Goal: Task Accomplishment & Management: Answer question/provide support

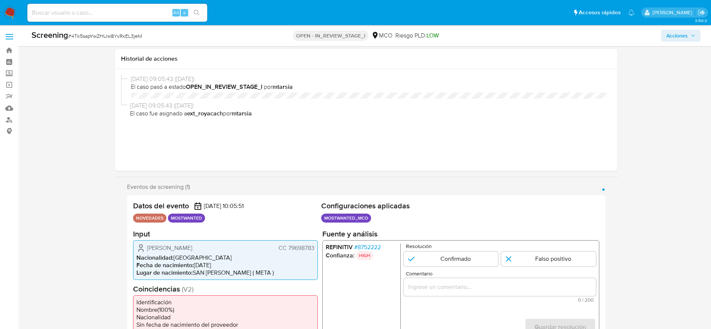
select select "10"
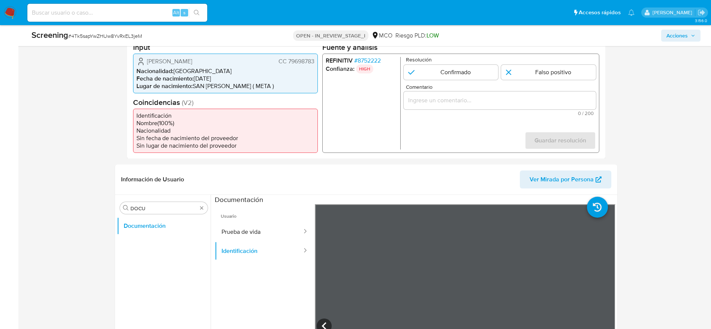
scroll to position [35, 0]
click at [111, 36] on span "# 4Tk5sapYwZHUw8YvRxEL3jeM" at bounding box center [105, 35] width 74 height 7
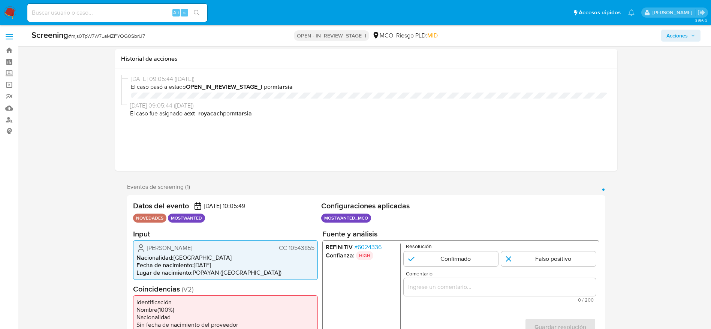
select select "10"
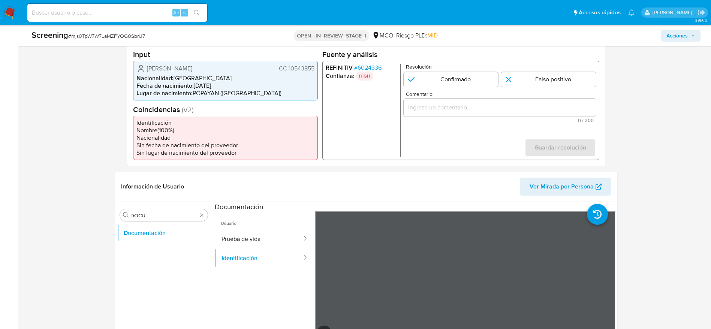
scroll to position [63, 0]
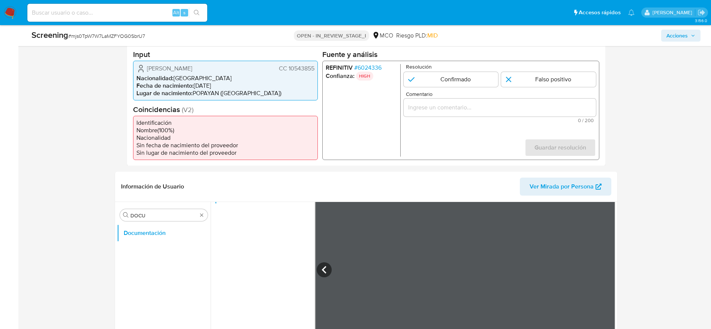
click at [111, 36] on span "# mjs0TpW7W7LaMZFYOG0SbrU7" at bounding box center [106, 35] width 77 height 7
copy span "mjs0TpW7W7LaMZFYOG0SbrU7"
drag, startPoint x: 144, startPoint y: 67, endPoint x: 318, endPoint y: 66, distance: 173.2
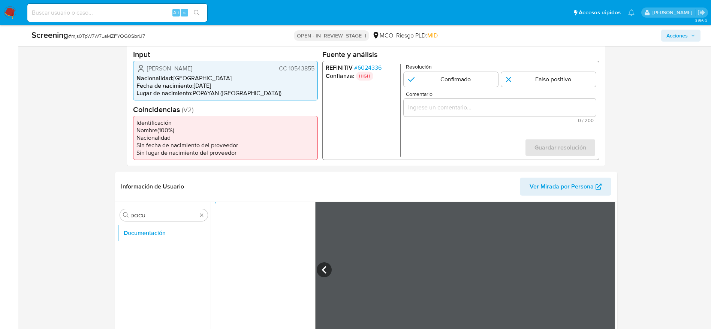
click at [318, 66] on div "Sigifredo Vivas Serna CC 10543855 Nacionalidad : Colombia Fecha de nacimiento :…" at bounding box center [225, 80] width 185 height 40
click at [179, 67] on span "Sigifredo Vivas Serna" at bounding box center [169, 67] width 45 height 7
click at [424, 83] on input "1 de 1" at bounding box center [450, 79] width 95 height 15
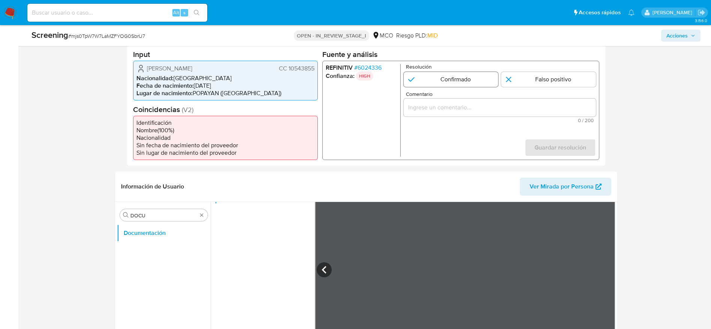
radio input "true"
click at [441, 100] on div "1 de 1" at bounding box center [499, 107] width 192 height 18
click at [439, 101] on div "1 de 1" at bounding box center [499, 107] width 192 height 18
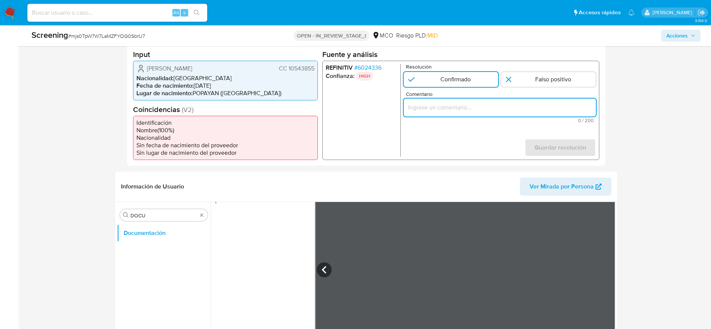
click at [432, 104] on input "Comentario" at bounding box center [499, 107] width 192 height 10
paste input "El titular es Sigifredo Vivas Serna. Presenta antecedentes en Procuraduría Gene…"
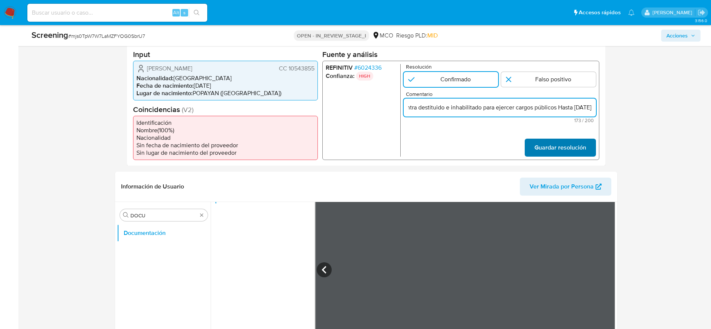
type input "El titular es Sigifredo Vivas Serna. Presenta antecedentes en Procuraduría Gene…"
click at [555, 146] on span "Guardar resolución" at bounding box center [560, 147] width 52 height 16
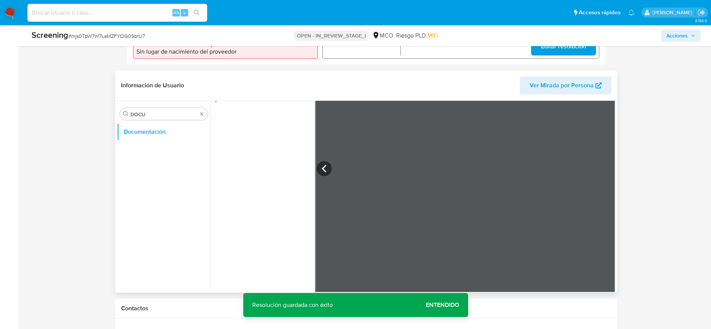
scroll to position [283, 0]
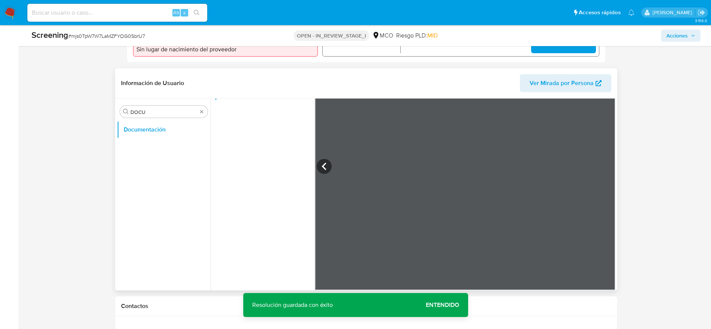
click at [159, 106] on div "Buscar DOCU" at bounding box center [164, 112] width 88 height 12
click at [147, 113] on input "DOCU" at bounding box center [163, 112] width 67 height 7
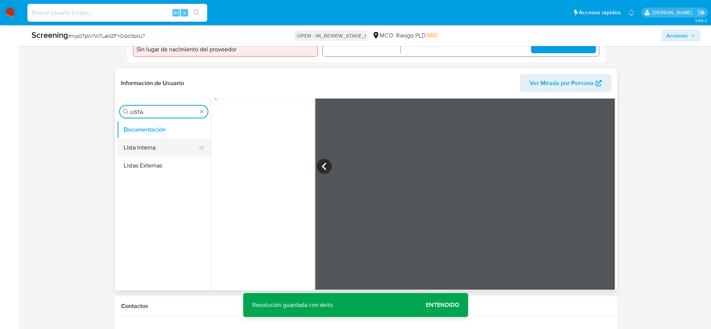
type input "LISTA"
click at [148, 145] on button "Lista Interna" at bounding box center [161, 148] width 88 height 18
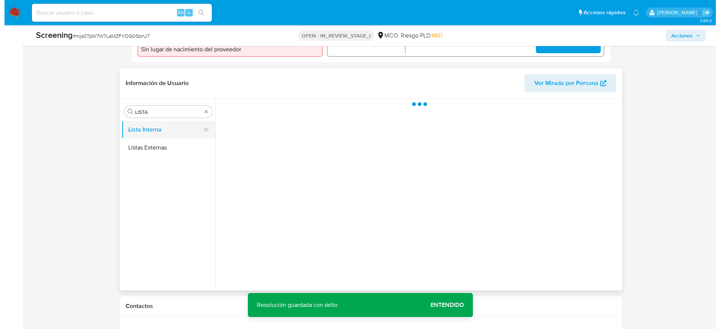
scroll to position [0, 0]
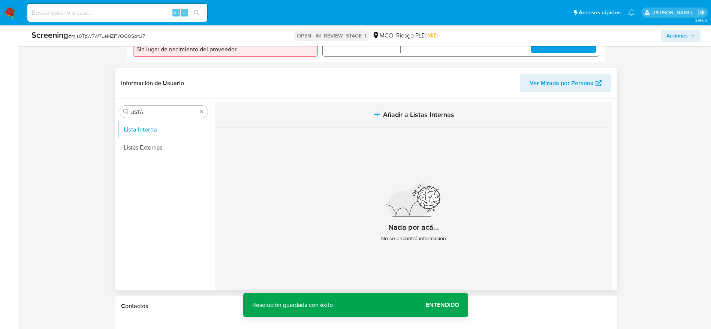
click at [414, 126] on button "Añadir a Listas Internas" at bounding box center [414, 114] width 398 height 25
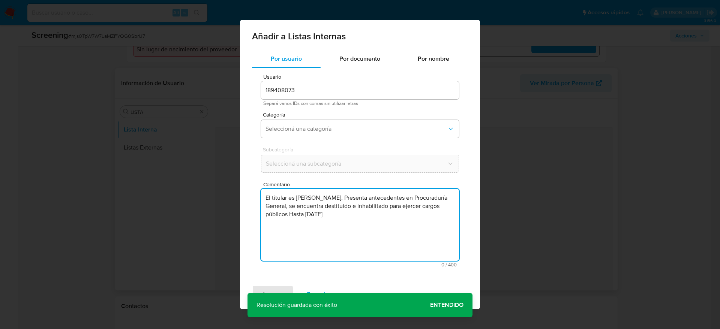
click at [343, 227] on textarea "El titular es Sigifredo Vivas Serna. Presenta antecedentes en Procuraduría Gene…" at bounding box center [360, 225] width 198 height 72
type textarea "El titular es Sigifredo Vivas Serna. Presenta antecedentes en Procuraduría Gene…"
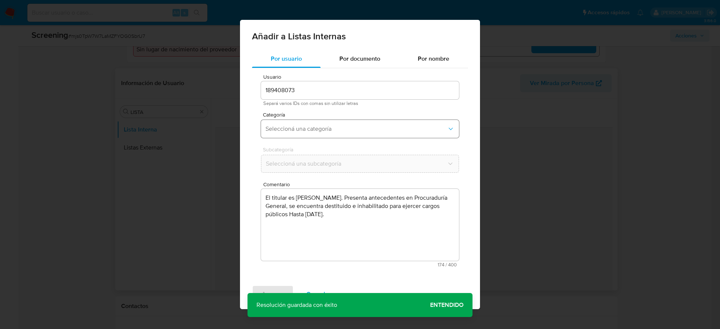
click at [325, 137] on button "Seleccioná una categoría" at bounding box center [360, 129] width 198 height 18
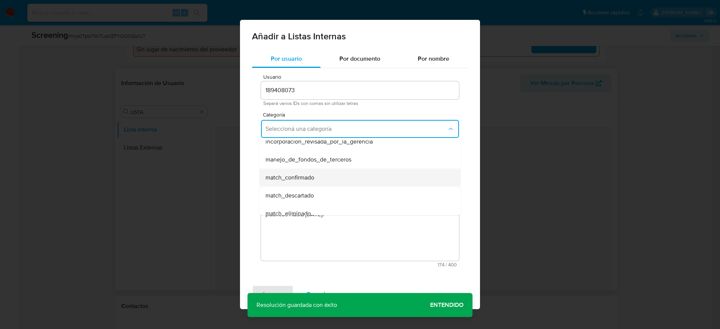
scroll to position [28, 0]
click at [332, 183] on div "match_confirmado" at bounding box center [357, 175] width 184 height 18
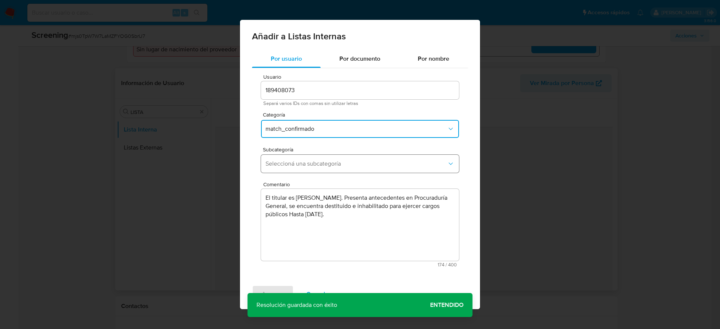
click at [335, 165] on span "Seleccioná una subcategoría" at bounding box center [355, 163] width 181 height 7
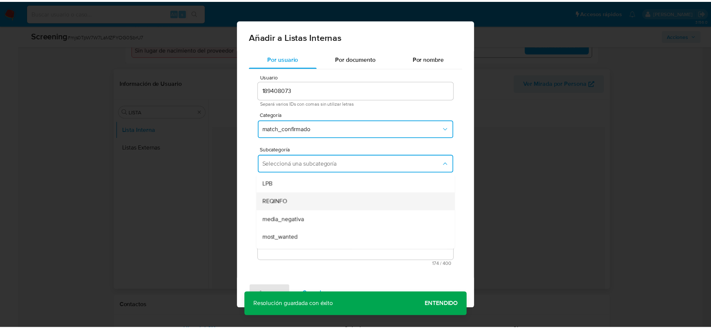
scroll to position [51, 0]
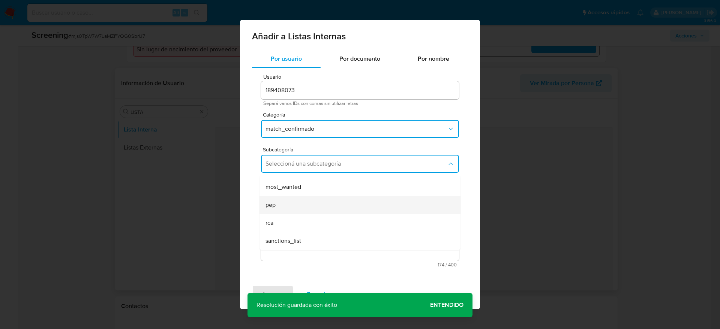
click at [294, 204] on div "pep" at bounding box center [357, 205] width 184 height 18
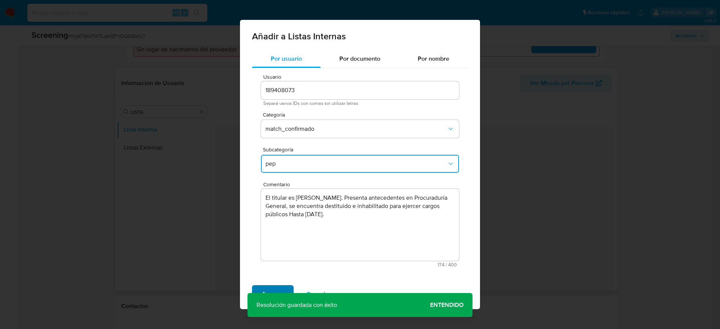
click at [262, 289] on span "Agregar" at bounding box center [273, 294] width 22 height 16
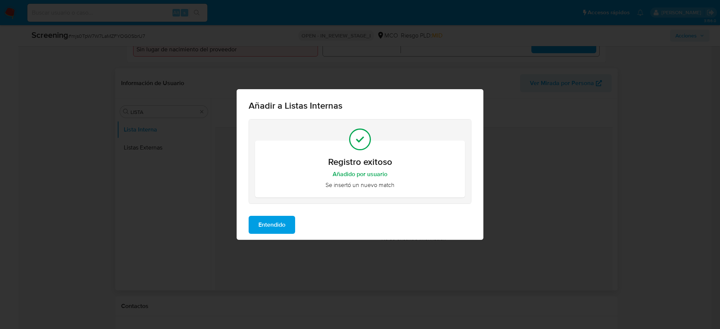
click at [285, 224] on span "Entendido" at bounding box center [271, 225] width 27 height 16
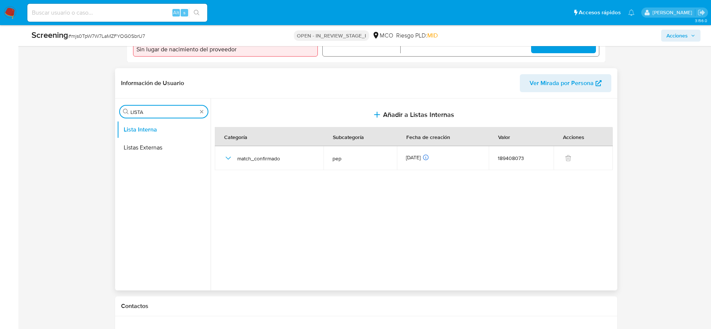
click at [171, 111] on input "LISTA" at bounding box center [163, 112] width 67 height 7
type input "ARCHI"
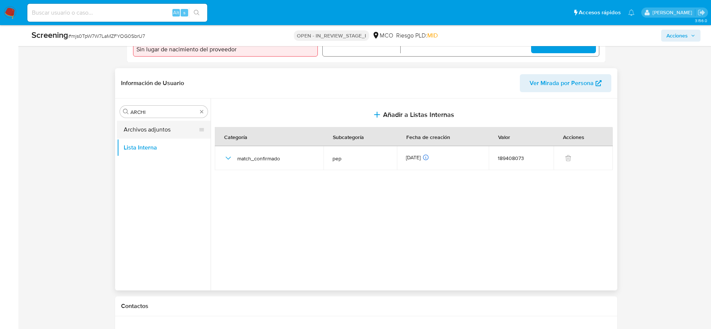
click at [168, 132] on button "Archivos adjuntos" at bounding box center [161, 130] width 88 height 18
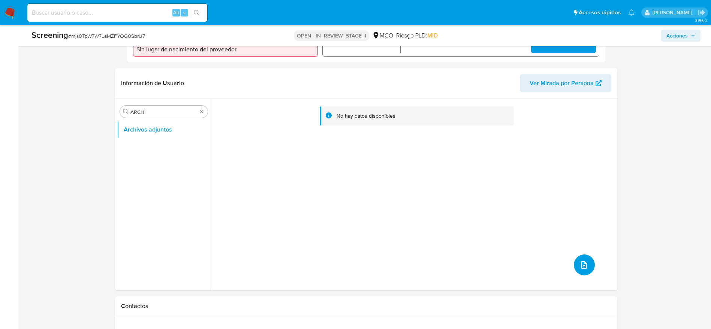
click at [588, 261] on button "upload-file" at bounding box center [584, 265] width 21 height 21
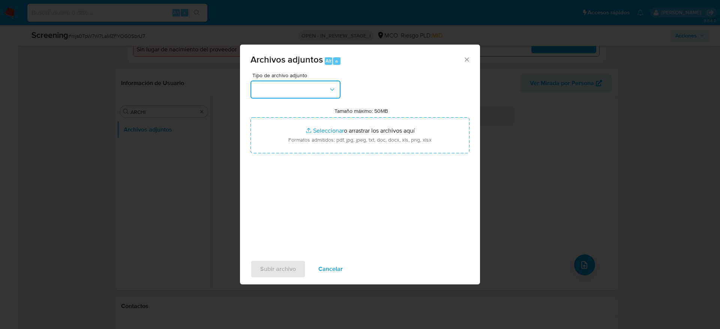
click at [286, 87] on button "button" at bounding box center [295, 90] width 90 height 18
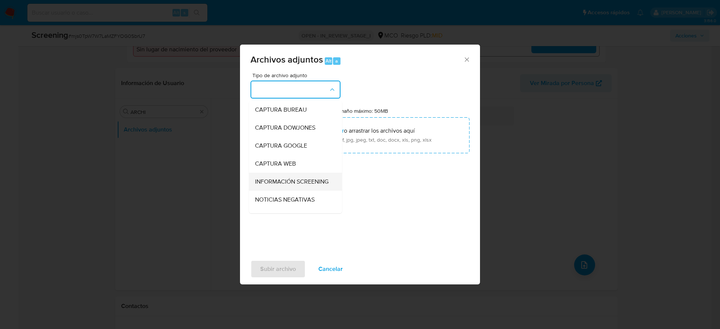
click at [276, 183] on span "INFORMACIÓN SCREENING" at bounding box center [291, 181] width 73 height 7
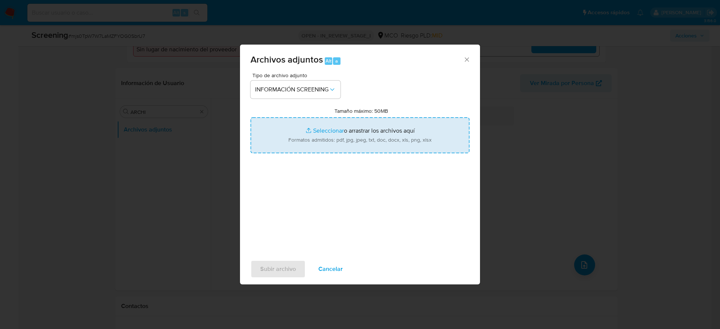
click at [340, 122] on input "Tamaño máximo: 50MB Seleccionar archivos" at bounding box center [359, 135] width 219 height 36
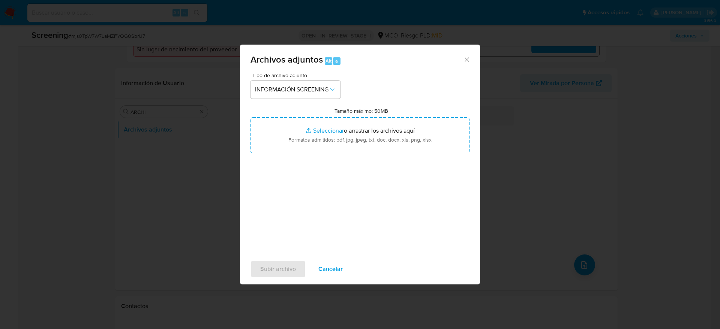
click at [331, 267] on span "Cancelar" at bounding box center [330, 269] width 24 height 16
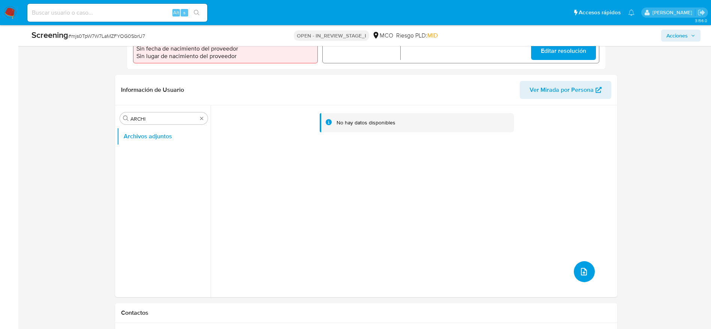
scroll to position [295, 0]
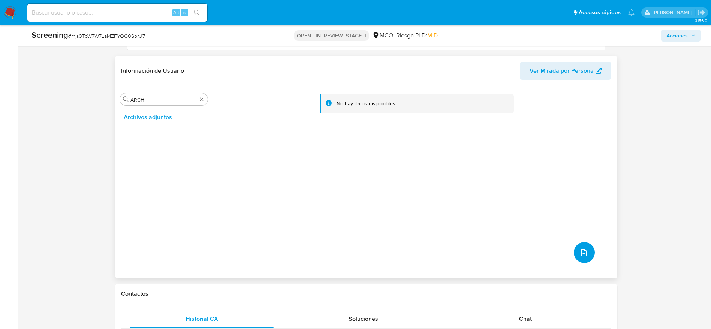
click at [579, 247] on button "upload-file" at bounding box center [584, 252] width 21 height 21
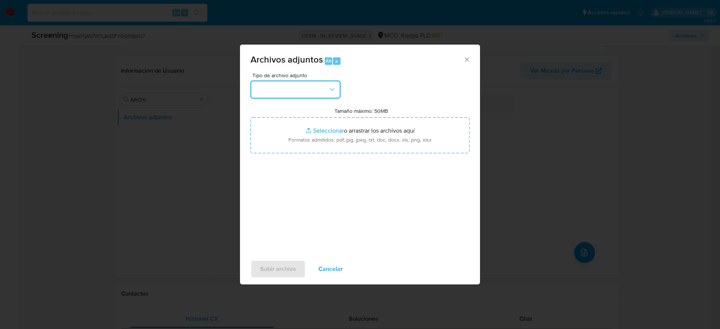
click at [309, 91] on button "button" at bounding box center [295, 90] width 90 height 18
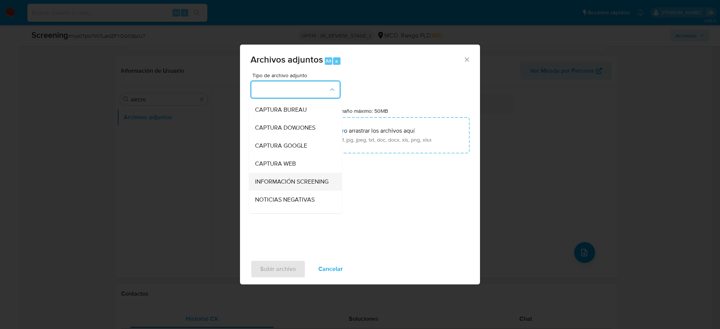
click at [310, 182] on span "INFORMACIÓN SCREENING" at bounding box center [291, 181] width 73 height 7
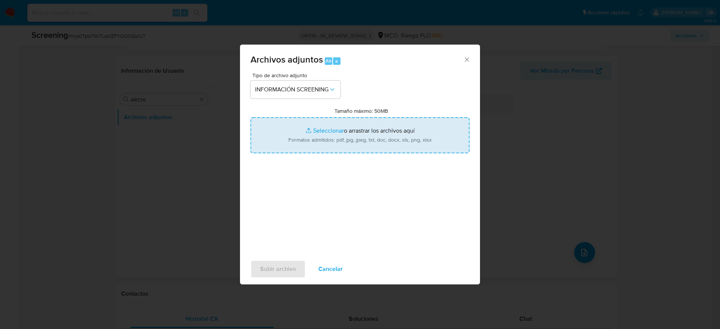
click at [330, 138] on input "Tamaño máximo: 50MB Seleccionar archivos" at bounding box center [359, 135] width 219 height 36
type input "C:\fakepath\Consulta de Procesos por Nombre o Razón Social- Consejo Superior de…"
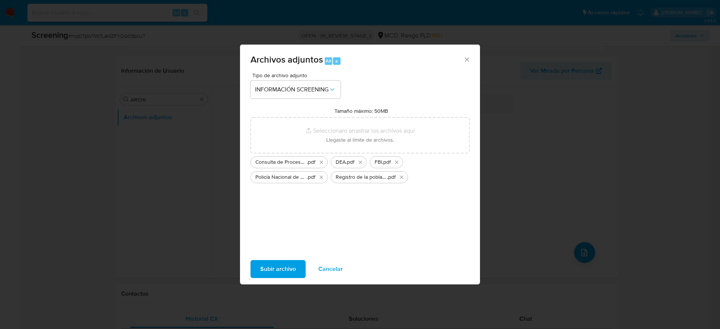
click at [277, 272] on span "Subir archivo" at bounding box center [278, 269] width 36 height 16
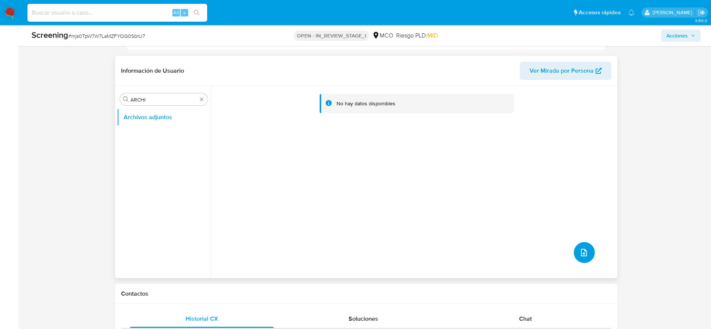
click at [588, 246] on button "upload-file" at bounding box center [584, 252] width 21 height 21
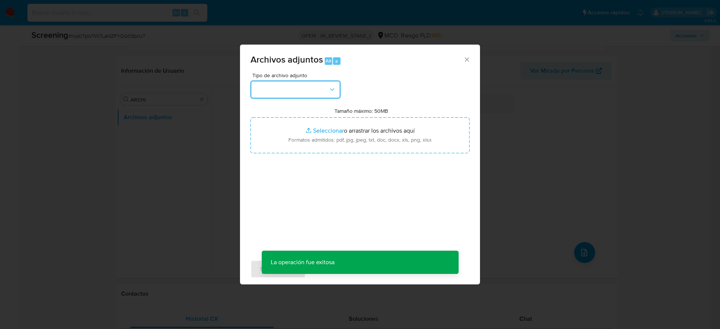
click at [324, 98] on button "button" at bounding box center [295, 90] width 90 height 18
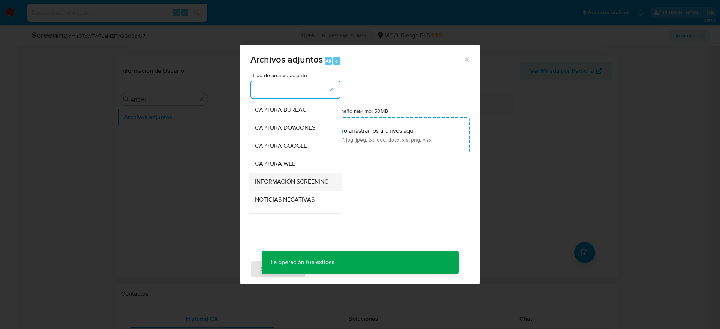
click at [289, 186] on span "INFORMACIÓN SCREENING" at bounding box center [291, 181] width 73 height 7
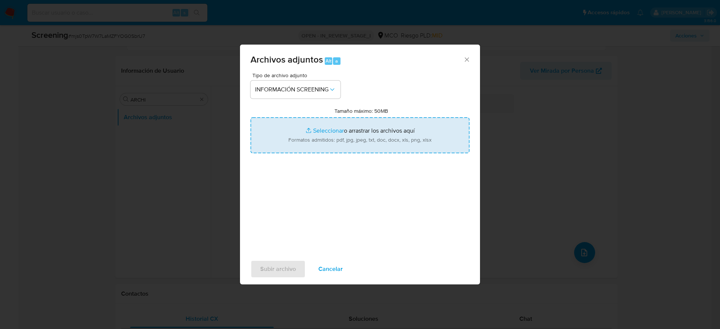
click at [334, 129] on input "Tamaño máximo: 50MB Seleccionar archivos" at bounding box center [359, 135] width 219 height 36
type input "C:\fakepath\_Sigifredo Vivas Serna_ lavado de dinero - Buscar con Google.pdf"
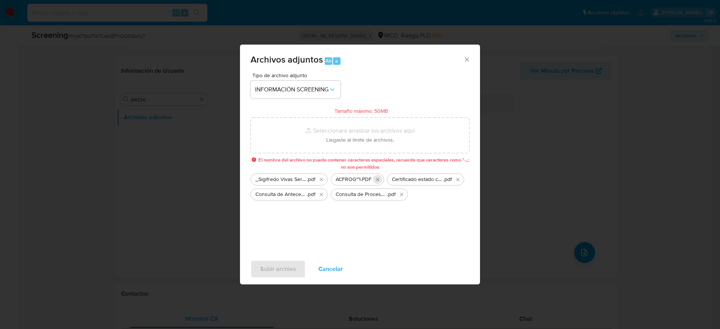
click at [378, 179] on icon "Eliminar ACFROG~1.PDF" at bounding box center [377, 179] width 3 height 3
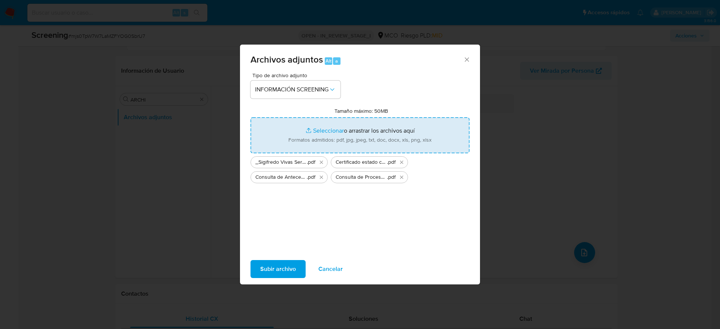
click at [375, 136] on input "Tamaño máximo: 50MB Seleccionar archivos" at bounding box center [359, 135] width 219 height 36
type input "C:\fakepath\CONTRALORIA.pdf"
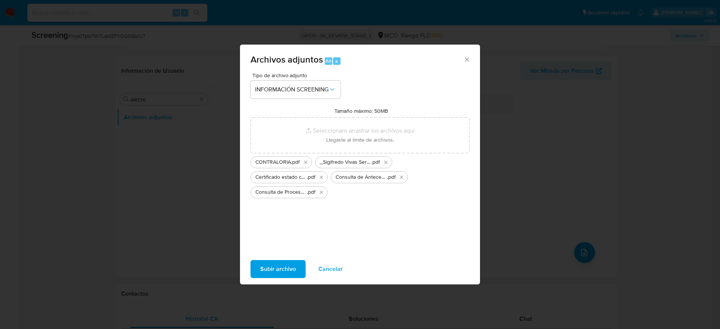
click at [279, 268] on span "Subir archivo" at bounding box center [278, 269] width 36 height 16
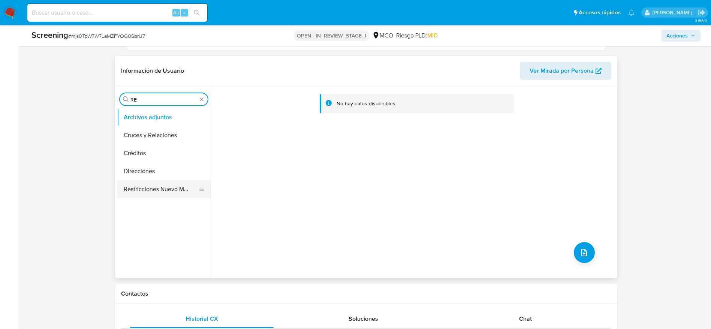
type input "RE"
click at [168, 190] on button "Restricciones Nuevo Mundo" at bounding box center [161, 189] width 88 height 18
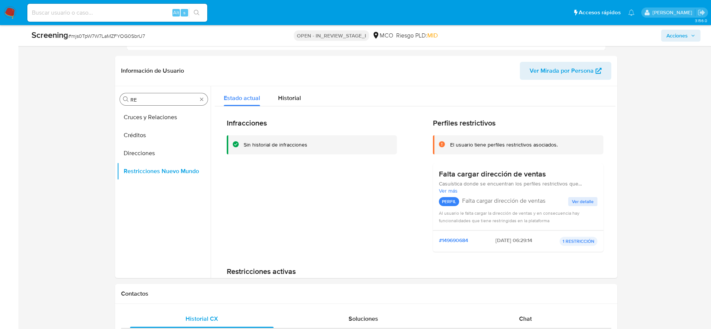
scroll to position [1112, 0]
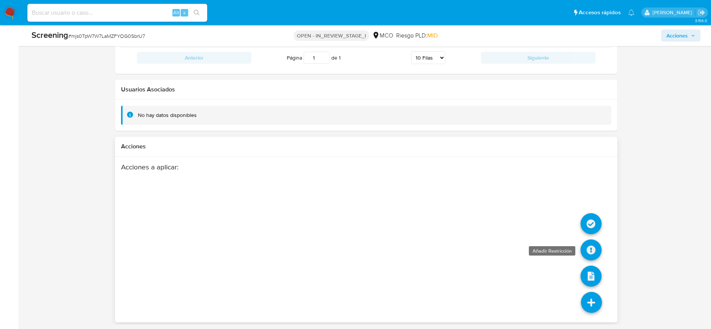
click at [589, 248] on icon at bounding box center [591, 250] width 21 height 21
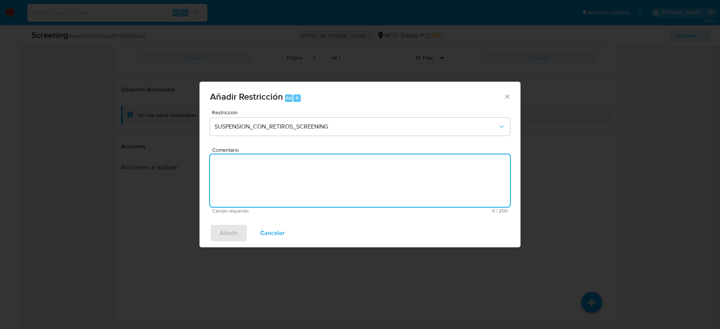
click at [317, 188] on textarea "Comentario" at bounding box center [360, 180] width 300 height 52
paste textarea "El titular es Sigifredo Vivas Serna. Presenta antecedentes en Procuraduría Gene…"
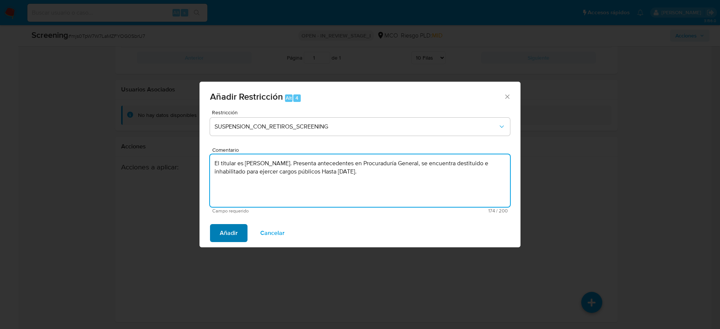
type textarea "El titular es Sigifredo Vivas Serna. Presenta antecedentes en Procuraduría Gene…"
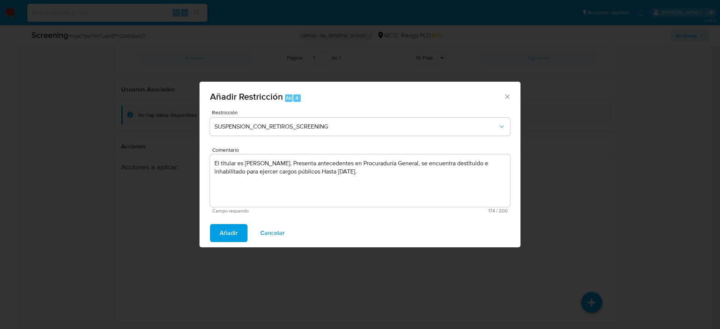
click at [235, 237] on span "Añadir" at bounding box center [229, 233] width 18 height 16
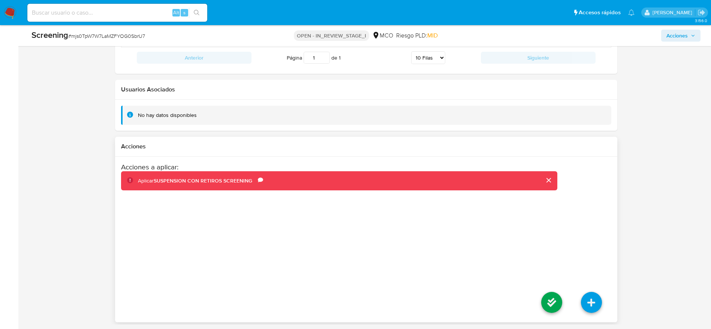
click at [552, 178] on button "cerrar" at bounding box center [549, 180] width 18 height 18
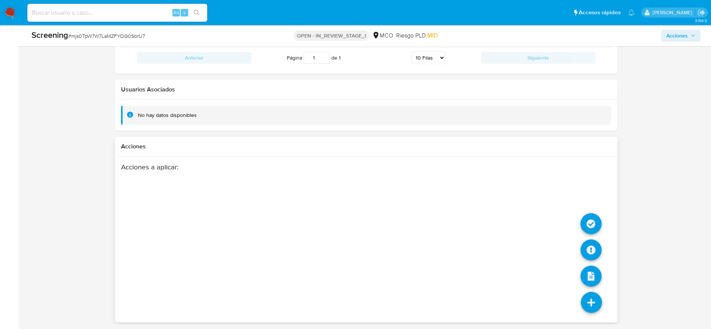
click at [598, 303] on icon at bounding box center [591, 302] width 21 height 21
click at [590, 243] on icon at bounding box center [591, 250] width 21 height 21
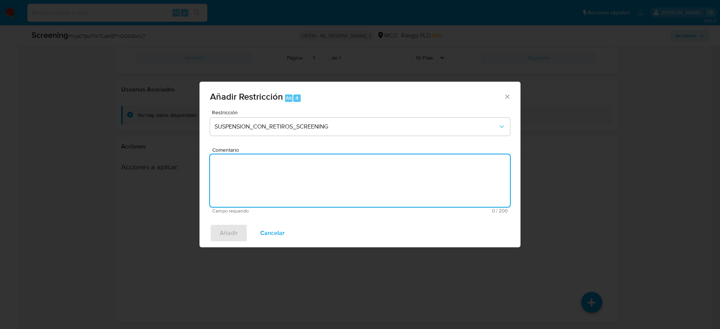
click at [472, 181] on textarea "Comentario" at bounding box center [360, 180] width 300 height 52
paste textarea "El titular es Sigifredo Vivas Serna. Presenta antecedentes en Procuraduría Gene…"
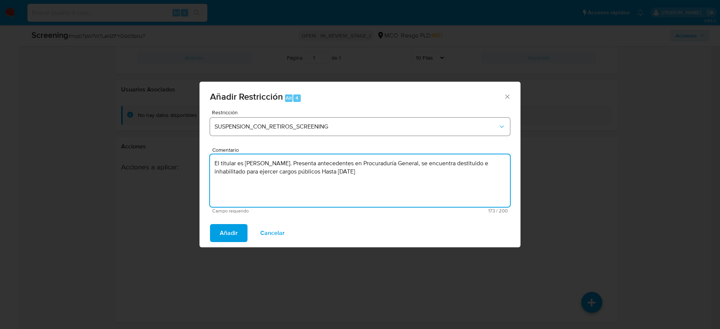
type textarea "El titular es Sigifredo Vivas Serna. Presenta antecedentes en Procuraduría Gene…"
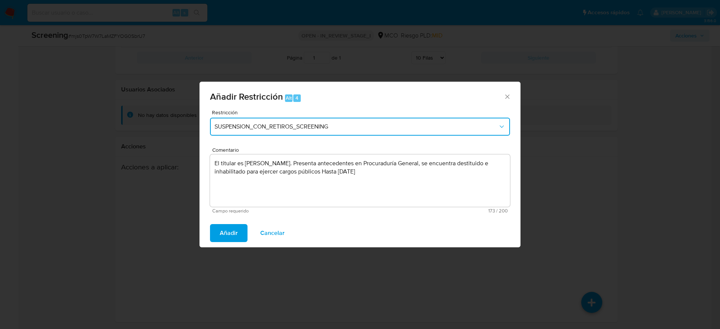
click at [394, 123] on span "SUSPENSION_CON_RETIROS_SCREENING" at bounding box center [355, 126] width 283 height 7
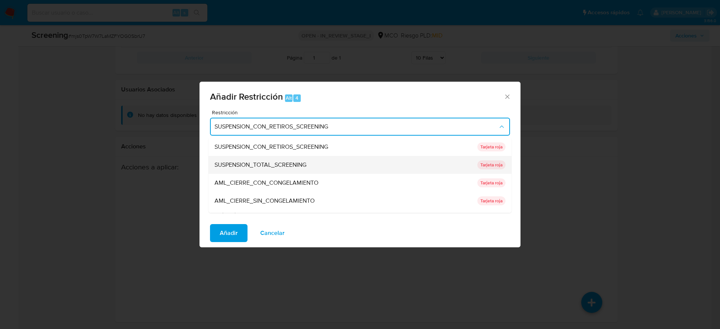
click at [300, 158] on div "SUSPENSION_TOTAL_SCREENING" at bounding box center [343, 165] width 258 height 18
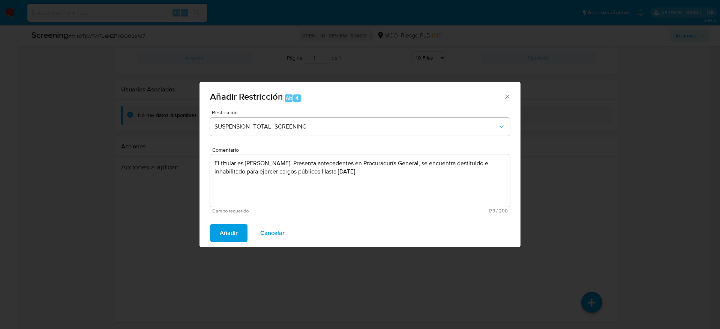
click at [233, 231] on span "Añadir" at bounding box center [229, 233] width 18 height 16
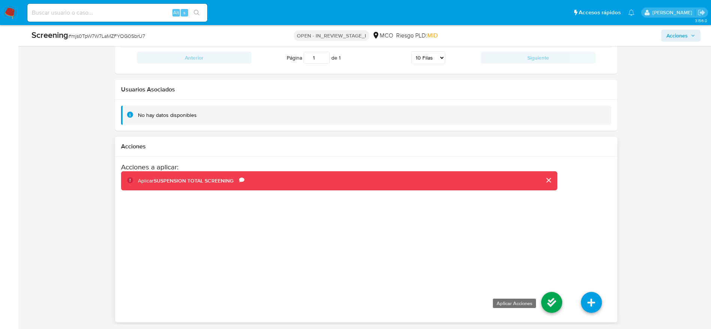
click at [558, 303] on icon at bounding box center [551, 302] width 21 height 21
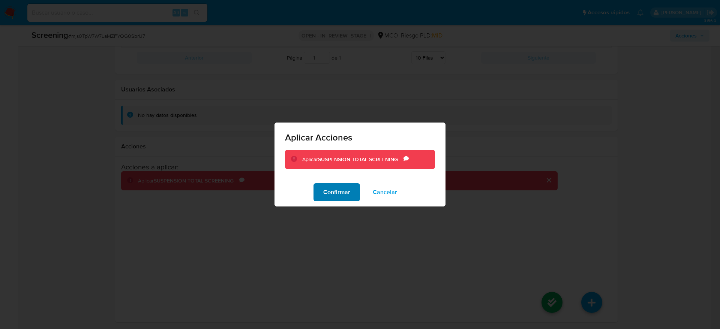
click at [335, 199] on span "Confirmar" at bounding box center [336, 192] width 27 height 16
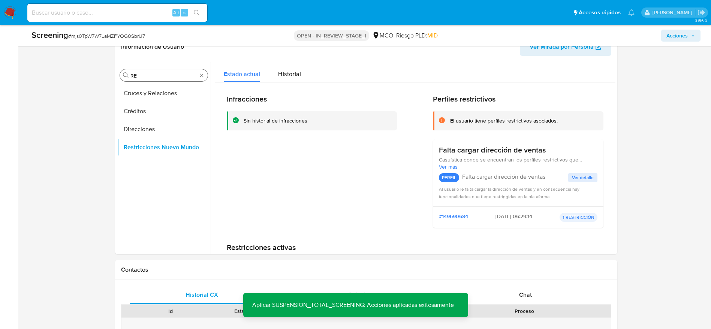
scroll to position [303, 0]
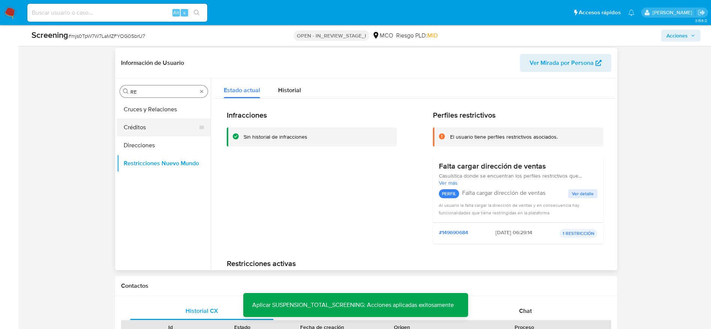
click at [170, 136] on button "Créditos" at bounding box center [161, 127] width 88 height 18
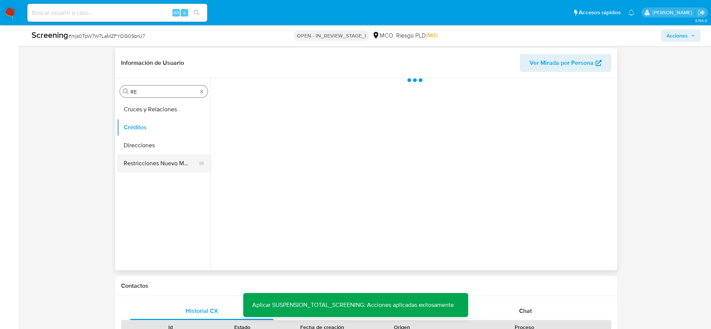
click at [159, 163] on button "Restricciones Nuevo Mundo" at bounding box center [161, 163] width 88 height 18
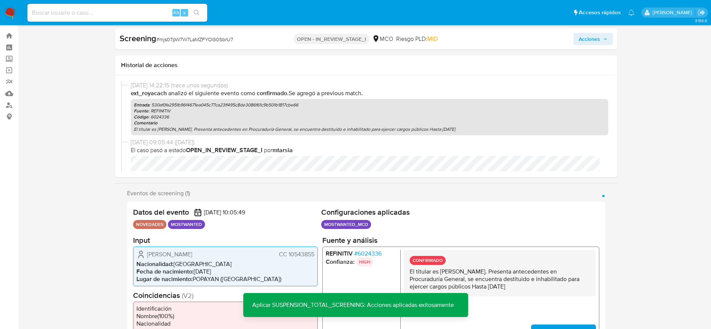
scroll to position [0, 0]
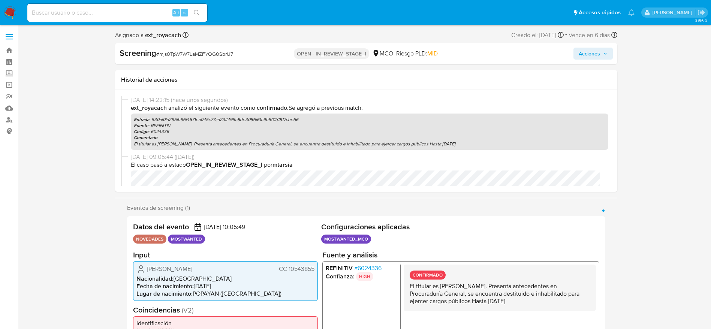
click at [597, 57] on span "Acciones" at bounding box center [589, 54] width 21 height 12
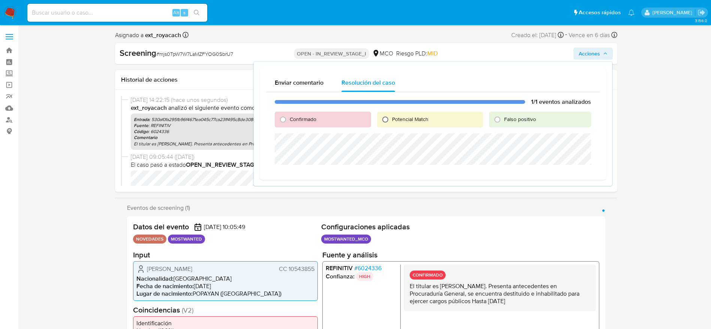
click at [390, 117] on input "Potencial Match" at bounding box center [385, 120] width 12 height 12
radio input "true"
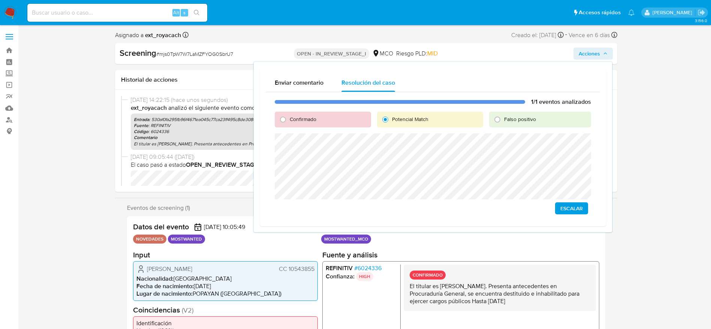
click at [576, 208] on span "Escalar" at bounding box center [572, 208] width 22 height 10
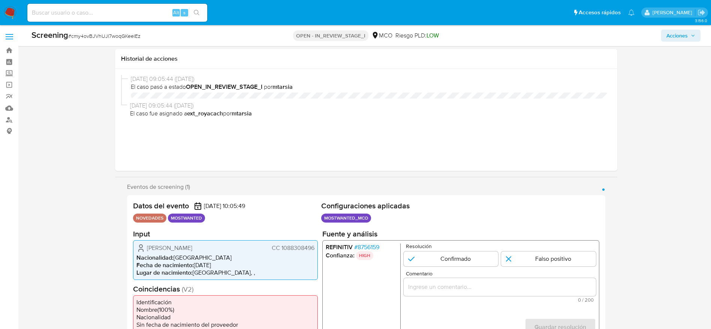
select select "10"
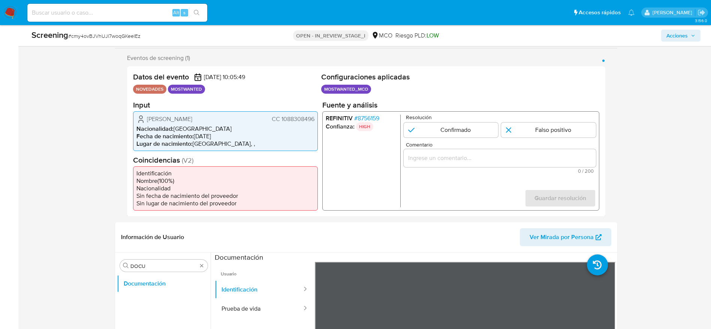
scroll to position [49, 0]
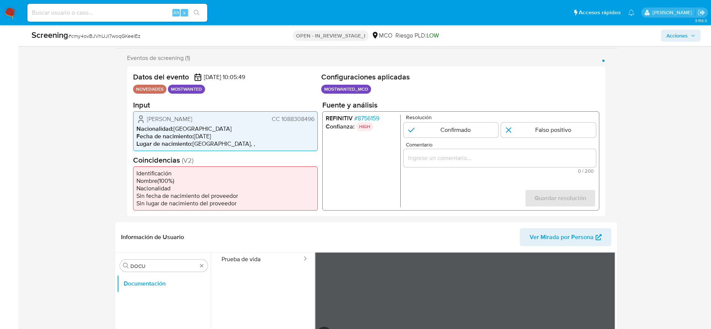
drag, startPoint x: 142, startPoint y: 117, endPoint x: 317, endPoint y: 120, distance: 174.4
click at [317, 120] on div "Yeison Leandro Mejia Vasquez CC 1088308496 Nacionalidad : Colombia Fecha de nac…" at bounding box center [225, 131] width 185 height 40
click at [373, 120] on span "# 8756159" at bounding box center [366, 117] width 25 height 7
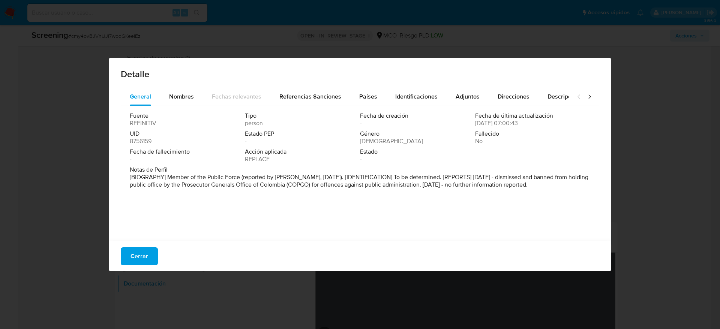
click at [417, 207] on div "Fuente REFINITIV Tipo person Fecha de creación - Fecha de última actualización …" at bounding box center [360, 171] width 478 height 131
click at [143, 254] on span "Cerrar" at bounding box center [139, 256] width 18 height 16
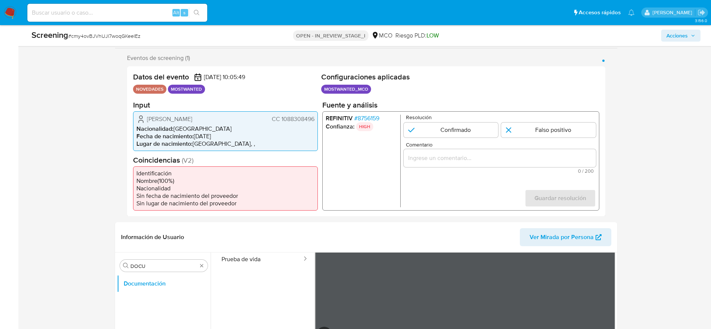
click at [144, 116] on icon "1 de 1" at bounding box center [140, 118] width 9 height 9
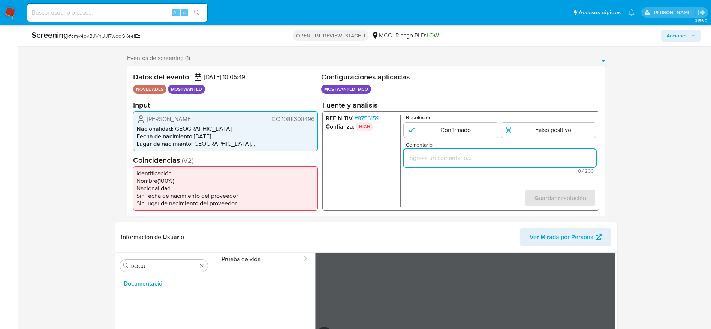
click at [483, 156] on input "Comentario" at bounding box center [499, 158] width 192 height 10
paste input "El titular es Yeison Leandro Mejia Vasquez. Presenta antecedentes en Procuradur…"
type input "El titular es Yeison Leandro Mejia Vasquez. Presenta antecedentes en Procuradur…"
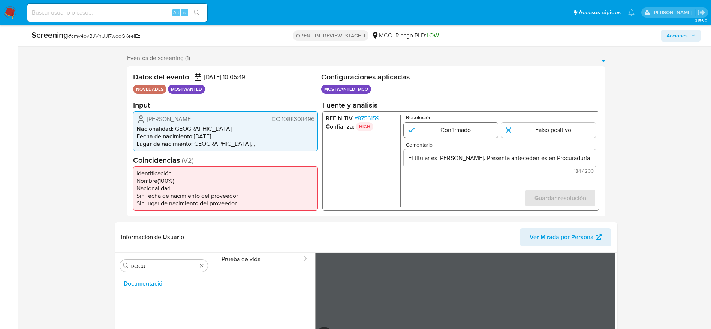
click at [466, 135] on input "1 de 1" at bounding box center [450, 129] width 95 height 15
radio input "true"
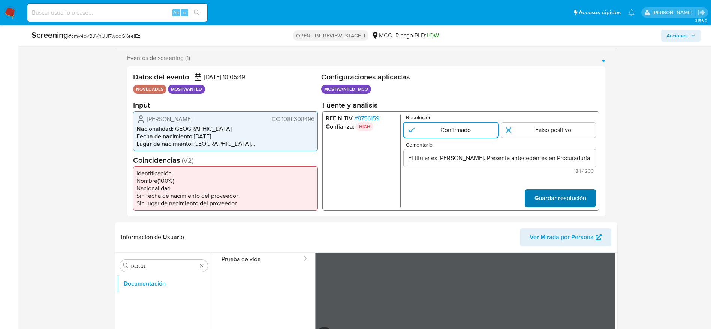
click at [554, 195] on span "Guardar resolución" at bounding box center [560, 198] width 52 height 16
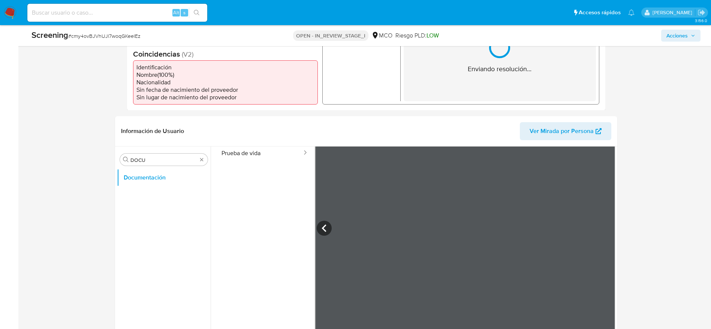
scroll to position [240, 0]
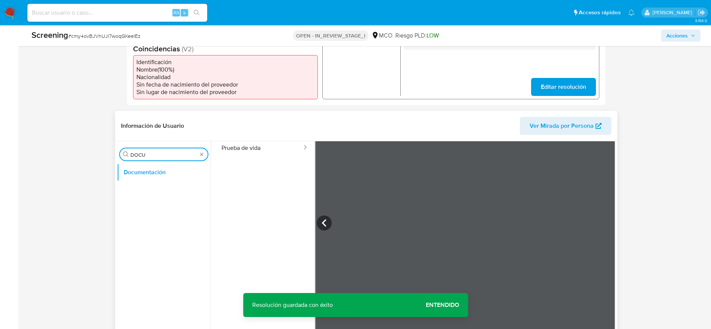
click at [170, 151] on input "DOCU" at bounding box center [163, 154] width 67 height 7
type input "LIS"
click at [159, 187] on button "Lista Interna" at bounding box center [161, 190] width 88 height 18
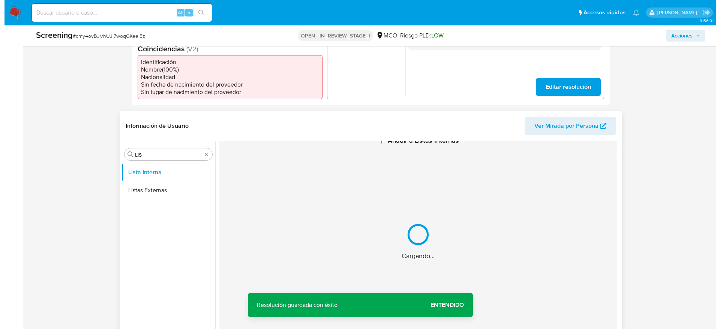
scroll to position [0, 0]
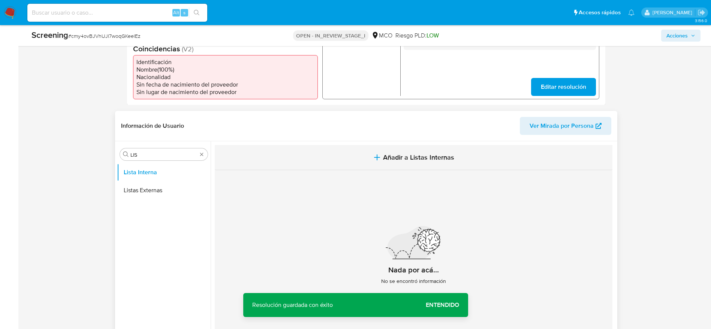
click at [380, 153] on icon "button" at bounding box center [377, 157] width 9 height 9
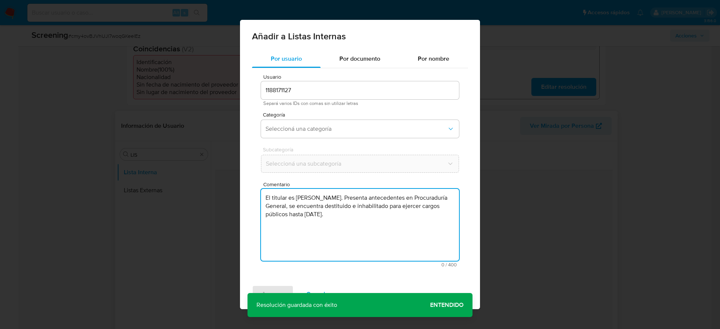
click at [349, 228] on textarea "El titular es [PERSON_NAME]. Presenta antecedentes en Procuraduría General, se …" at bounding box center [360, 225] width 198 height 72
type textarea "El titular es [PERSON_NAME]. Presenta antecedentes en Procuraduría General, se …"
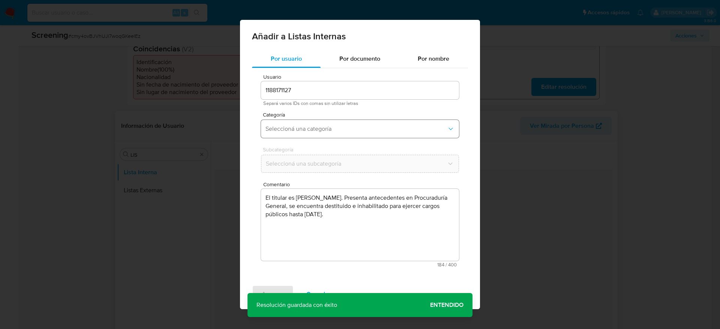
click at [325, 123] on button "Seleccioná una categoría" at bounding box center [360, 129] width 198 height 18
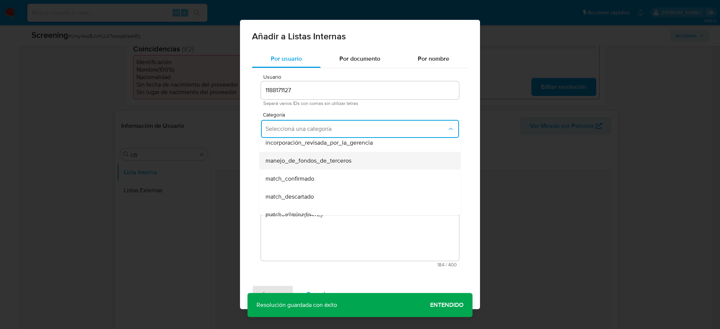
scroll to position [25, 0]
click at [324, 174] on div "match_confirmado" at bounding box center [357, 178] width 184 height 18
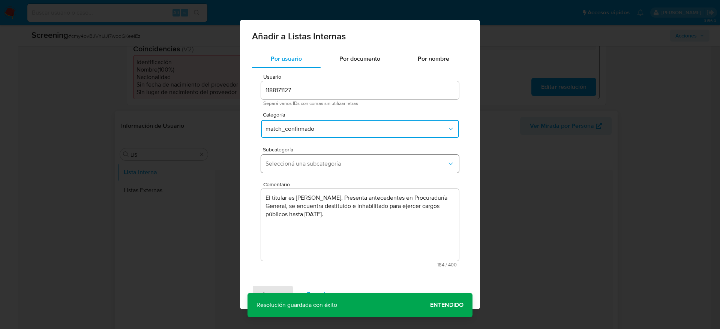
drag, startPoint x: 324, startPoint y: 174, endPoint x: 319, endPoint y: 163, distance: 12.1
click at [319, 163] on div "Subcategoría Seleccioná una subcategoría" at bounding box center [360, 161] width 198 height 29
click at [319, 163] on span "Seleccioná una subcategoría" at bounding box center [355, 163] width 181 height 7
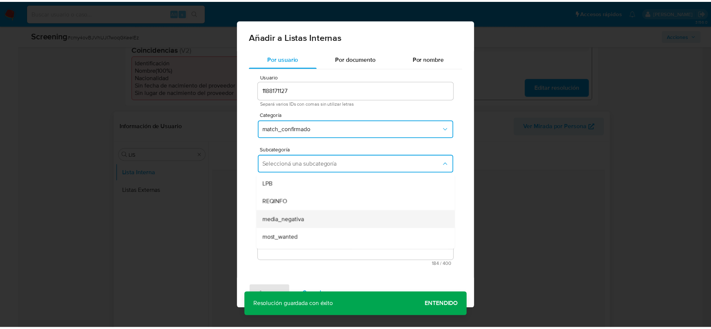
scroll to position [51, 0]
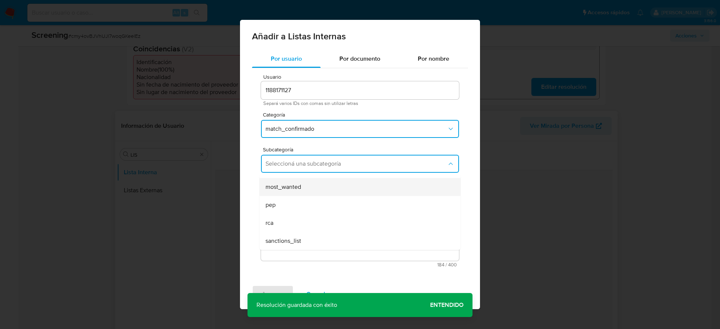
click at [293, 182] on div "most_wanted" at bounding box center [357, 187] width 184 height 18
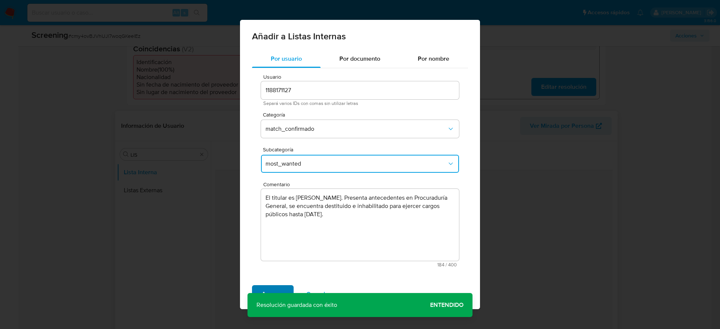
click at [276, 291] on span "Agregar" at bounding box center [273, 294] width 22 height 16
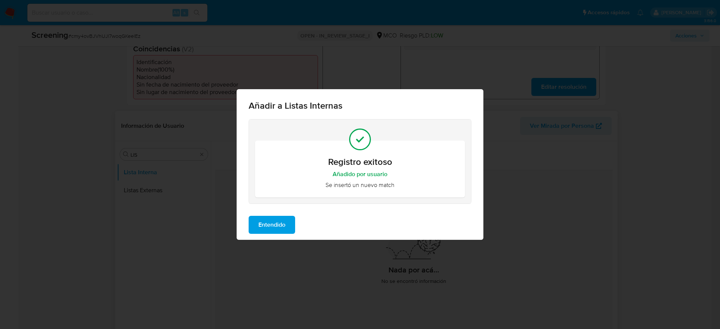
click at [272, 225] on span "Entendido" at bounding box center [271, 225] width 27 height 16
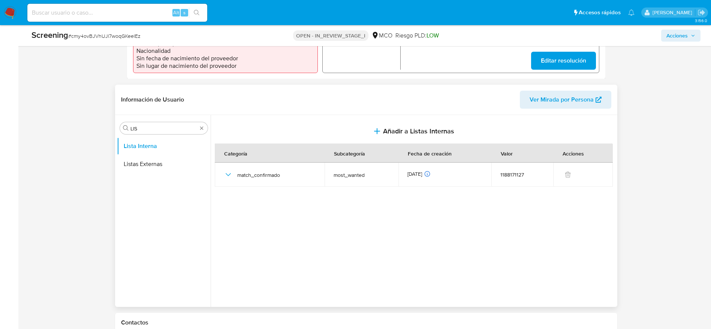
scroll to position [268, 0]
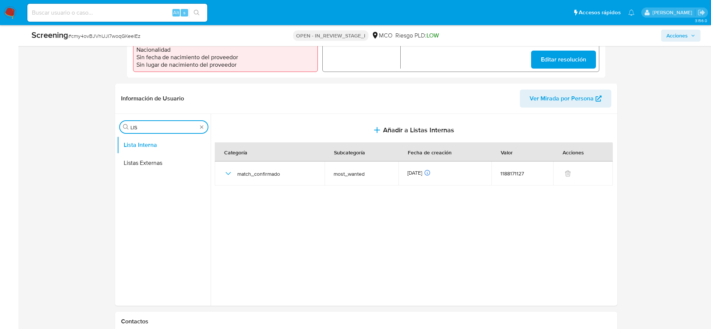
click at [161, 130] on input "LIS" at bounding box center [163, 127] width 67 height 7
type input "A"
type input "L"
type input "AR"
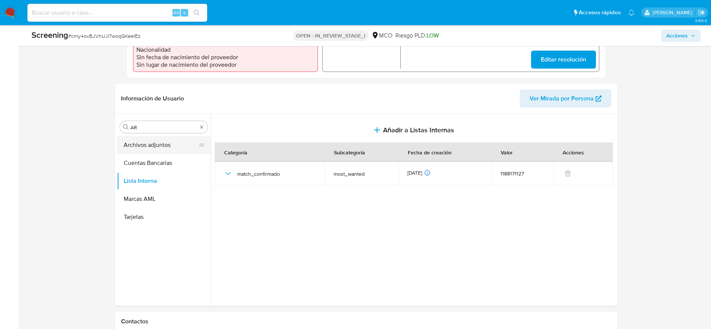
click at [158, 146] on button "Archivos adjuntos" at bounding box center [161, 145] width 88 height 18
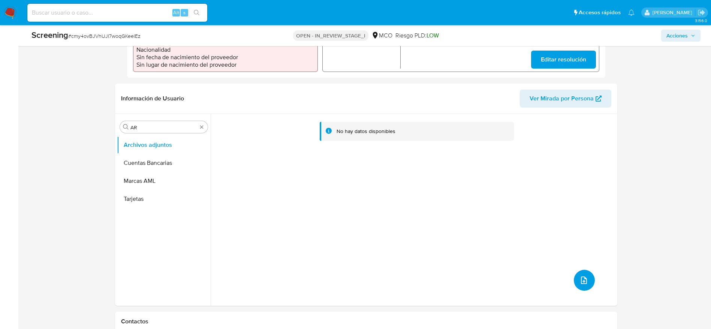
click at [585, 281] on icon "upload-file" at bounding box center [584, 280] width 9 height 9
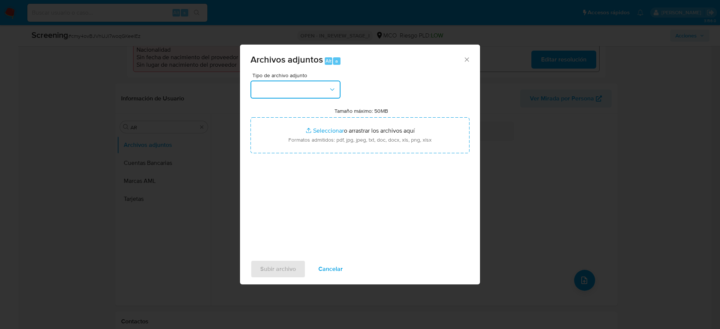
click at [300, 86] on button "button" at bounding box center [295, 90] width 90 height 18
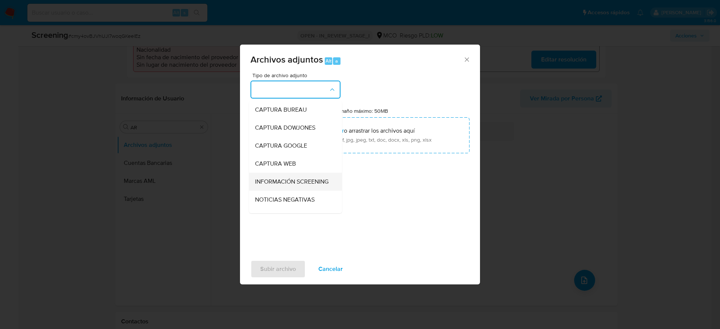
click at [286, 183] on span "INFORMACIÓN SCREENING" at bounding box center [291, 181] width 73 height 7
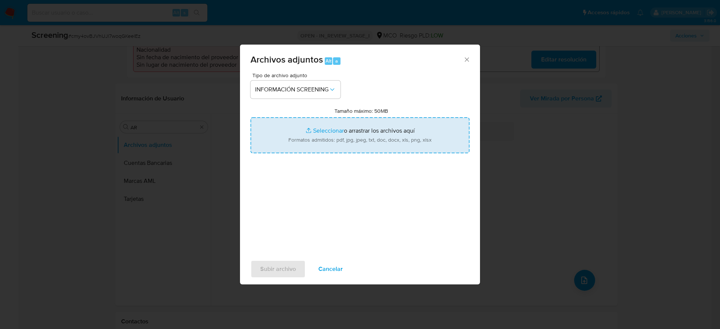
click at [325, 143] on input "Tamaño máximo: 50MB Seleccionar archivos" at bounding box center [359, 135] width 219 height 36
type input "C:\fakepath\CONTRALORIA.pdf"
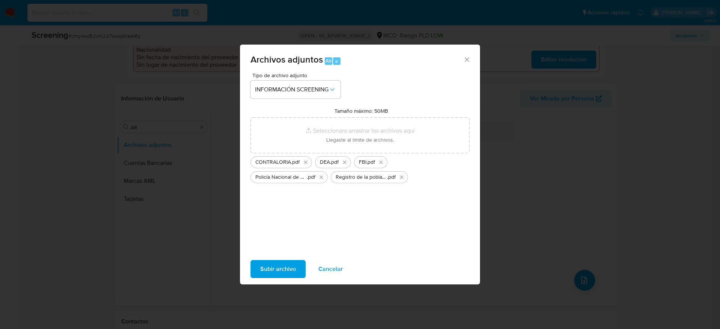
click at [277, 271] on span "Subir archivo" at bounding box center [278, 269] width 36 height 16
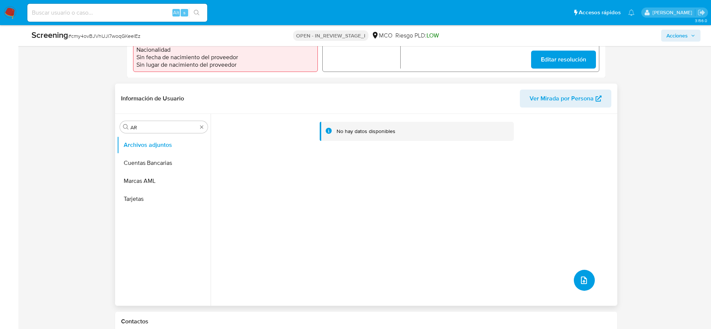
click at [580, 275] on button "upload-file" at bounding box center [584, 280] width 21 height 21
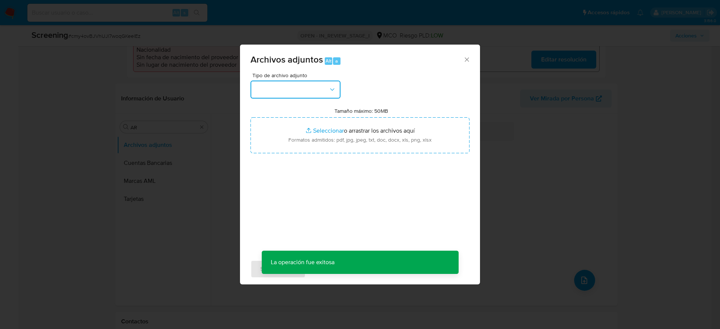
click at [315, 83] on button "button" at bounding box center [295, 90] width 90 height 18
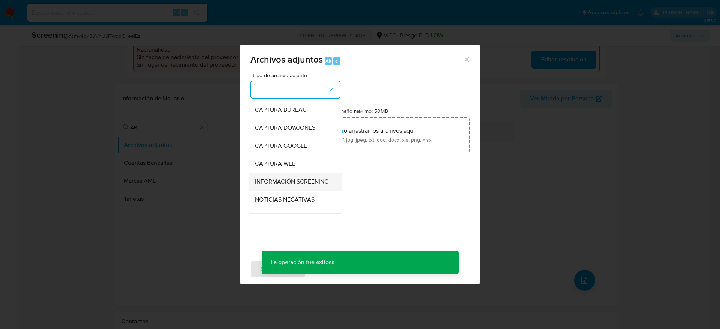
click at [286, 178] on span "INFORMACIÓN SCREENING" at bounding box center [291, 181] width 73 height 7
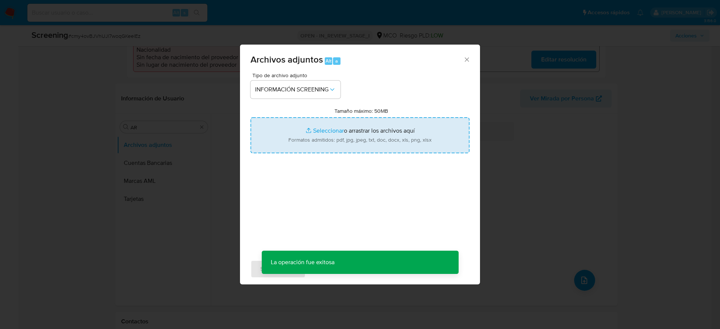
click at [329, 124] on input "Tamaño máximo: 50MB Seleccionar archivos" at bounding box center [359, 135] width 219 height 36
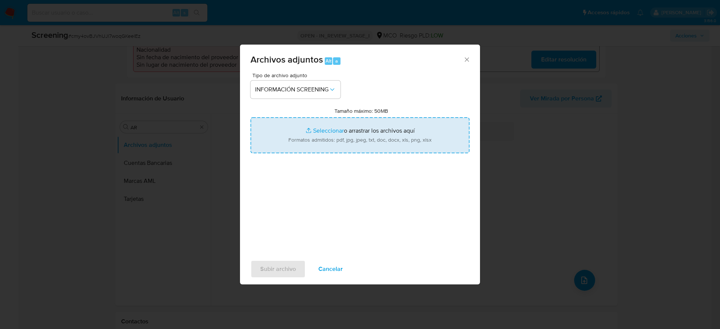
type input "C:\fakepath\_Yeison Leandro Mejia Vasquez_ - Buscar con Google.pdf"
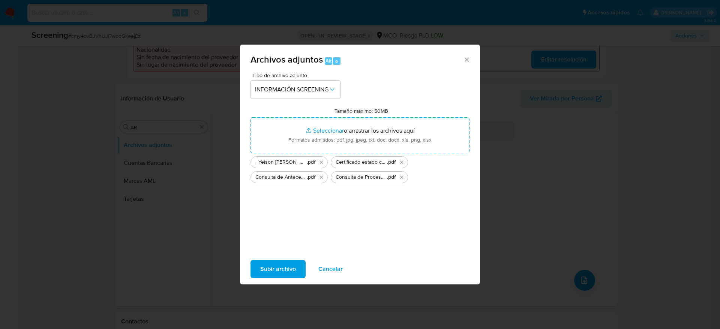
click at [260, 265] on span "Subir archivo" at bounding box center [278, 269] width 36 height 16
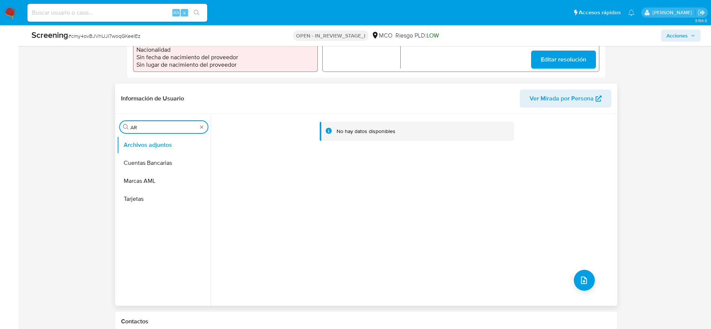
click at [160, 126] on input "AR" at bounding box center [163, 127] width 67 height 7
type input "RES"
click at [155, 165] on button "Restricciones Nuevo Mundo" at bounding box center [161, 163] width 88 height 18
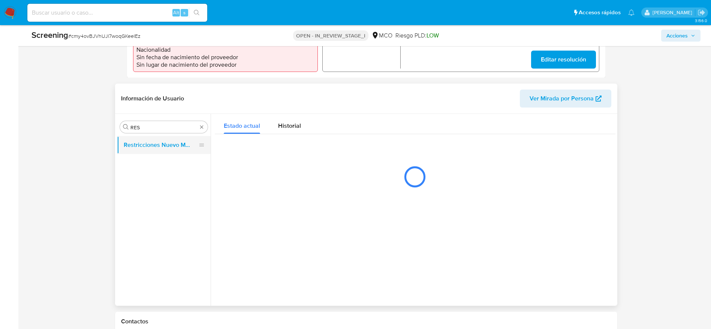
click at [157, 148] on button "Restricciones Nuevo Mundo" at bounding box center [161, 145] width 88 height 18
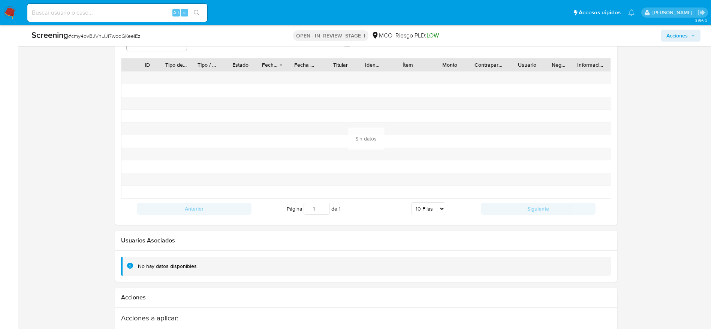
scroll to position [1112, 0]
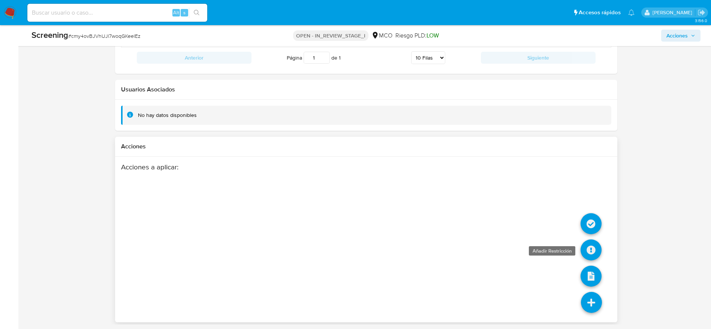
click at [589, 247] on icon at bounding box center [591, 250] width 21 height 21
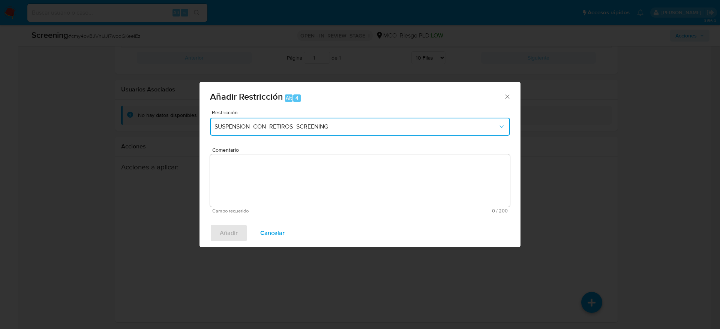
click at [357, 127] on span "SUSPENSION_CON_RETIROS_SCREENING" at bounding box center [355, 126] width 283 height 7
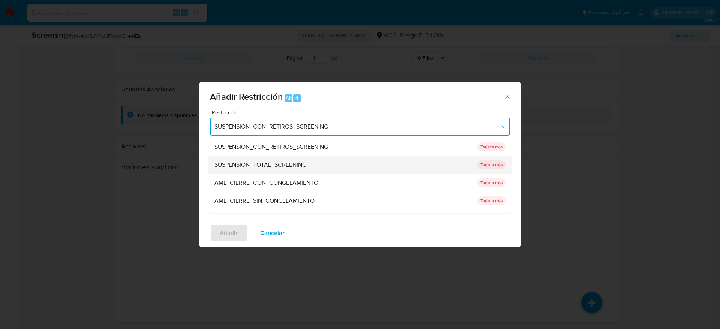
click at [284, 165] on span "SUSPENSION_TOTAL_SCREENING" at bounding box center [260, 164] width 92 height 7
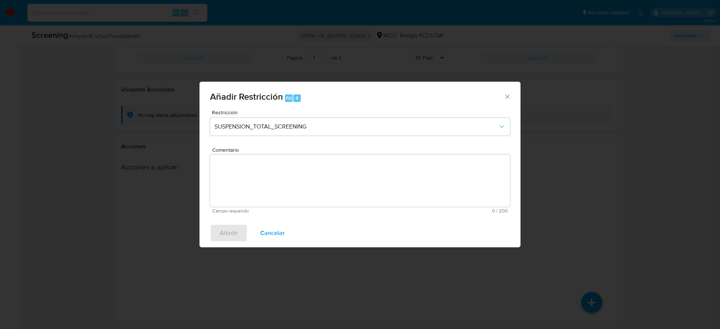
paste textarea "El titular es [PERSON_NAME]. Presenta antecedentes en Procuraduría General, se …"
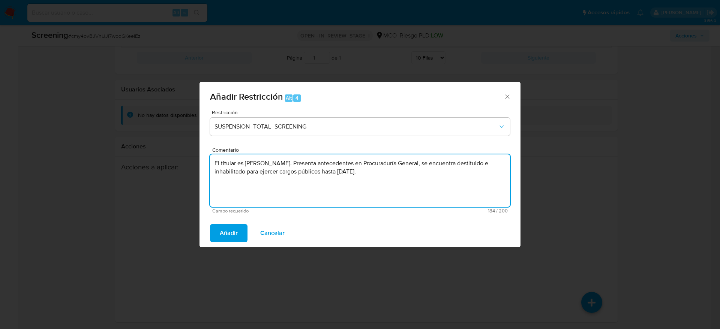
click at [292, 168] on textarea "El titular es [PERSON_NAME]. Presenta antecedentes en Procuraduría General, se …" at bounding box center [360, 180] width 300 height 52
type textarea "El titular es [PERSON_NAME]. Presenta antecedentes en Procuraduría General, se …"
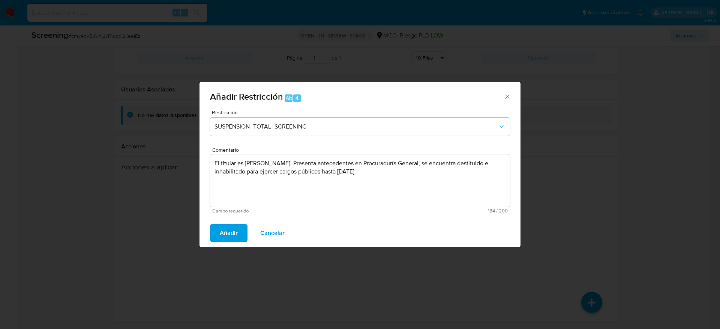
click at [224, 228] on span "Añadir" at bounding box center [229, 233] width 18 height 16
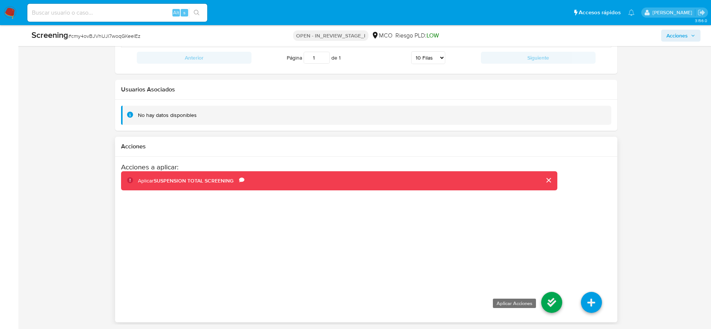
click at [543, 300] on icon at bounding box center [551, 302] width 21 height 21
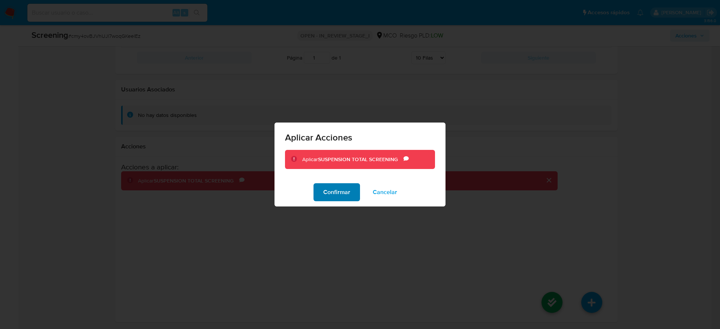
click at [341, 192] on span "Confirmar" at bounding box center [336, 192] width 27 height 16
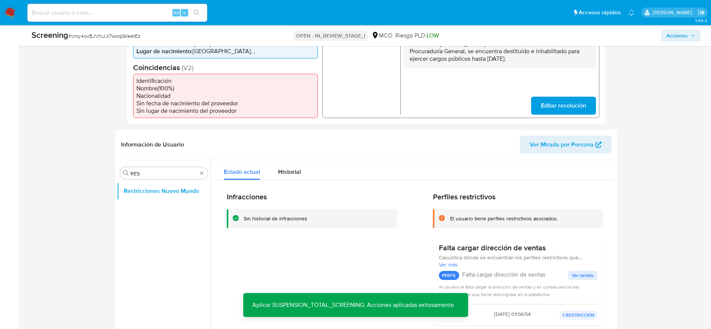
scroll to position [221, 0]
click at [261, 175] on button "Estado actual" at bounding box center [242, 170] width 54 height 20
click at [292, 174] on span "Historial" at bounding box center [289, 172] width 23 height 9
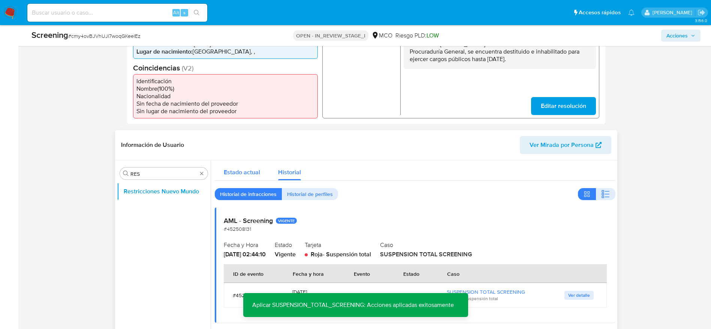
click at [268, 172] on button "Estado actual" at bounding box center [242, 170] width 54 height 20
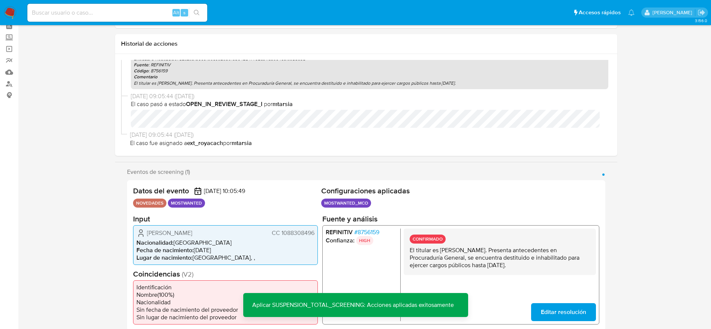
scroll to position [0, 0]
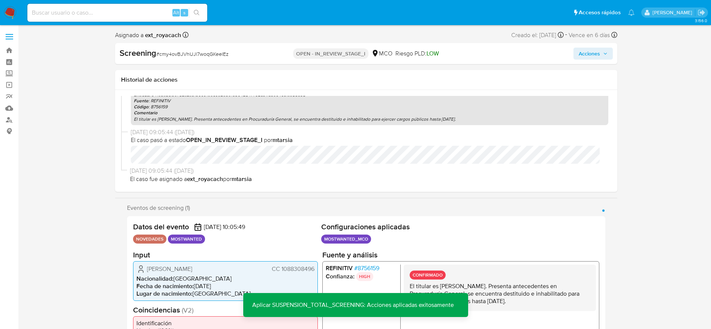
click at [589, 60] on div "Screening # cmy4ovBJVhUJl7woqGKeelEz OPEN - IN_REVIEW_STAGE_I MCO Riesgo PLD: L…" at bounding box center [366, 53] width 502 height 21
click at [586, 55] on span "Acciones" at bounding box center [589, 54] width 21 height 12
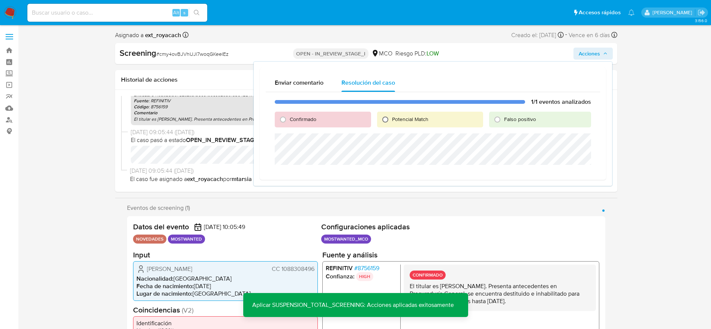
click at [380, 118] on input "Potencial Match" at bounding box center [385, 120] width 12 height 12
radio input "true"
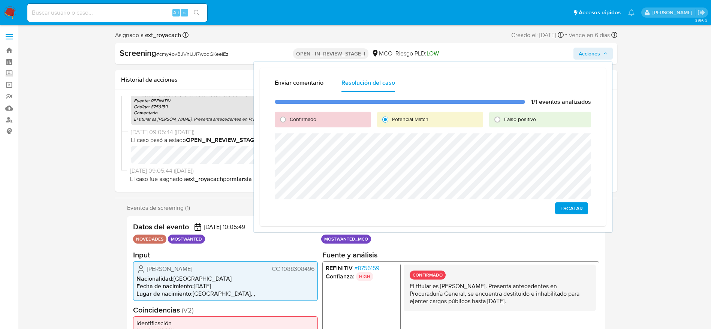
click at [576, 207] on span "Escalar" at bounding box center [572, 208] width 22 height 10
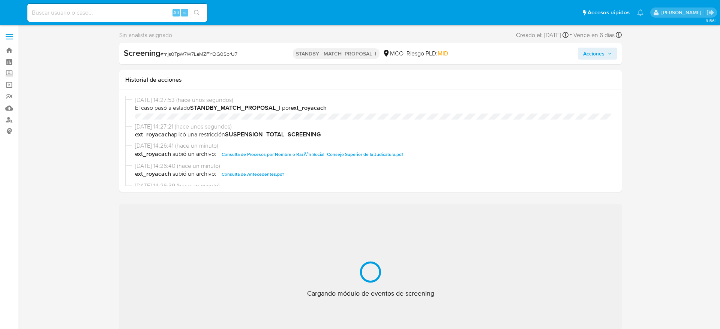
select select "10"
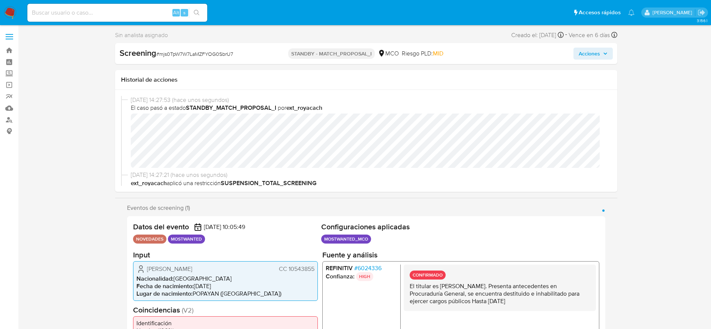
scroll to position [317, 0]
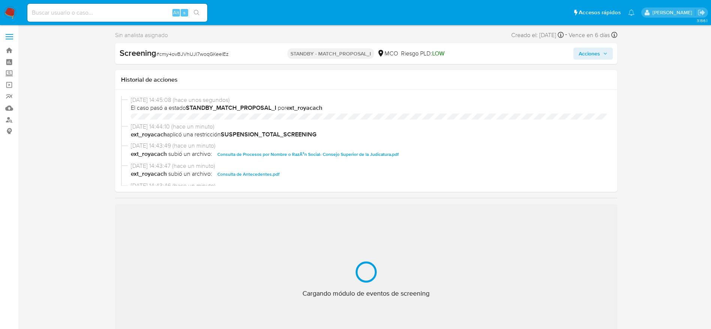
scroll to position [317, 0]
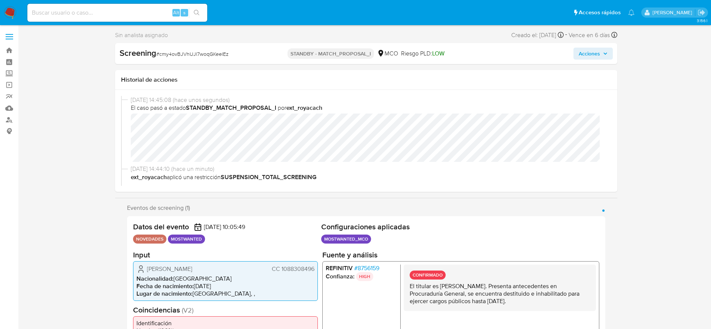
select select "10"
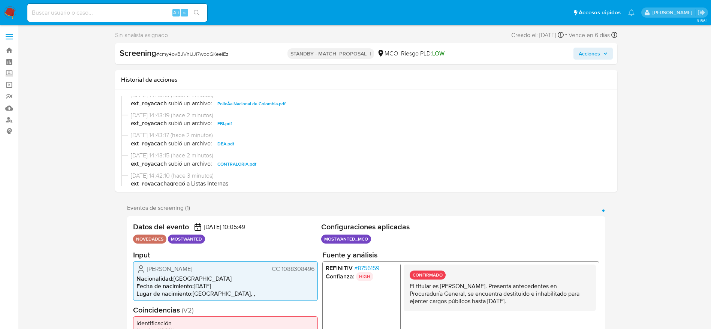
scroll to position [194, 0]
click at [230, 163] on span "CONTRALORIA.pdf" at bounding box center [236, 163] width 39 height 9
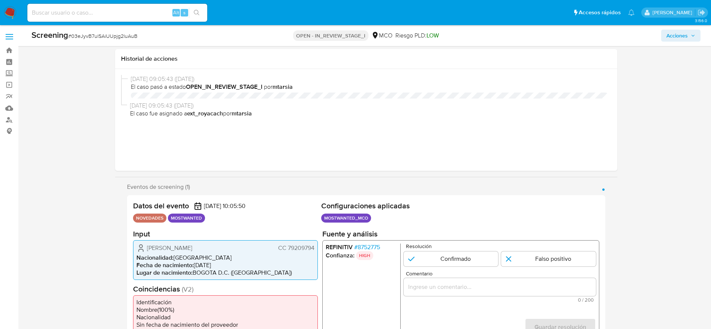
select select "10"
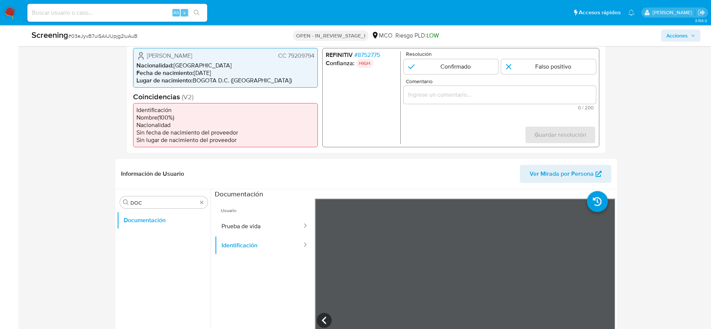
click at [121, 36] on span "# 03eJyvB7ulSAiUUpjg2luAuB" at bounding box center [102, 35] width 69 height 7
copy span "03eJyvB7ulSAiUUpjg2luAuB"
drag, startPoint x: 144, startPoint y: 57, endPoint x: 315, endPoint y: 57, distance: 170.6
click at [315, 57] on div "Jairo Yuliany Guerrero Zarate CC 79209794 Nacionalidad : Colombia Fecha de naci…" at bounding box center [225, 68] width 185 height 40
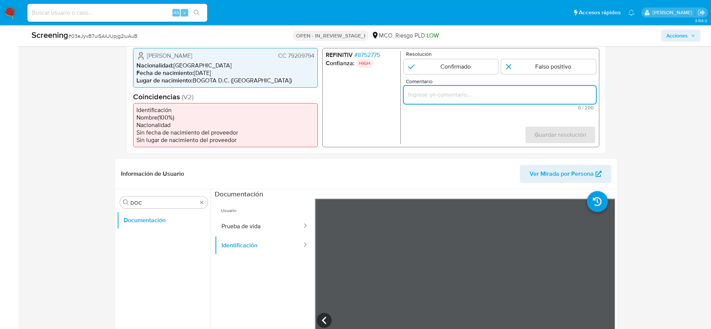
click at [471, 95] on input "Comentario" at bounding box center [499, 95] width 192 height 10
paste input "El titular es Jairo Yuliany Guerrero Zarate. Presenta antecedentes en Procuradu…"
type input "El titular es Jairo Yuliany Guerrero Zarate. Presenta antecedentes en Procuradu…"
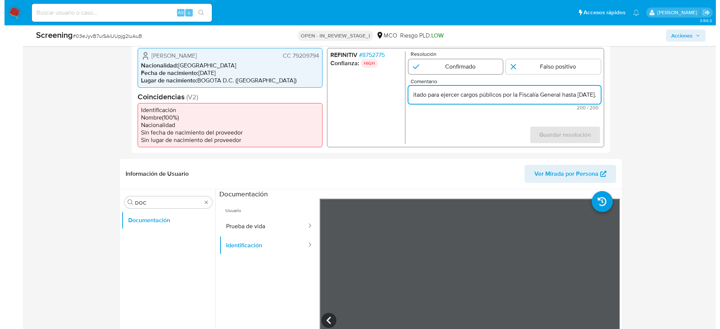
scroll to position [0, 0]
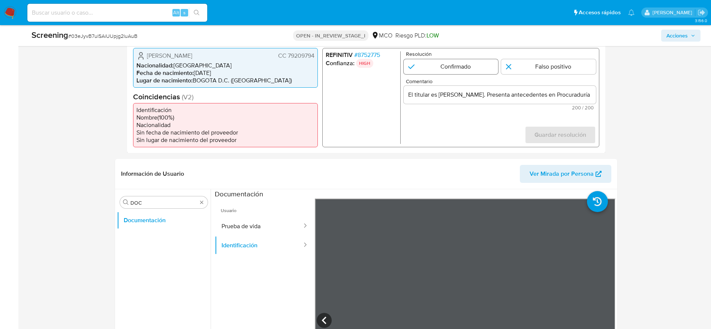
click at [493, 61] on input "1 de 1" at bounding box center [450, 66] width 95 height 15
radio input "true"
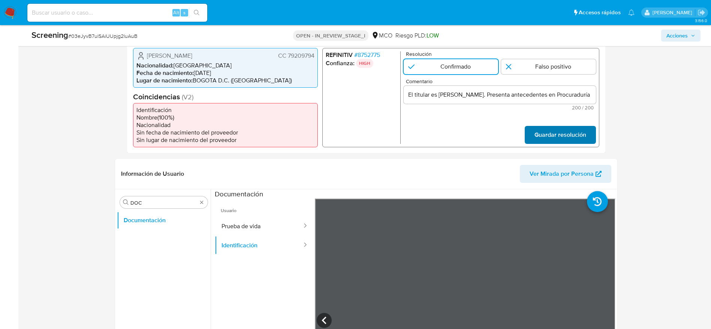
click at [550, 140] on span "Guardar resolución" at bounding box center [560, 134] width 52 height 16
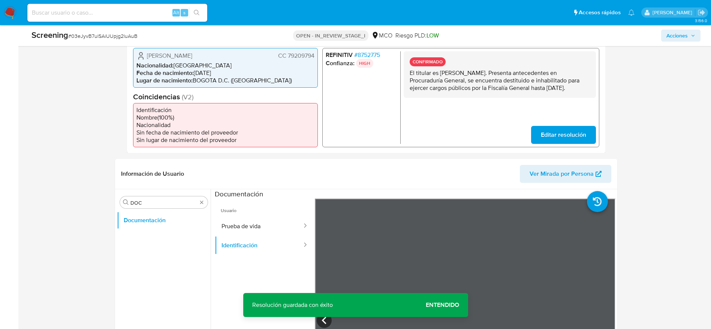
click at [516, 83] on p "El titular es Jairo Yuliany Guerrero Zarate. Presenta antecedentes en Procuradu…" at bounding box center [499, 80] width 180 height 22
click at [153, 202] on input "DOC" at bounding box center [163, 202] width 67 height 7
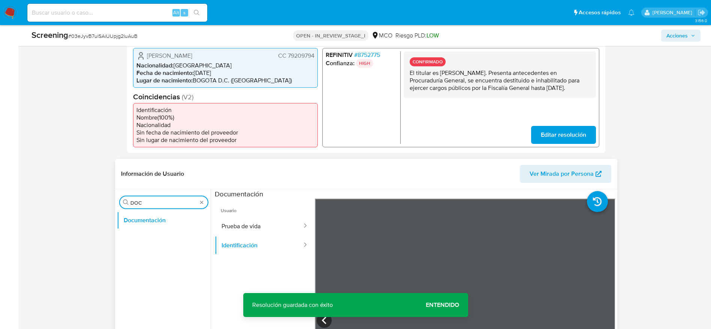
click at [153, 202] on input "DOC" at bounding box center [163, 202] width 67 height 7
type input "LIS"
click at [166, 241] on button "Lista Interna" at bounding box center [161, 238] width 88 height 18
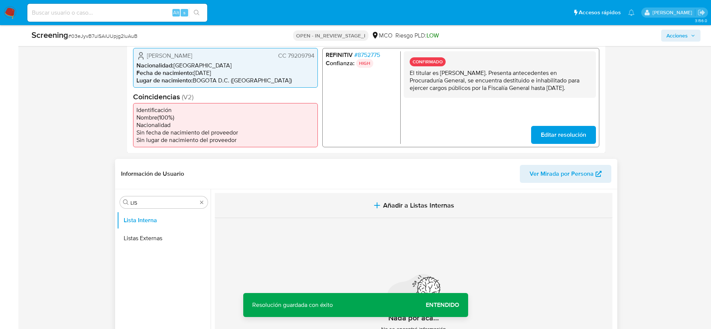
click at [379, 214] on button "Añadir a Listas Internas" at bounding box center [414, 205] width 398 height 25
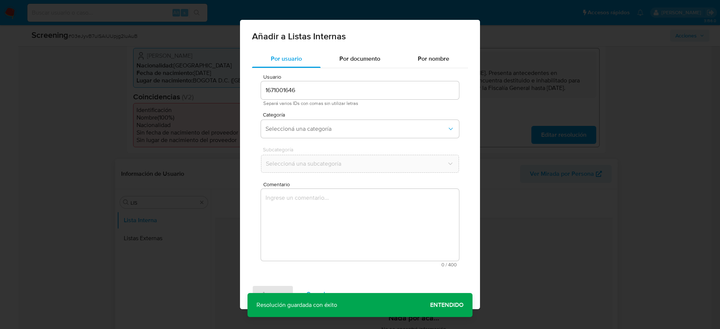
drag, startPoint x: 311, startPoint y: 270, endPoint x: 323, endPoint y: 226, distance: 45.1
click at [323, 226] on div "Usuario 1671001646 Separá varios IDs con comas sin utilizar letras Categoría Se…" at bounding box center [360, 170] width 216 height 205
click at [323, 226] on textarea "Comentario" at bounding box center [360, 225] width 198 height 72
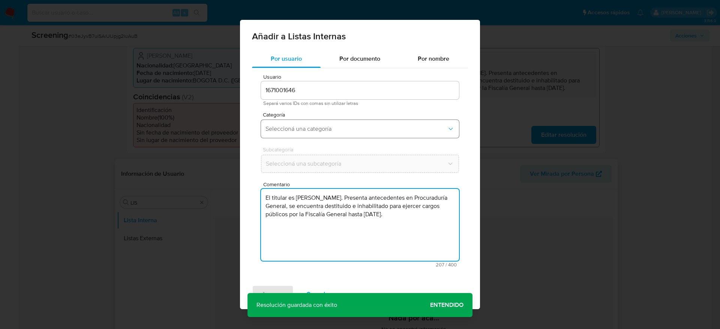
type textarea "El titular es Jairo Yuliany Guerrero Zarate. Presenta antecedentes en Procuradu…"
click at [349, 138] on div "Categoría Seleccioná una categoría" at bounding box center [360, 126] width 198 height 29
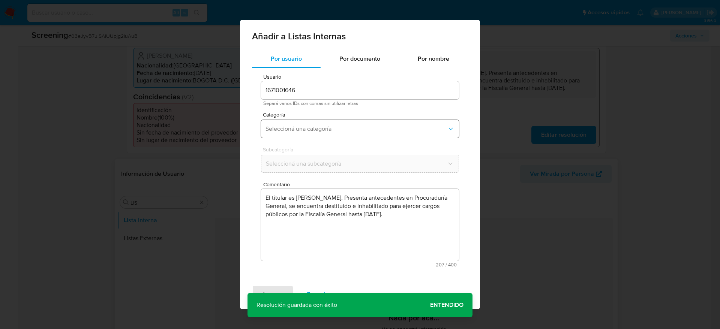
click at [348, 133] on button "Seleccioná una categoría" at bounding box center [360, 129] width 198 height 18
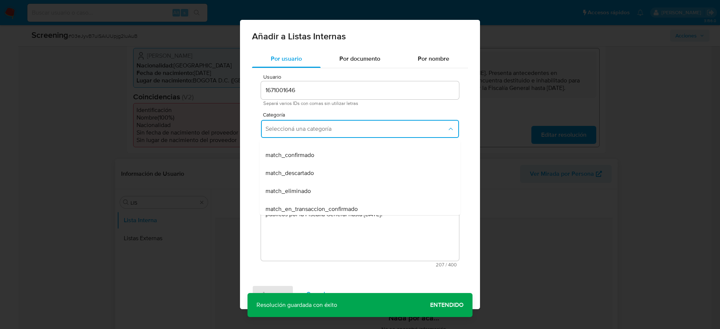
scroll to position [48, 0]
click at [330, 155] on div "match_confirmado" at bounding box center [357, 155] width 184 height 18
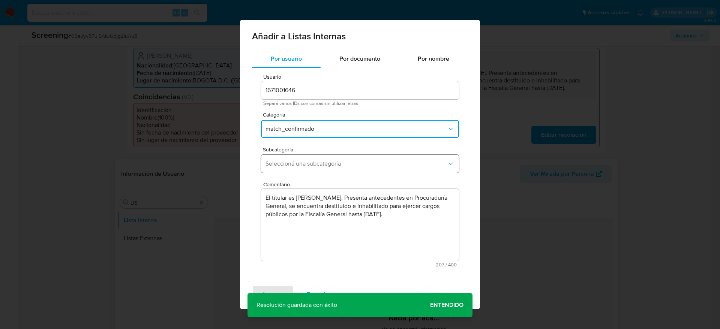
click at [323, 166] on span "Seleccioná una subcategoría" at bounding box center [355, 163] width 181 height 7
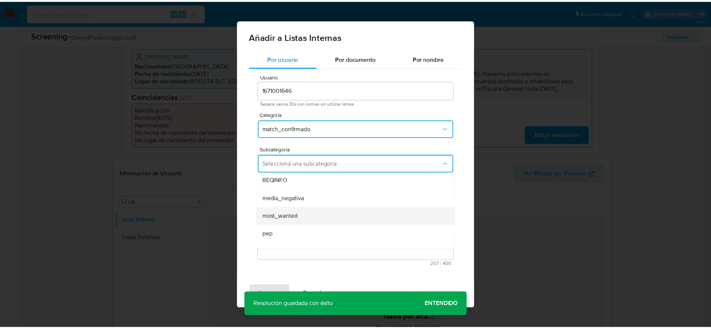
scroll to position [21, 0]
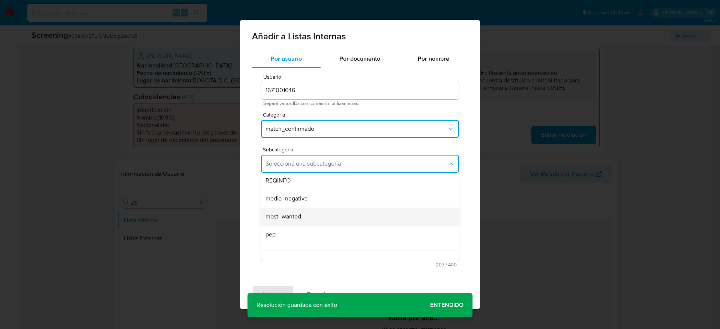
click at [300, 216] on span "most_wanted" at bounding box center [283, 216] width 36 height 7
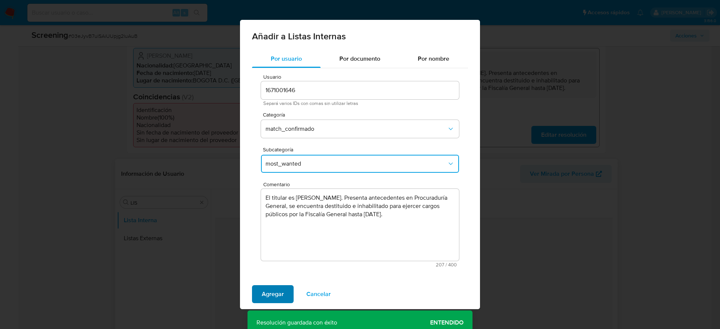
click at [276, 290] on span "Agregar" at bounding box center [273, 294] width 22 height 16
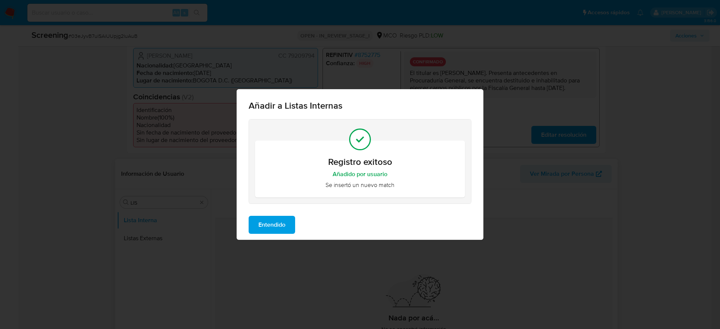
click at [271, 219] on span "Entendido" at bounding box center [271, 225] width 27 height 16
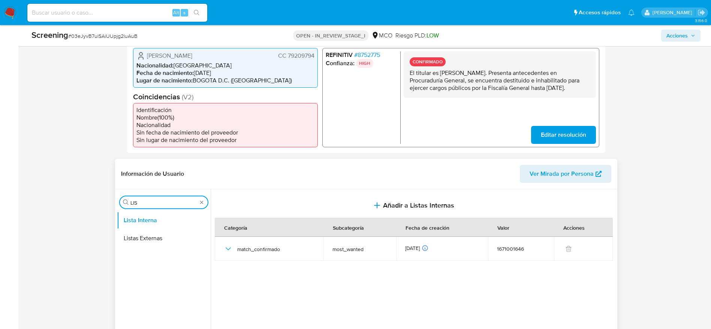
click at [146, 201] on input "LIS" at bounding box center [163, 202] width 67 height 7
type input "ARC"
click at [161, 222] on button "Archivos adjuntos" at bounding box center [161, 220] width 88 height 18
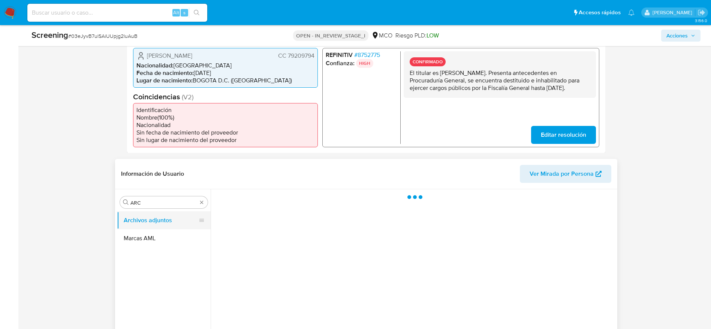
click at [161, 222] on button "Archivos adjuntos" at bounding box center [161, 220] width 88 height 18
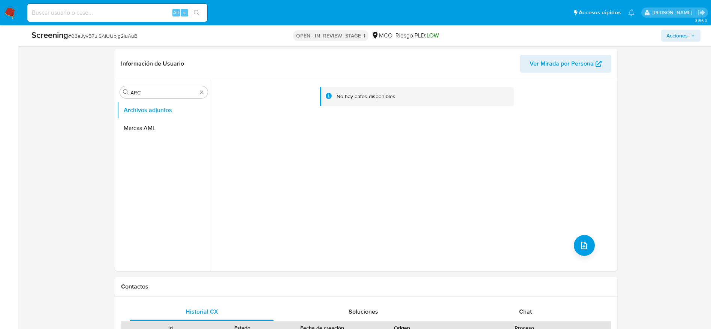
scroll to position [313, 0]
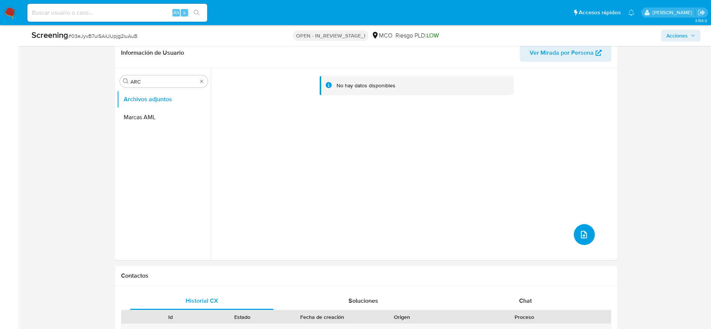
click at [590, 229] on button "upload-file" at bounding box center [584, 234] width 21 height 21
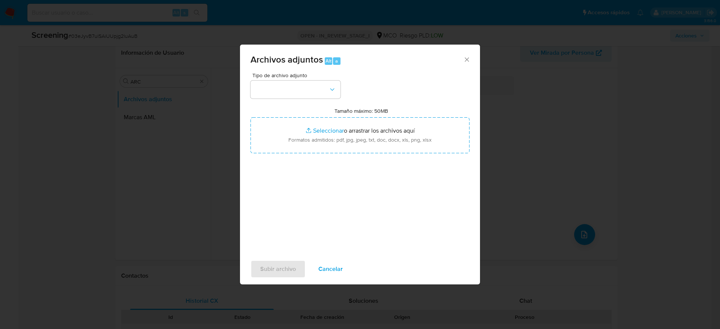
click at [305, 99] on div "Tipo de archivo adjunto Tamaño máximo: 50MB Seleccionar archivos Seleccionar o …" at bounding box center [359, 161] width 219 height 177
click at [319, 85] on button "button" at bounding box center [295, 90] width 90 height 18
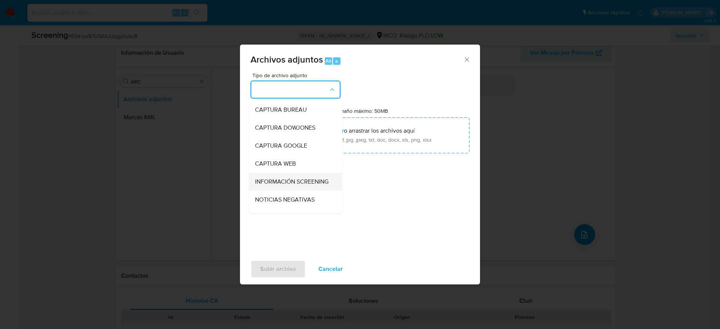
click at [268, 174] on div "INFORMACIÓN SCREENING" at bounding box center [293, 182] width 76 height 18
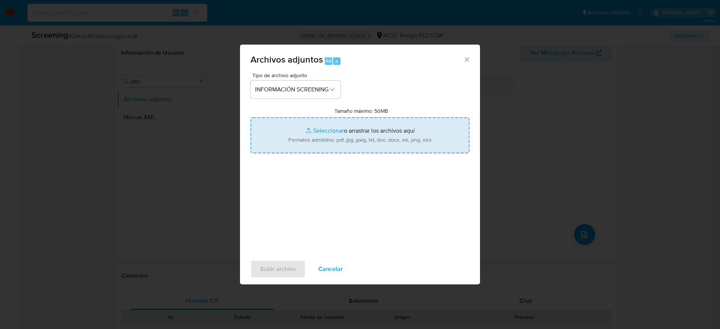
click at [316, 129] on input "Tamaño máximo: 50MB Seleccionar archivos" at bounding box center [359, 135] width 219 height 36
type input "C:\fakepath\CONTRALORIA.pdf"
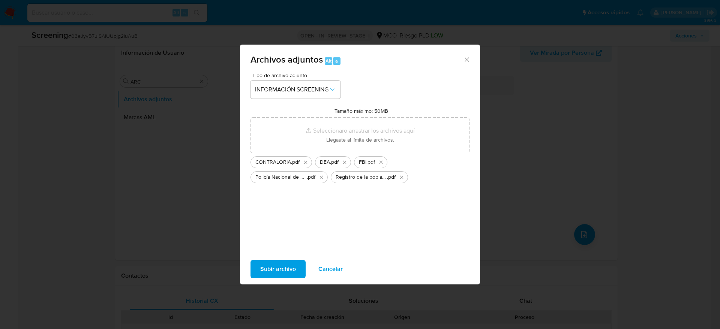
click at [280, 273] on span "Subir archivo" at bounding box center [278, 269] width 36 height 16
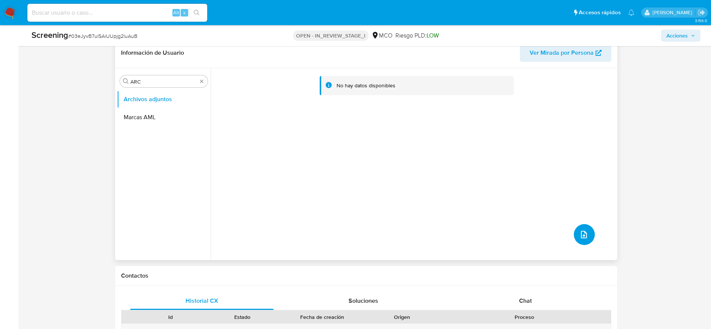
click at [579, 242] on button "upload-file" at bounding box center [584, 234] width 21 height 21
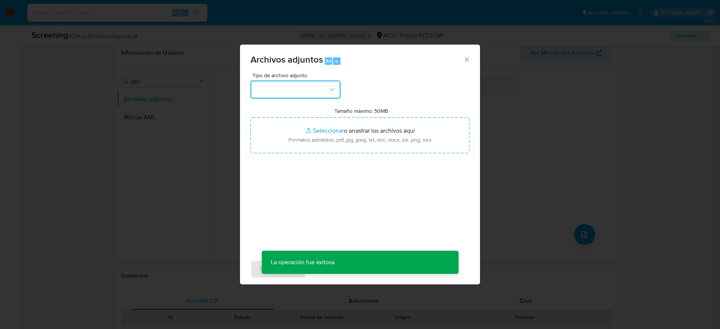
click at [276, 87] on button "button" at bounding box center [295, 90] width 90 height 18
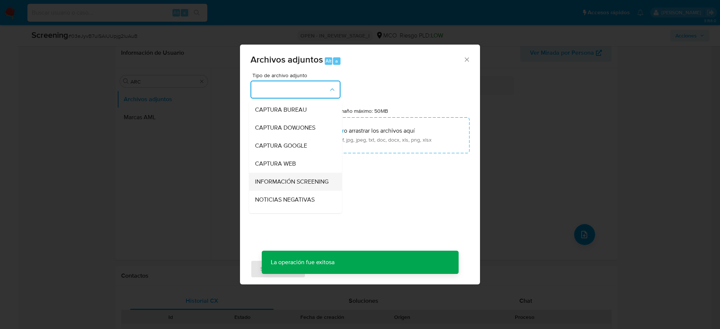
click at [276, 183] on span "INFORMACIÓN SCREENING" at bounding box center [291, 181] width 73 height 7
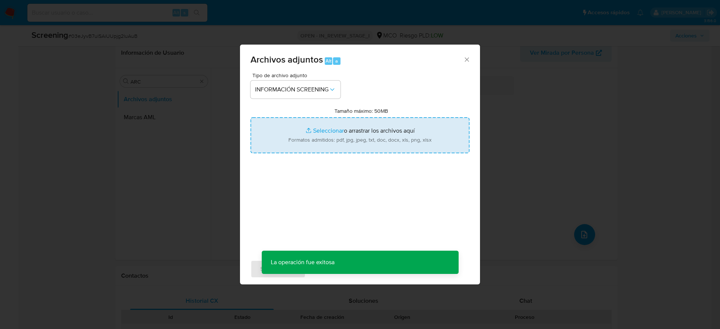
click at [343, 134] on input "Tamaño máximo: 50MB Seleccionar archivos" at bounding box center [359, 135] width 219 height 36
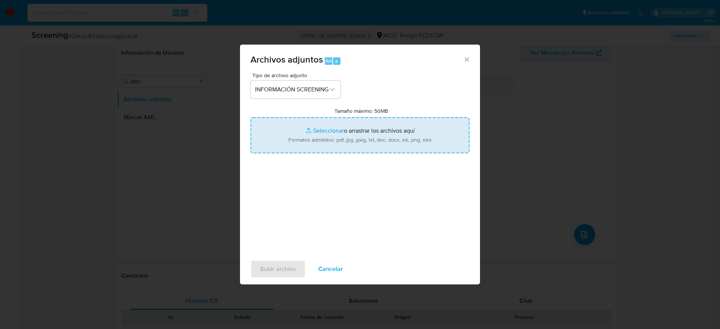
type input "C:\fakepath\_Jairo Yuliany Guerrero Zarate_ - Buscar con Google.pdf"
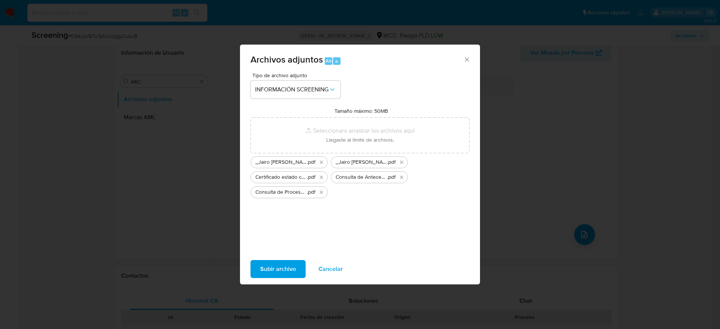
click at [296, 276] on button "Subir archivo" at bounding box center [277, 269] width 55 height 18
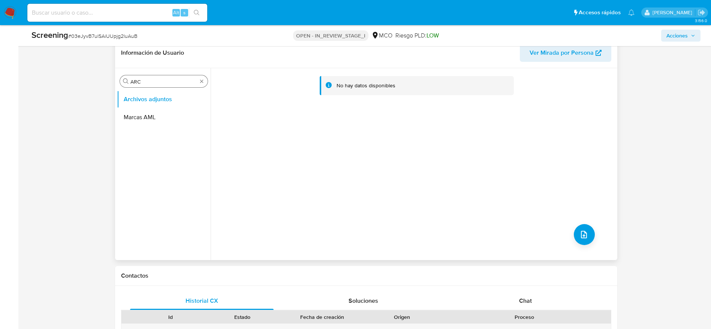
click at [147, 83] on input "ARC" at bounding box center [163, 81] width 67 height 7
type input "RE"
click at [157, 168] on button "Restricciones Nuevo Mundo" at bounding box center [161, 171] width 88 height 18
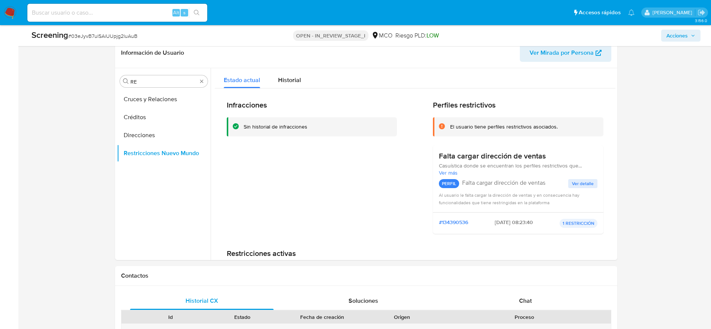
drag, startPoint x: 711, startPoint y: 89, endPoint x: 719, endPoint y: 95, distance: 10.2
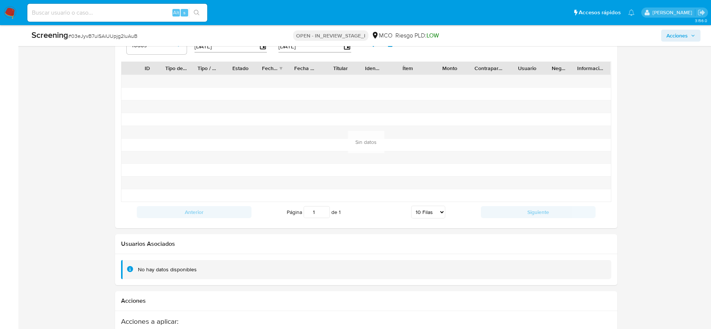
scroll to position [1112, 0]
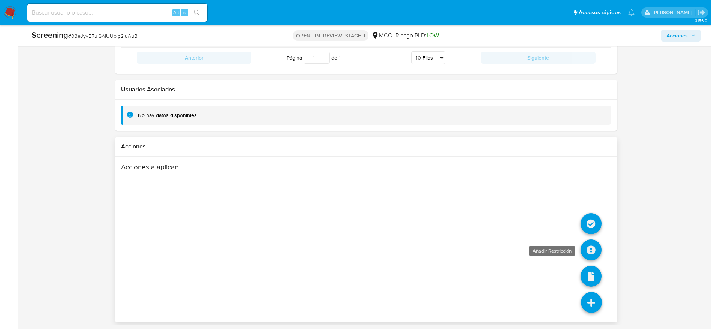
click at [593, 251] on icon at bounding box center [591, 250] width 21 height 21
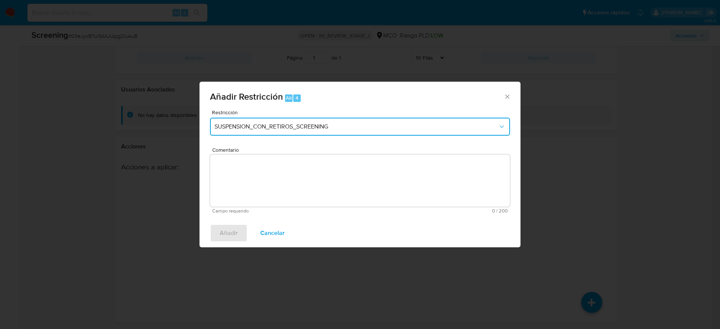
click at [351, 130] on button "SUSPENSION_CON_RETIROS_SCREENING" at bounding box center [360, 127] width 300 height 18
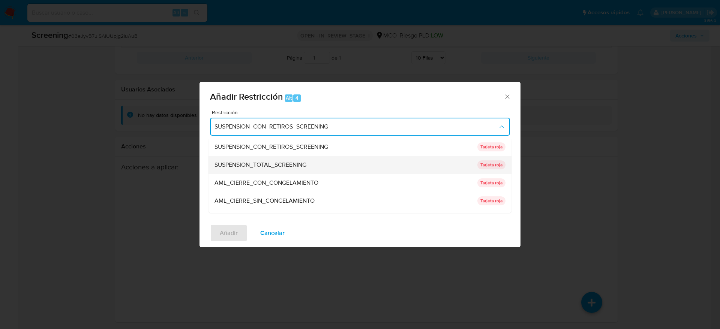
click at [320, 161] on div "SUSPENSION_TOTAL_SCREENING" at bounding box center [343, 165] width 258 height 18
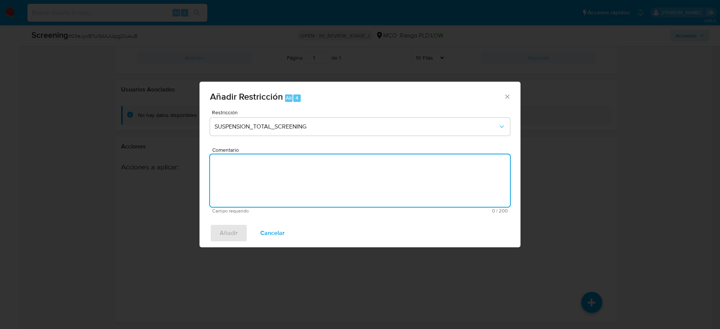
click at [320, 161] on textarea "Comentario" at bounding box center [360, 180] width 300 height 52
paste textarea "El titular es Jairo Yuliany Guerrero Zarate. Presenta antecedentes en Procuradu…"
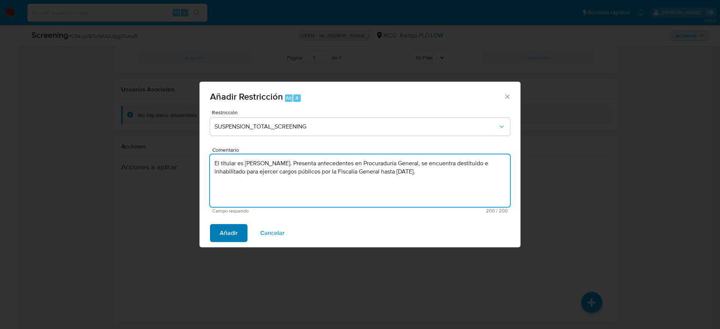
type textarea "El titular es Jairo Yuliany Guerrero Zarate. Presenta antecedentes en Procuradu…"
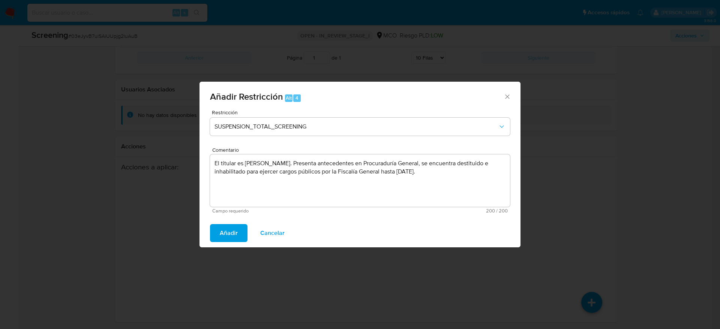
click at [225, 230] on span "Añadir" at bounding box center [229, 233] width 18 height 16
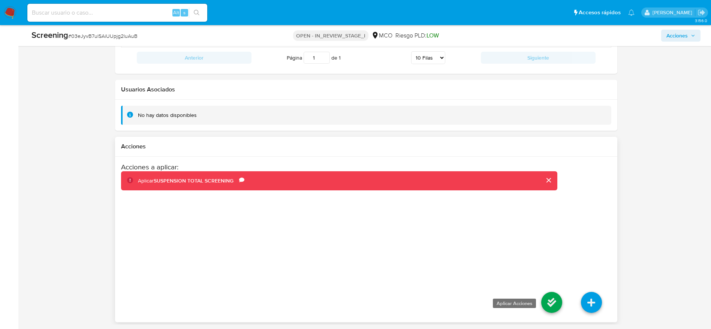
click at [557, 309] on icon at bounding box center [551, 302] width 21 height 21
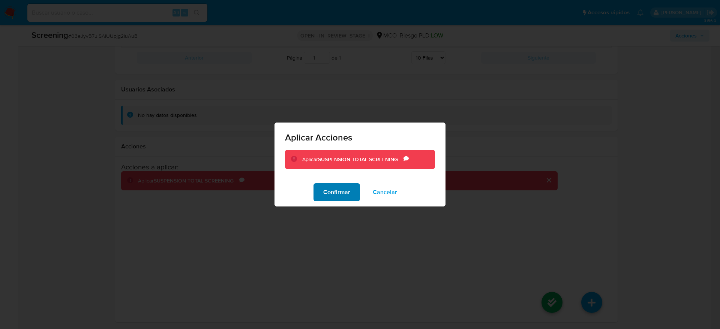
click at [336, 189] on span "Confirmar" at bounding box center [336, 192] width 27 height 16
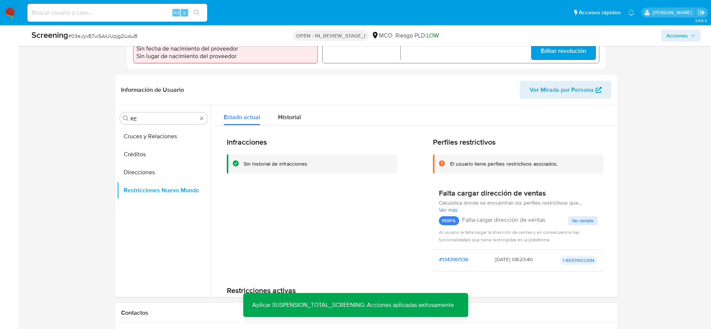
scroll to position [272, 0]
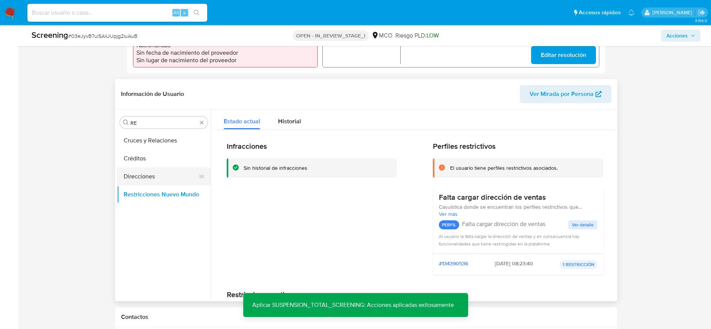
click at [169, 169] on button "Direcciones" at bounding box center [161, 177] width 88 height 18
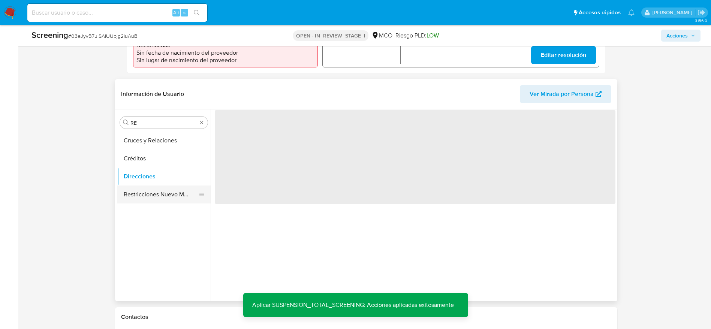
click at [162, 193] on button "Restricciones Nuevo Mundo" at bounding box center [161, 195] width 88 height 18
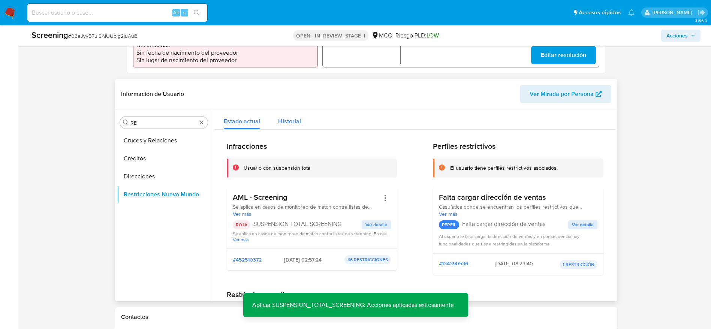
click at [295, 122] on span "Historial" at bounding box center [289, 121] width 23 height 9
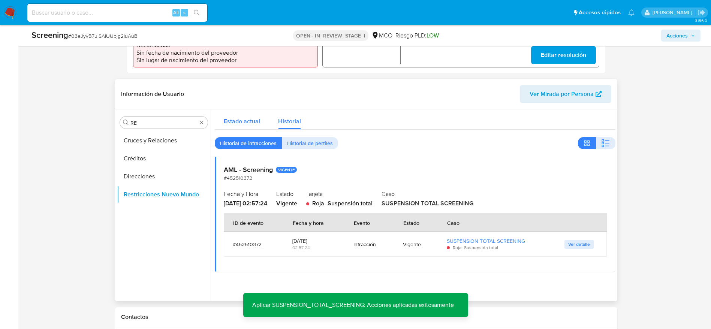
click at [245, 121] on span "Estado actual" at bounding box center [242, 121] width 36 height 9
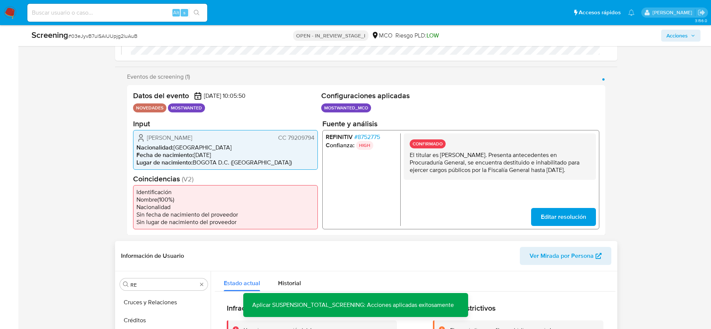
scroll to position [0, 0]
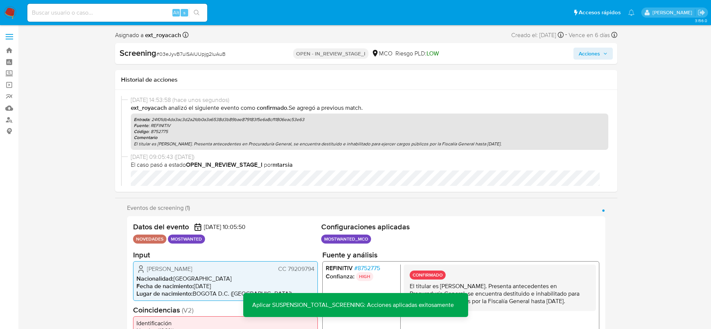
click at [606, 55] on icon "button" at bounding box center [605, 53] width 4 height 4
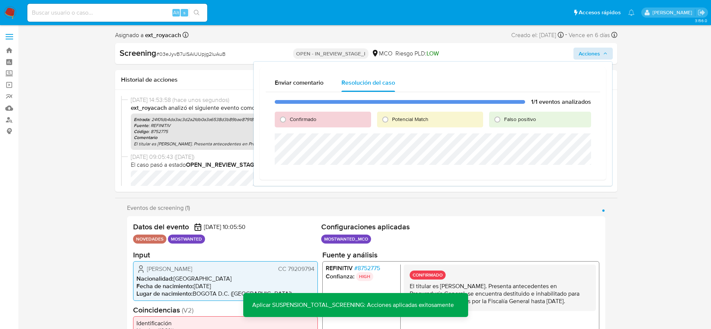
click at [322, 122] on div "Confirmado" at bounding box center [323, 120] width 96 height 16
click at [306, 119] on span "Confirmado" at bounding box center [303, 118] width 27 height 7
click at [289, 119] on input "Confirmado" at bounding box center [283, 120] width 12 height 12
radio input "true"
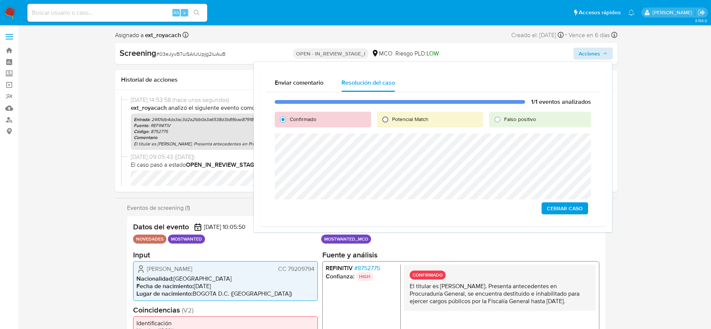
click at [389, 117] on input "Potencial Match" at bounding box center [385, 120] width 12 height 12
radio input "true"
click at [581, 203] on span "Escalar" at bounding box center [572, 208] width 22 height 10
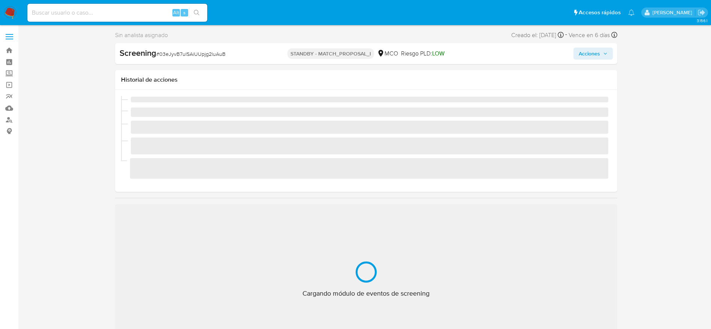
scroll to position [317, 0]
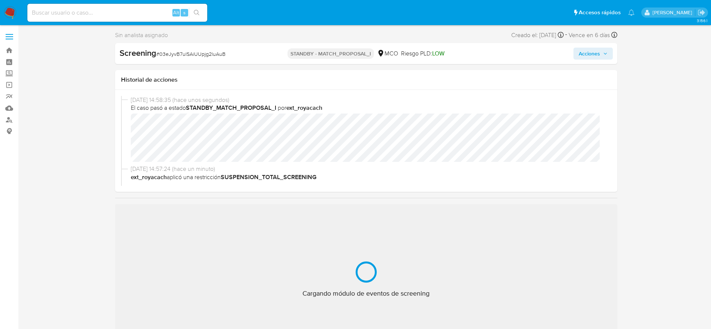
click at [188, 54] on span "# 03eJyvB7ulSAiUUpjg2luAuB" at bounding box center [190, 53] width 69 height 7
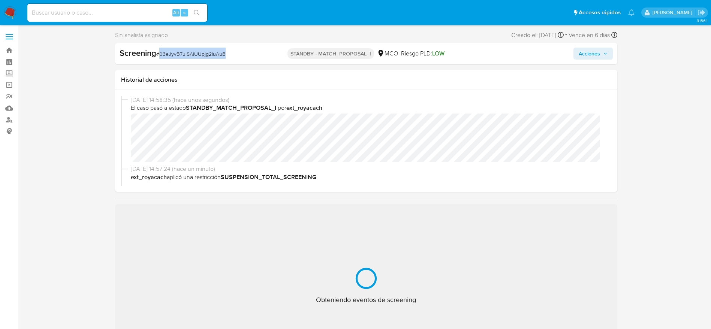
click at [188, 54] on span "# 03eJyvB7ulSAiUUpjg2luAuB" at bounding box center [190, 53] width 69 height 7
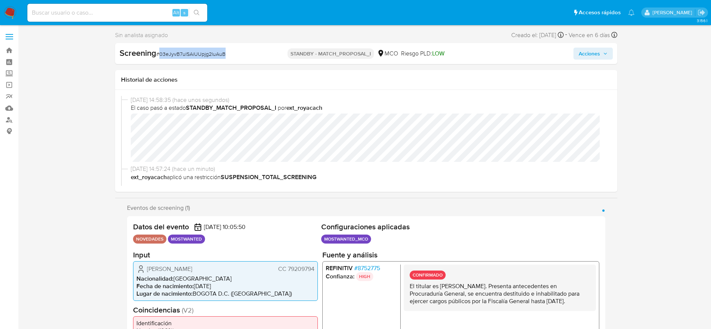
copy span "03eJyvB7ulSAiUUpjg2luAuB"
select select "10"
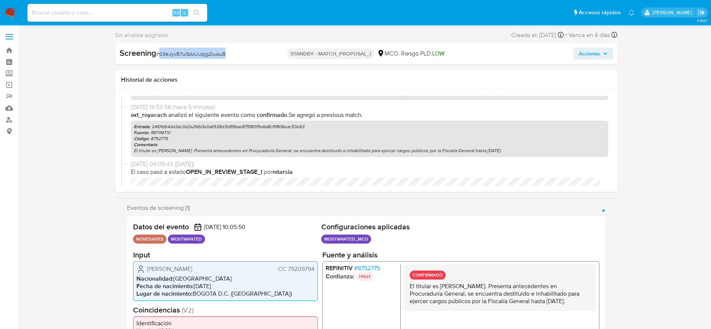
scroll to position [377, 0]
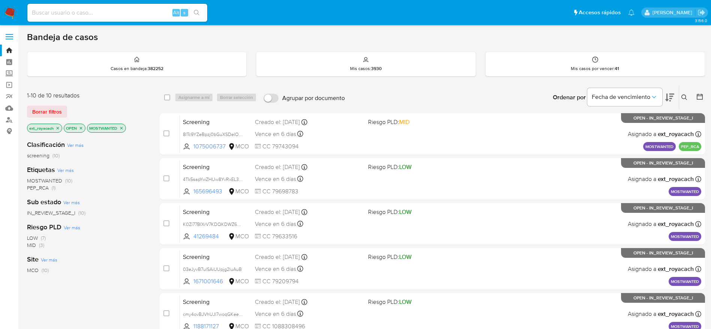
click at [7, 18] on img at bounding box center [10, 12] width 13 height 13
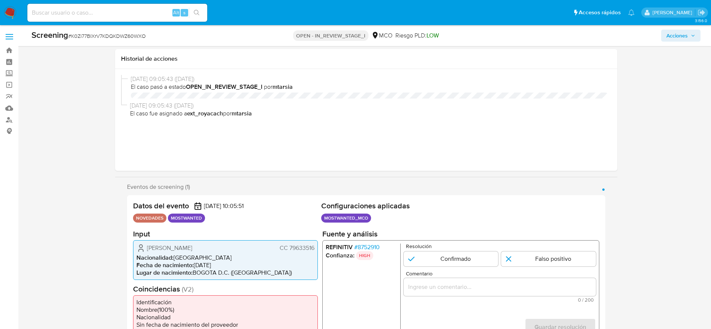
select select "10"
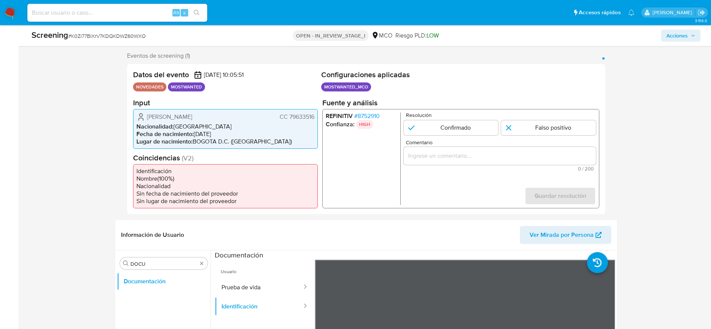
click at [143, 30] on div "Screening # K0Zi77BIXrV7KDQKDWZ60WXO" at bounding box center [141, 35] width 220 height 11
copy span "K0Zi77BIXrV7KDQKDWZ60WXO"
drag, startPoint x: 142, startPoint y: 118, endPoint x: 322, endPoint y: 120, distance: 180.0
click at [322, 120] on div "Datos del evento 25/08/2025 10:05:51 NOVEDADES MOSTWANTED Configuraciones aplic…" at bounding box center [366, 139] width 478 height 150
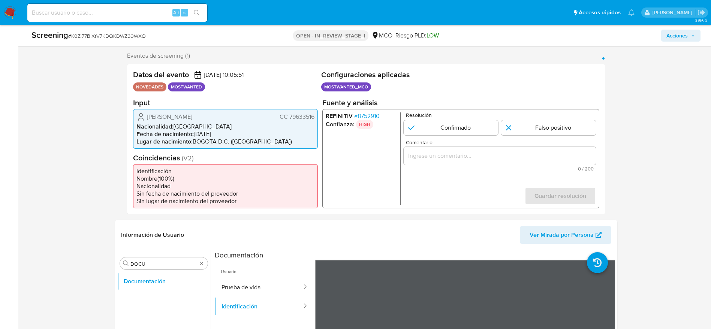
click at [93, 39] on span "# K0Zi77BIXrV7KDQKDWZ60WXO" at bounding box center [107, 35] width 78 height 7
copy span "K0Zi77BIXrV7KDQKDWZ60WXO"
drag, startPoint x: 145, startPoint y: 115, endPoint x: 313, endPoint y: 118, distance: 167.2
click at [313, 118] on div "Juan Carlos Garzon Cubillos CC 79633516" at bounding box center [225, 116] width 178 height 9
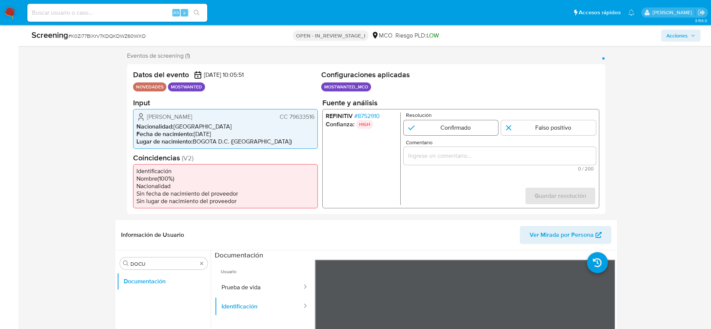
click at [435, 127] on input "1 de 1" at bounding box center [450, 127] width 95 height 15
radio input "true"
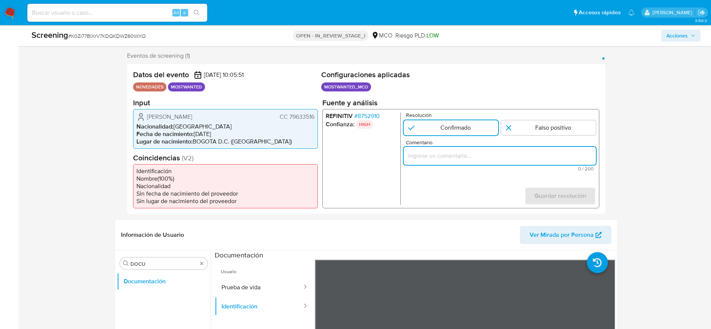
click at [450, 155] on input "Comentario" at bounding box center [499, 156] width 192 height 10
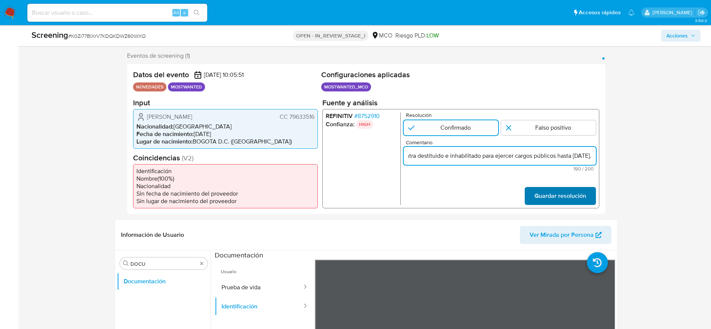
type input "El titular es Juan Carlos Garzon Cubillos. Presenta antecedentes en Procuradurí…"
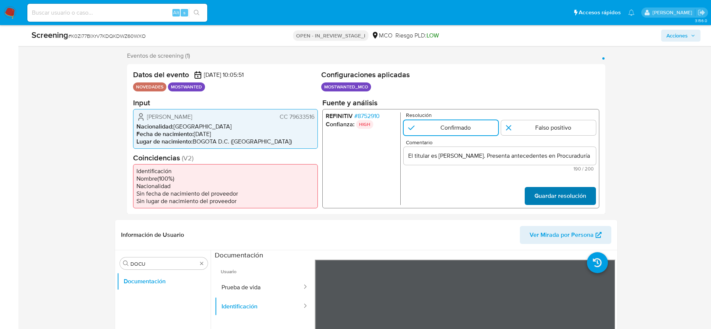
click at [557, 189] on span "Guardar resolución" at bounding box center [560, 195] width 52 height 16
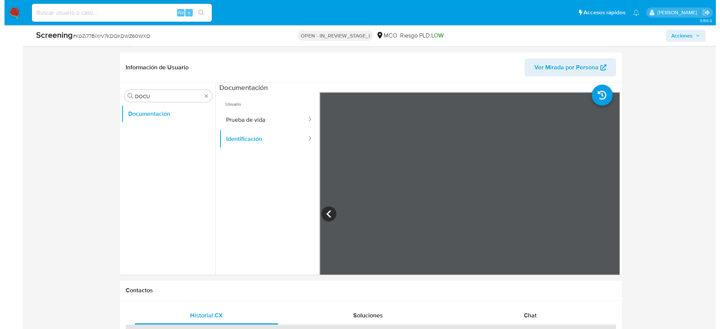
scroll to position [303, 0]
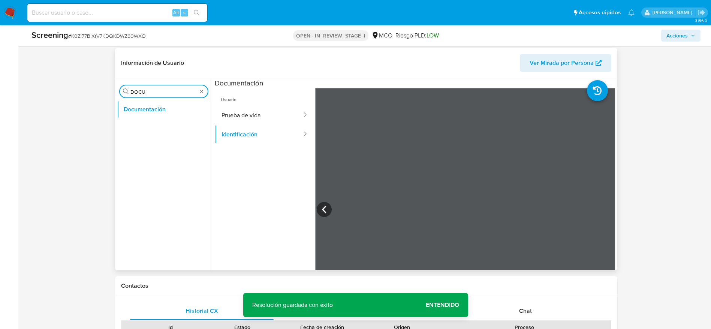
click at [156, 90] on input "DOCU" at bounding box center [163, 91] width 67 height 7
type input "lis"
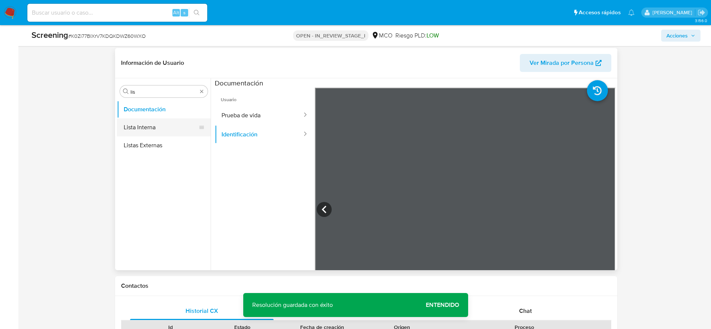
click at [162, 127] on button "Lista Interna" at bounding box center [161, 127] width 88 height 18
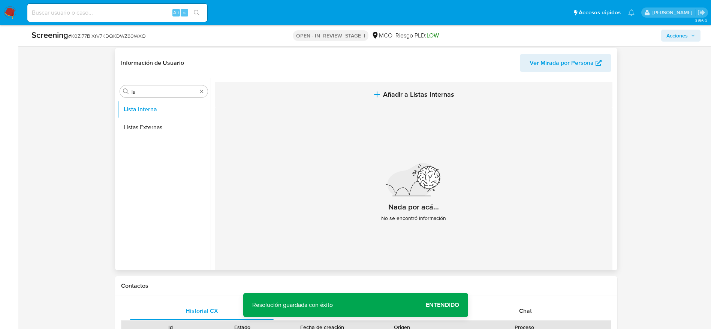
click at [360, 85] on button "Añadir a Listas Internas" at bounding box center [414, 94] width 398 height 25
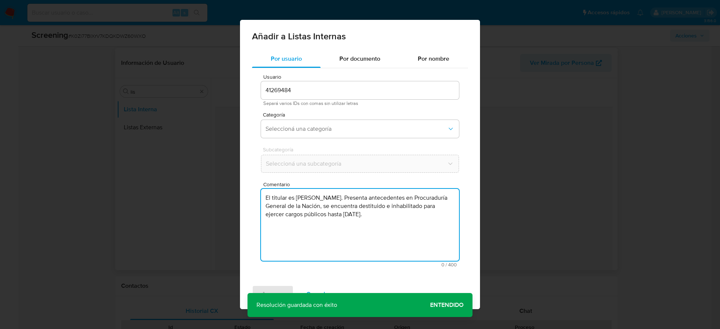
click at [358, 234] on textarea "El titular es Juan Carlos Garzon Cubillos. Presenta antecedentes en Procuradurí…" at bounding box center [360, 225] width 198 height 72
type textarea "El titular es Juan Carlos Garzon Cubillos. Presenta antecedentes en Procuradurí…"
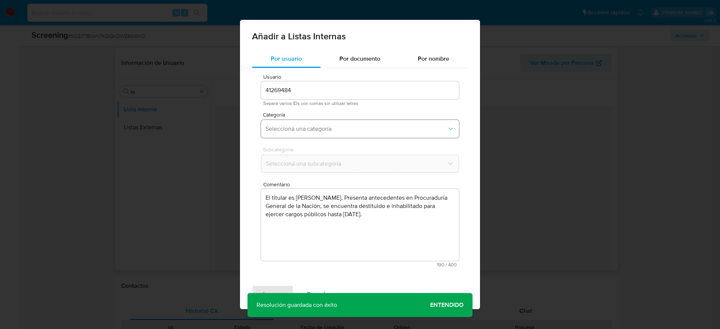
click at [374, 124] on button "Seleccioná una categoría" at bounding box center [360, 129] width 198 height 18
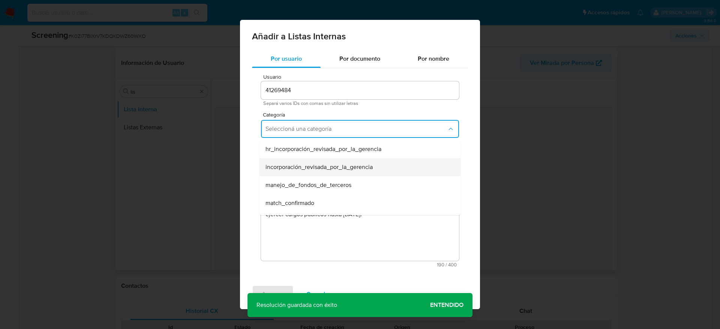
scroll to position [47, 0]
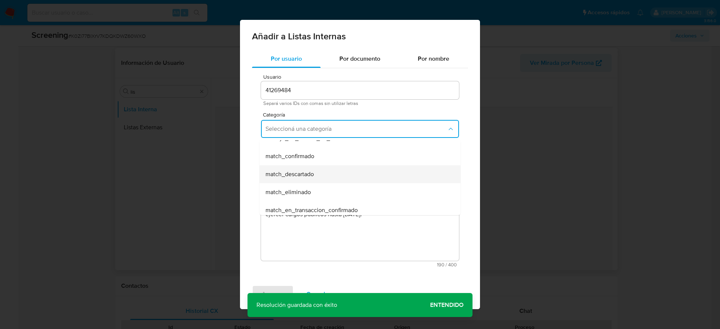
click at [327, 172] on div "match_descartado" at bounding box center [357, 174] width 184 height 18
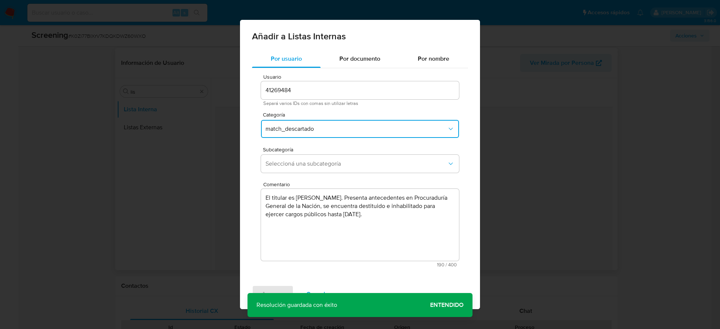
click at [339, 123] on button "match_descartado" at bounding box center [360, 129] width 198 height 18
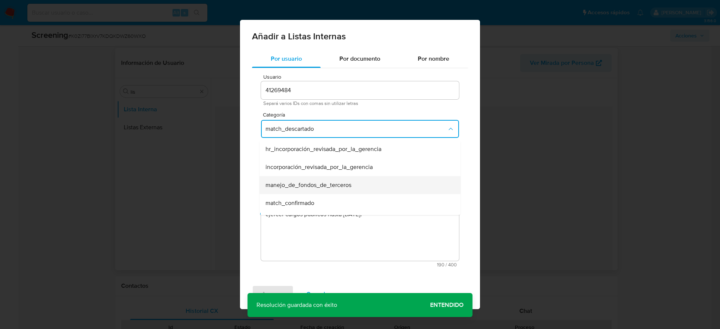
scroll to position [15, 0]
click at [319, 185] on div "match_confirmado" at bounding box center [357, 188] width 184 height 18
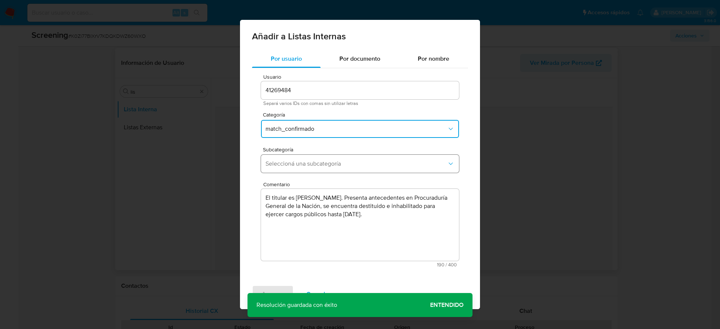
click at [339, 163] on span "Seleccioná una subcategoría" at bounding box center [355, 163] width 181 height 7
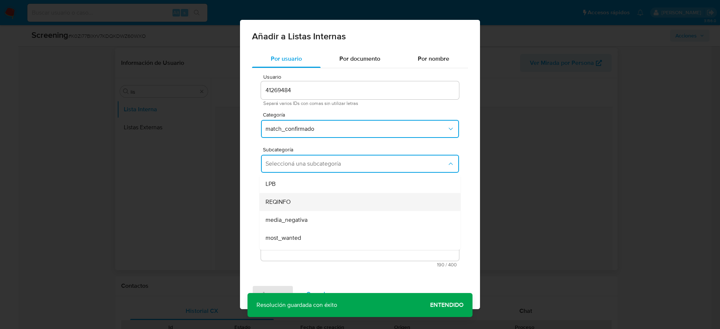
scroll to position [51, 0]
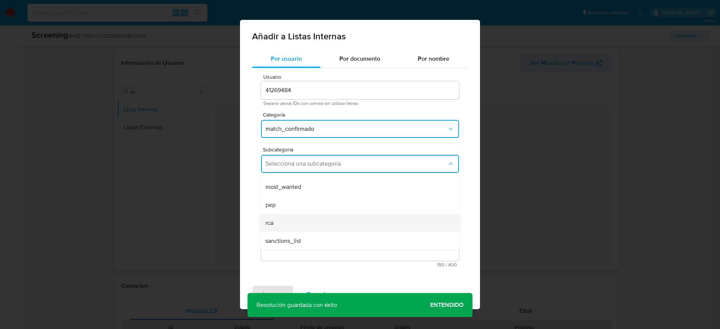
drag, startPoint x: 303, startPoint y: 179, endPoint x: 310, endPoint y: 228, distance: 49.5
click at [310, 228] on ul "LPB REQINFO media_negativa most_wanted pep rca sanctions_list" at bounding box center [359, 187] width 201 height 126
click at [310, 228] on div "rca" at bounding box center [357, 223] width 184 height 18
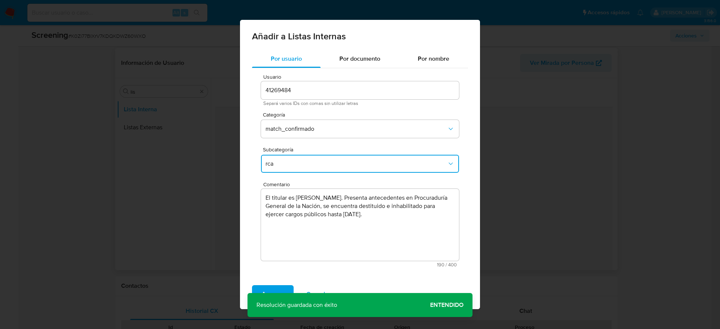
click at [319, 162] on span "rca" at bounding box center [355, 163] width 181 height 7
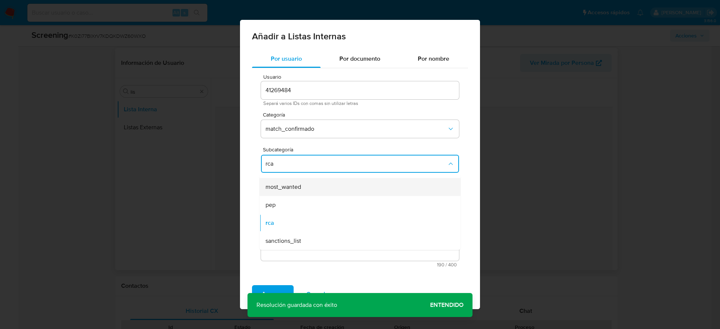
click at [301, 188] on span "most_wanted" at bounding box center [283, 186] width 36 height 7
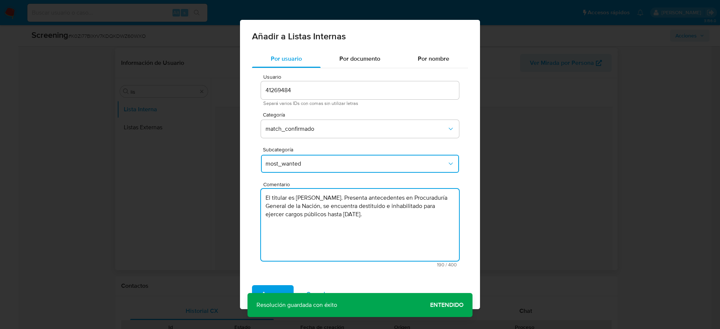
click at [312, 219] on textarea "El titular es Juan Carlos Garzon Cubillos. Presenta antecedentes en Procuradurí…" at bounding box center [360, 225] width 198 height 72
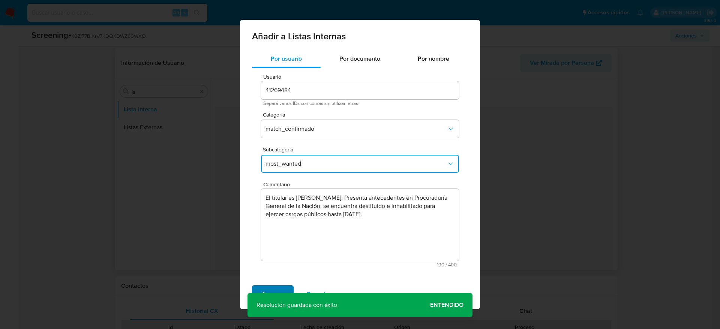
click at [268, 286] on span "Agregar" at bounding box center [273, 294] width 22 height 16
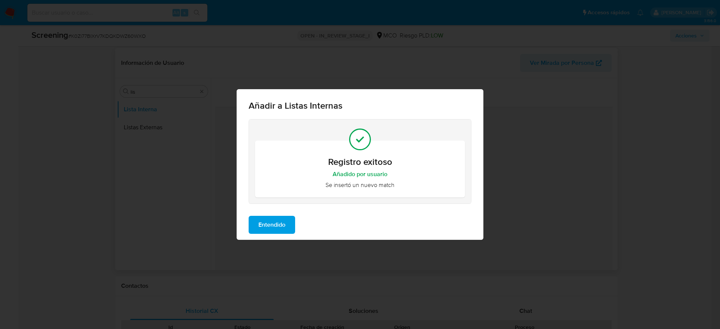
click at [278, 228] on span "Entendido" at bounding box center [271, 225] width 27 height 16
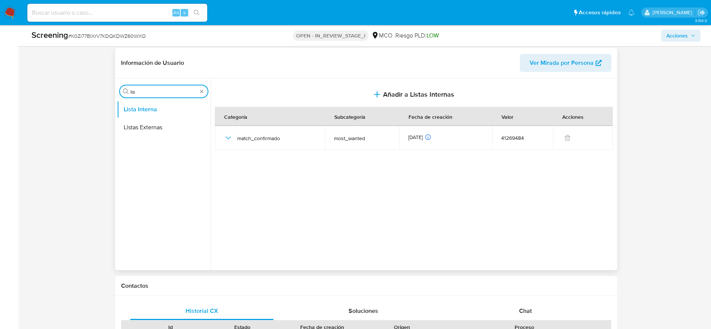
click at [144, 93] on input "lis" at bounding box center [163, 91] width 67 height 7
type input "q"
type input "re"
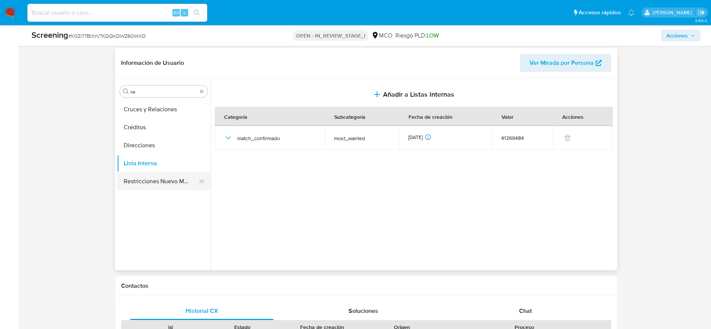
click at [156, 172] on button "Restricciones Nuevo Mundo" at bounding box center [161, 181] width 88 height 18
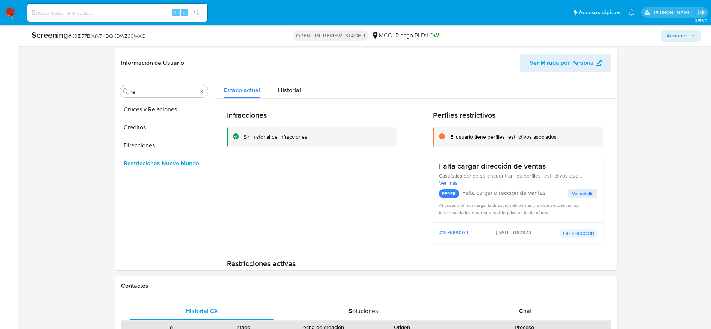
scroll to position [1129, 0]
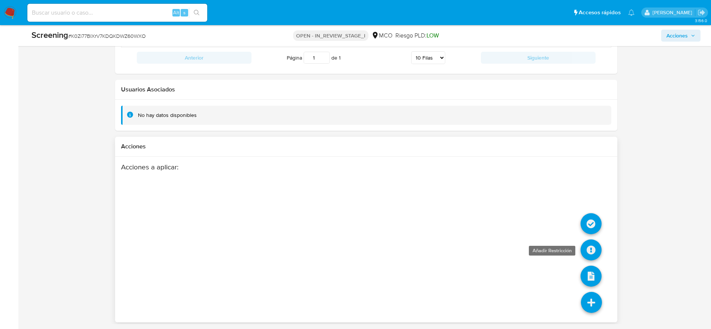
click at [595, 242] on icon at bounding box center [591, 250] width 21 height 21
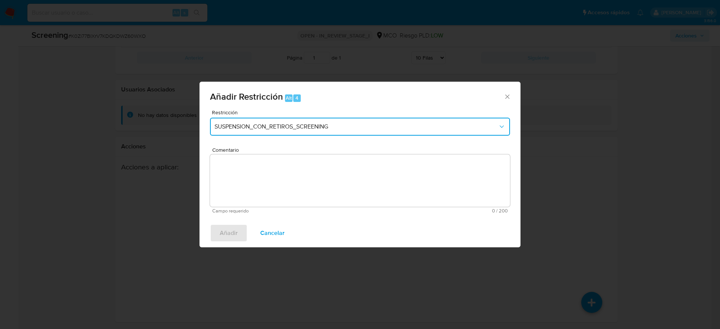
click at [328, 129] on span "SUSPENSION_CON_RETIROS_SCREENING" at bounding box center [355, 126] width 283 height 7
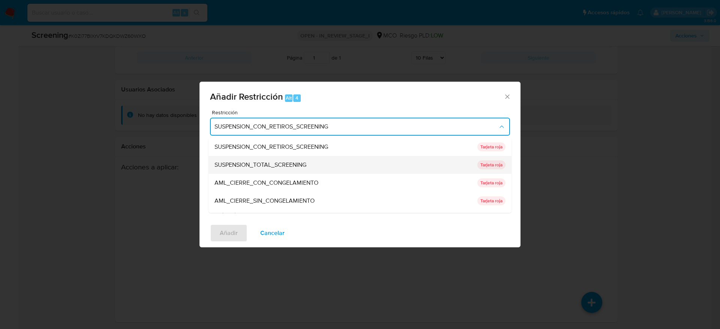
click at [277, 164] on span "SUSPENSION_TOTAL_SCREENING" at bounding box center [260, 164] width 92 height 7
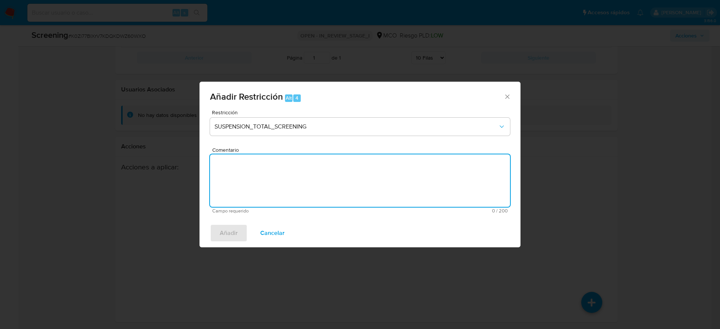
click at [277, 164] on textarea "Comentario" at bounding box center [360, 180] width 300 height 52
paste textarea "El titular es Juan Carlos Garzon Cubillos. Presenta antecedentes en Procuradurí…"
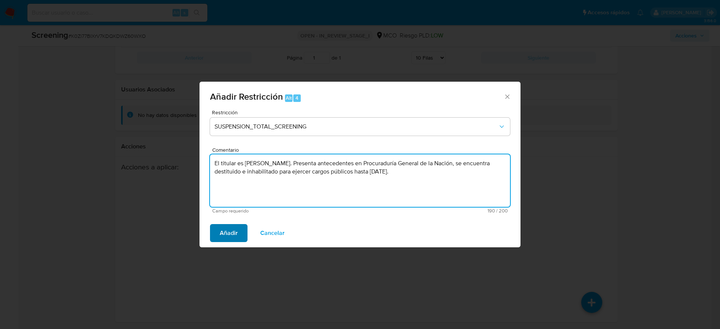
type textarea "El titular es Juan Carlos Garzon Cubillos. Presenta antecedentes en Procuradurí…"
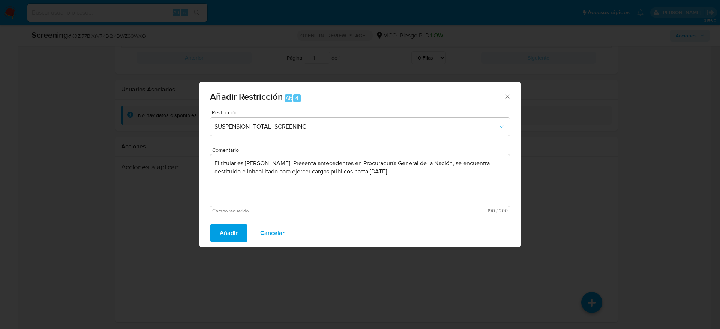
click at [234, 228] on span "Añadir" at bounding box center [229, 233] width 18 height 16
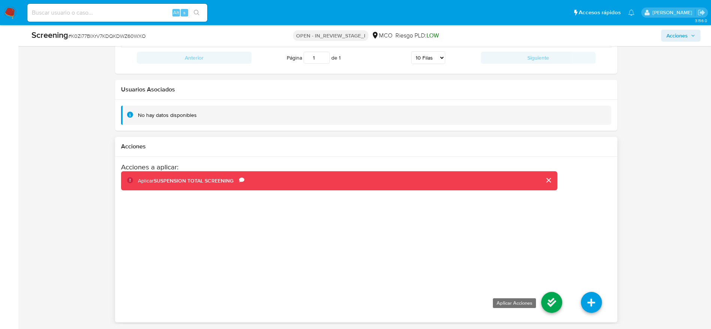
click at [553, 304] on icon at bounding box center [551, 302] width 21 height 21
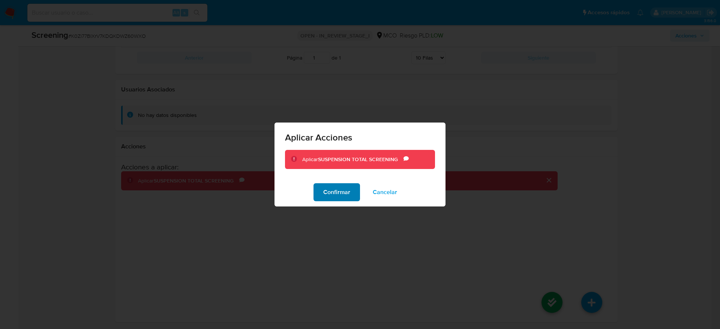
click at [349, 199] on span "Confirmar" at bounding box center [336, 192] width 27 height 16
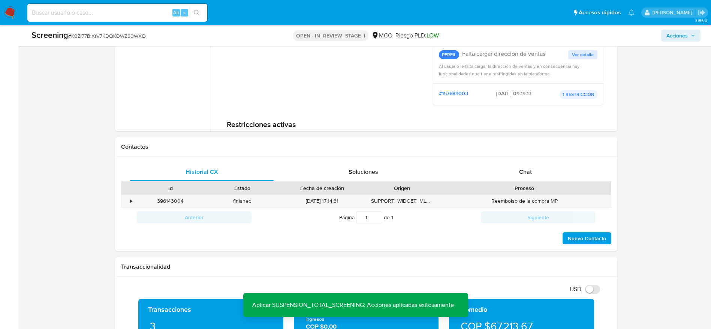
scroll to position [318, 0]
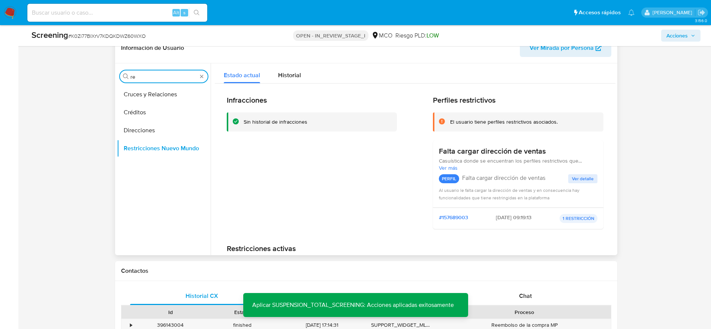
click at [156, 76] on input "re" at bounding box center [163, 76] width 67 height 7
type input "ar"
click at [154, 93] on button "Archivos adjuntos" at bounding box center [161, 94] width 88 height 18
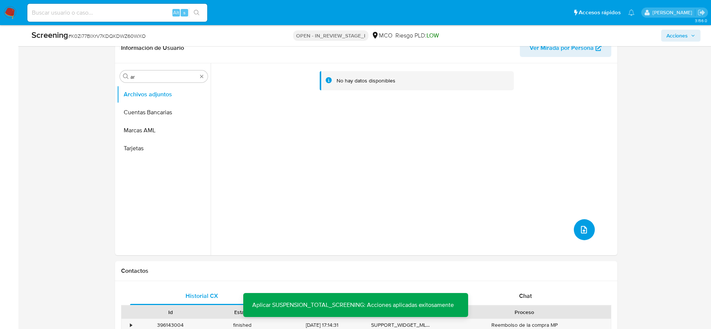
click at [585, 231] on icon "upload-file" at bounding box center [584, 229] width 9 height 9
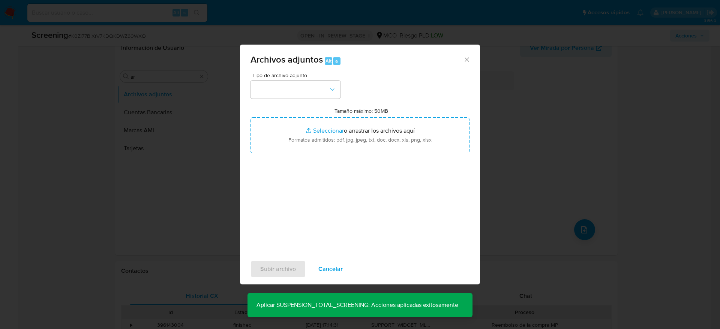
drag, startPoint x: 282, startPoint y: 103, endPoint x: 286, endPoint y: 99, distance: 5.0
click at [286, 99] on div "Tipo de archivo adjunto Tamaño máximo: 50MB Seleccionar archivos Seleccionar o …" at bounding box center [359, 161] width 219 height 177
click at [303, 95] on button "button" at bounding box center [295, 90] width 90 height 18
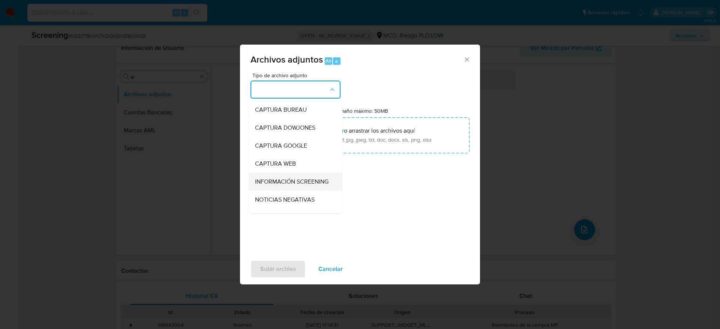
click at [304, 186] on span "INFORMACIÓN SCREENING" at bounding box center [291, 181] width 73 height 7
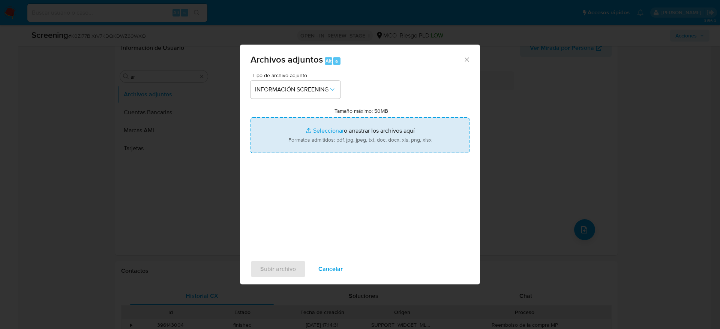
click at [348, 137] on input "Tamaño máximo: 50MB Seleccionar archivos" at bounding box center [359, 135] width 219 height 36
type input "C:\fakepath\Contraloria - Google Drive.pdf"
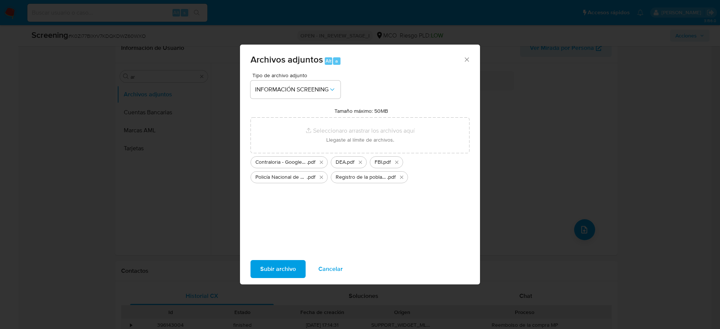
click at [285, 264] on span "Subir archivo" at bounding box center [278, 269] width 36 height 16
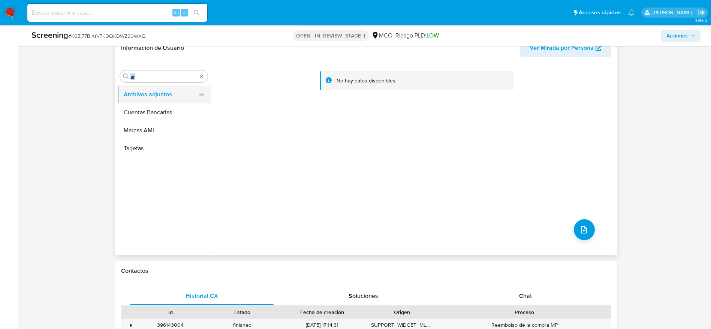
drag, startPoint x: 147, startPoint y: 73, endPoint x: 136, endPoint y: 90, distance: 20.0
click at [136, 90] on div "Buscar ar Archivos adjuntos Cuentas Bancarias Marcas AML Tarjetas" at bounding box center [164, 159] width 94 height 191
click at [136, 107] on button "Cuentas Bancarias" at bounding box center [161, 112] width 88 height 18
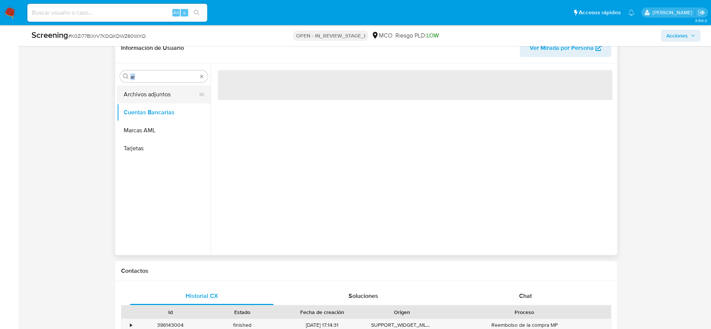
click at [146, 91] on button "Archivos adjuntos" at bounding box center [161, 94] width 88 height 18
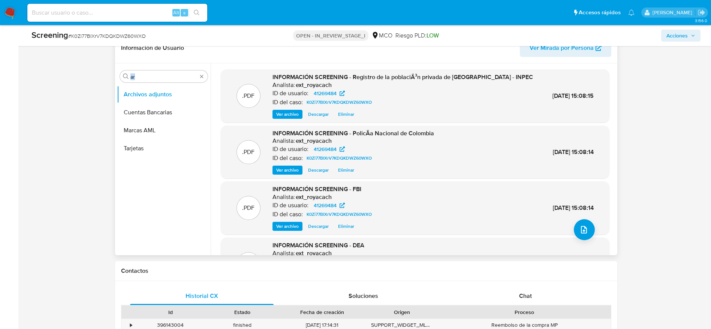
scroll to position [63, 0]
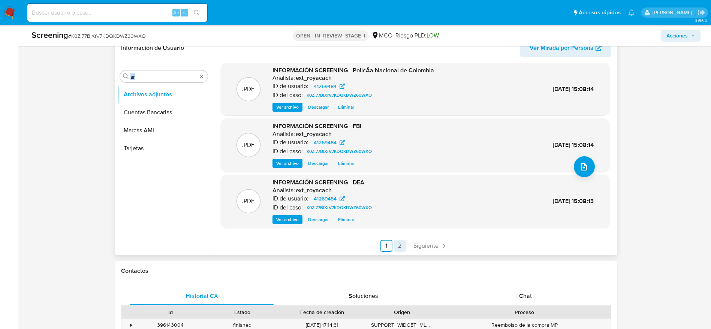
click at [396, 246] on link "2" at bounding box center [400, 246] width 12 height 12
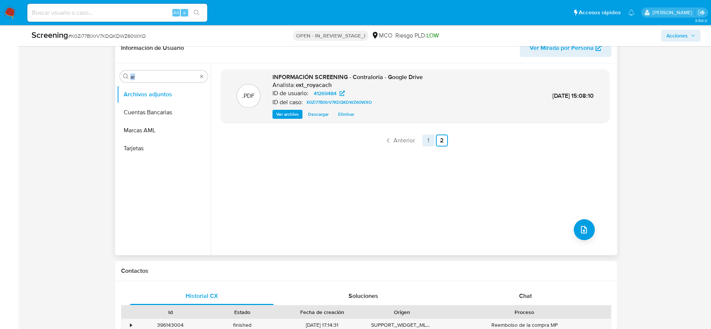
click at [423, 138] on link "1" at bounding box center [429, 141] width 12 height 12
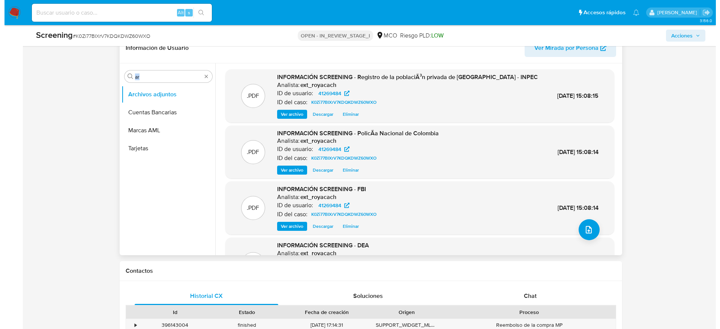
scroll to position [63, 0]
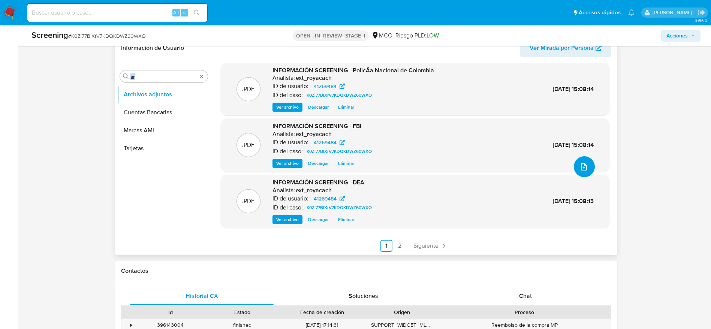
click at [582, 169] on icon "upload-file" at bounding box center [584, 166] width 9 height 9
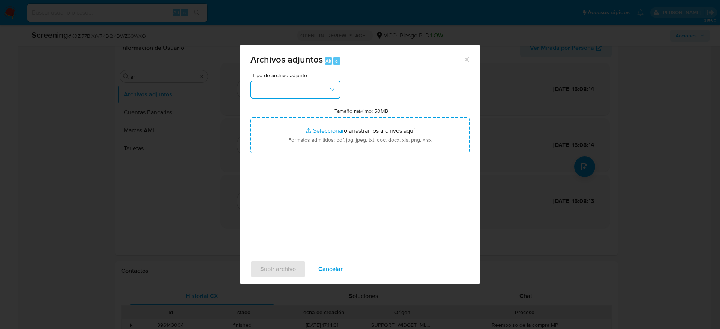
click at [313, 90] on button "button" at bounding box center [295, 90] width 90 height 18
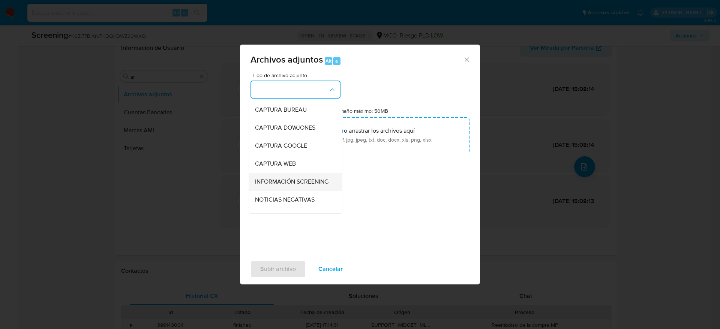
click at [294, 191] on div "INFORMACIÓN SCREENING" at bounding box center [293, 182] width 76 height 18
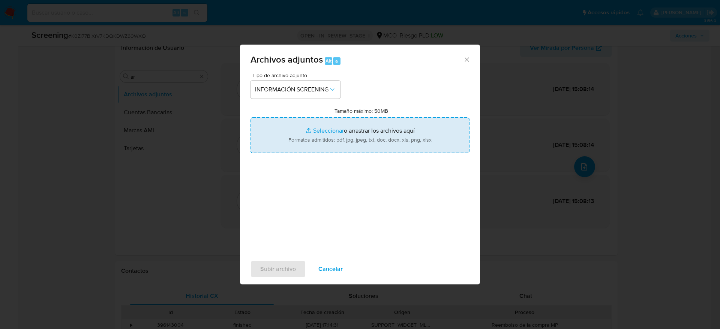
click at [331, 141] on input "Tamaño máximo: 50MB Seleccionar archivos" at bounding box center [359, 135] width 219 height 36
type input "C:\fakepath\_Juan Carlos Garzon Cubillos_ - Buscar con Google.pdf"
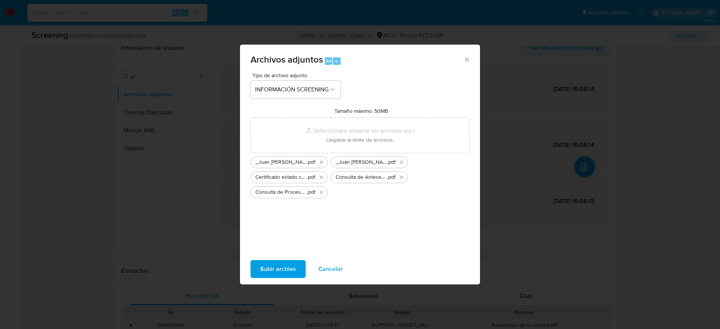
click at [285, 271] on span "Subir archivo" at bounding box center [278, 269] width 36 height 16
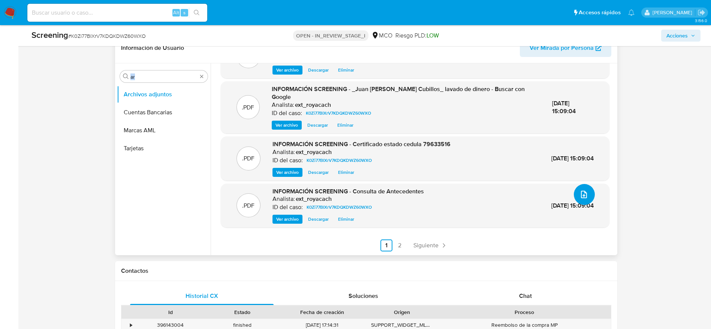
scroll to position [0, 0]
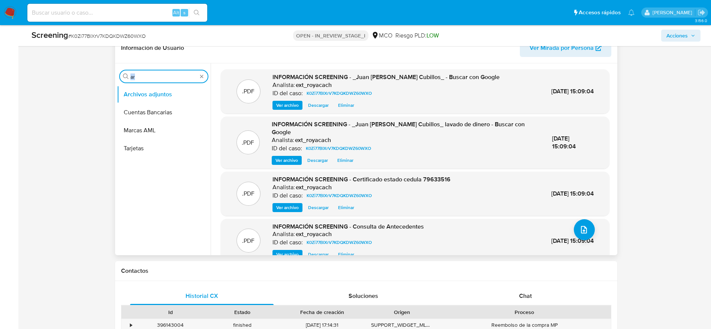
click at [151, 76] on input "ar" at bounding box center [163, 76] width 67 height 7
type input "RES"
click at [163, 105] on button "Restricciones Nuevo Mundo" at bounding box center [161, 112] width 88 height 18
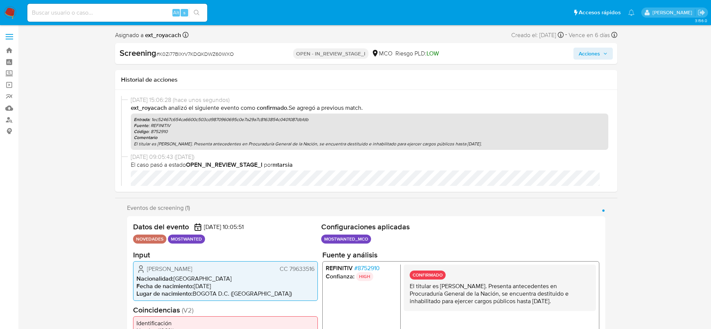
click at [580, 47] on div "Screening # K0Zi77BIXrV7KDQKDWZ60WXO OPEN - IN_REVIEW_STAGE_I MCO Riesgo PLD: L…" at bounding box center [366, 53] width 502 height 21
click at [586, 51] on span "Acciones" at bounding box center [589, 54] width 21 height 12
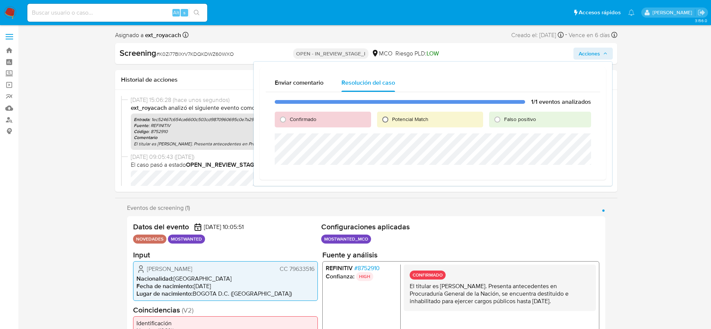
click at [390, 120] on input "Potencial Match" at bounding box center [385, 120] width 12 height 12
radio input "true"
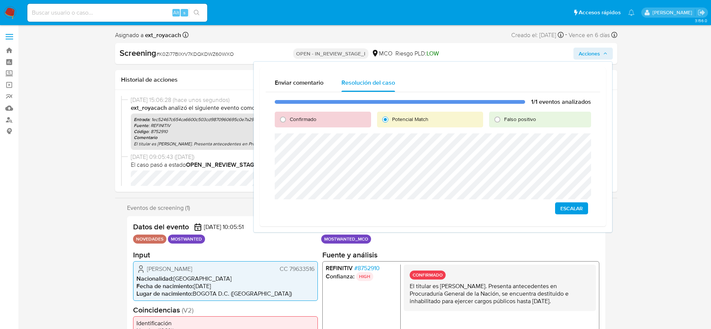
click at [572, 207] on span "Escalar" at bounding box center [572, 208] width 22 height 10
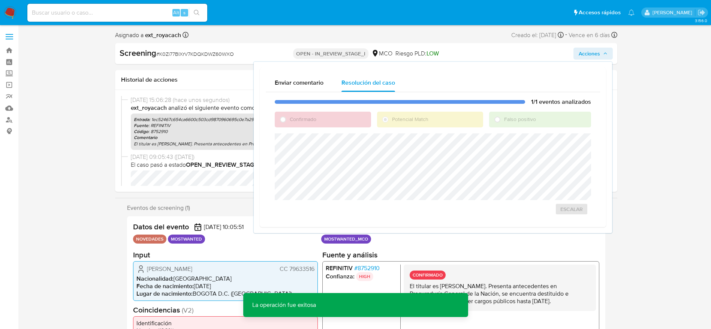
click at [177, 55] on span "# K0Zi77BIXrV7KDQKDWZ60WXO" at bounding box center [195, 53] width 78 height 7
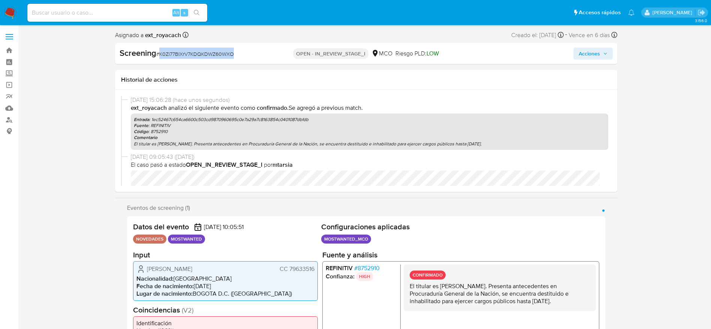
click at [177, 55] on span "# K0Zi77BIXrV7KDQKDWZ60WXO" at bounding box center [195, 53] width 78 height 7
copy span "K0Zi77BIXrV7KDQKDWZ60WXO"
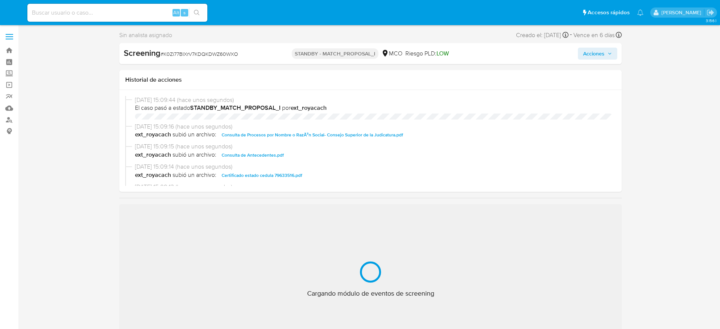
select select "10"
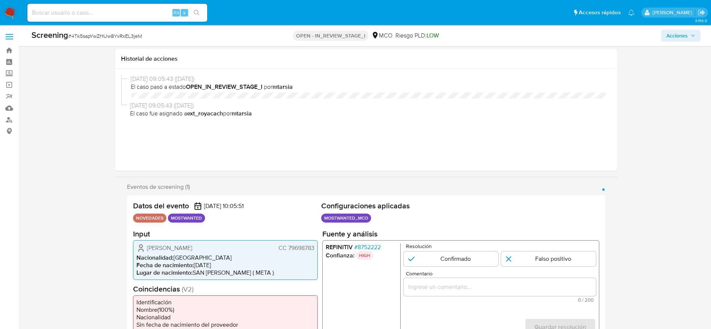
select select "10"
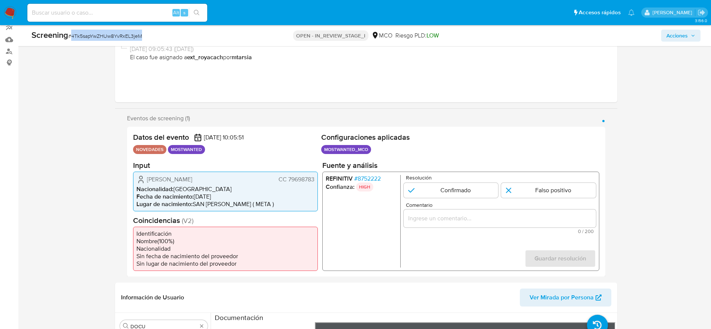
scroll to position [70, 0]
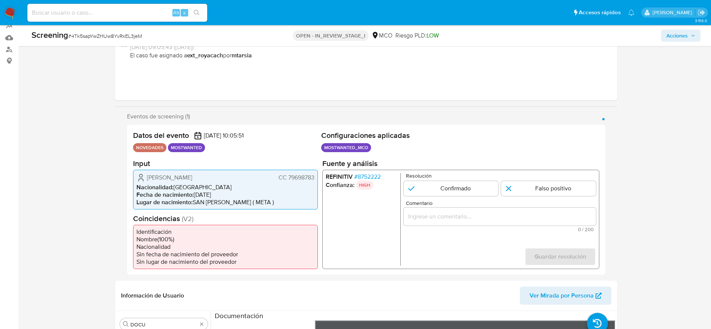
drag, startPoint x: 143, startPoint y: 173, endPoint x: 315, endPoint y: 177, distance: 172.1
click at [315, 177] on div "Alexander Suarez Espitia CC 79698783 Nacionalidad : Colombia Fecha de nacimient…" at bounding box center [225, 189] width 185 height 40
click at [300, 175] on span "CC 79698783" at bounding box center [296, 177] width 36 height 7
click at [192, 174] on span "Alexander Suarez Espitia" at bounding box center [169, 177] width 45 height 7
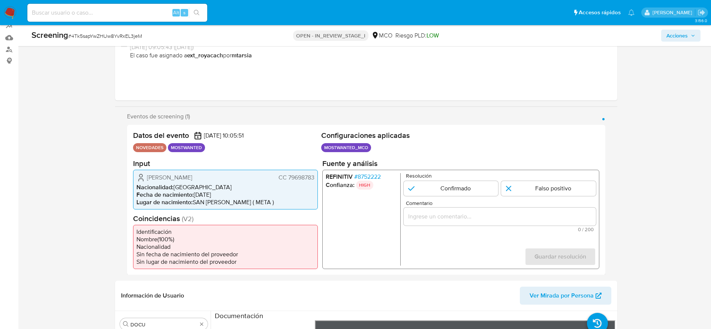
click at [192, 174] on span "Alexander Suarez Espitia" at bounding box center [169, 177] width 45 height 7
click at [192, 174] on span "[PERSON_NAME]" at bounding box center [169, 177] width 45 height 7
click at [360, 176] on span "# 8752222" at bounding box center [367, 176] width 27 height 7
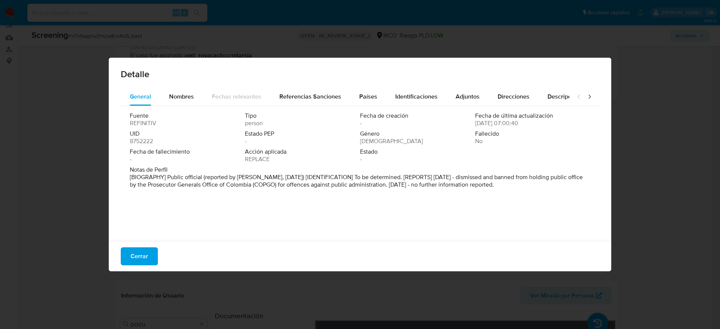
click at [156, 252] on button "Cerrar" at bounding box center [139, 256] width 37 height 18
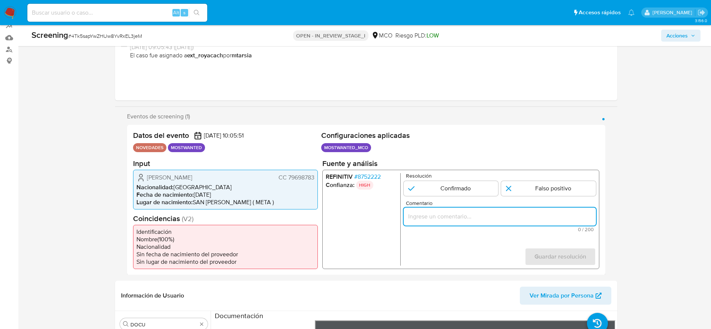
paste input "Usuario Alexander Suarez Espitia. Presenta antecedentes en Procuraduría General…"
click at [489, 217] on input "Comentario" at bounding box center [499, 216] width 192 height 10
drag, startPoint x: 489, startPoint y: 220, endPoint x: 720, endPoint y: 230, distance: 231.2
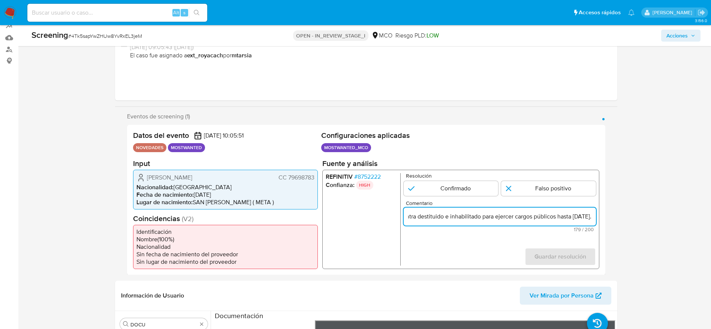
scroll to position [0, 300]
type input "Usuario Alexander Suarez Espitia. Presenta antecedentes en Procuraduría General…"
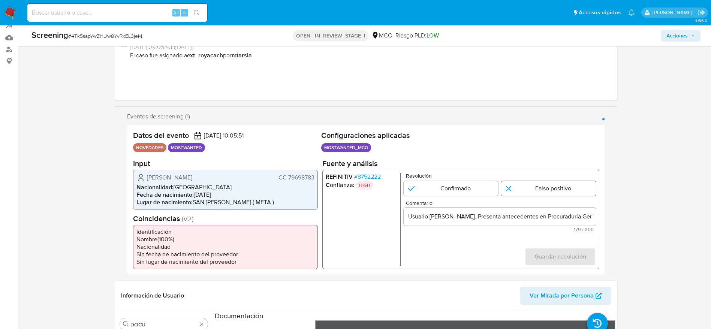
click at [555, 183] on input "1 de 1" at bounding box center [548, 188] width 95 height 15
radio input "true"
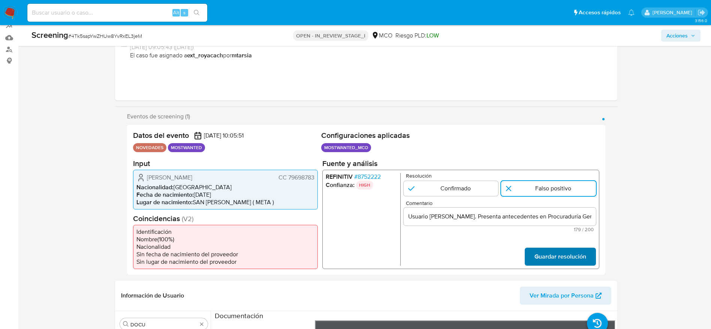
click at [546, 253] on span "Guardar resolución" at bounding box center [560, 256] width 52 height 16
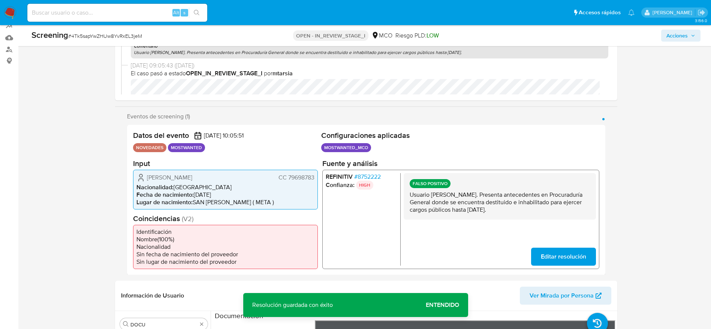
click at [563, 258] on span "Editar resolución" at bounding box center [563, 256] width 45 height 16
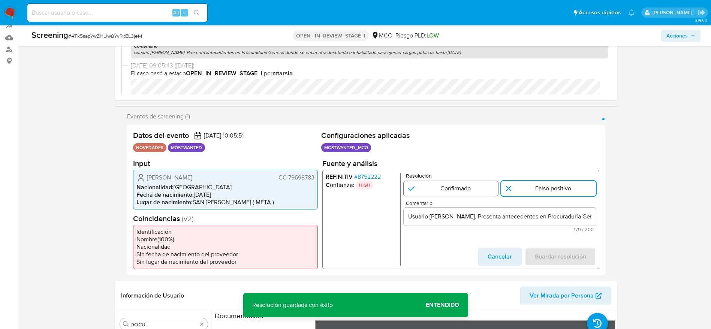
click at [468, 187] on input "1 de 1" at bounding box center [450, 188] width 95 height 15
radio input "true"
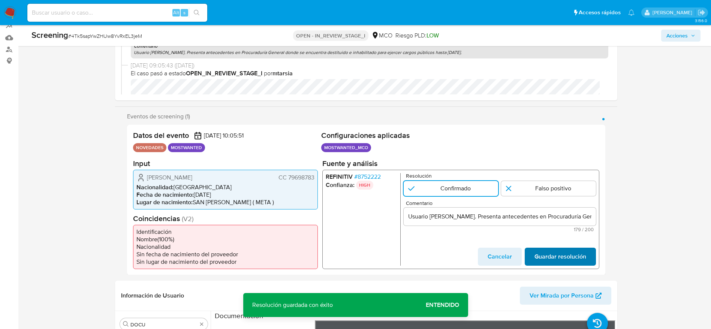
click at [555, 255] on span "Guardar resolución" at bounding box center [560, 256] width 52 height 16
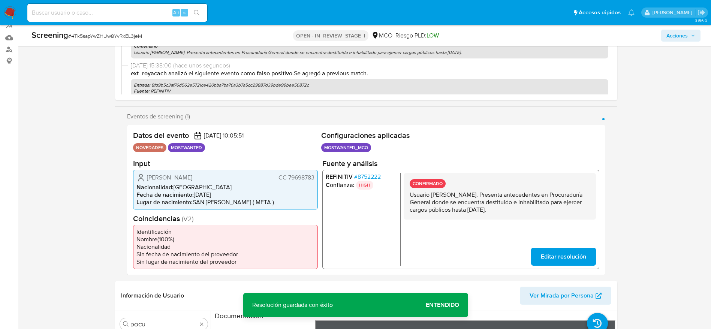
click at [520, 206] on p "Usuario Alexander Suarez Espitia. Presenta antecedentes en Procuraduría General…" at bounding box center [499, 202] width 180 height 22
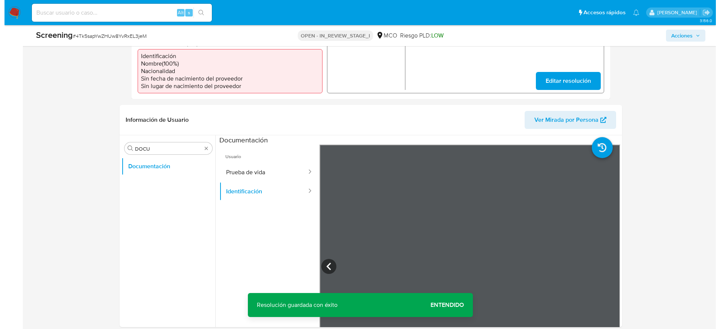
scroll to position [247, 0]
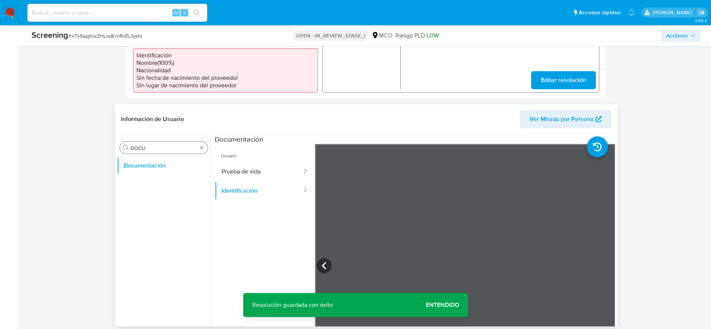
click at [158, 145] on input "DOCU" at bounding box center [163, 148] width 67 height 7
type input "lista"
click at [160, 175] on button "Lista Interna" at bounding box center [161, 184] width 88 height 18
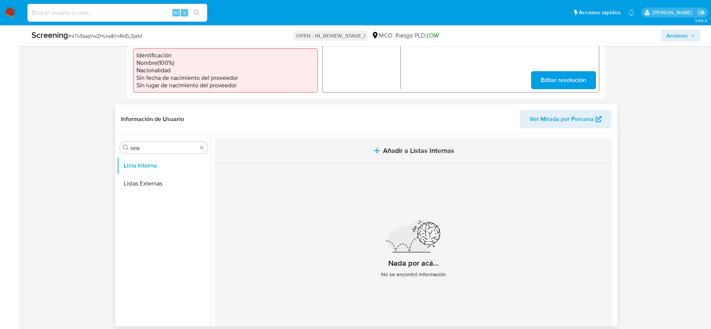
click at [387, 147] on span "Añadir a Listas Internas" at bounding box center [418, 151] width 71 height 8
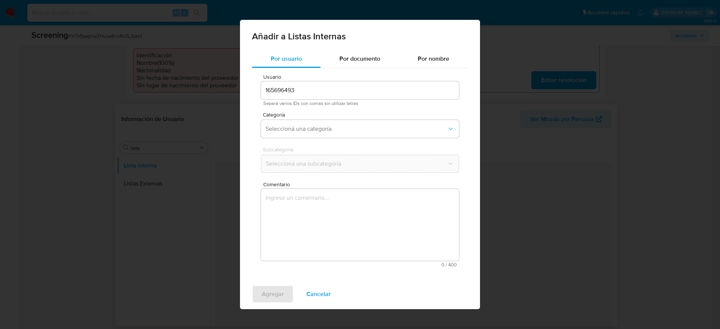
click at [347, 182] on span "Comentario" at bounding box center [362, 185] width 198 height 6
click at [347, 189] on textarea "Comentario" at bounding box center [360, 225] width 198 height 72
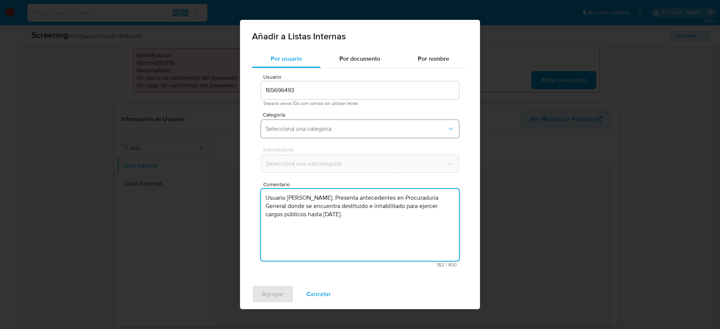
type textarea "Usuario Alexander Suarez Espitia. Presenta antecedentes en Procuraduría General…"
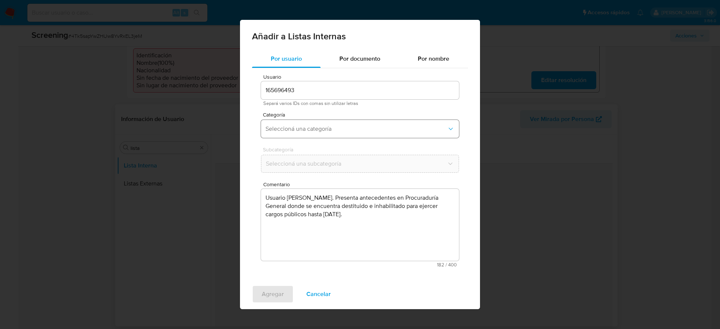
click at [345, 128] on span "Seleccioná una categoría" at bounding box center [355, 128] width 181 height 7
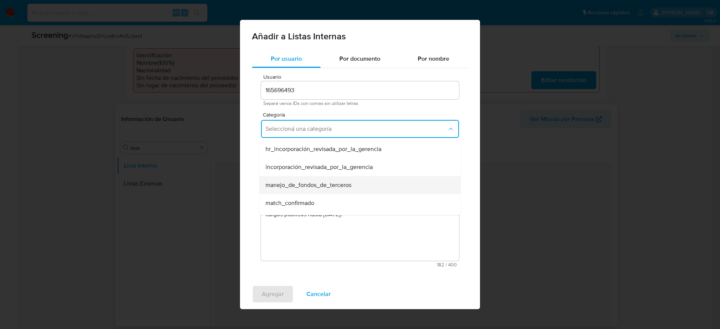
scroll to position [31, 0]
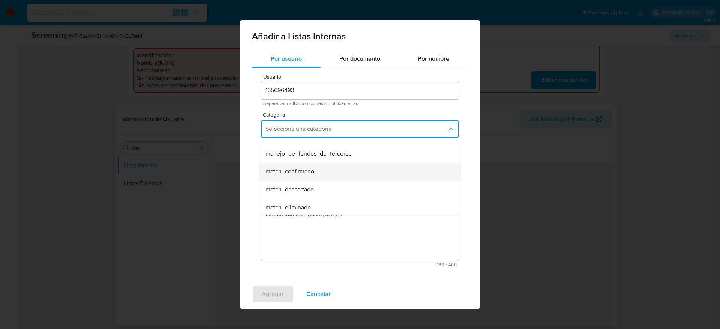
click at [321, 172] on div "match_confirmado" at bounding box center [357, 172] width 184 height 18
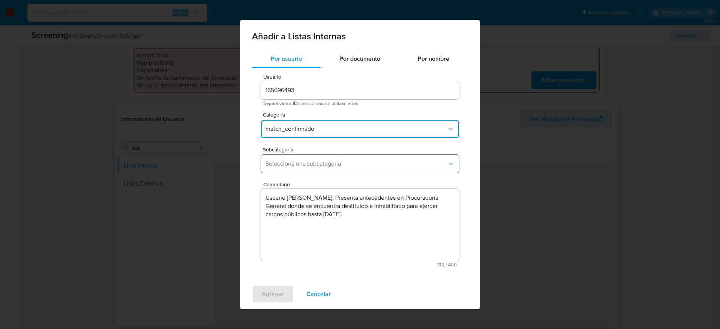
click at [346, 165] on span "Seleccioná una subcategoría" at bounding box center [355, 163] width 181 height 7
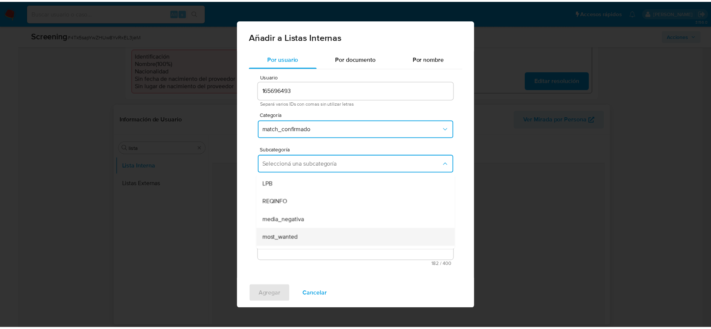
scroll to position [51, 0]
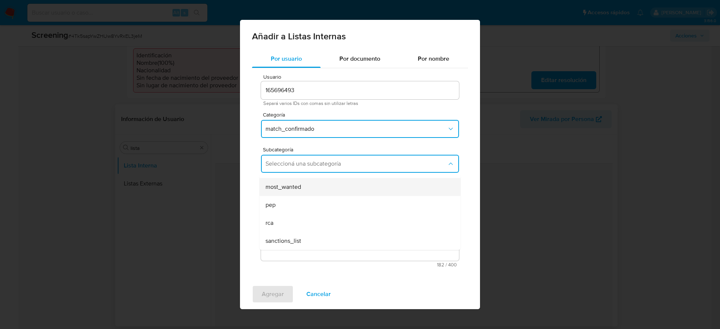
click at [287, 193] on div "most_wanted" at bounding box center [357, 187] width 184 height 18
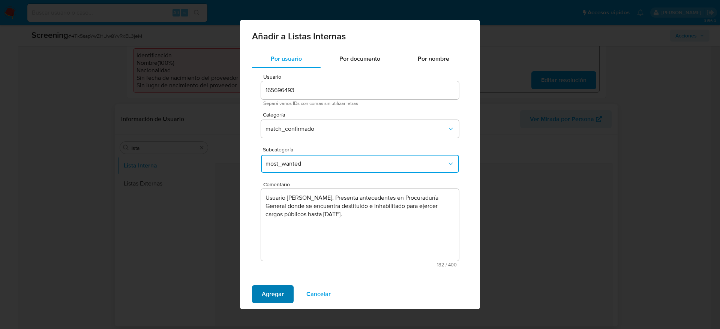
click at [275, 297] on span "Agregar" at bounding box center [273, 294] width 22 height 16
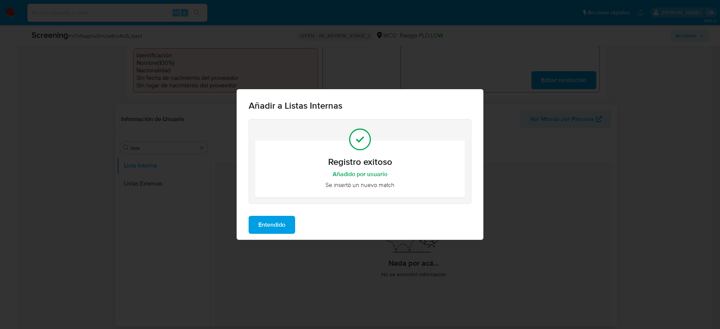
click at [274, 220] on span "Entendido" at bounding box center [271, 225] width 27 height 16
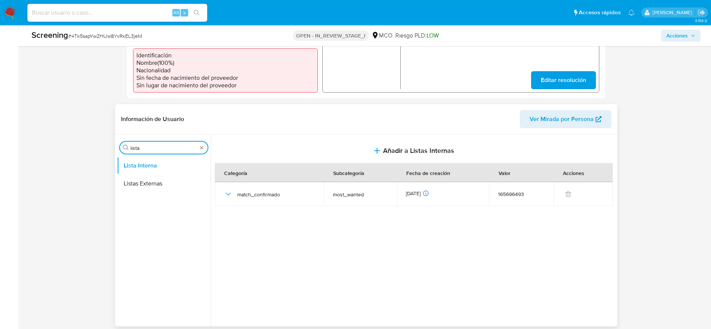
click at [158, 147] on input "lista" at bounding box center [163, 148] width 67 height 7
type input "res"
click at [157, 176] on button "Restricciones Nuevo Mundo" at bounding box center [161, 184] width 88 height 18
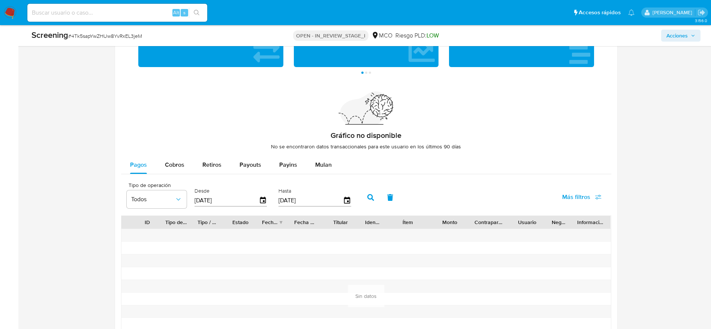
scroll to position [1112, 0]
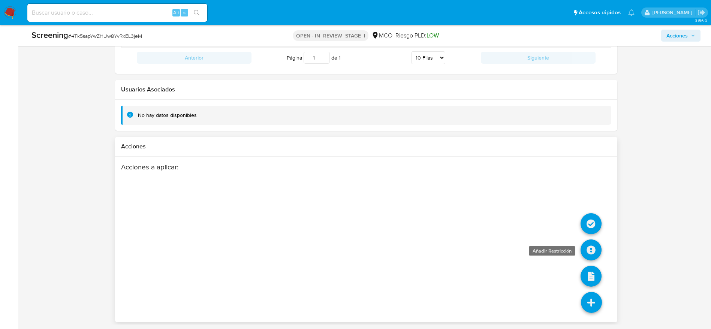
click at [586, 252] on icon at bounding box center [591, 250] width 21 height 21
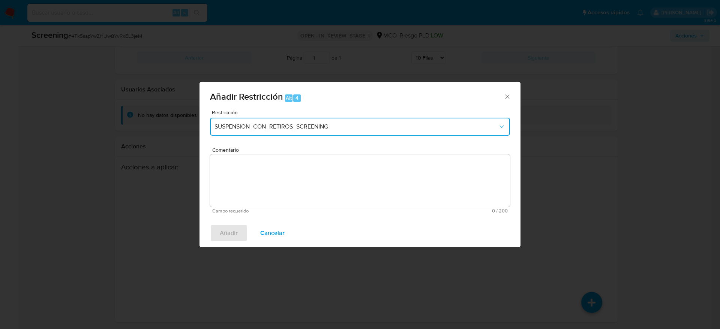
click at [357, 122] on button "SUSPENSION_CON_RETIROS_SCREENING" at bounding box center [360, 127] width 300 height 18
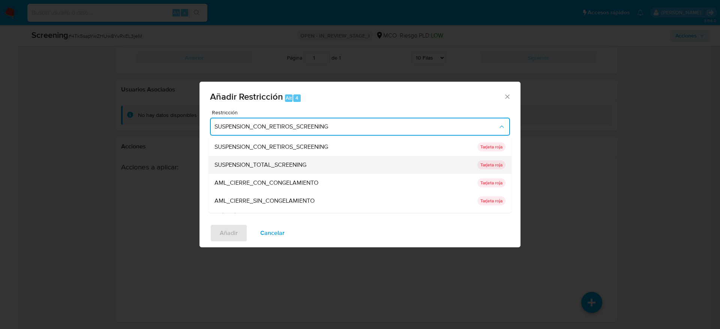
click at [270, 156] on div "SUSPENSION_TOTAL_SCREENING" at bounding box center [343, 165] width 258 height 18
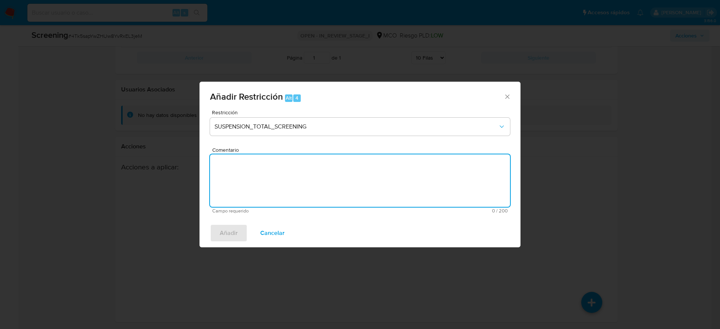
click at [276, 181] on textarea "Comentario" at bounding box center [360, 180] width 300 height 52
paste textarea "Usuario Alexander Suarez Espitia. Presenta antecedentes en Procuraduría General…"
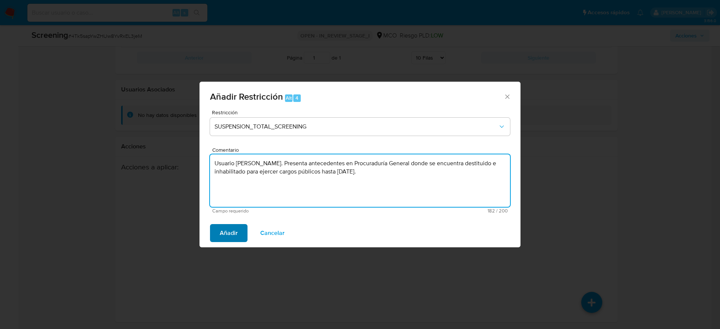
type textarea "Usuario Alexander Suarez Espitia. Presenta antecedentes en Procuraduría General…"
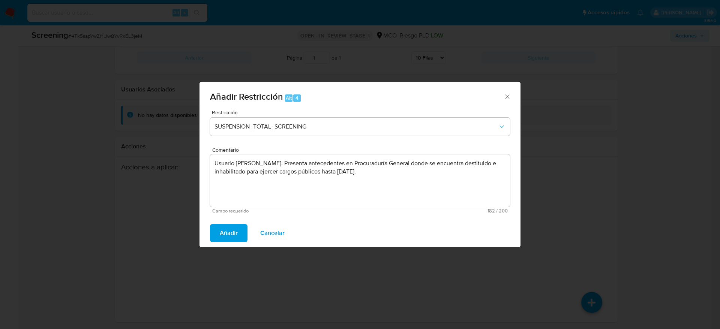
click at [236, 227] on span "Añadir" at bounding box center [229, 233] width 18 height 16
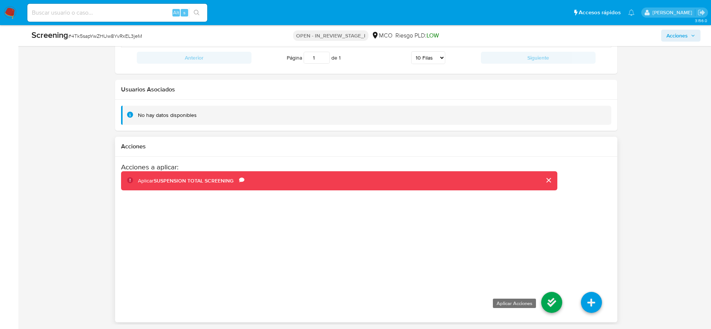
click at [558, 293] on icon at bounding box center [551, 302] width 21 height 21
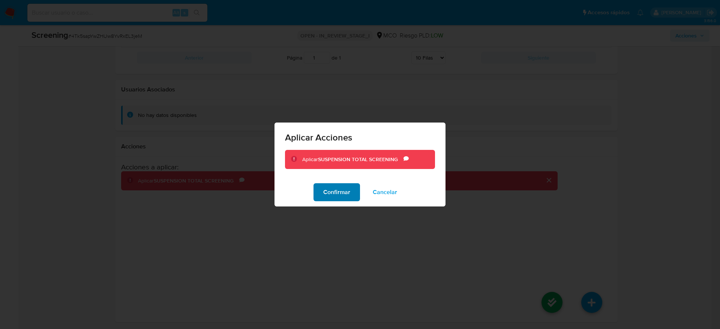
click at [336, 184] on span "Confirmar" at bounding box center [336, 192] width 27 height 16
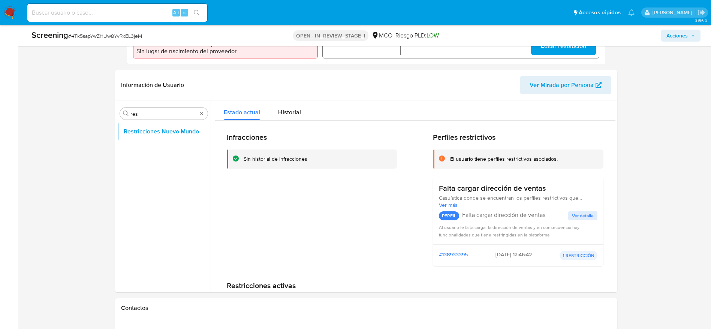
scroll to position [238, 0]
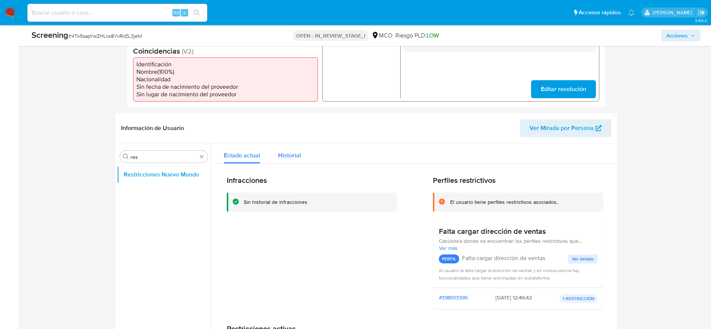
drag, startPoint x: 311, startPoint y: 165, endPoint x: 282, endPoint y: 162, distance: 29.0
click at [282, 162] on div "Historial" at bounding box center [289, 154] width 23 height 20
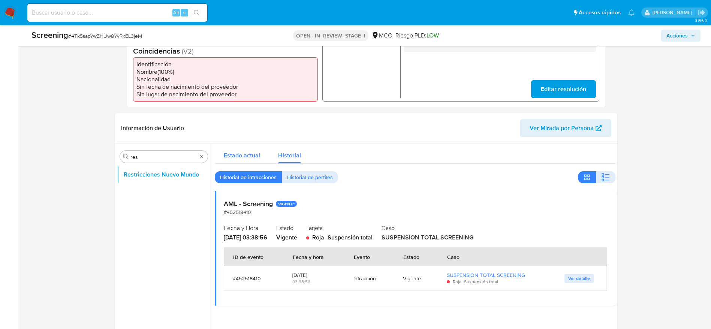
click at [238, 162] on div "Estado actual" at bounding box center [242, 154] width 36 height 20
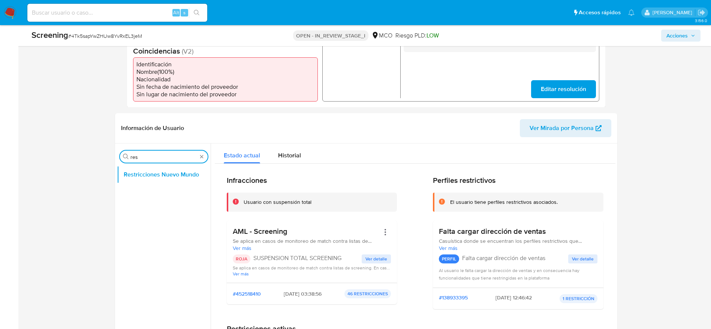
click at [170, 156] on input "res" at bounding box center [163, 157] width 67 height 7
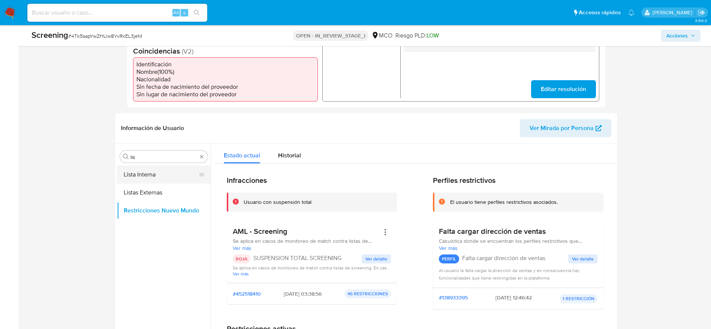
click at [174, 177] on button "Lista Interna" at bounding box center [161, 175] width 88 height 18
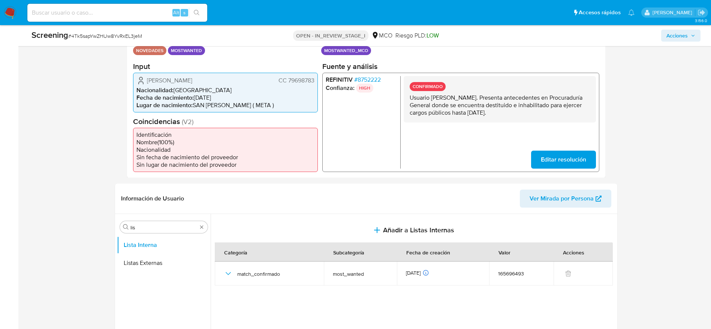
scroll to position [167, 0]
click at [167, 222] on div "Buscar lis" at bounding box center [164, 228] width 88 height 12
drag, startPoint x: 167, startPoint y: 222, endPoint x: 161, endPoint y: 224, distance: 6.2
click at [161, 224] on div "Buscar lis" at bounding box center [164, 228] width 88 height 12
click at [151, 226] on input "lis" at bounding box center [163, 228] width 67 height 7
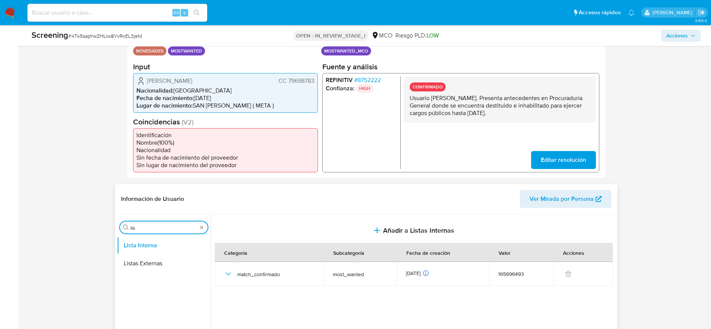
click at [151, 226] on input "lis" at bounding box center [163, 228] width 67 height 7
click at [151, 226] on input "a" at bounding box center [163, 228] width 67 height 7
type input "r"
type input "arc"
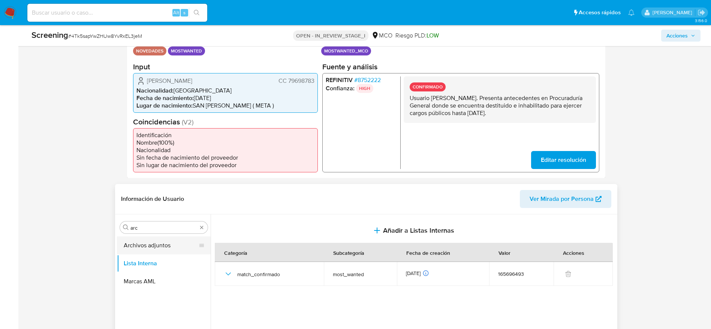
click at [163, 250] on button "Archivos adjuntos" at bounding box center [161, 246] width 88 height 18
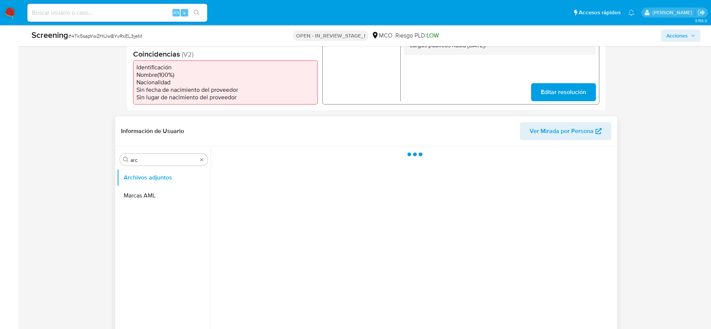
scroll to position [236, 0]
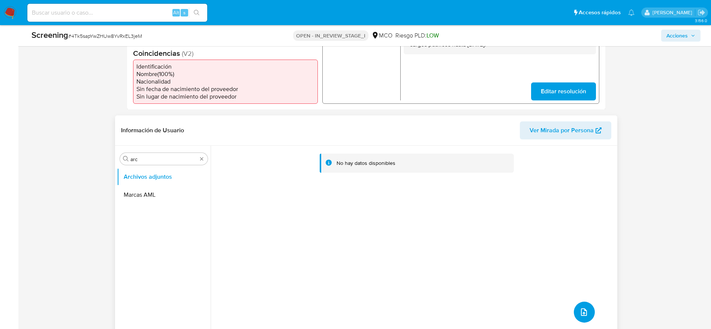
click at [582, 304] on button "upload-file" at bounding box center [584, 312] width 21 height 21
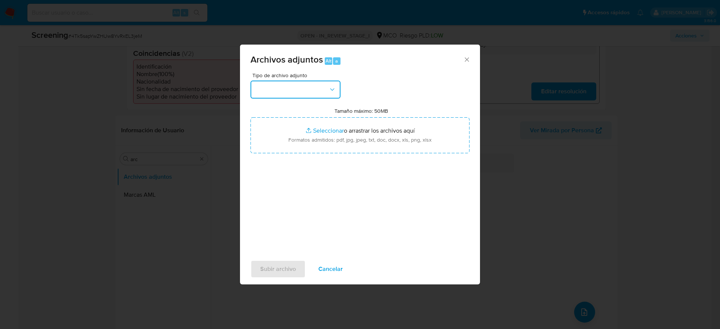
click at [316, 81] on button "button" at bounding box center [295, 90] width 90 height 18
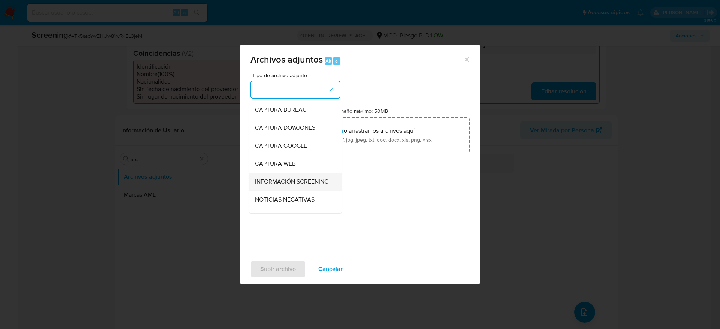
click at [303, 186] on span "INFORMACIÓN SCREENING" at bounding box center [291, 181] width 73 height 7
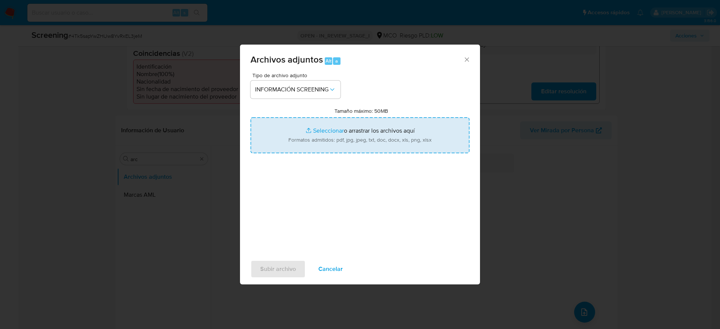
click at [324, 127] on input "Tamaño máximo: 50MB Seleccionar archivos" at bounding box center [359, 135] width 219 height 36
type input "C:\fakepath\contraloria.pdf"
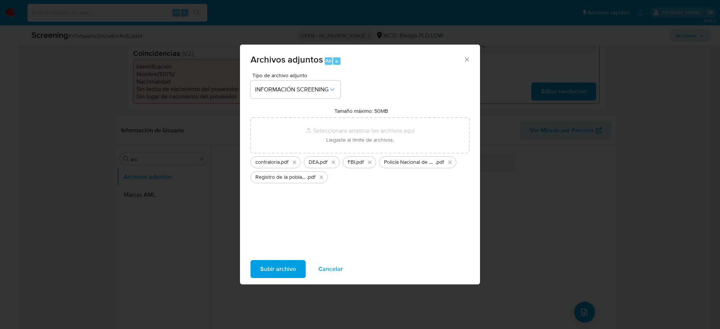
click at [286, 266] on span "Subir archivo" at bounding box center [278, 269] width 36 height 16
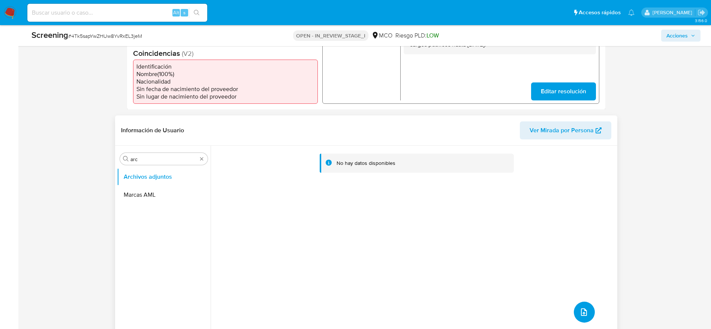
click at [586, 314] on button "upload-file" at bounding box center [584, 312] width 21 height 21
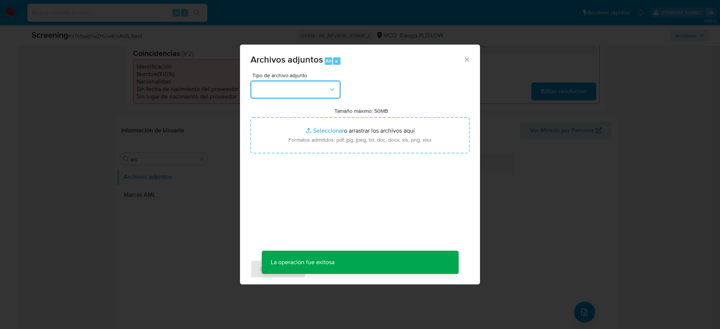
click at [298, 90] on button "button" at bounding box center [295, 90] width 90 height 18
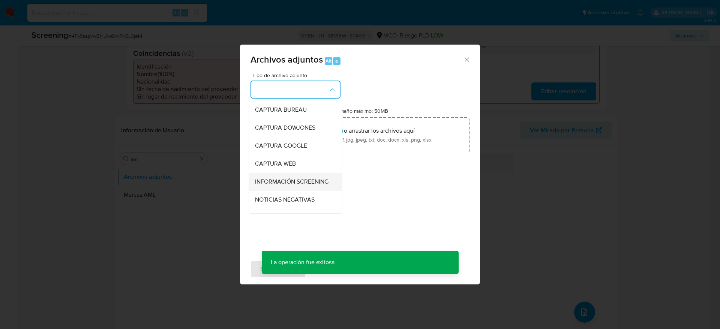
click at [301, 183] on span "INFORMACIÓN SCREENING" at bounding box center [291, 181] width 73 height 7
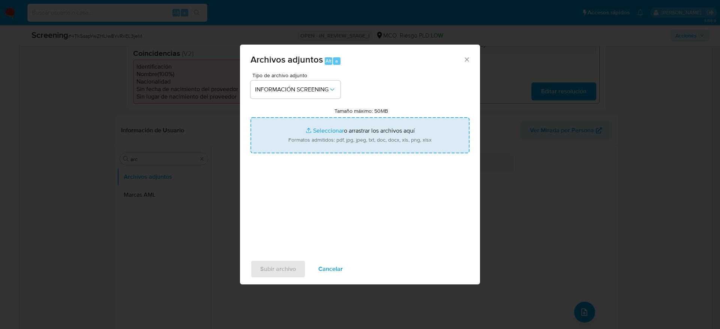
click at [350, 139] on input "Tamaño máximo: 50MB Seleccionar archivos" at bounding box center [359, 135] width 219 height 36
type input "C:\fakepath\_Alexander Suarez Espitia_ - Buscar con Google.pdf"
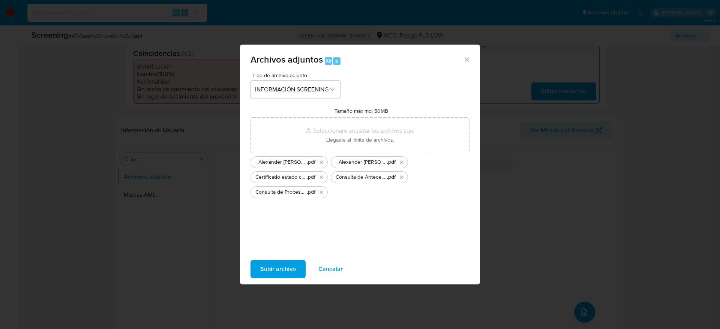
click at [288, 274] on span "Subir archivo" at bounding box center [278, 269] width 36 height 16
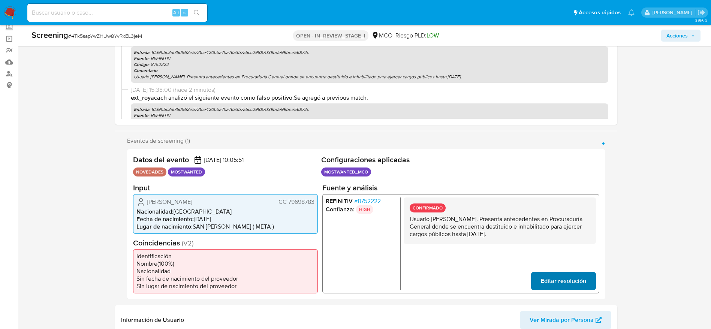
scroll to position [0, 0]
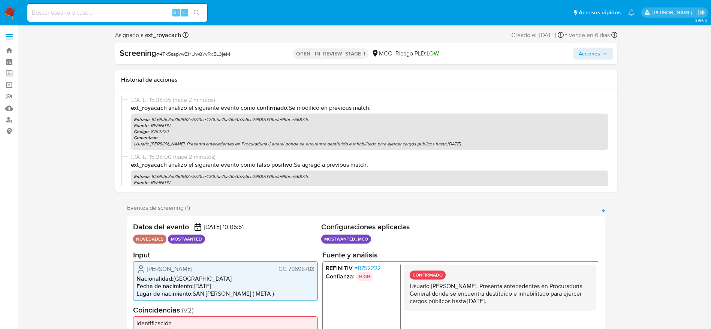
click at [592, 57] on span "Acciones" at bounding box center [589, 54] width 21 height 12
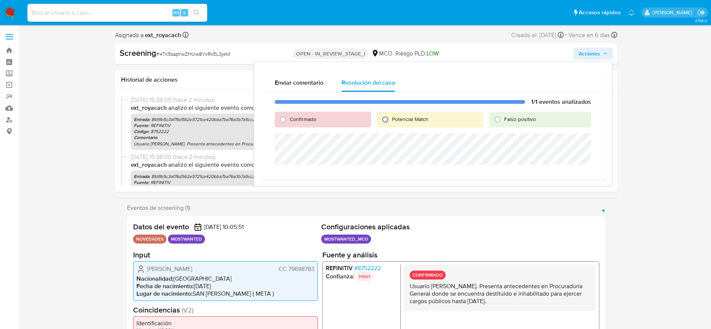
click at [390, 117] on input "Potencial Match" at bounding box center [385, 120] width 12 height 12
radio input "true"
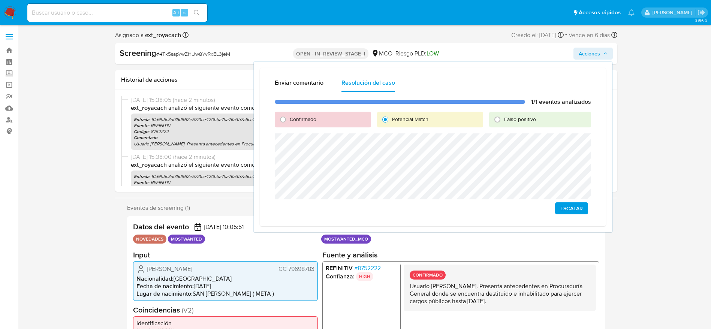
click at [567, 206] on span "Escalar" at bounding box center [572, 208] width 22 height 10
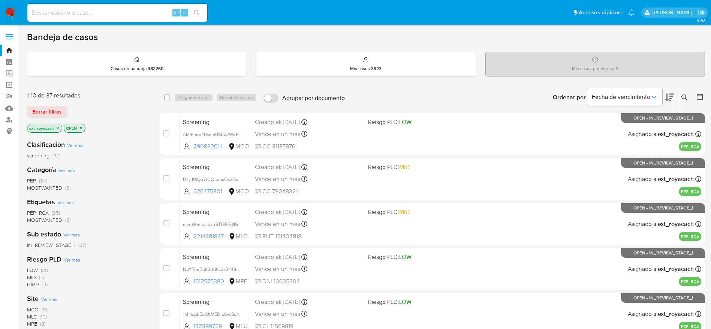
click at [11, 7] on img at bounding box center [10, 12] width 13 height 13
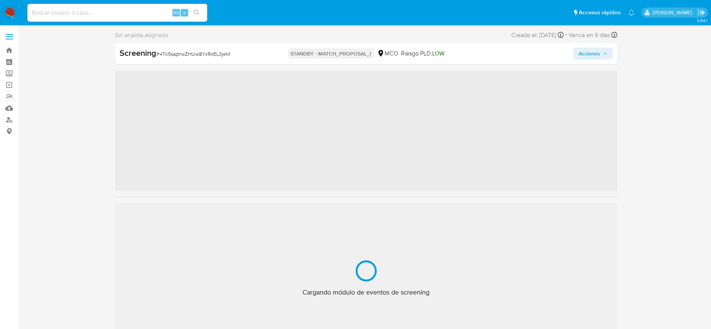
scroll to position [317, 0]
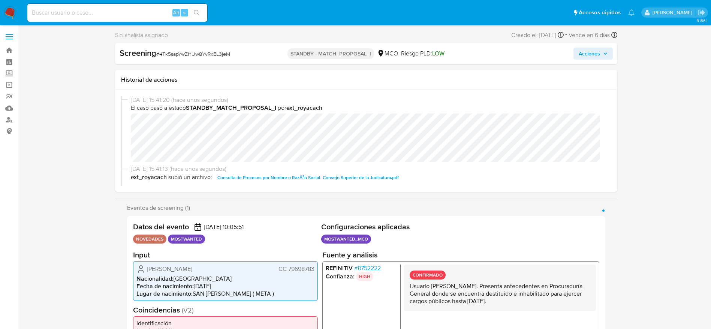
select select "10"
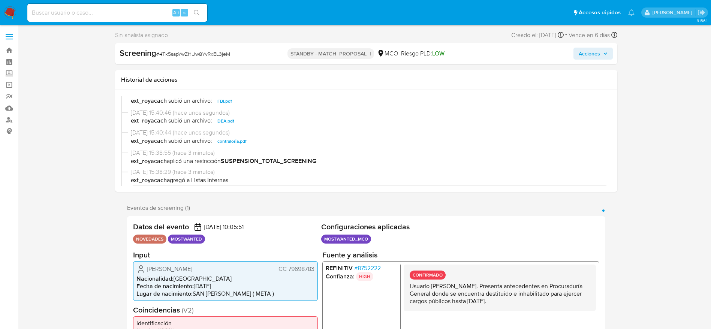
scroll to position [220, 0]
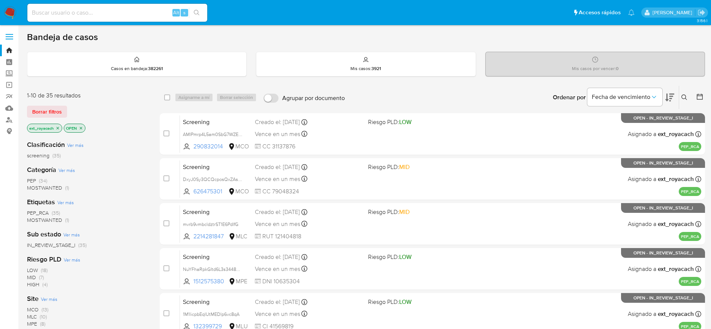
click at [60, 184] on span "MOSTWANTED" at bounding box center [44, 187] width 35 height 7
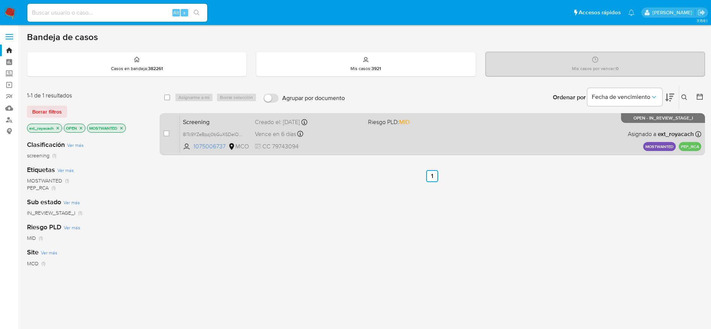
click at [359, 123] on div "Creado el: [DATE] Creado el: [DATE] 07:05:53" at bounding box center [308, 122] width 107 height 8
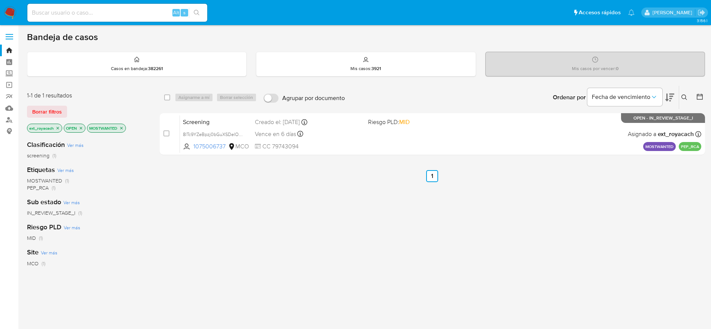
click at [122, 128] on icon "close-filter" at bounding box center [121, 128] width 3 height 3
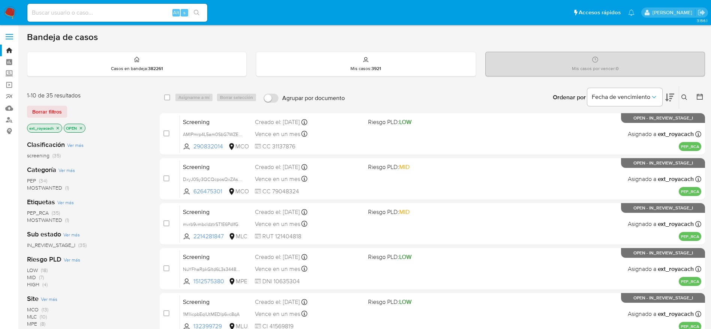
click at [37, 181] on span "PEP (34)" at bounding box center [37, 180] width 20 height 7
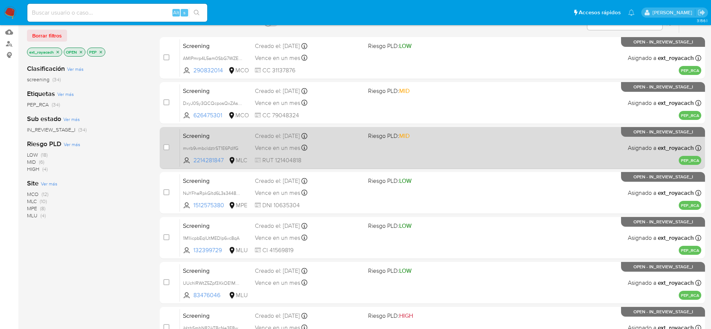
scroll to position [263, 0]
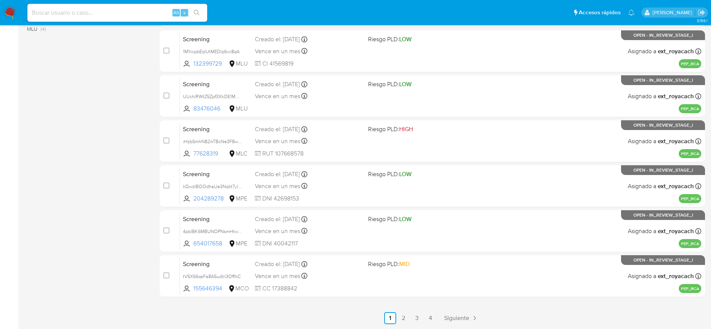
click at [427, 312] on div "select-all-cases-checkbox Asignarme a mí Borrar selección Agrupar por documento…" at bounding box center [433, 74] width 546 height 502
click at [429, 316] on link "4" at bounding box center [431, 318] width 12 height 12
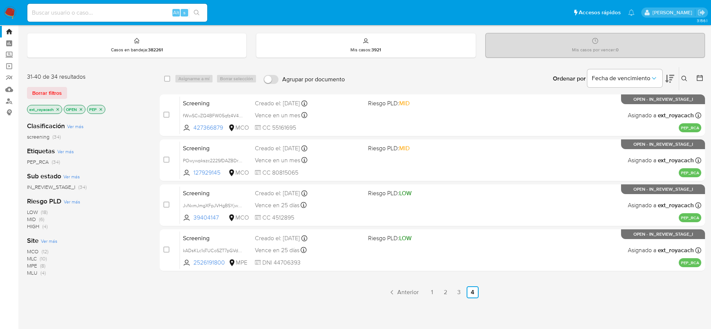
scroll to position [18, 0]
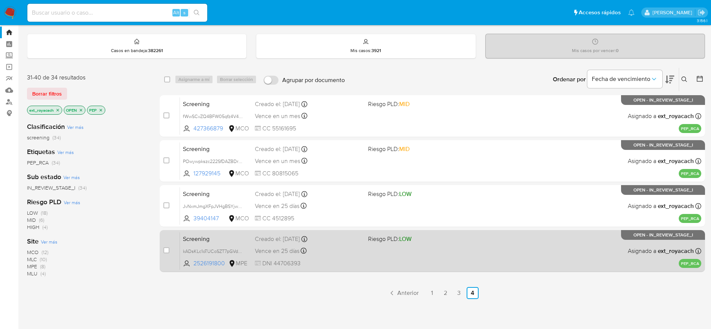
click at [319, 244] on div "Screening kADsKLc1oTUCoSZT7pGVdE9b 2526191800 MPE Riesgo PLD: LOW Creado el: [D…" at bounding box center [441, 251] width 522 height 38
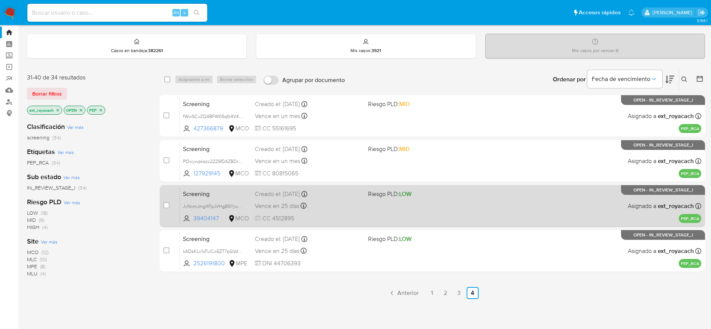
click at [338, 199] on div "Screening JvNxmJmgXFpJVHgBSYjwHwEt 39404147 MCO Riesgo PLD: LOW Creado el: [DAT…" at bounding box center [441, 206] width 522 height 38
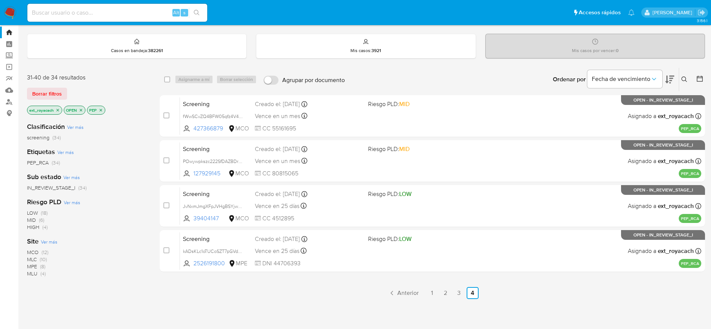
click at [34, 268] on span "MPE" at bounding box center [32, 266] width 10 height 7
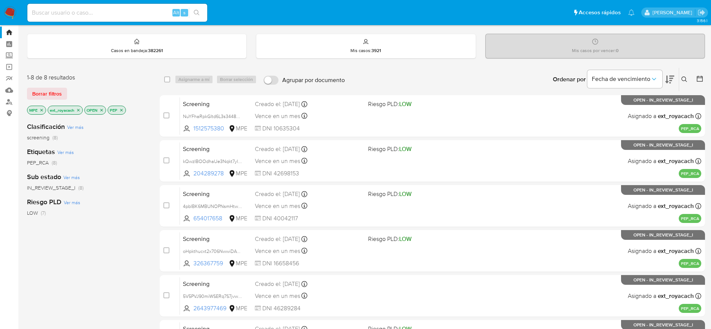
scroll to position [173, 0]
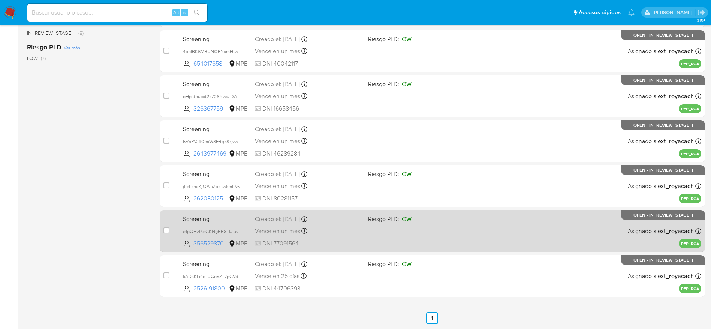
click at [329, 226] on div "Vence en un mes Vence el [DATE] 12:52:33" at bounding box center [308, 231] width 107 height 10
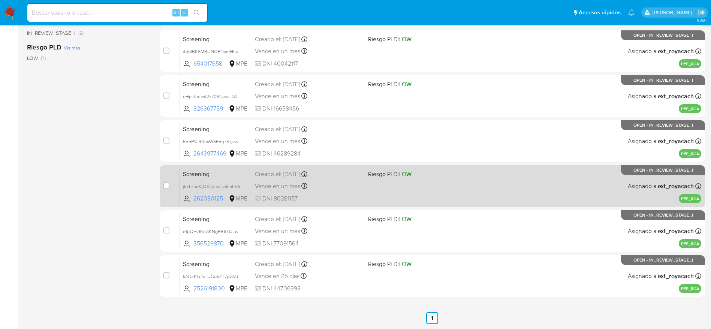
click at [263, 197] on span "DNI 80281157" at bounding box center [308, 199] width 107 height 8
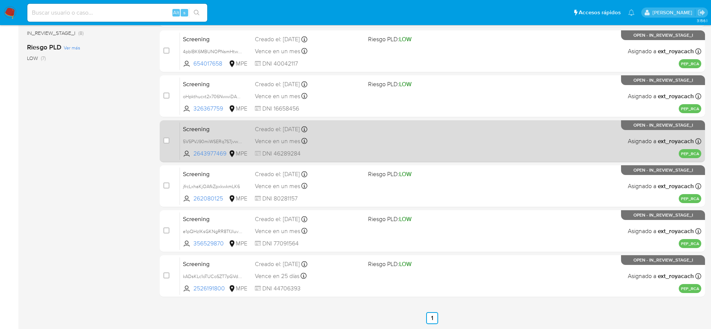
click at [266, 138] on span "Vence en un mes" at bounding box center [277, 141] width 45 height 8
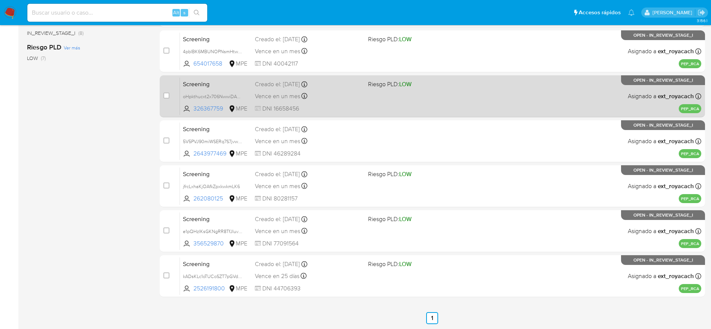
click at [303, 85] on div "Creado el: [DATE] Creado el: [DATE] 17:24:41" at bounding box center [308, 84] width 107 height 8
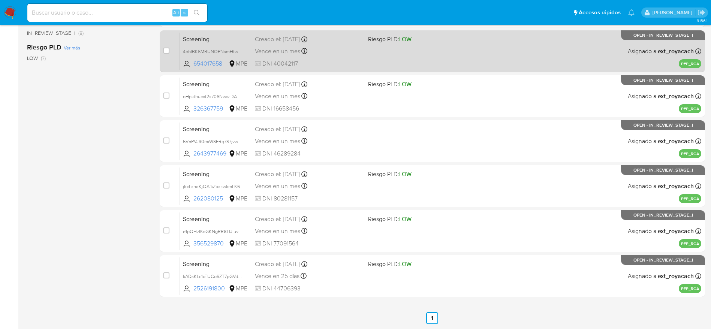
click at [345, 48] on div "Vence en un mes Vence el [DATE] 01:21:28" at bounding box center [308, 51] width 107 height 10
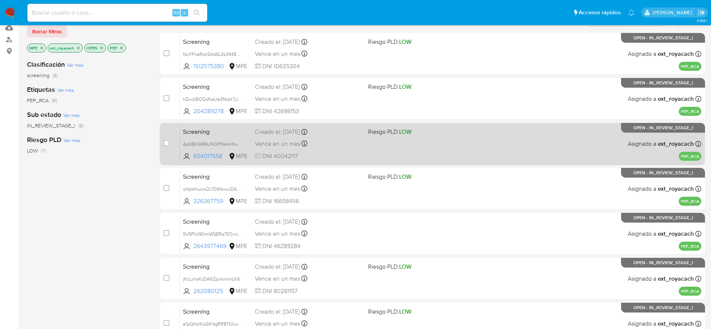
scroll to position [79, 0]
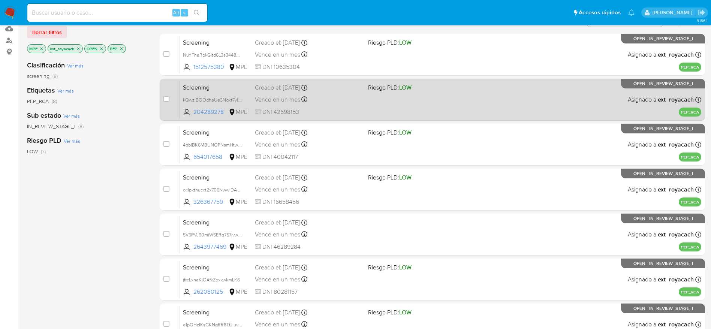
click at [313, 95] on div "Vence en un mes Vence el [DATE] 02:36:58" at bounding box center [308, 99] width 107 height 10
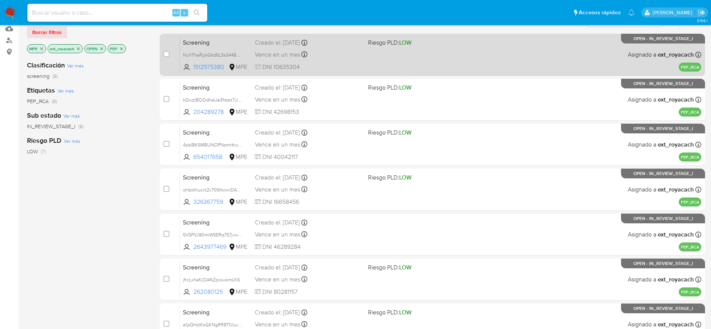
click at [349, 54] on div "Vence en un mes Vence el [DATE] 10:09:09" at bounding box center [308, 54] width 107 height 10
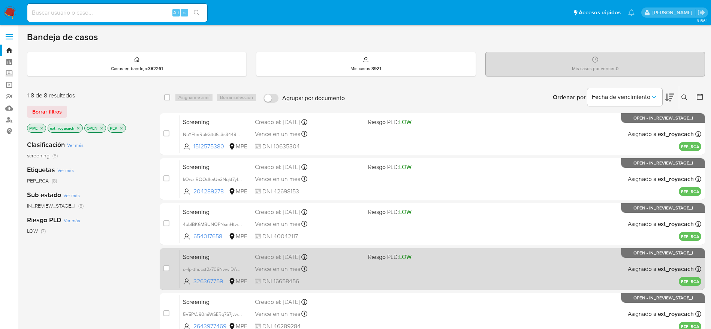
scroll to position [1, 0]
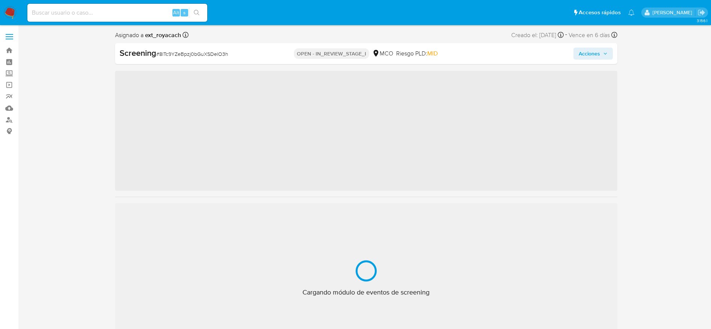
scroll to position [317, 0]
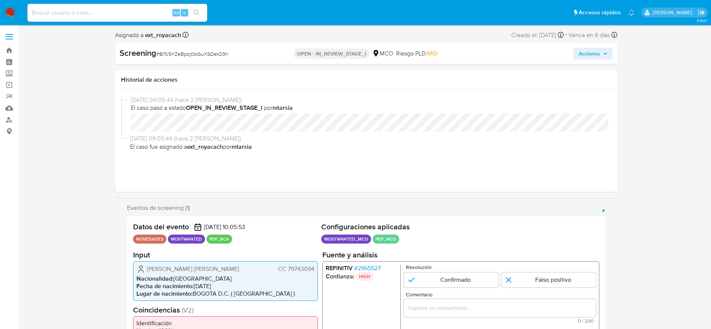
select select "10"
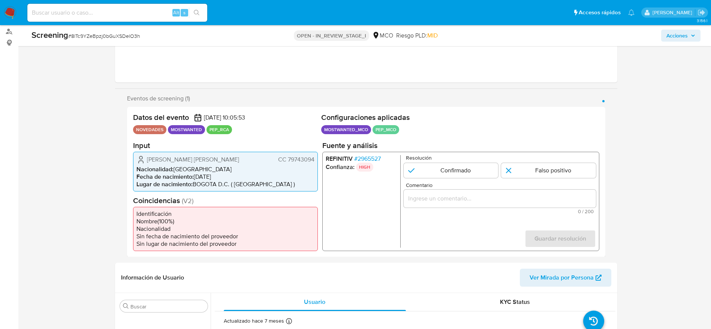
scroll to position [107, 0]
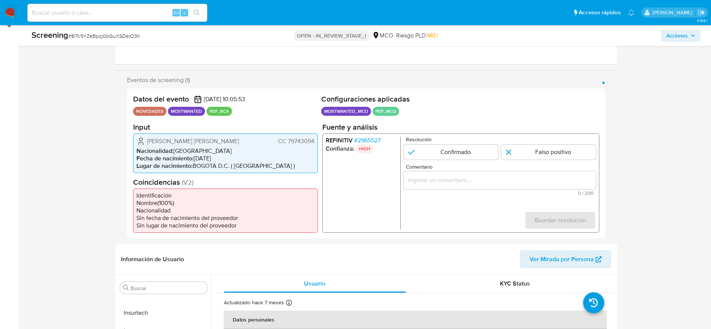
click at [379, 140] on span "# 2965527" at bounding box center [367, 139] width 27 height 7
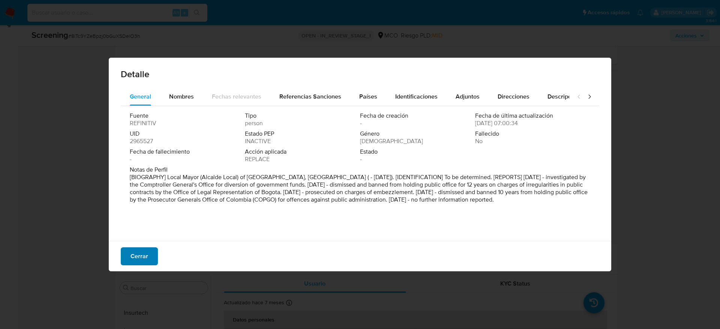
click at [137, 254] on span "Cerrar" at bounding box center [139, 256] width 18 height 16
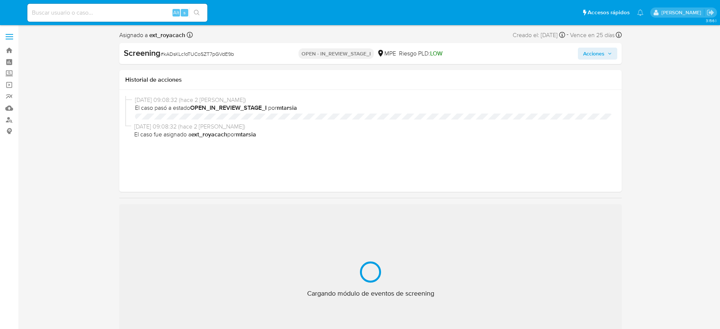
select select "10"
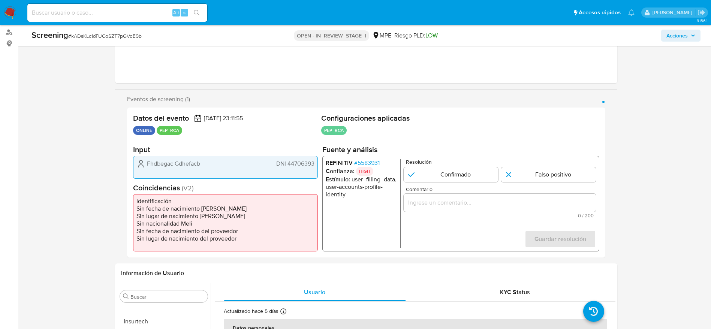
scroll to position [88, 0]
click at [360, 161] on span "# 5583931" at bounding box center [366, 162] width 25 height 7
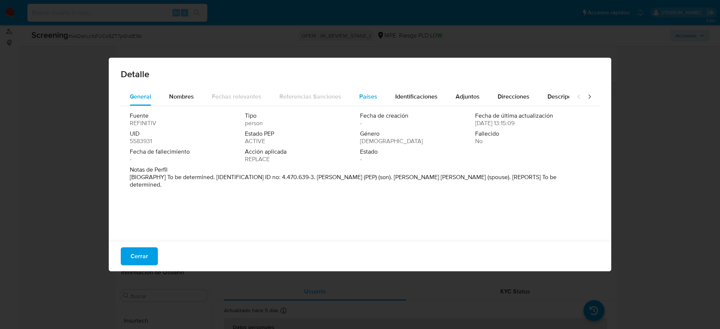
click at [369, 100] on span "Países" at bounding box center [368, 96] width 18 height 9
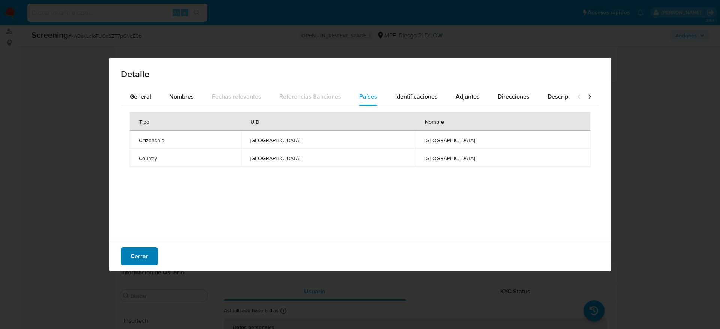
click at [141, 252] on span "Cerrar" at bounding box center [139, 256] width 18 height 16
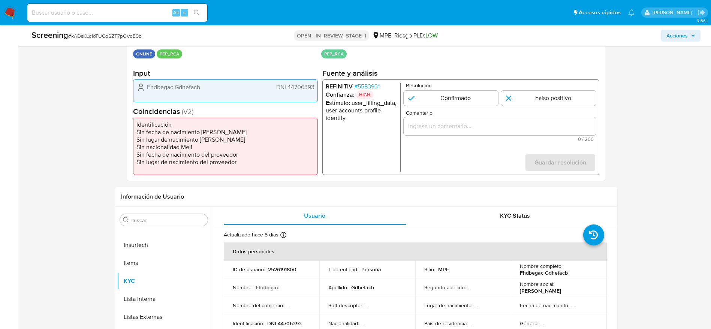
scroll to position [222, 0]
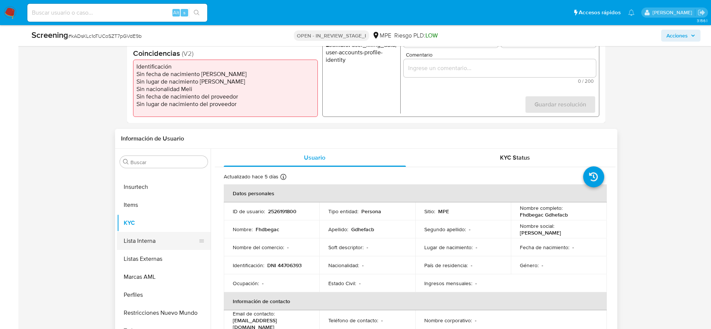
click at [161, 235] on button "Lista Interna" at bounding box center [161, 241] width 88 height 18
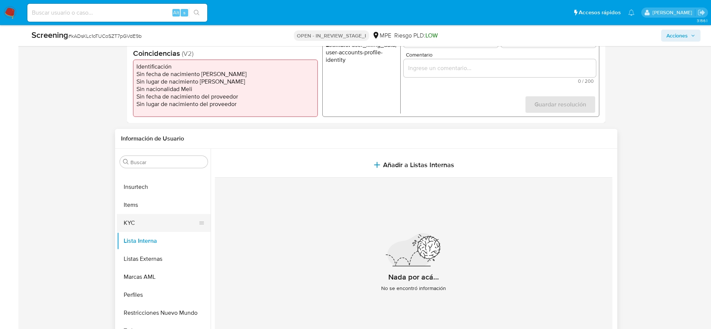
click at [155, 224] on button "KYC" at bounding box center [161, 223] width 88 height 18
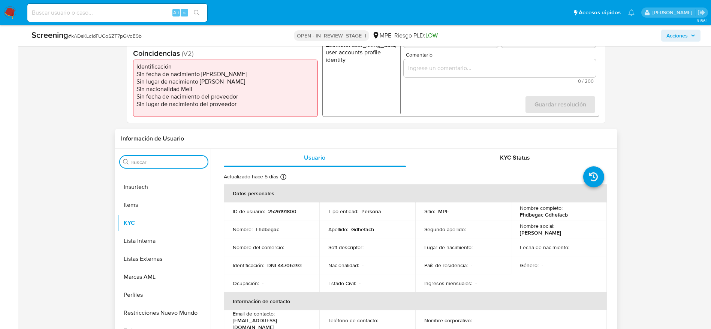
click at [166, 162] on input "Buscar" at bounding box center [167, 162] width 74 height 7
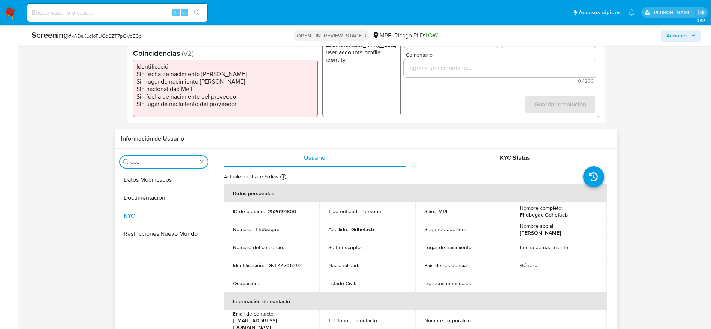
scroll to position [0, 0]
click at [177, 186] on button "Documentación" at bounding box center [161, 180] width 88 height 18
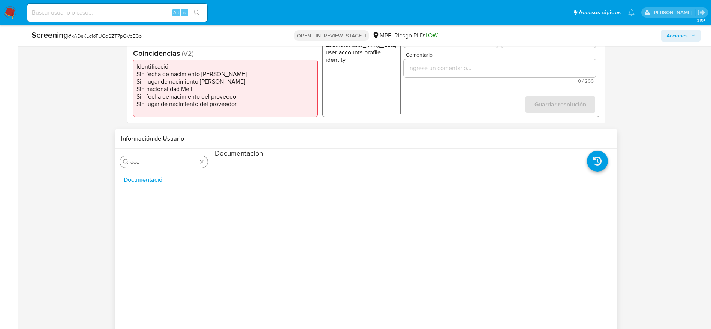
click at [153, 159] on input "doc" at bounding box center [163, 162] width 67 height 7
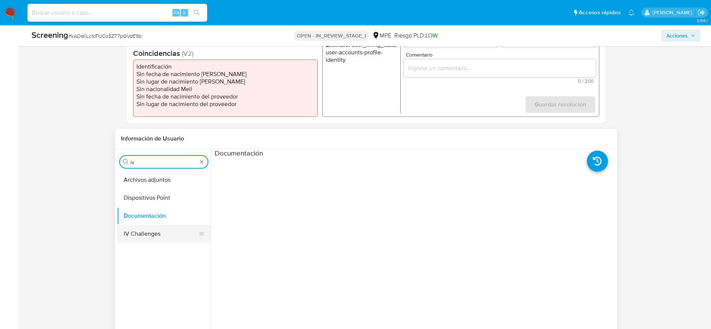
type input "iv"
click at [143, 230] on button "IV Challenges" at bounding box center [161, 234] width 88 height 18
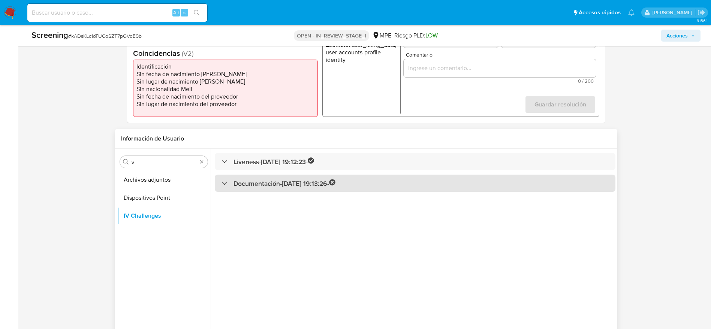
click at [257, 183] on h3 "Documentación - 22/08/2025 19:13:26 -" at bounding box center [285, 183] width 102 height 9
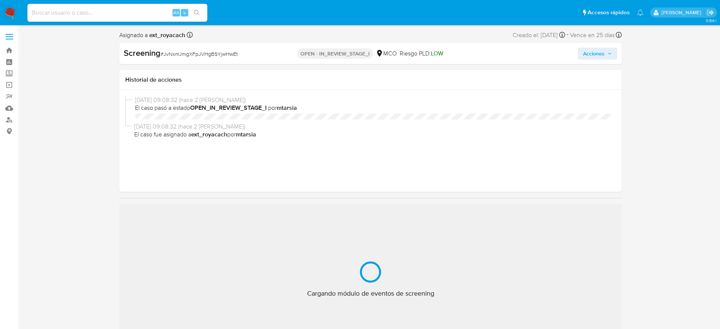
select select "10"
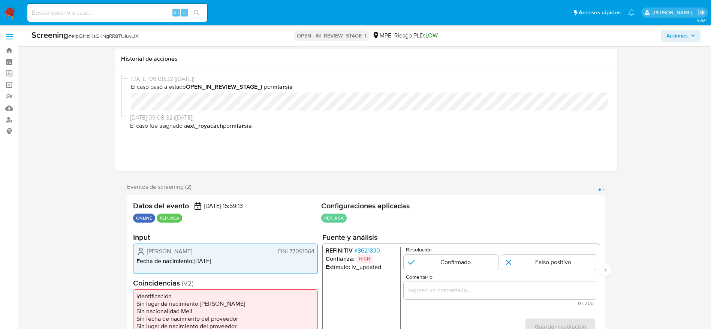
scroll to position [110, 0]
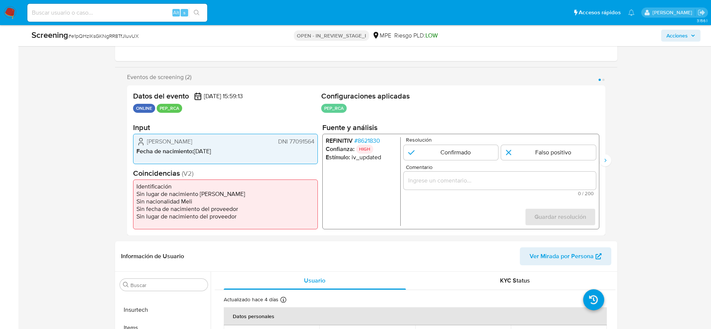
click at [361, 140] on span "# 8621830" at bounding box center [367, 140] width 26 height 7
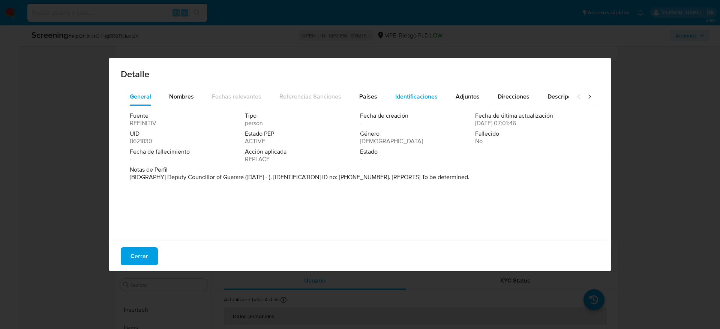
click at [386, 105] on button "Identificaciones" at bounding box center [416, 97] width 60 height 18
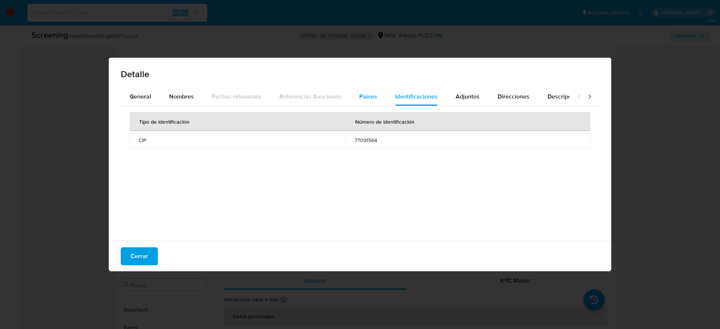
click at [373, 102] on div "Países" at bounding box center [368, 97] width 18 height 18
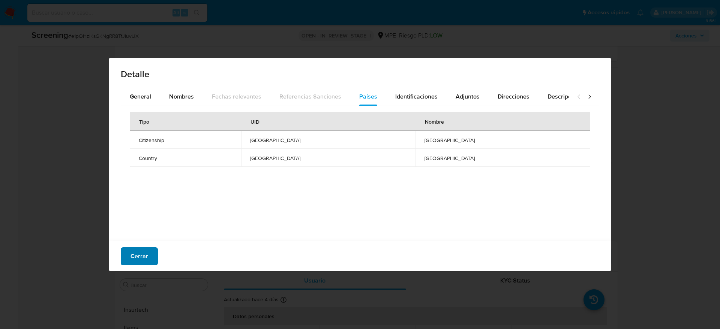
click at [138, 259] on span "Cerrar" at bounding box center [139, 256] width 18 height 16
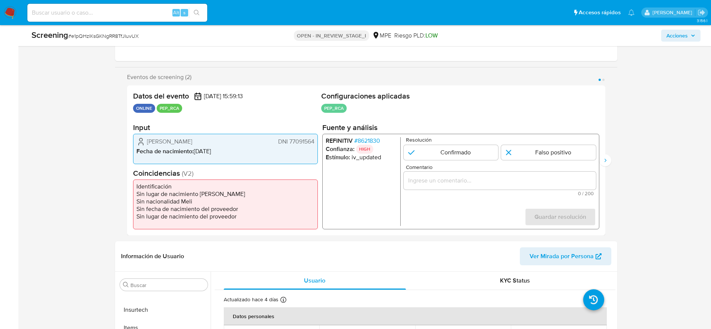
click at [103, 36] on span "# e1pQHzIKsGKNgRR8TfJIuvUX" at bounding box center [103, 35] width 70 height 7
copy span "e1pQHzIKsGKNgRR8TfJIuvUX"
drag, startPoint x: 148, startPoint y: 137, endPoint x: 313, endPoint y: 141, distance: 165.4
click at [313, 141] on div "Celso Dennis Rodriguez Pacora DNI 77091564" at bounding box center [225, 141] width 178 height 9
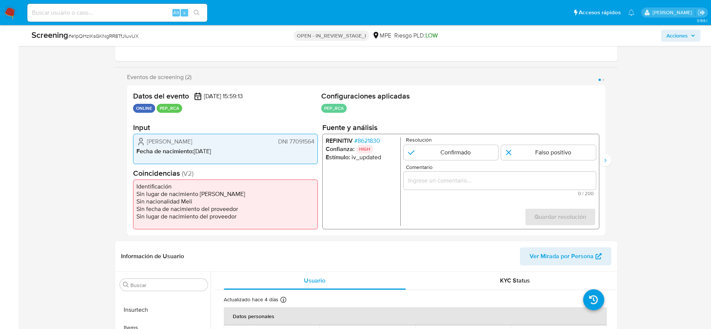
click at [373, 138] on span "# 8621830" at bounding box center [367, 140] width 26 height 7
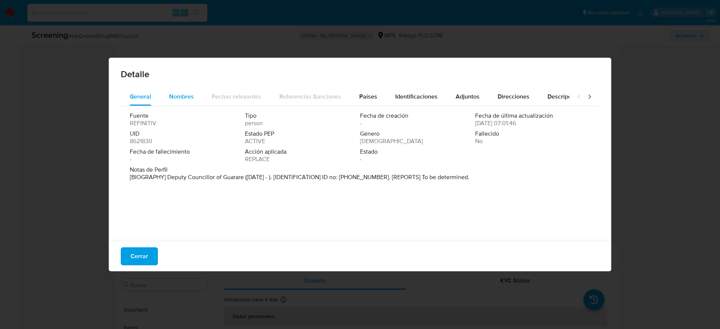
click at [171, 91] on div "Nombres" at bounding box center [181, 97] width 25 height 18
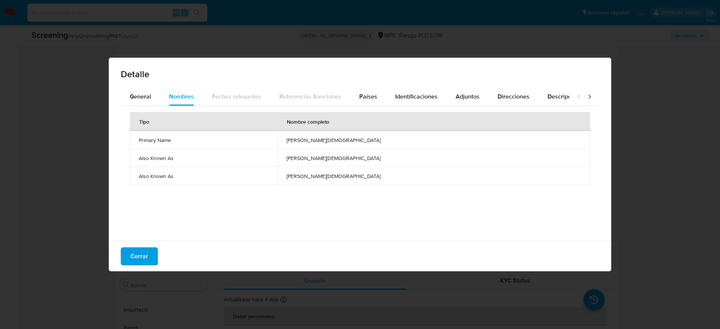
click at [360, 142] on span "cristian jesus moreno nunez" at bounding box center [433, 140] width 295 height 7
click at [378, 91] on button "Países" at bounding box center [368, 97] width 36 height 18
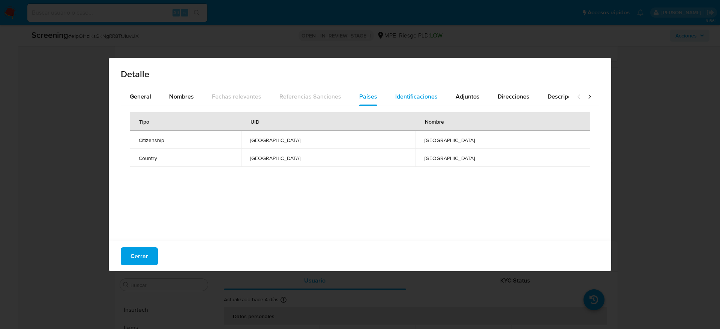
click at [395, 95] on span "Identificaciones" at bounding box center [416, 96] width 42 height 9
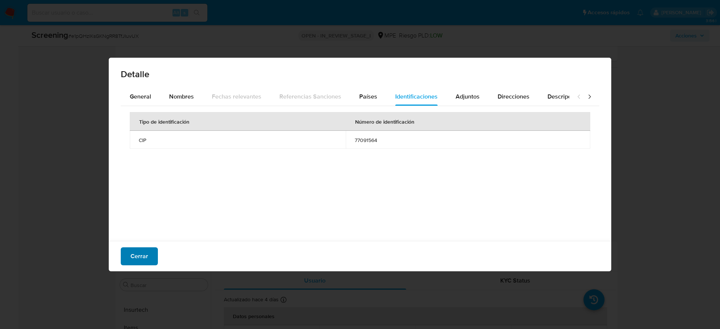
click at [142, 252] on span "Cerrar" at bounding box center [139, 256] width 18 height 16
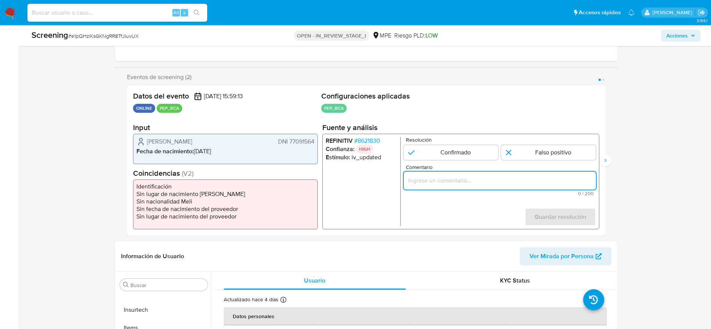
paste input "Compara al usuario Celso Dennis Rodriguez Pacora DNI 77091564 con el PEP "crist…"
click at [496, 179] on input "Comentario" at bounding box center [499, 181] width 192 height 10
type input "Compara al usuario Celso Dennis Rodriguez Pacora DNI 77091564 con el PEP "crist…"
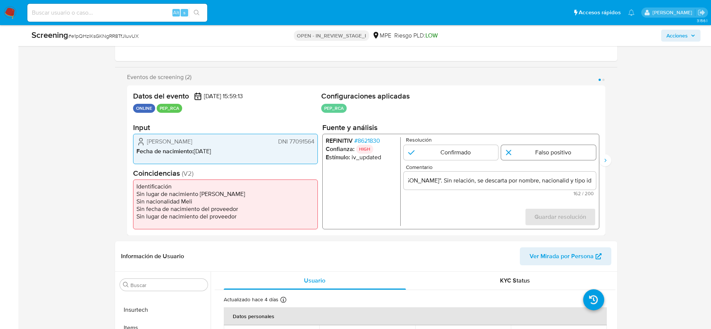
scroll to position [0, 0]
click at [551, 151] on input "1 de 2" at bounding box center [548, 152] width 95 height 15
radio input "true"
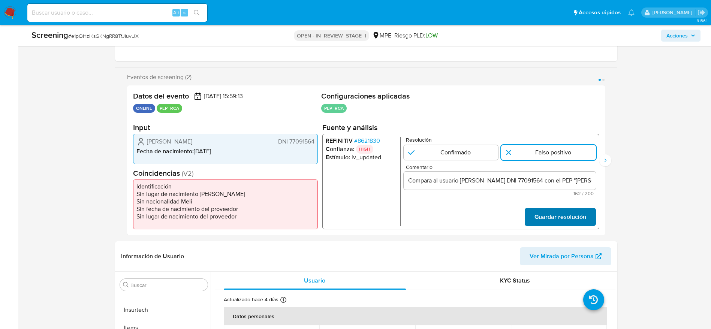
click at [566, 211] on span "Guardar resolución" at bounding box center [560, 217] width 52 height 16
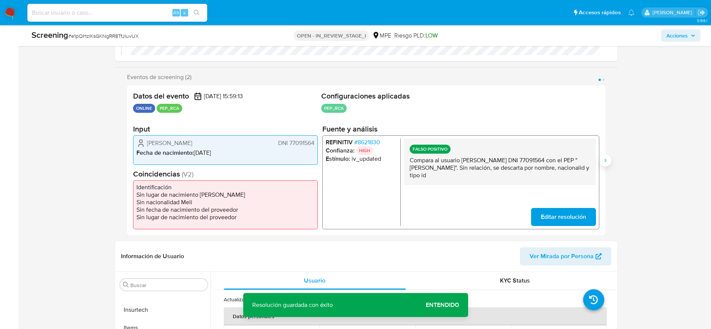
click at [606, 157] on button "Siguiente" at bounding box center [606, 160] width 12 height 12
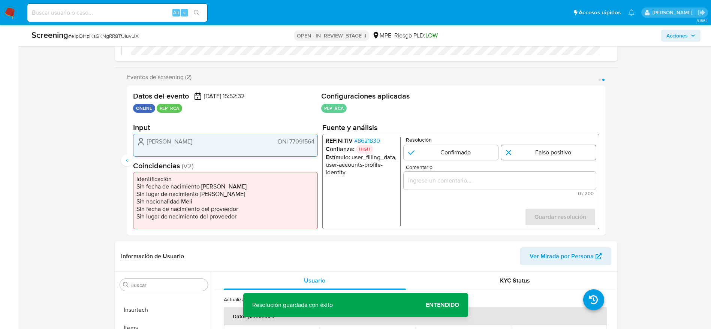
click at [559, 159] on input "2 de 2" at bounding box center [548, 152] width 95 height 15
radio input "true"
click at [537, 174] on div "2 de 2" at bounding box center [499, 181] width 192 height 18
click at [504, 187] on div "2 de 2" at bounding box center [499, 181] width 192 height 18
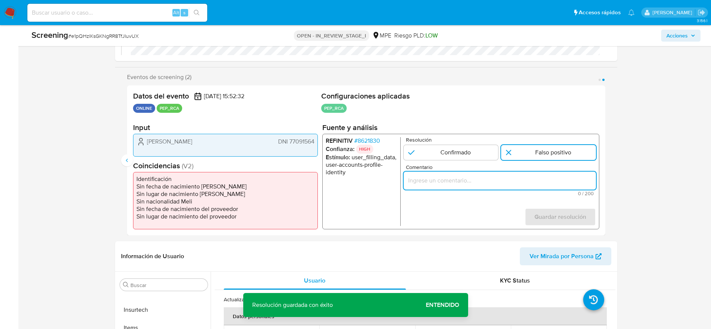
click at [518, 180] on input "Comentario" at bounding box center [499, 181] width 192 height 10
click at [480, 180] on input "Comentario" at bounding box center [499, 181] width 192 height 10
paste input "Compara al usuario Celso Dennis Rodriguez Pacora DNI 77091564 con el PEP "crist…"
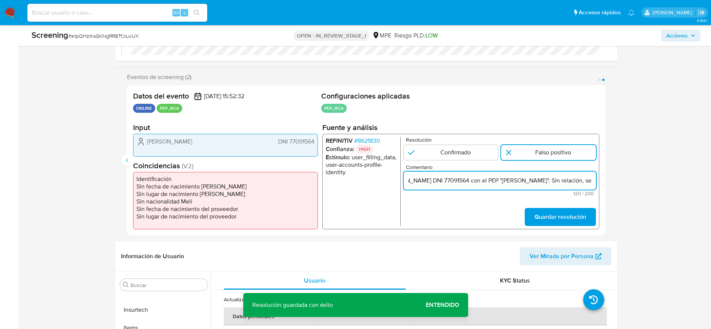
type input "Compara al usuario Celso Dennis Rodriguez Pacora DNI 77091564 con el PEP "crist…"
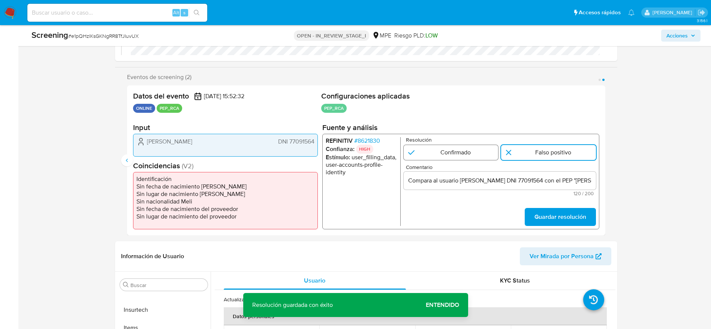
drag, startPoint x: 450, startPoint y: 143, endPoint x: 435, endPoint y: 148, distance: 16.2
click at [435, 148] on div "Resolución Confirmado Falso positivo" at bounding box center [499, 148] width 192 height 23
click at [435, 148] on input "2 de 2" at bounding box center [450, 152] width 95 height 15
radio input "true"
click at [470, 180] on input "Compara al usuario Celso Dennis Rodriguez Pacora DNI 77091564 con el PEP "crist…" at bounding box center [499, 181] width 192 height 10
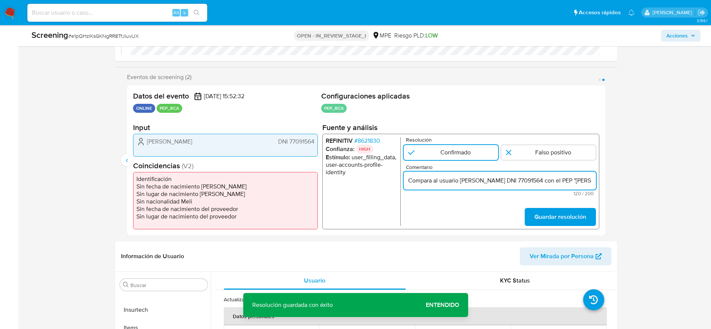
click at [470, 180] on input "Compara al usuario Celso Dennis Rodriguez Pacora DNI 77091564 con el PEP "crist…" at bounding box center [499, 181] width 192 height 10
click at [537, 158] on input "2 de 2" at bounding box center [548, 152] width 95 height 15
radio input "true"
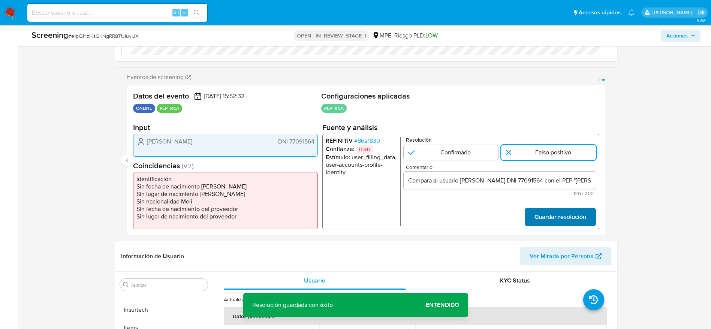
click at [571, 220] on span "Guardar resolución" at bounding box center [560, 217] width 52 height 16
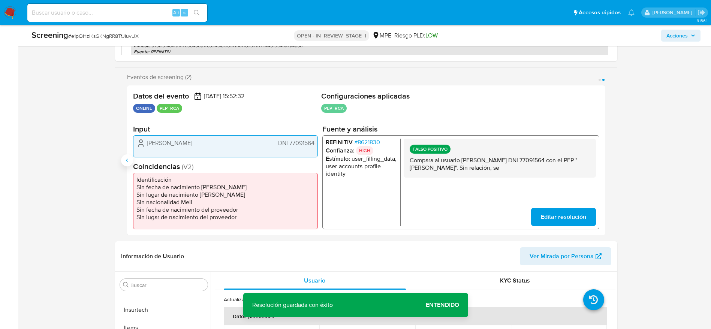
click at [130, 162] on icon "Anterior" at bounding box center [127, 160] width 6 height 6
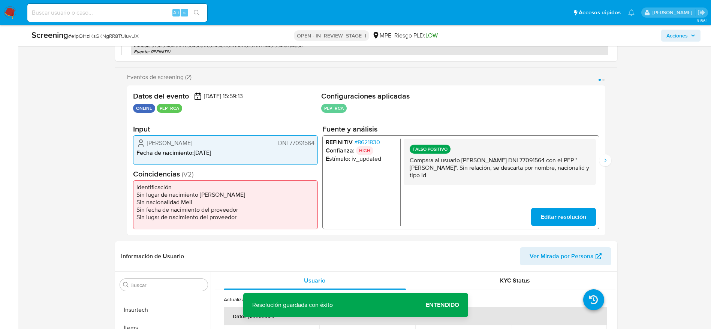
click at [471, 171] on p "Compara al usuario Celso Dennis Rodriguez Pacora DNI 77091564 con el PEP "crist…" at bounding box center [499, 167] width 180 height 22
click at [606, 159] on icon "Siguiente" at bounding box center [606, 160] width 6 height 6
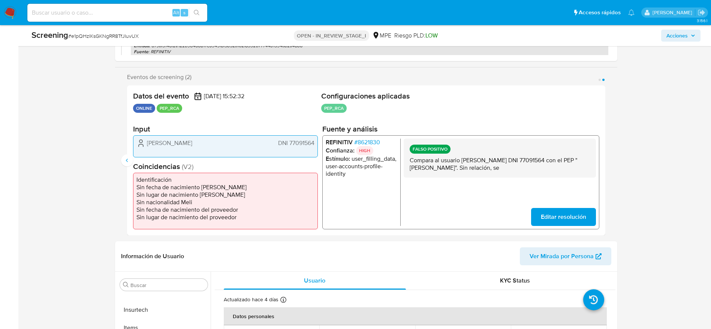
click at [562, 213] on span "Editar resolución" at bounding box center [563, 217] width 45 height 16
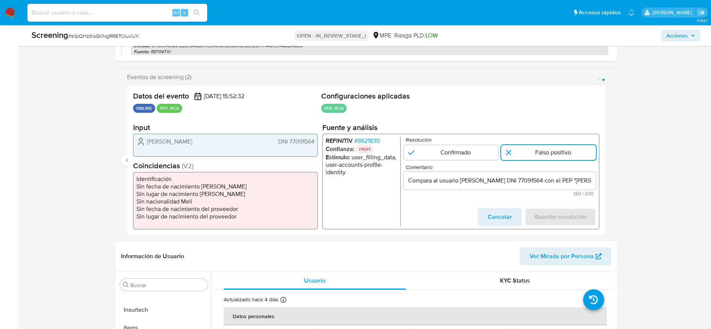
click at [500, 181] on input "Compara al usuario Celso Dennis Rodriguez Pacora DNI 77091564 con el PEP "crist…" at bounding box center [499, 181] width 192 height 10
paste input "descarta por nombre, nacionalid y tipo id"
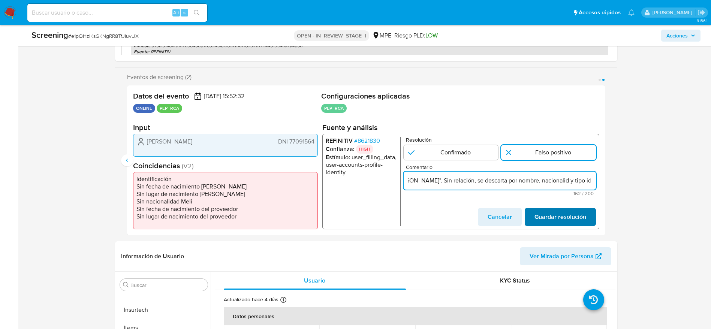
type input "Compara al usuario Celso Dennis Rodriguez Pacora DNI 77091564 con el PEP "crist…"
click at [574, 217] on span "Guardar resolución" at bounding box center [560, 217] width 52 height 16
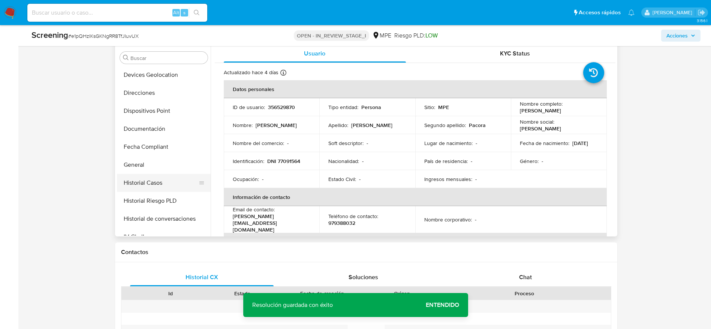
scroll to position [121, 0]
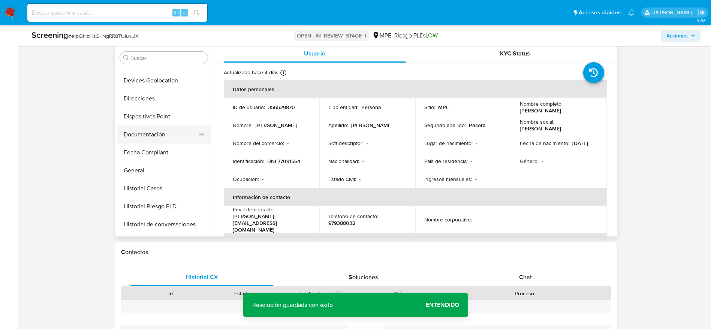
click at [147, 136] on button "Documentación" at bounding box center [161, 135] width 88 height 18
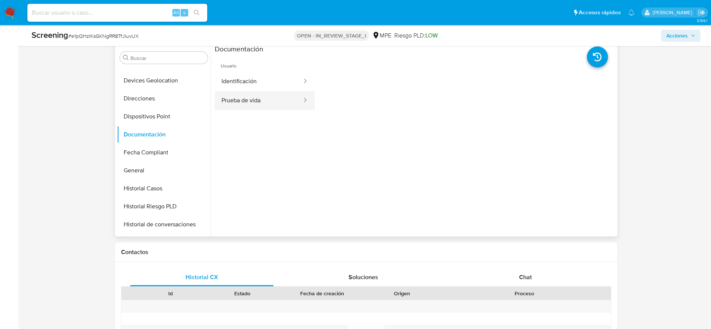
click at [255, 103] on button "Prueba de vida" at bounding box center [259, 100] width 88 height 19
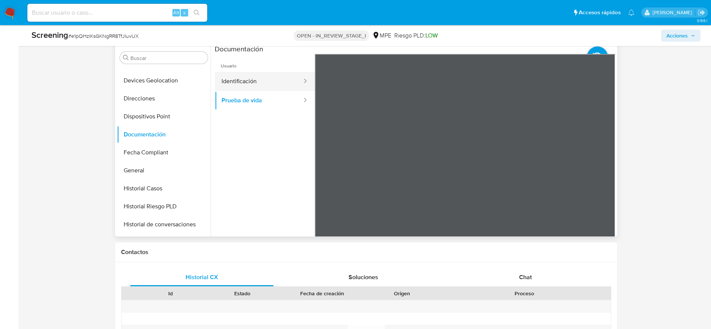
click at [279, 82] on button "Identificación" at bounding box center [259, 81] width 88 height 19
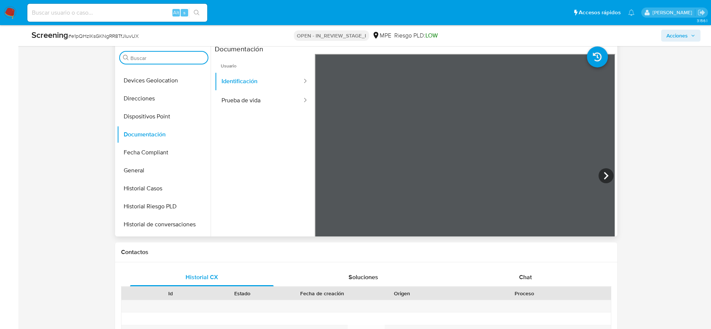
click at [144, 58] on input "Buscar" at bounding box center [167, 58] width 74 height 7
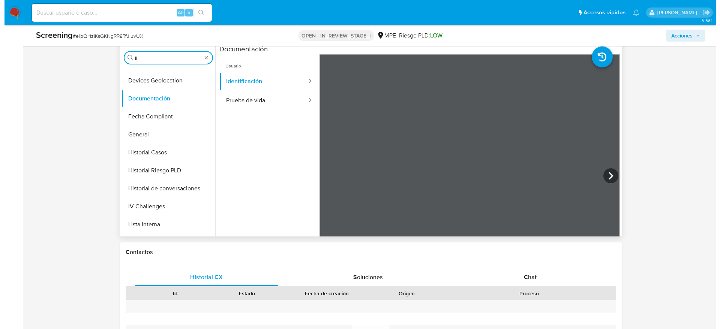
scroll to position [0, 0]
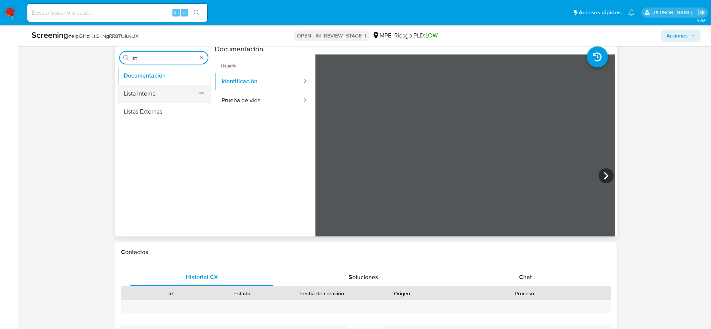
type input "list"
click at [135, 86] on button "Lista Interna" at bounding box center [161, 94] width 88 height 18
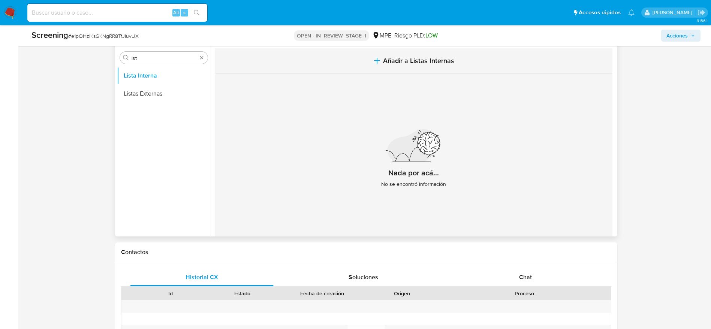
click at [388, 55] on button "Añadir a Listas Internas" at bounding box center [414, 60] width 398 height 25
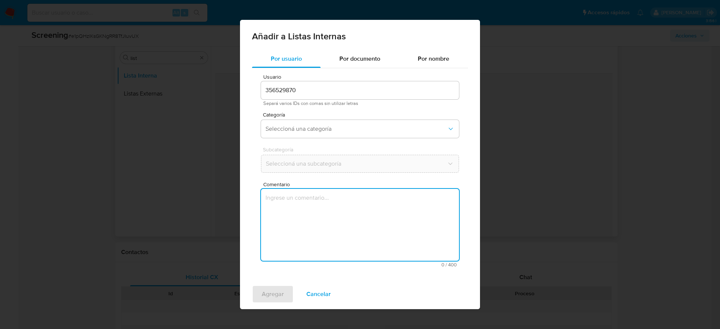
click at [311, 219] on textarea "Comentario" at bounding box center [360, 225] width 198 height 72
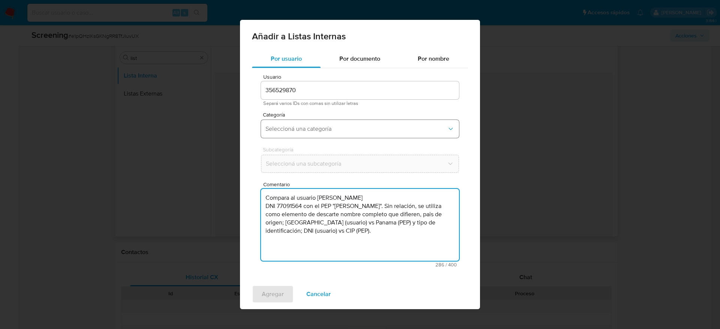
type textarea "Compara al usuario Celso Dennis Rodriguez Pacora DNI 77091564 con el PEP "crist…"
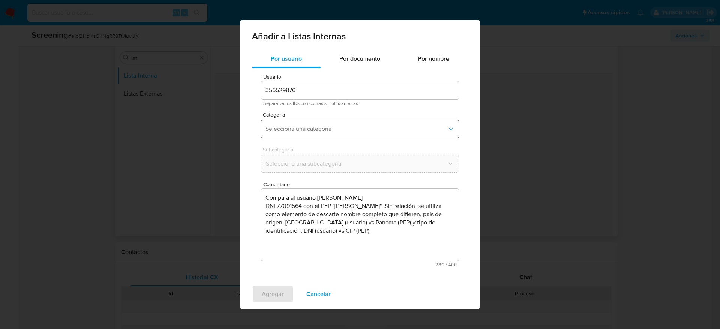
click at [329, 123] on button "Seleccioná una categoría" at bounding box center [360, 129] width 198 height 18
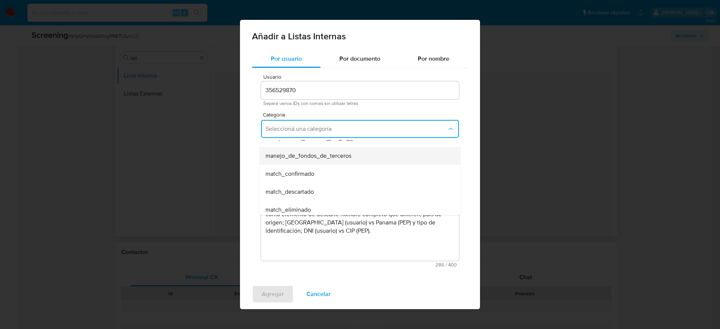
scroll to position [31, 0]
click at [312, 184] on div "match_descartado" at bounding box center [357, 190] width 184 height 18
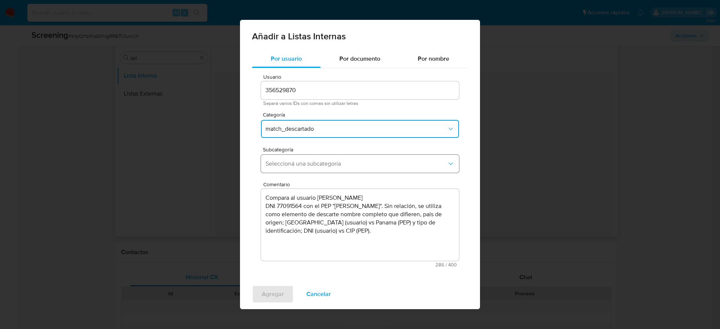
click at [325, 160] on span "Seleccioná una subcategoría" at bounding box center [355, 163] width 181 height 7
drag, startPoint x: 321, startPoint y: 195, endPoint x: 324, endPoint y: 120, distance: 75.0
click at [324, 120] on div "Usuario 356529870 Separá varios IDs con comas sin utilizar letras Categoría mat…" at bounding box center [360, 170] width 216 height 205
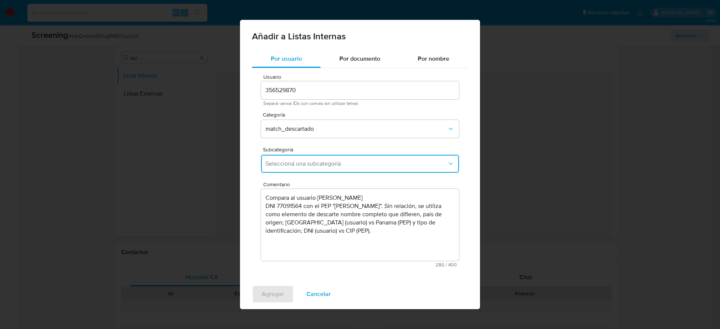
click at [306, 159] on button "Seleccioná una subcategoría" at bounding box center [360, 164] width 198 height 18
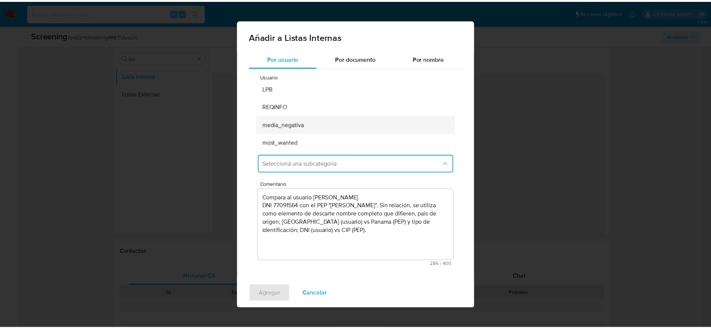
scroll to position [51, 0]
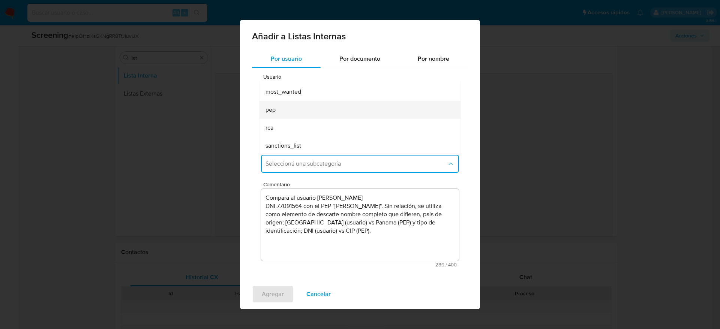
click at [304, 113] on div "pep" at bounding box center [357, 110] width 184 height 18
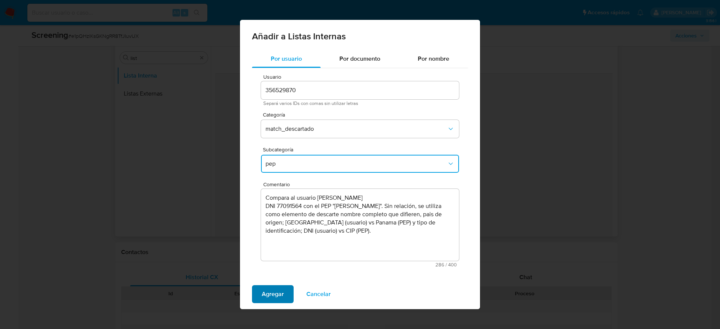
click at [270, 301] on span "Agregar" at bounding box center [273, 294] width 22 height 16
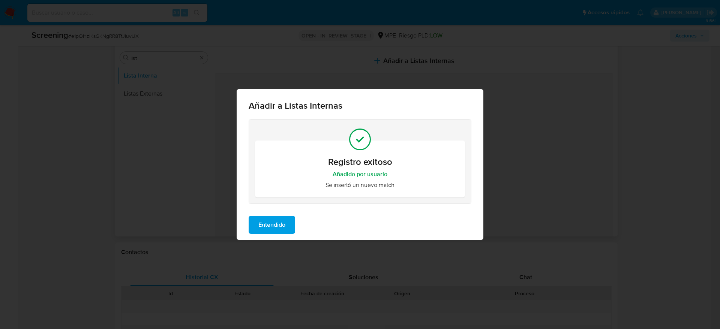
click at [282, 225] on span "Entendido" at bounding box center [271, 225] width 27 height 16
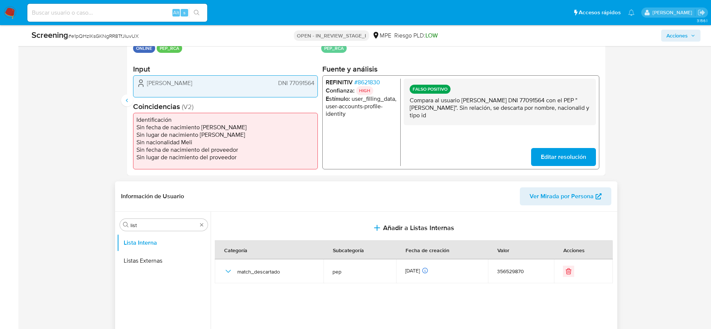
scroll to position [171, 0]
click at [165, 219] on div "Buscar list" at bounding box center [164, 224] width 88 height 12
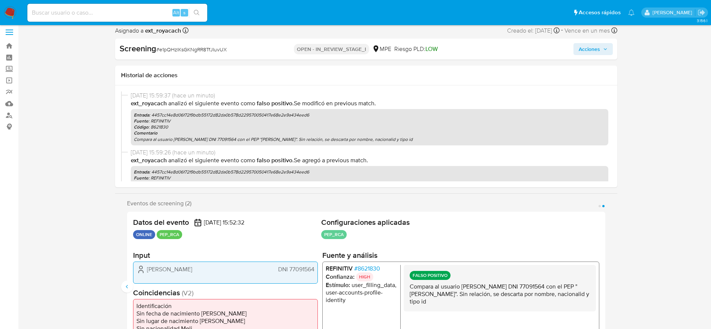
scroll to position [0, 0]
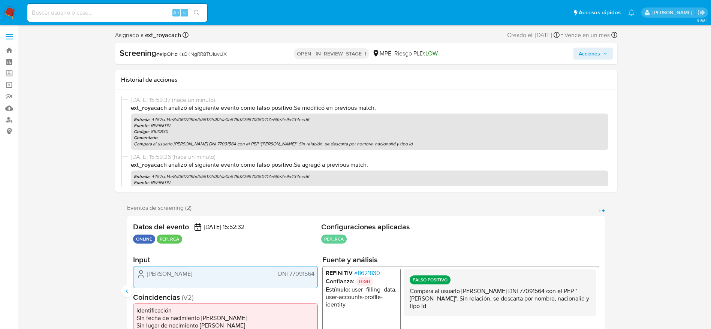
click at [595, 51] on span "Acciones" at bounding box center [589, 54] width 21 height 12
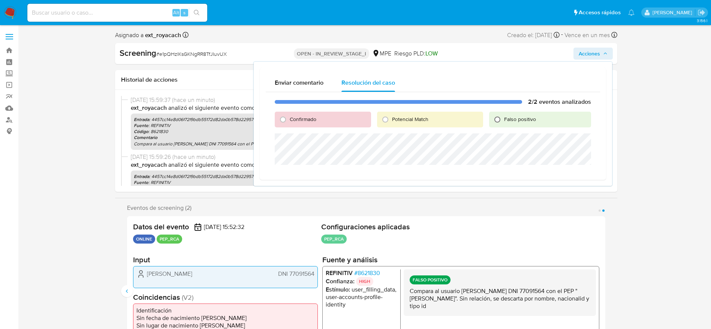
click at [499, 116] on input "Falso positivo" at bounding box center [498, 120] width 12 height 12
radio input "true"
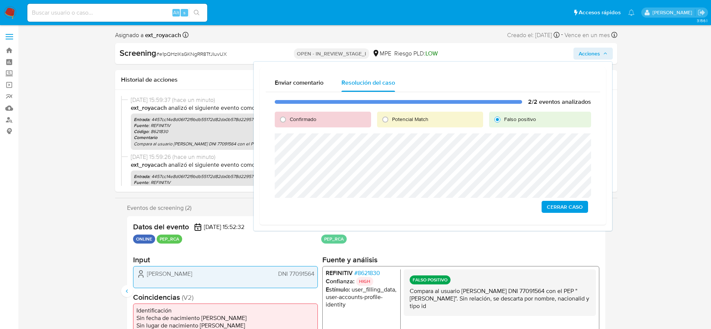
click at [574, 204] on span "Cerrar Caso" at bounding box center [565, 207] width 36 height 10
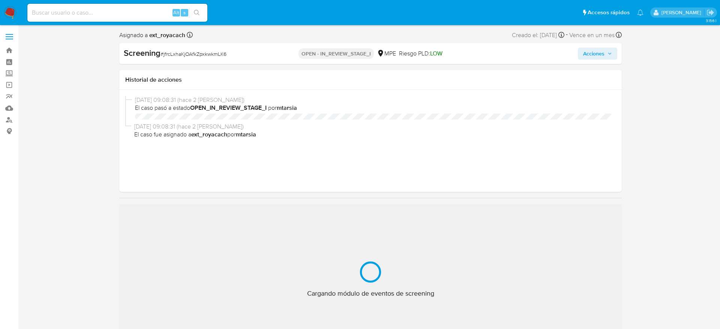
select select "10"
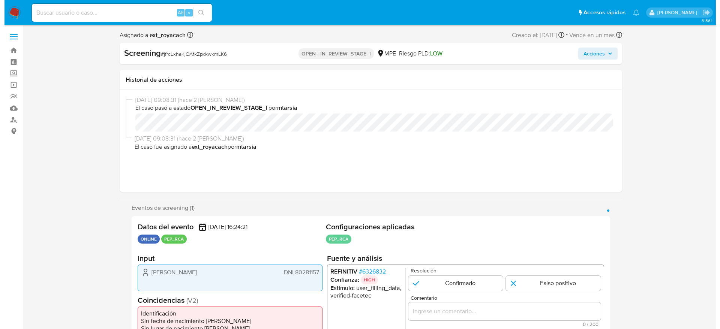
scroll to position [63, 0]
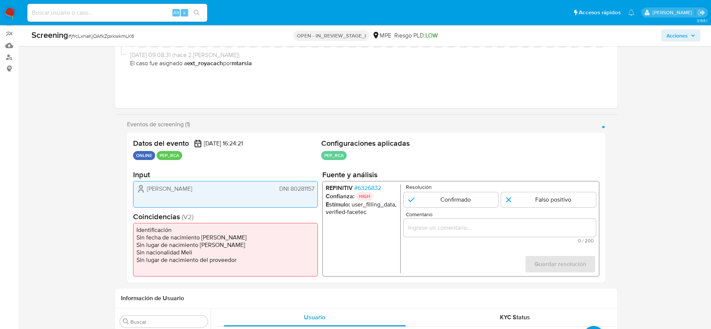
click at [369, 187] on span "# 6326832" at bounding box center [367, 187] width 27 height 7
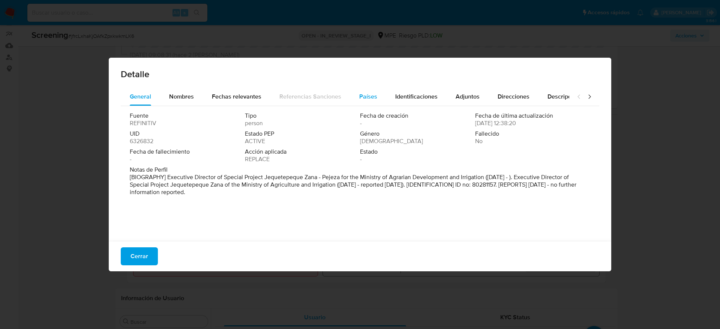
click at [376, 100] on button "Países" at bounding box center [368, 97] width 36 height 18
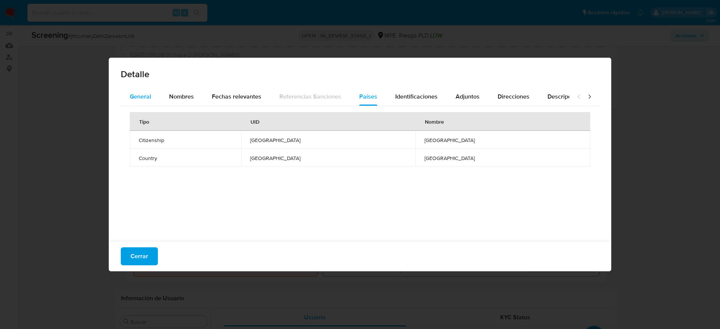
click at [150, 97] on span "General" at bounding box center [140, 96] width 21 height 9
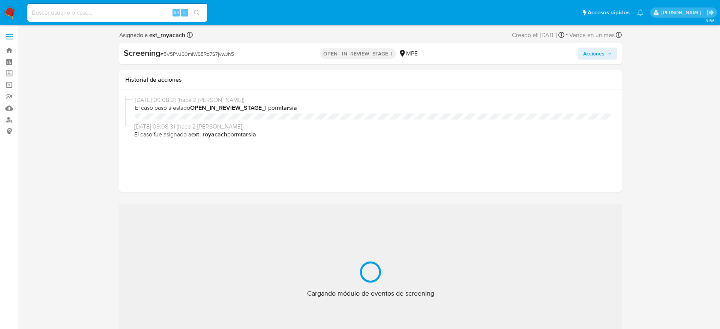
select select "10"
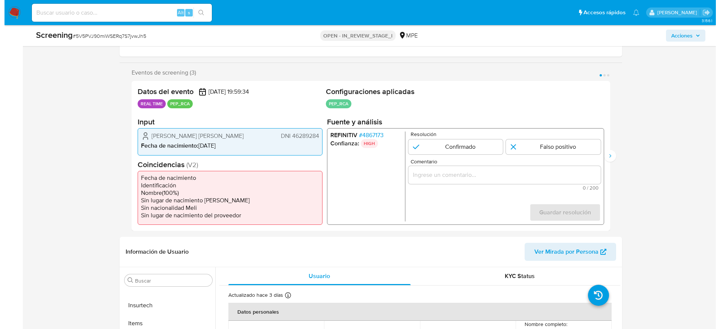
scroll to position [115, 0]
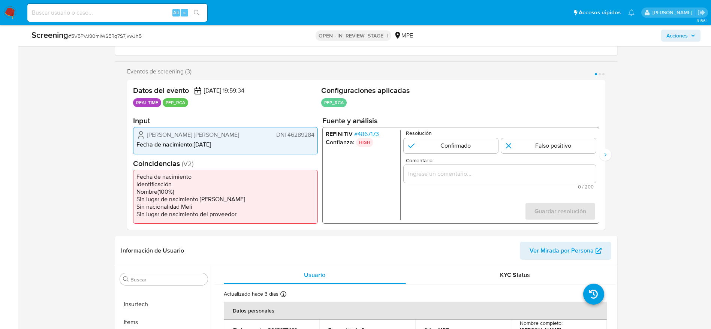
click at [375, 132] on span "# 4867173" at bounding box center [366, 133] width 25 height 7
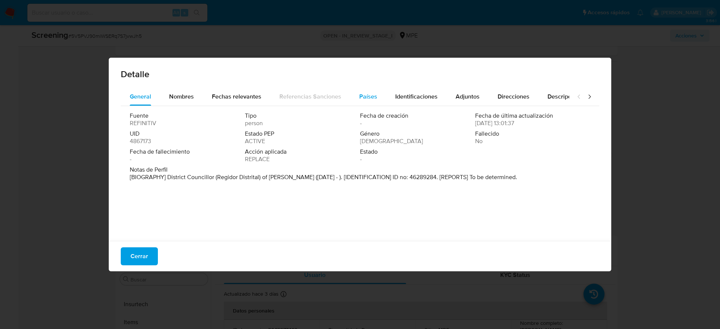
click at [374, 95] on button "Países" at bounding box center [368, 97] width 36 height 18
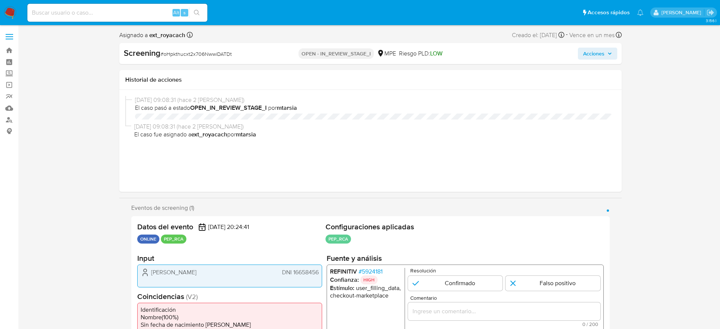
select select "10"
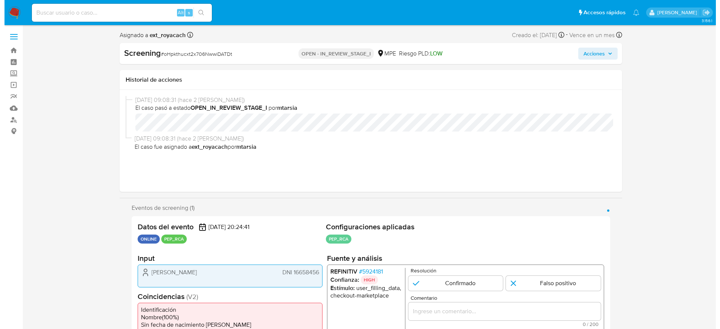
scroll to position [317, 0]
click at [368, 269] on span "# 5924181" at bounding box center [366, 271] width 24 height 7
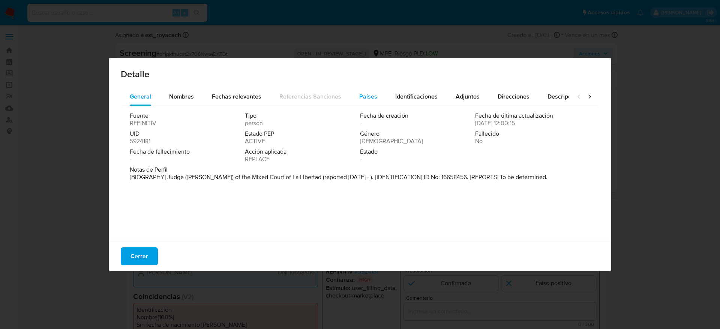
click at [367, 101] on div "Países" at bounding box center [368, 97] width 18 height 18
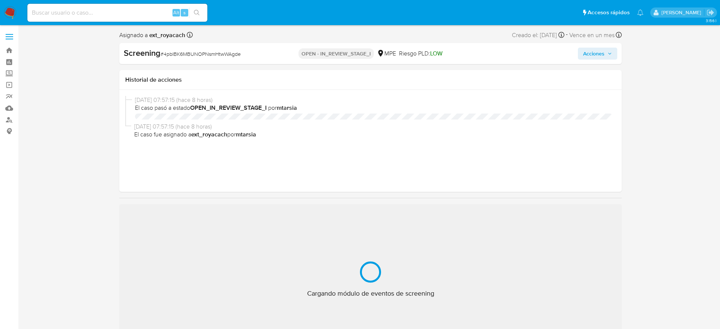
select select "10"
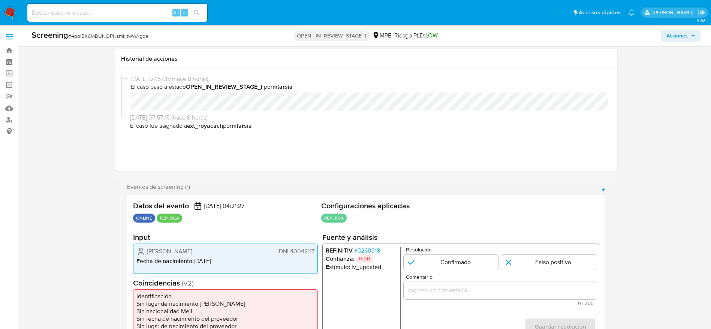
scroll to position [69, 0]
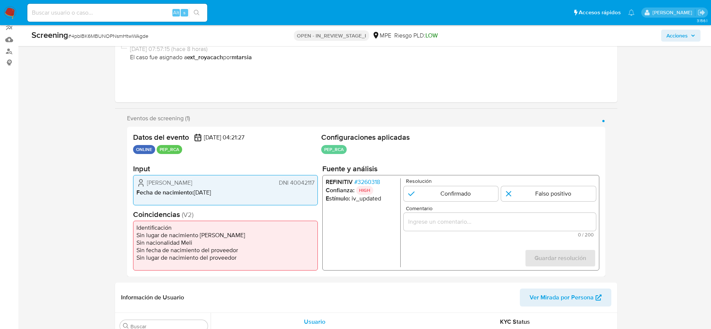
click at [369, 186] on p "HIGH" at bounding box center [364, 190] width 17 height 9
click at [374, 180] on span "# 3260318" at bounding box center [367, 181] width 26 height 7
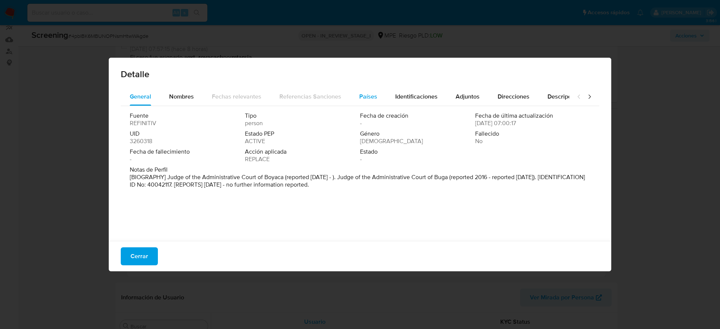
click at [373, 99] on span "Países" at bounding box center [368, 96] width 18 height 9
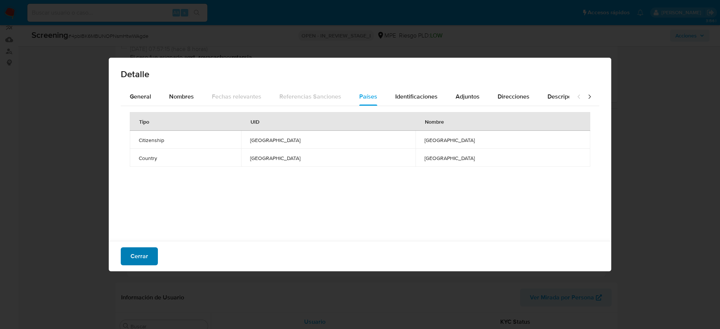
click at [137, 253] on span "Cerrar" at bounding box center [139, 256] width 18 height 16
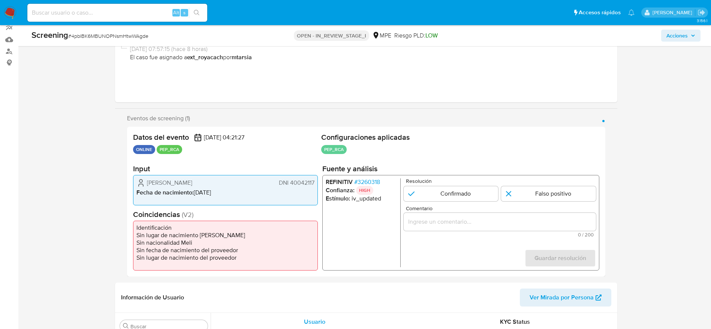
click at [101, 36] on span "# 4pbIBK6MBUNOPNsmHtwWAgde" at bounding box center [108, 35] width 80 height 7
copy span "4pbIBK6MBUNOPNsmHtwWAgde"
drag, startPoint x: 146, startPoint y: 184, endPoint x: 314, endPoint y: 181, distance: 168.4
click at [314, 181] on div "Juan Carlos Rocha Saldana DNI 40042117" at bounding box center [225, 182] width 178 height 9
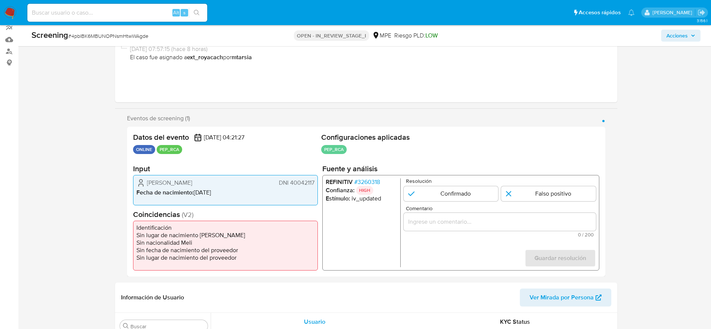
click at [377, 181] on span "# 3260318" at bounding box center [367, 181] width 26 height 7
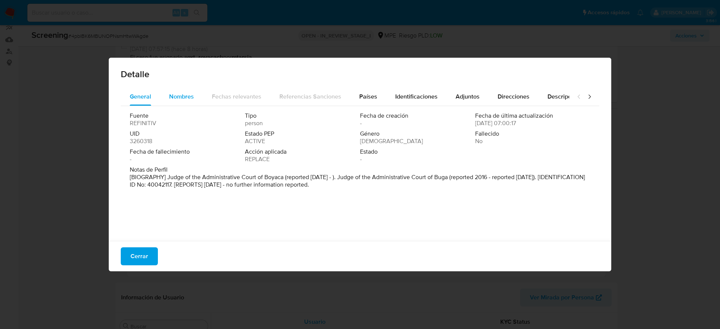
click at [189, 99] on span "Nombres" at bounding box center [181, 96] width 25 height 9
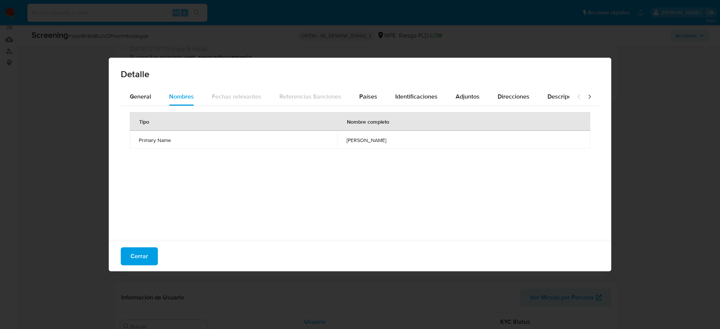
click at [346, 139] on span "rosa milena robles espinosa" at bounding box center [463, 140] width 235 height 7
click at [378, 93] on button "Países" at bounding box center [368, 97] width 36 height 18
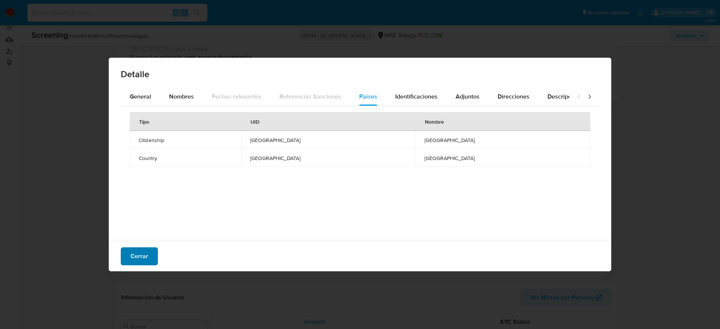
click at [131, 263] on span "Cerrar" at bounding box center [139, 256] width 18 height 16
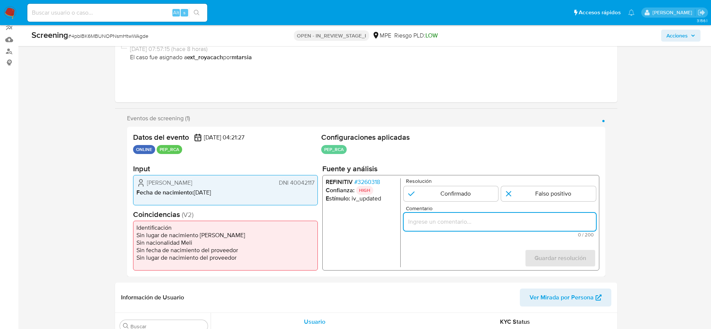
paste input "Compara al usuario Juan Carlos Rocha Saldana DNI 40042117 con el PEP "rosa mile…"
click at [452, 222] on input "Comentario" at bounding box center [499, 222] width 192 height 10
type input "Compara al usuario [PERSON_NAME] DNI 40042117 con el PEP "[PERSON_NAME]". Sin r…"
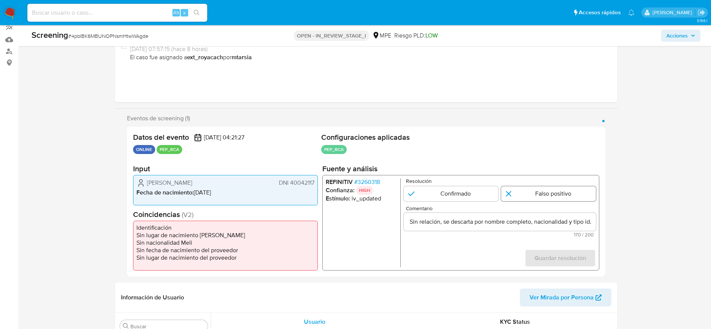
scroll to position [0, 0]
click at [546, 198] on input "1 de 1" at bounding box center [548, 193] width 95 height 15
radio input "true"
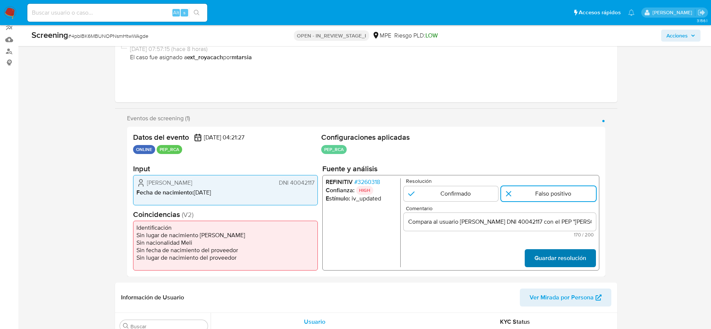
click at [563, 264] on span "Guardar resolución" at bounding box center [560, 258] width 52 height 16
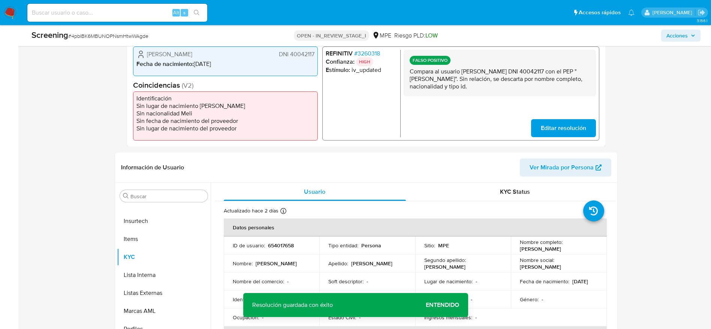
scroll to position [200, 0]
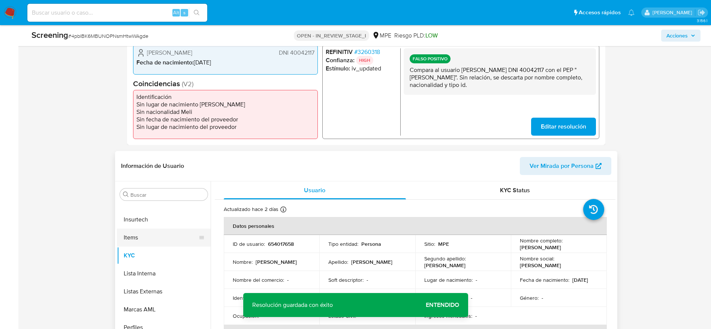
click at [164, 231] on button "Items" at bounding box center [161, 238] width 88 height 18
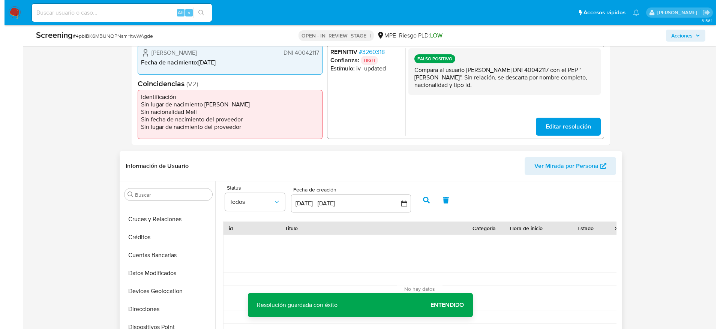
scroll to position [0, 0]
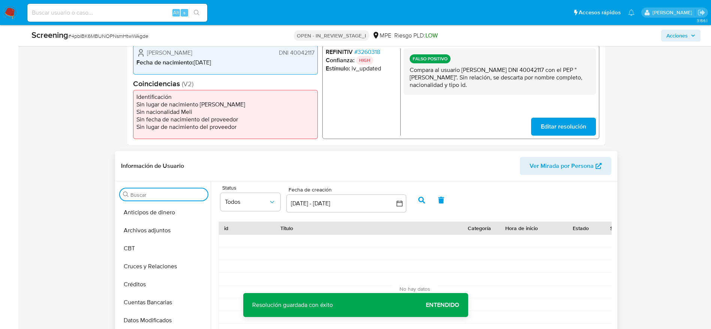
click at [154, 195] on input "Buscar" at bounding box center [167, 195] width 74 height 7
type input "lis"
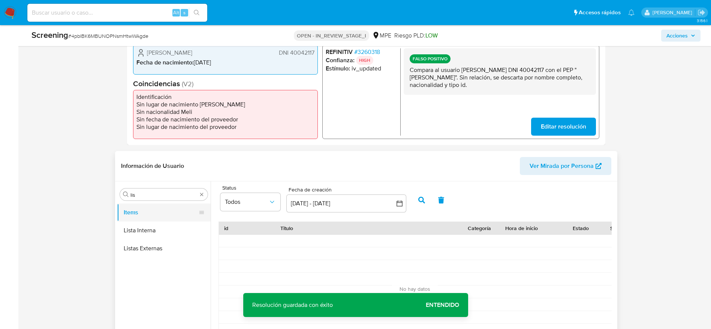
click at [158, 220] on button "Items" at bounding box center [161, 213] width 88 height 18
click at [154, 229] on button "Lista Interna" at bounding box center [161, 231] width 88 height 18
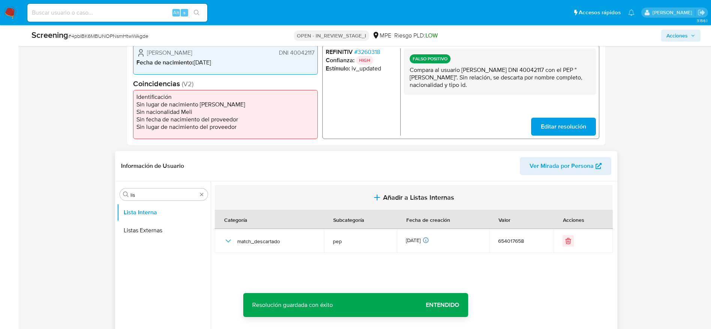
click at [344, 208] on button "Añadir a Listas Internas" at bounding box center [414, 197] width 398 height 25
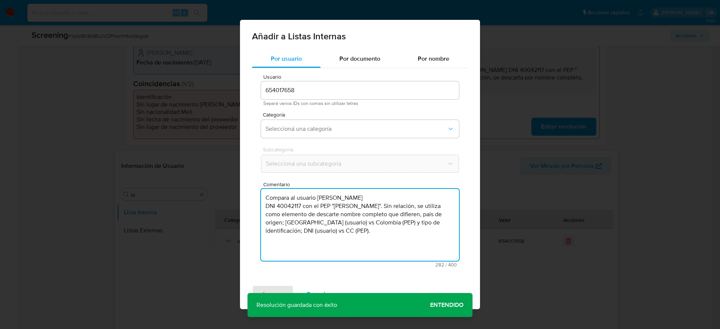
click at [315, 250] on textarea "Compara al usuario Juan Carlos Rocha Saldana DNI 40042117 con el PEP "rosa mile…" at bounding box center [360, 225] width 198 height 72
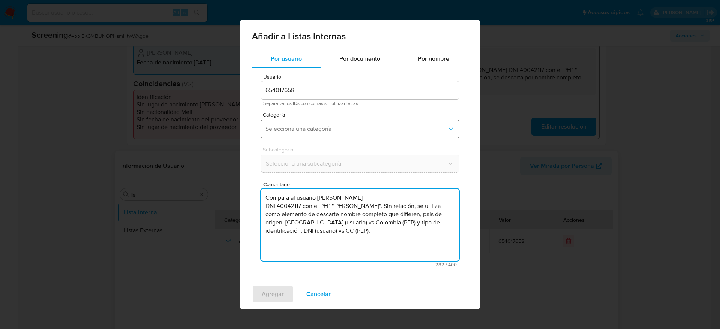
type textarea "Compara al usuario Juan Carlos Rocha Saldana DNI 40042117 con el PEP "rosa mile…"
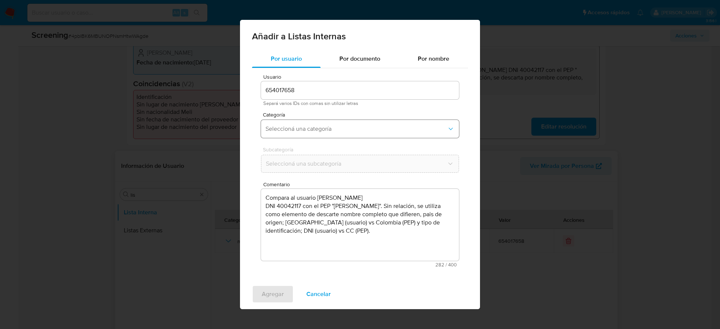
click at [316, 128] on span "Seleccioná una categoría" at bounding box center [355, 128] width 181 height 7
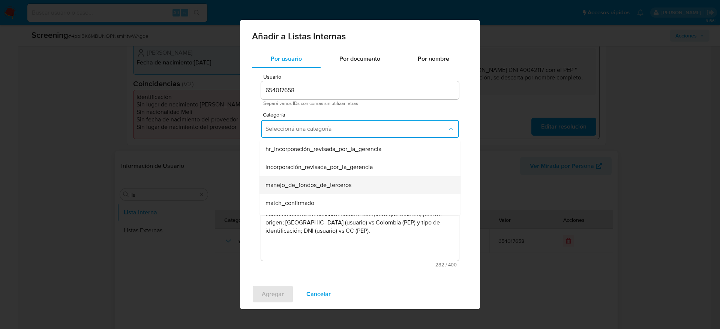
scroll to position [19, 0]
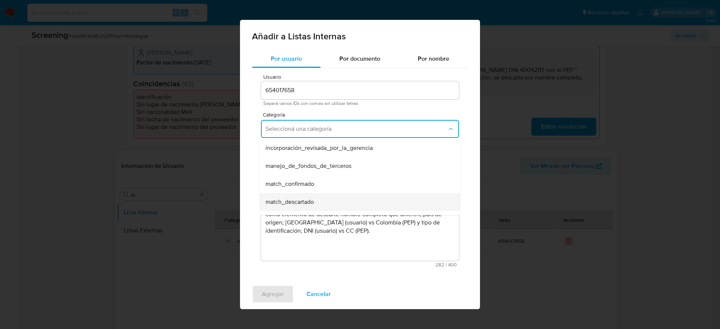
click at [306, 198] on span "match_descartado" at bounding box center [289, 201] width 48 height 7
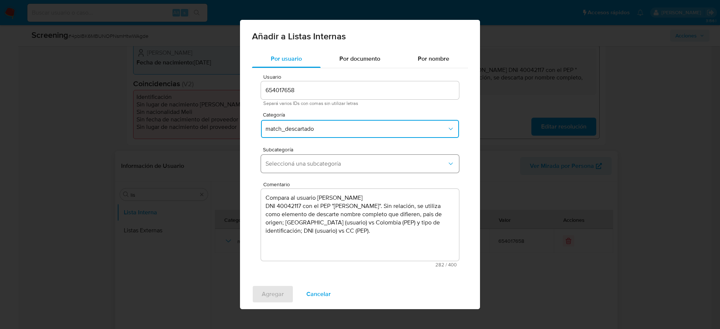
click at [354, 159] on button "Seleccioná una subcategoría" at bounding box center [360, 164] width 198 height 18
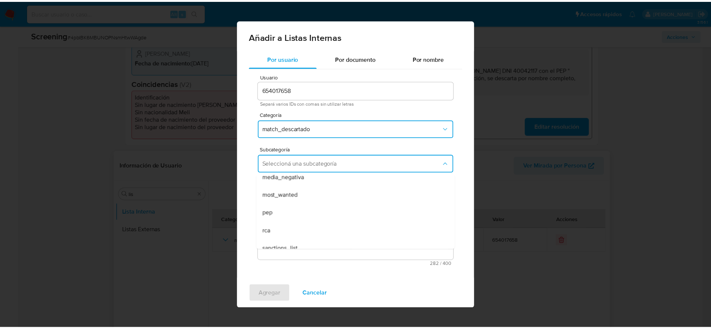
scroll to position [51, 0]
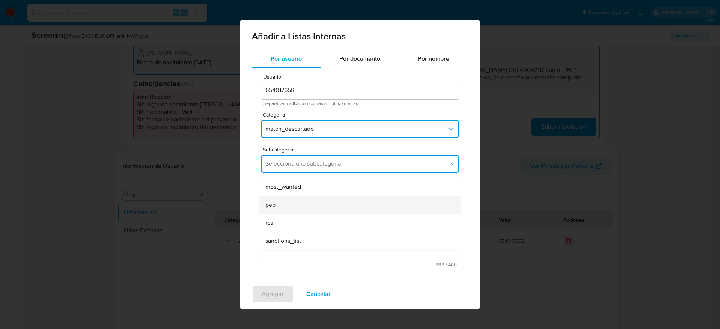
click at [272, 212] on div "pep" at bounding box center [357, 205] width 184 height 18
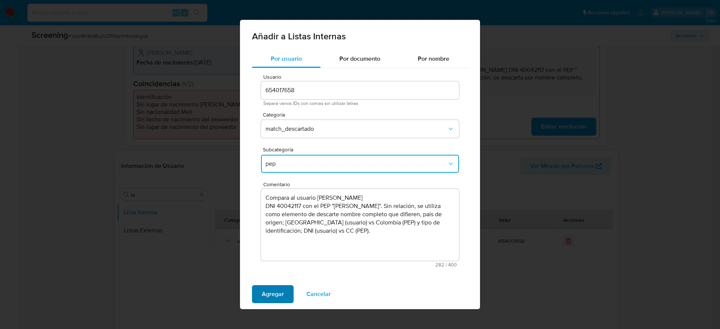
click at [273, 292] on span "Agregar" at bounding box center [273, 294] width 22 height 16
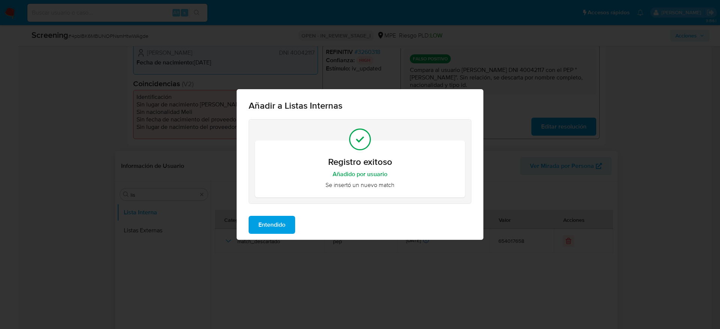
click at [286, 225] on button "Entendido" at bounding box center [272, 225] width 46 height 18
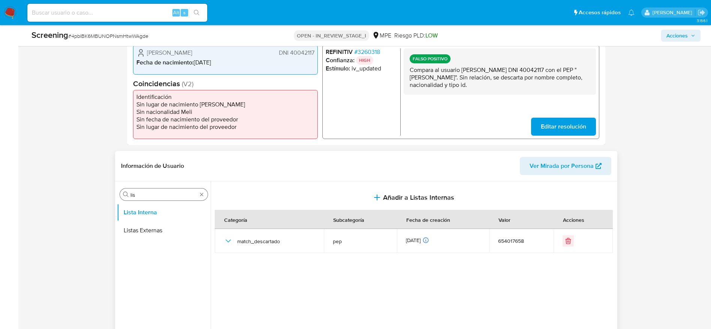
click at [153, 197] on input "lis" at bounding box center [163, 195] width 67 height 7
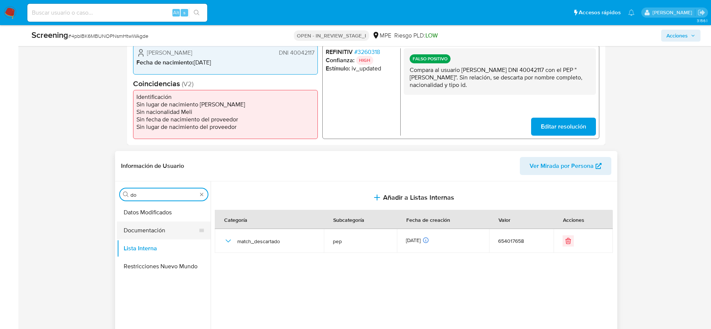
type input "do"
click at [162, 233] on button "Documentación" at bounding box center [161, 231] width 88 height 18
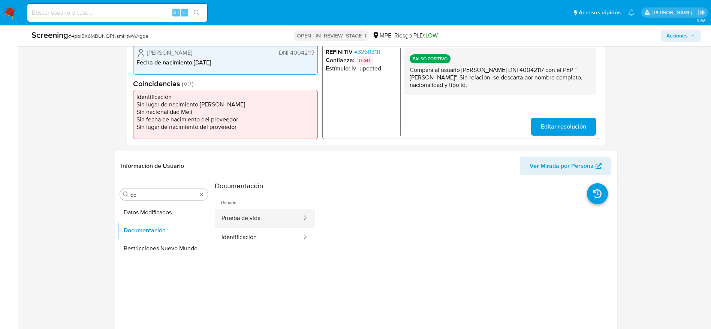
click at [260, 217] on button "Prueba de vida" at bounding box center [259, 218] width 88 height 19
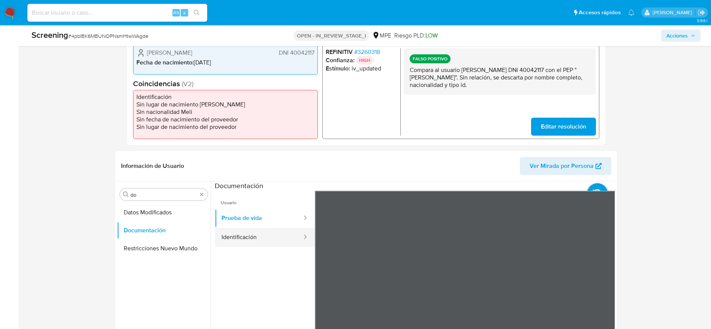
click at [248, 232] on button "Identificación" at bounding box center [259, 237] width 88 height 19
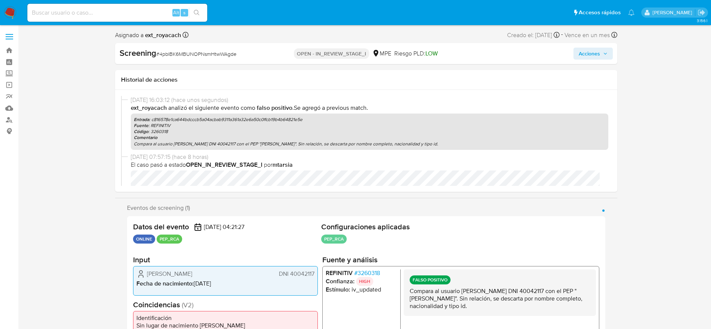
scroll to position [1, 0]
click at [606, 47] on button "Acciones" at bounding box center [593, 53] width 39 height 12
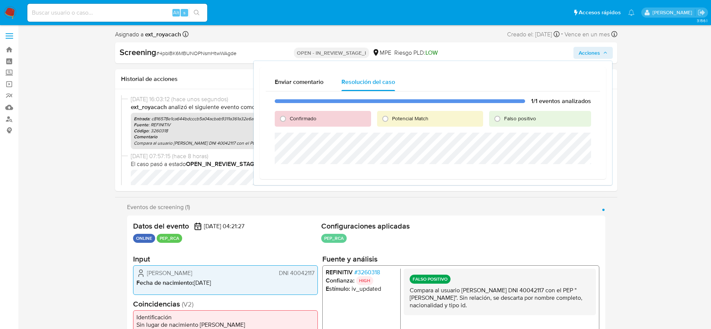
click at [511, 120] on span "Falso positivo" at bounding box center [520, 118] width 32 height 7
click at [504, 120] on input "Falso positivo" at bounding box center [498, 119] width 12 height 12
radio input "true"
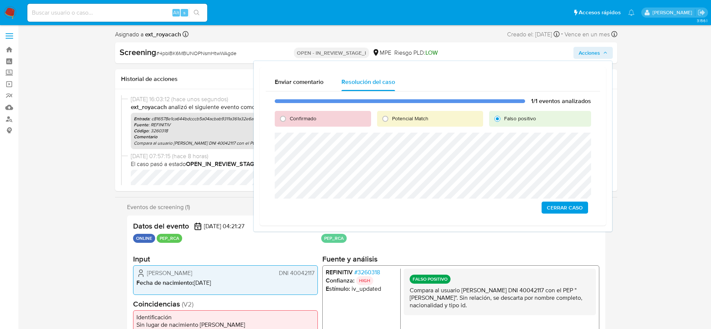
click at [566, 209] on span "Cerrar Caso" at bounding box center [565, 207] width 36 height 10
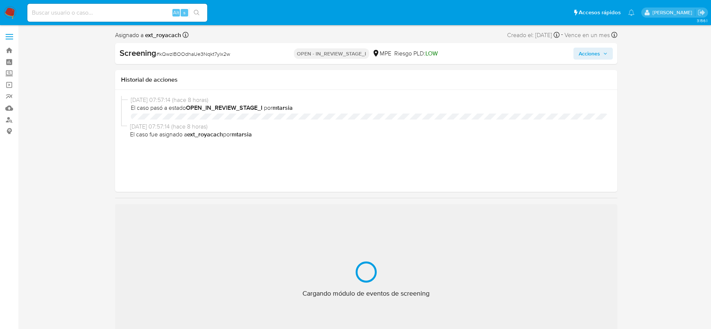
select select "10"
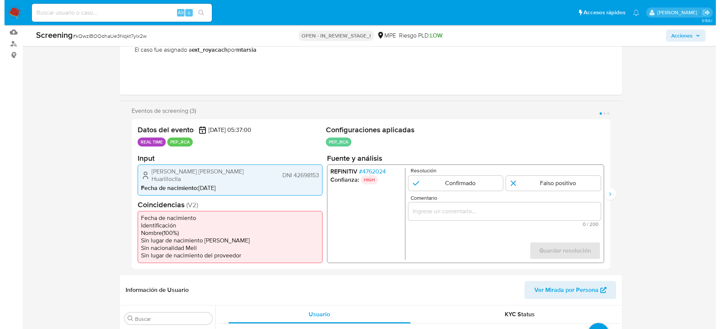
scroll to position [76, 0]
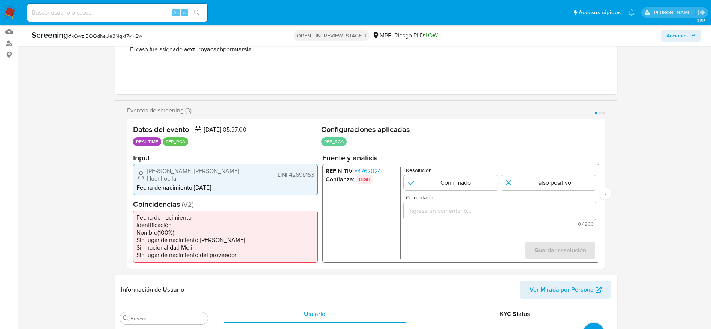
click at [372, 170] on span "# 4762024" at bounding box center [367, 170] width 27 height 7
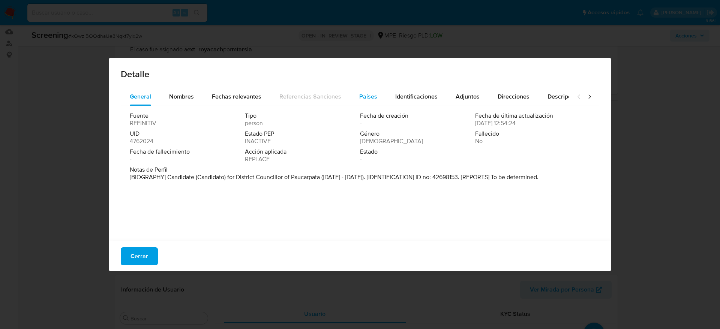
click at [375, 95] on button "Países" at bounding box center [368, 97] width 36 height 18
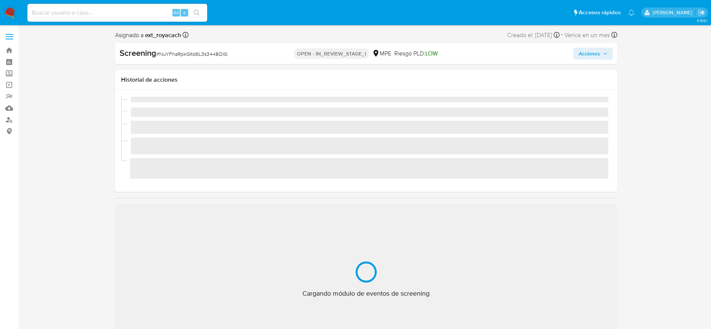
scroll to position [317, 0]
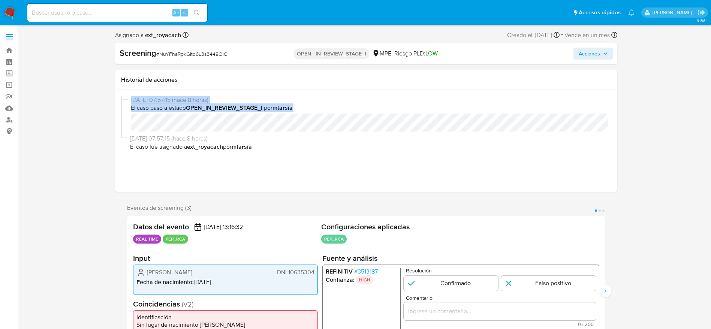
select select "10"
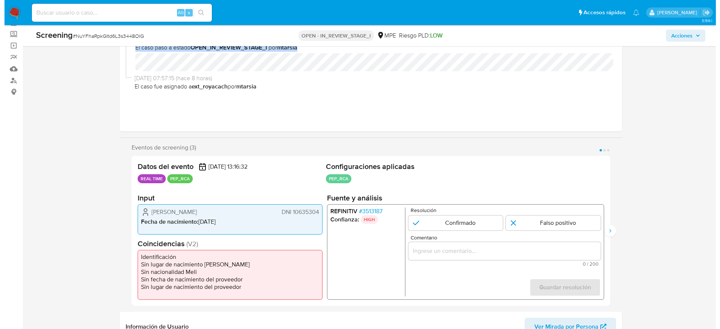
scroll to position [44, 0]
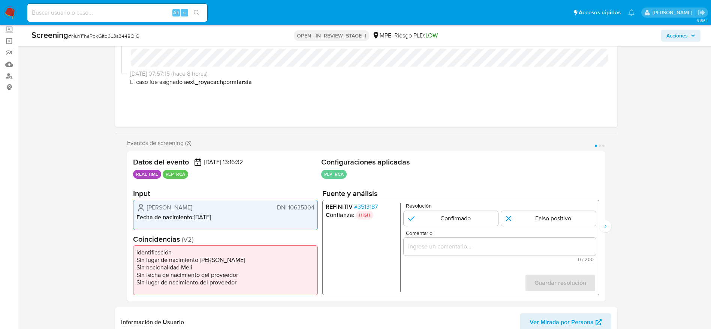
click at [368, 207] on span "# 3513187" at bounding box center [366, 206] width 24 height 7
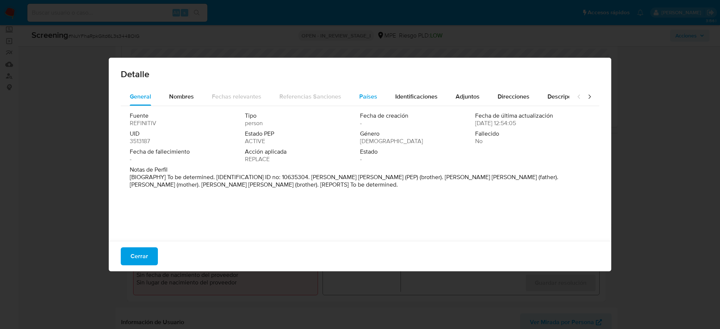
click at [374, 95] on button "Países" at bounding box center [368, 97] width 36 height 18
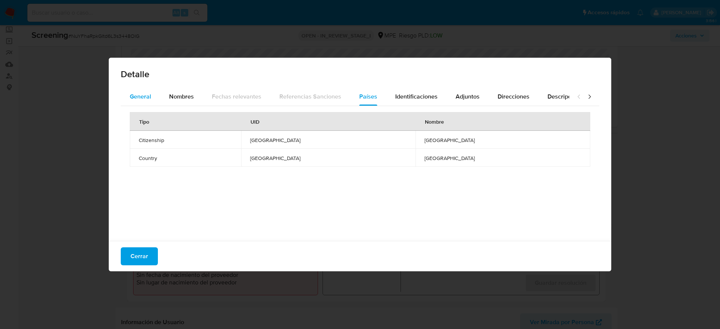
click at [138, 93] on span "General" at bounding box center [140, 96] width 21 height 9
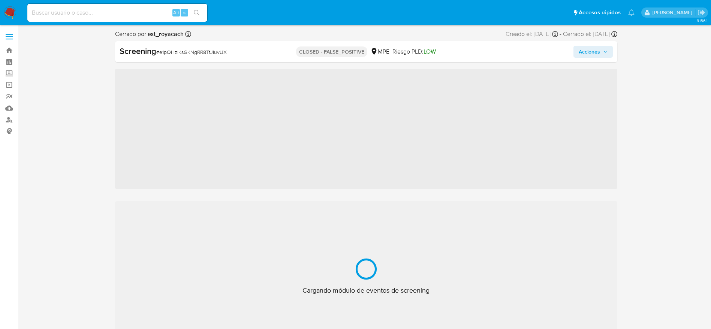
scroll to position [317, 0]
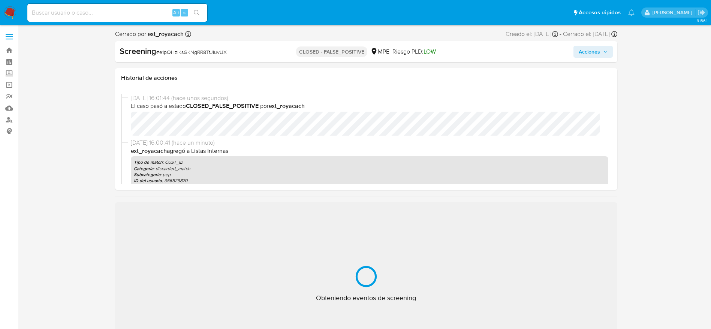
select select "10"
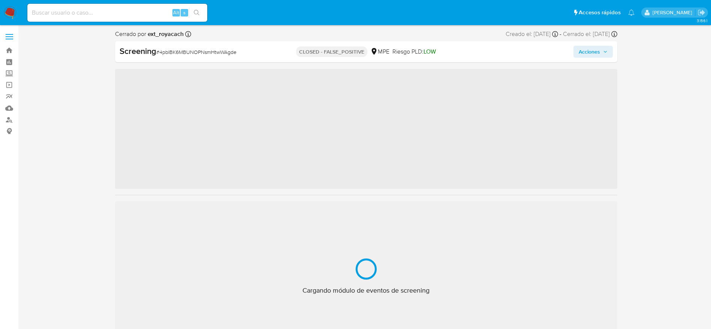
scroll to position [317, 0]
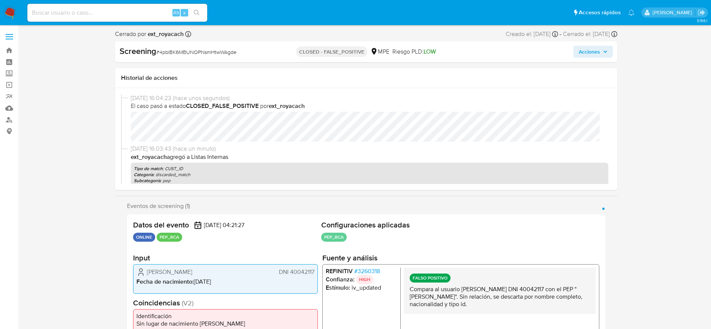
select select "10"
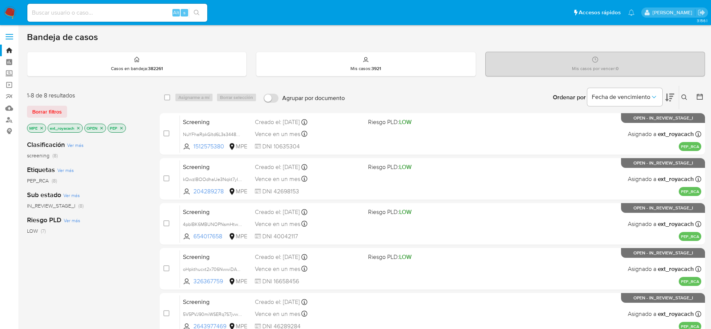
scroll to position [1, 0]
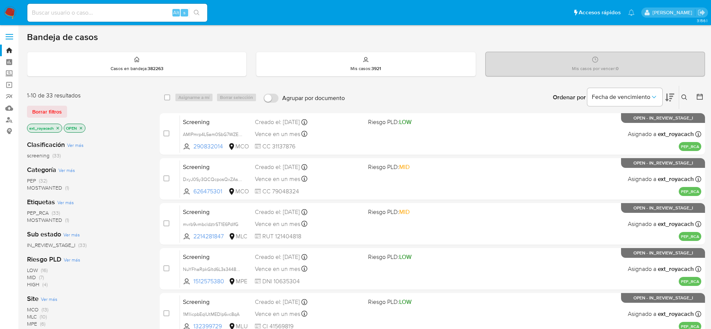
click at [40, 183] on span "(32)" at bounding box center [43, 180] width 8 height 7
click at [36, 270] on span "MCO" at bounding box center [33, 270] width 12 height 7
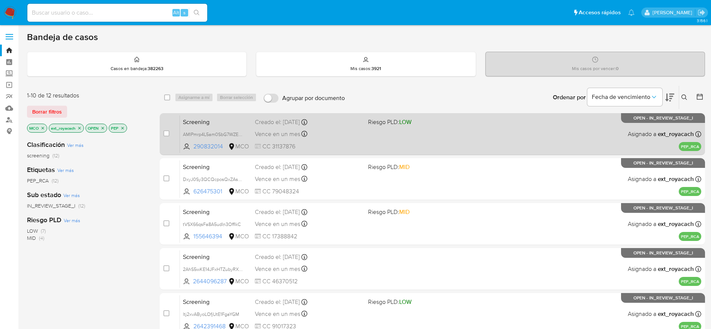
click at [381, 142] on div "Screening AMIPmrp4L5am0SbG7WZE9DGB 290832014 MCO Riesgo PLD: LOW Creado el: 26/…" at bounding box center [441, 134] width 522 height 38
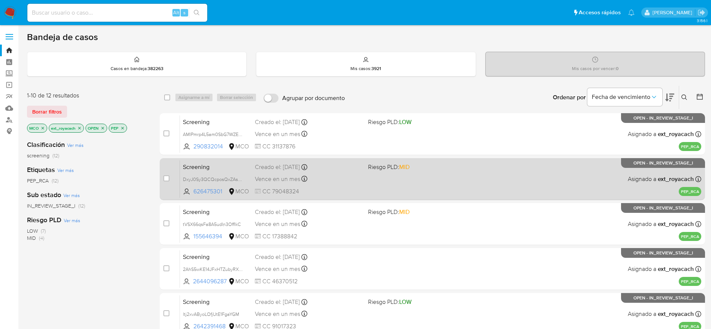
click at [328, 172] on div "Screening DxyJ0Sy3QCQcposQxZAsSnK9 626475301 MCO Riesgo PLD: MID Creado el: 26/…" at bounding box center [441, 179] width 522 height 38
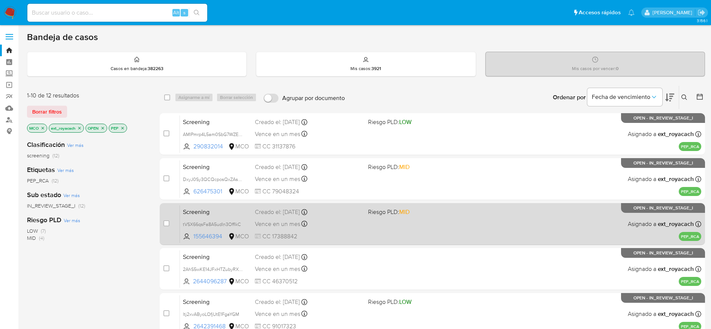
click at [274, 204] on div "case-item-checkbox No es posible asignar el caso Screening tVSX66qsFa8A5udIn3Of…" at bounding box center [433, 224] width 546 height 42
click at [297, 219] on div "Vence en un mes Vence el 24/09/2025 23:50:27" at bounding box center [308, 224] width 107 height 10
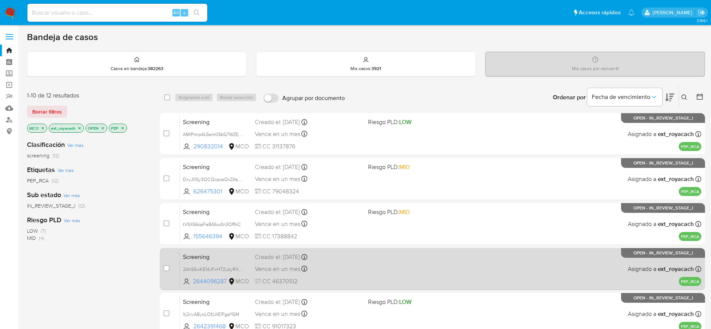
click at [360, 278] on span "CC 46370512" at bounding box center [308, 281] width 107 height 8
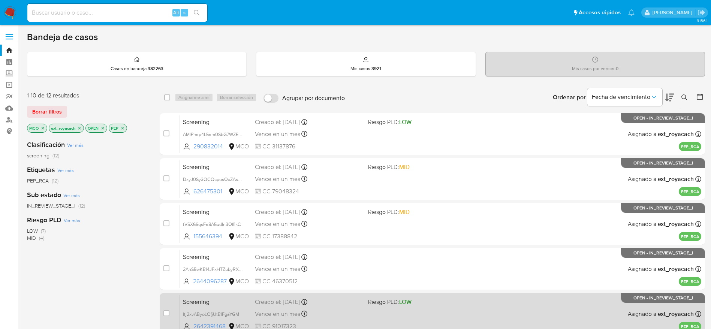
click at [327, 311] on div "Vence en un mes Vence el 23/09/2025 13:04:31" at bounding box center [308, 314] width 107 height 10
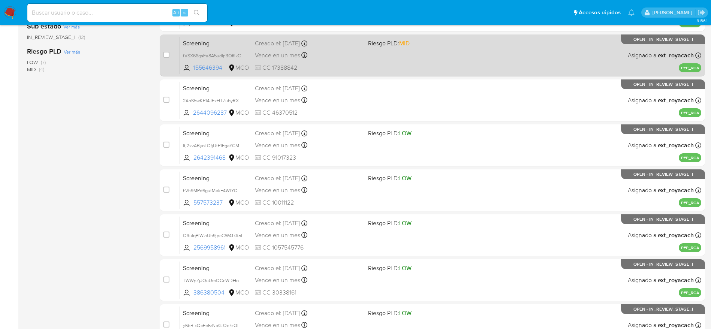
scroll to position [173, 0]
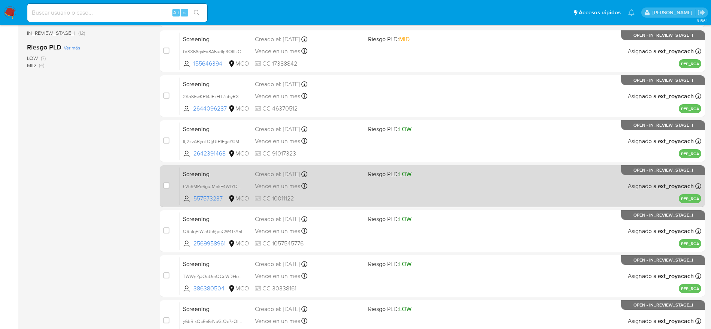
click at [335, 183] on div "Vence en un mes Vence el 23/09/2025 12:13:45" at bounding box center [308, 186] width 107 height 10
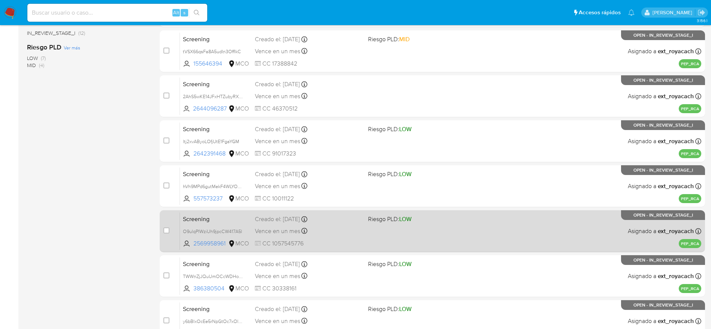
click at [379, 242] on div "Screening O9ulqPIWziUh9jpcCW417A5l 2569958961 MCO Riesgo PLD: LOW Creado el: 23…" at bounding box center [441, 231] width 522 height 38
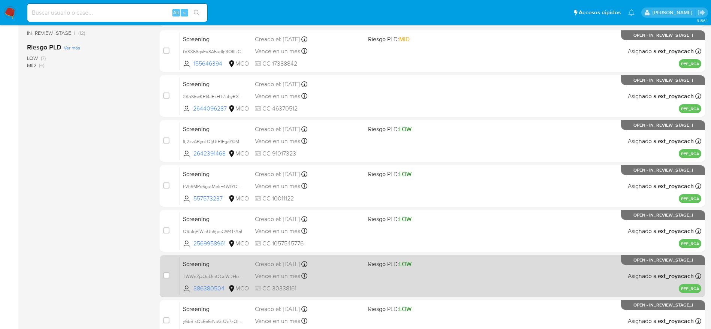
click at [357, 269] on div "Screening TWWnZjJQuUmOCcWDHoeQhmoC 386380504 MCO Riesgo PLD: LOW Creado el: 23/…" at bounding box center [441, 276] width 522 height 38
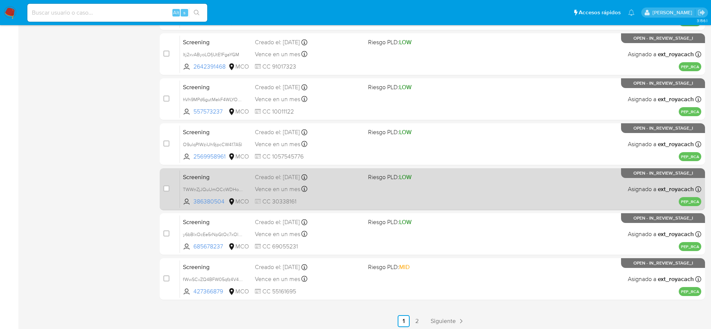
scroll to position [263, 0]
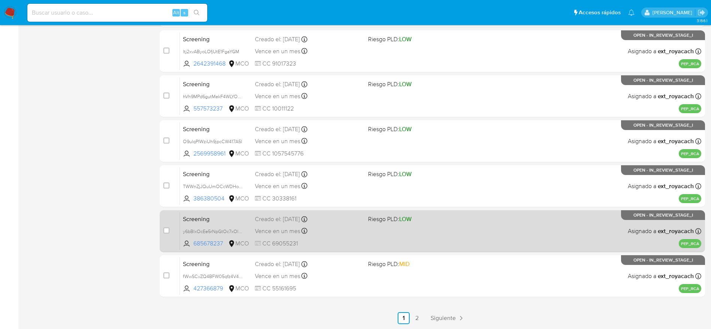
click at [352, 247] on span "CC 69055231" at bounding box center [308, 244] width 107 height 8
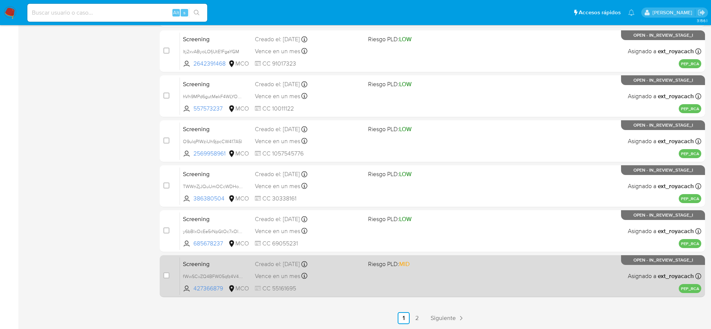
click at [379, 268] on span "Riesgo PLD: MID" at bounding box center [421, 264] width 107 height 10
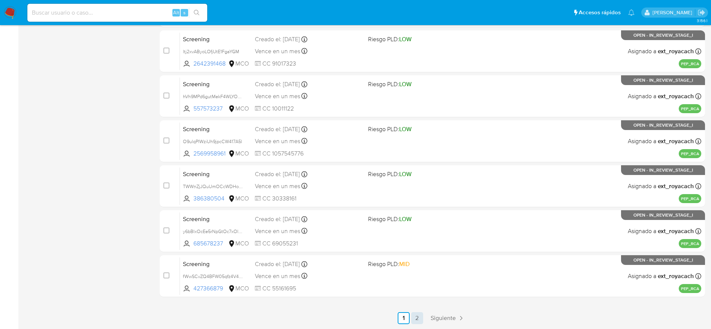
click at [420, 313] on link "2" at bounding box center [417, 318] width 12 height 12
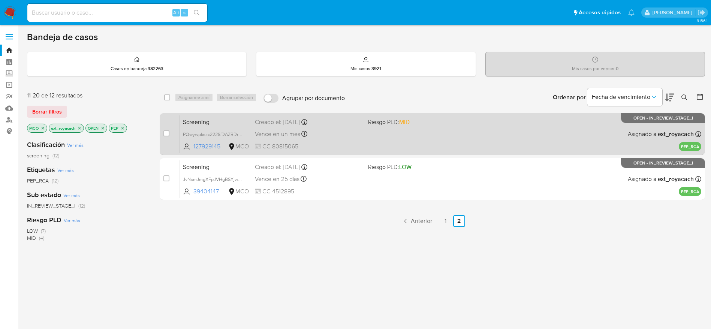
click at [331, 133] on div "Vence en un mes Vence el 22/09/2025 07:08:45" at bounding box center [308, 134] width 107 height 10
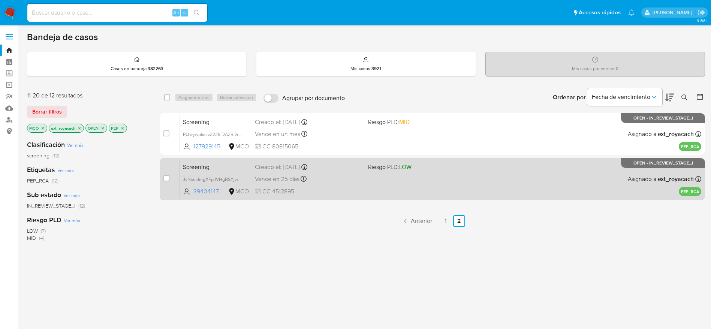
click at [352, 179] on div "Vence en 25 días Vence el 21/09/2025 22:02:30" at bounding box center [308, 179] width 107 height 10
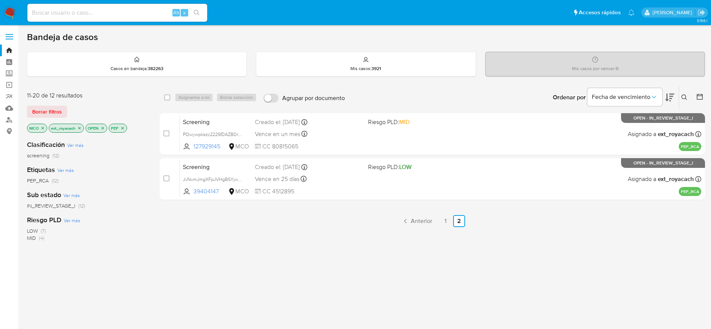
click at [6, 10] on img at bounding box center [10, 12] width 13 height 13
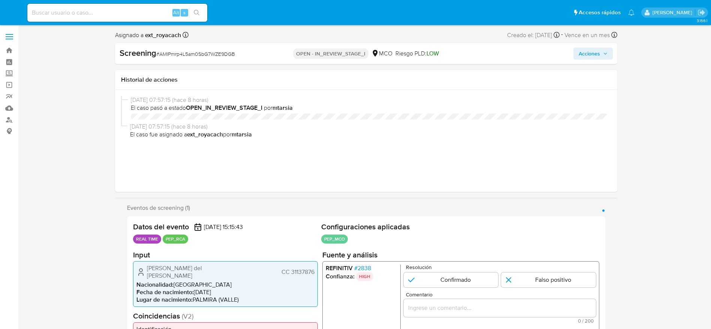
select select "10"
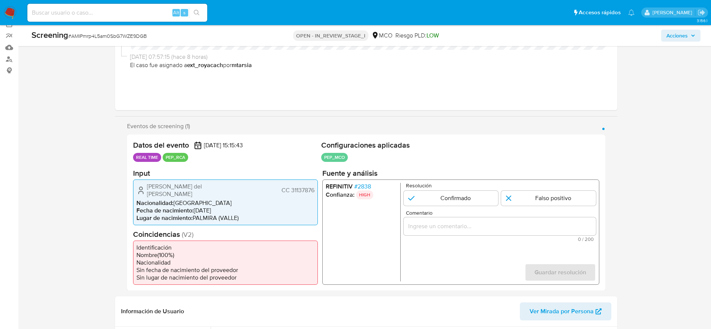
scroll to position [73, 0]
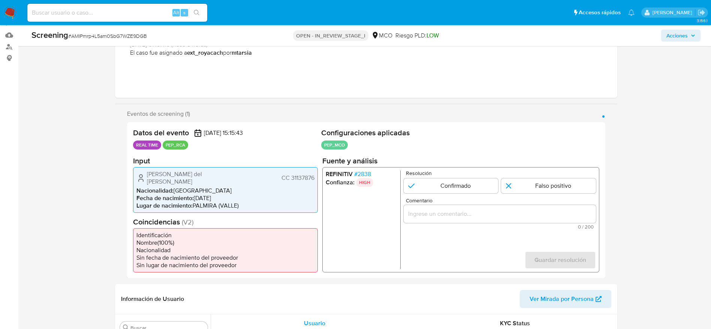
click at [365, 174] on span "# 2838" at bounding box center [362, 173] width 17 height 7
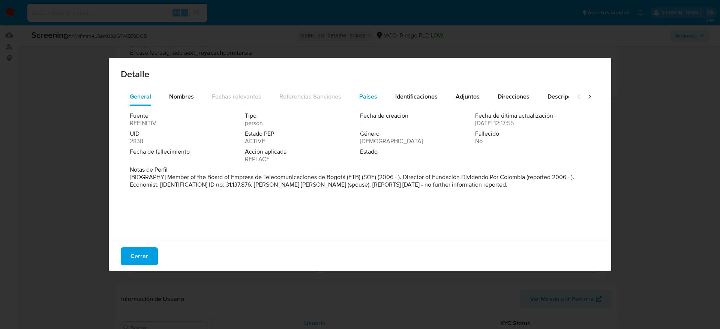
click at [373, 97] on span "Países" at bounding box center [368, 96] width 18 height 9
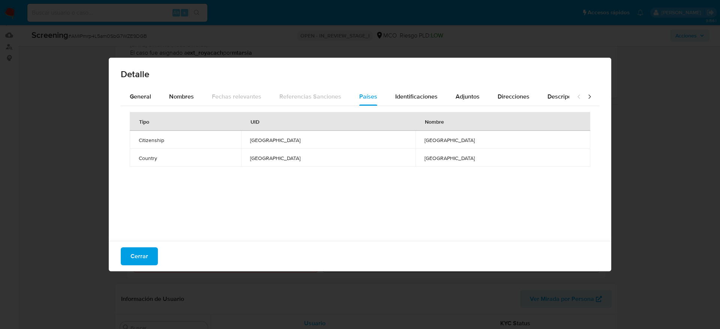
click at [146, 87] on div "Detalle" at bounding box center [360, 73] width 502 height 30
click at [148, 93] on span "General" at bounding box center [140, 96] width 21 height 9
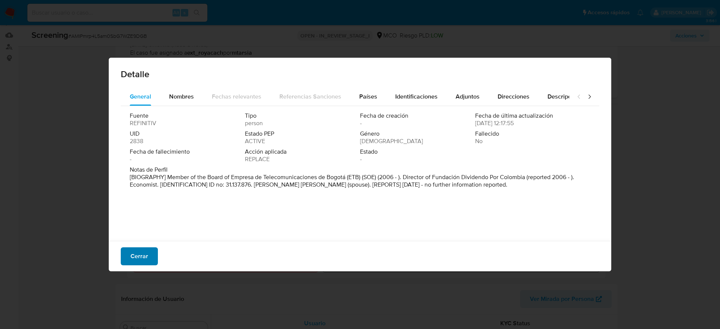
click at [143, 262] on span "Cerrar" at bounding box center [139, 256] width 18 height 16
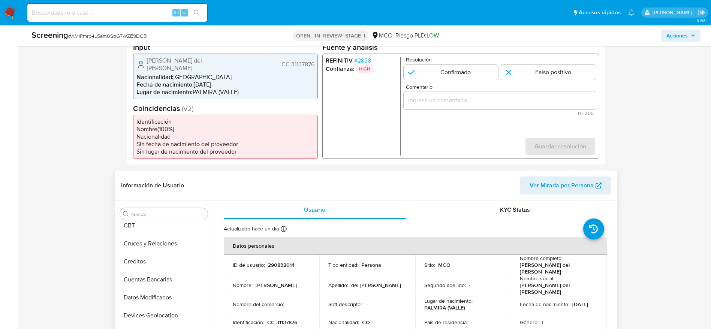
scroll to position [17, 0]
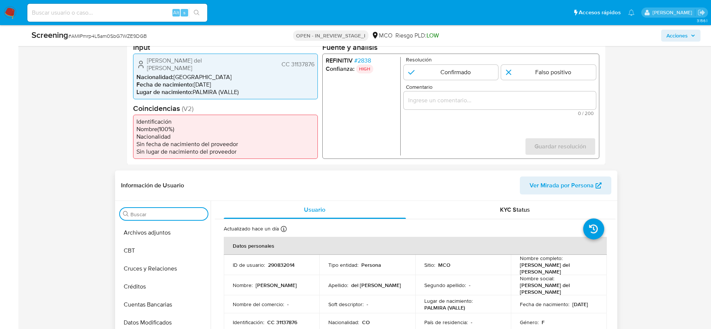
click at [156, 207] on input "Buscar" at bounding box center [167, 208] width 74 height 7
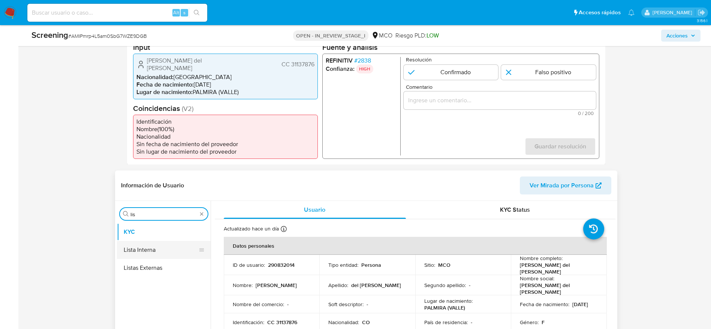
type input "lis"
click at [152, 248] on button "Lista Interna" at bounding box center [161, 244] width 88 height 18
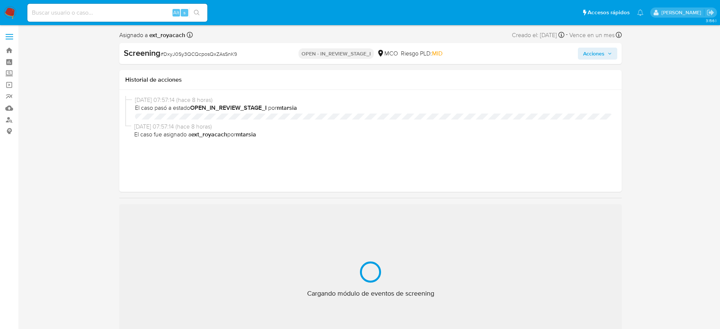
select select "10"
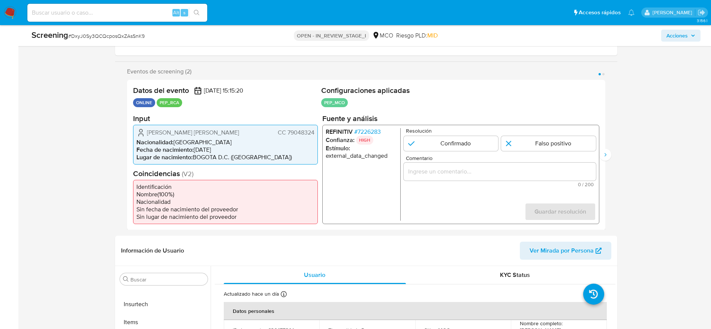
scroll to position [127, 0]
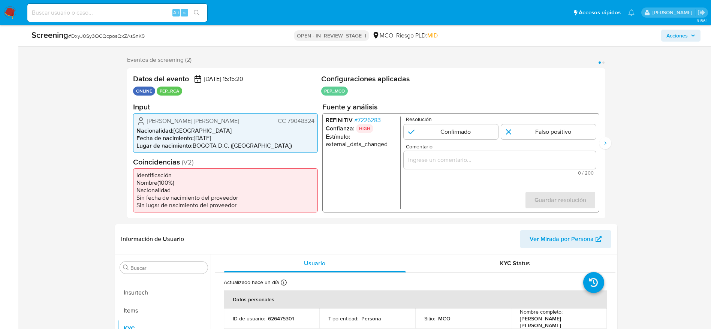
click at [375, 122] on span "# 7226283" at bounding box center [367, 119] width 27 height 7
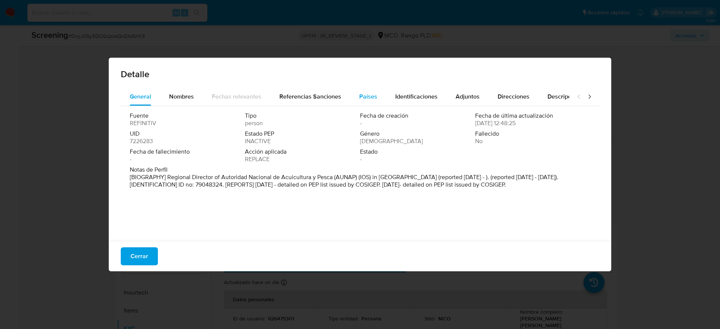
click at [363, 96] on span "Países" at bounding box center [368, 96] width 18 height 9
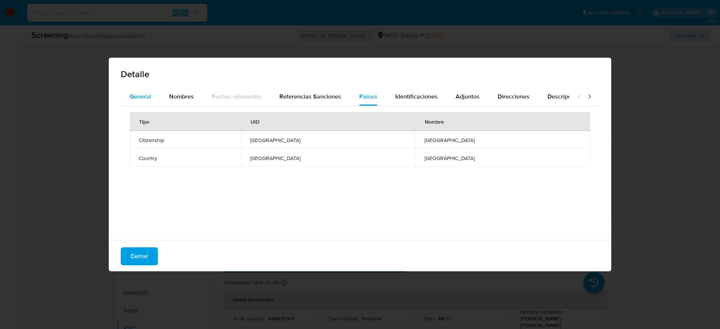
click at [147, 90] on div "General" at bounding box center [140, 97] width 21 height 18
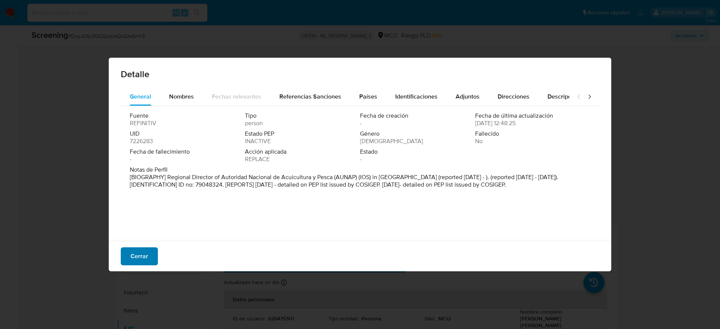
click at [141, 260] on span "Cerrar" at bounding box center [139, 256] width 18 height 16
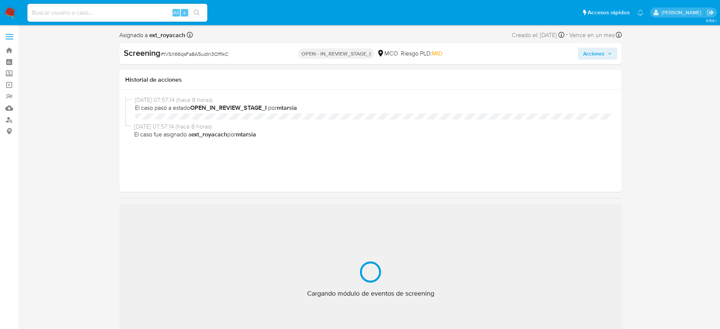
select select "10"
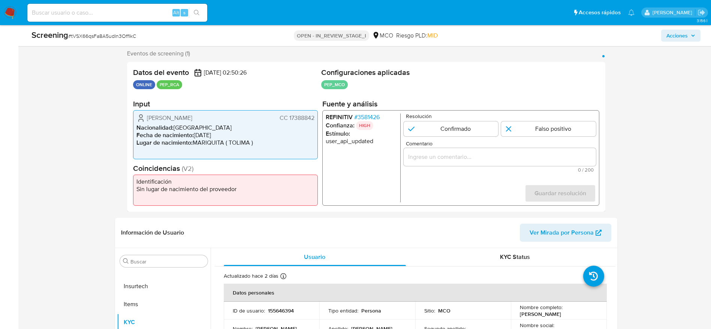
scroll to position [138, 0]
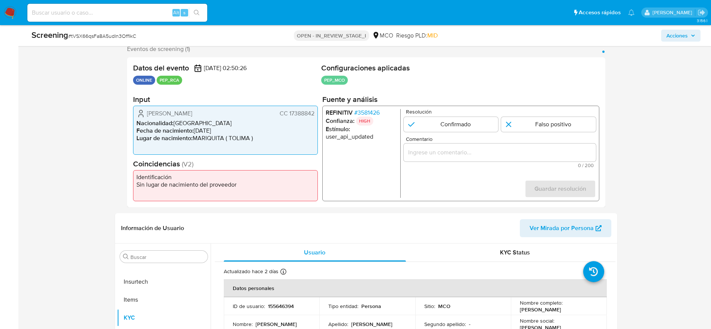
click at [372, 112] on span "# 3581426" at bounding box center [366, 112] width 25 height 7
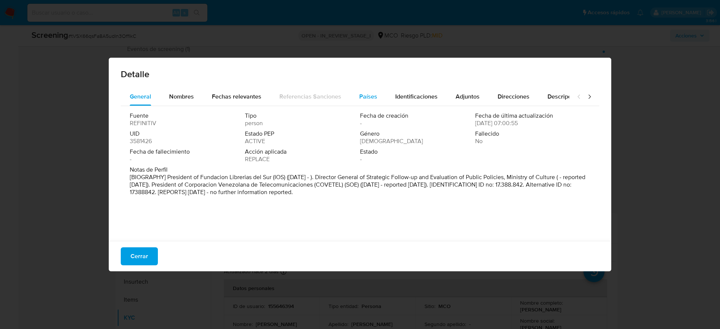
click at [370, 93] on span "Países" at bounding box center [368, 96] width 18 height 9
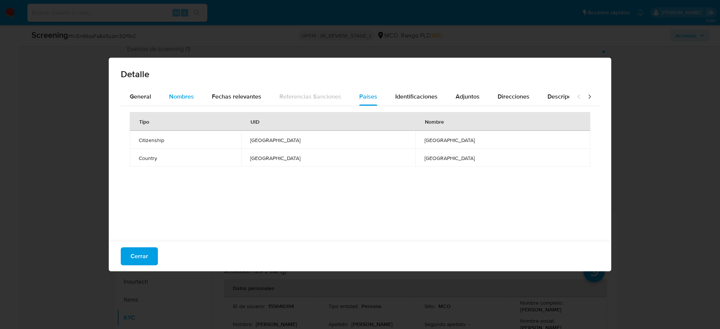
drag, startPoint x: 373, startPoint y: 15, endPoint x: 173, endPoint y: 94, distance: 215.3
click at [173, 94] on span "Nombres" at bounding box center [181, 96] width 25 height 9
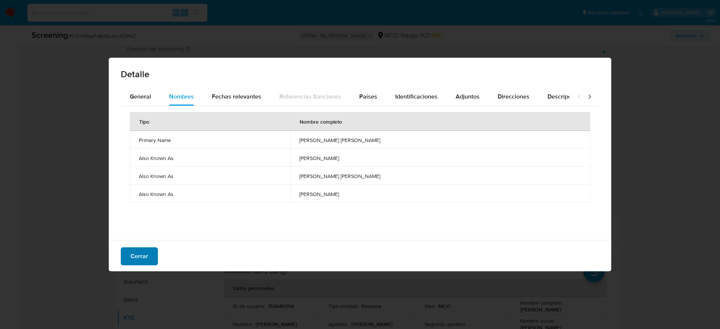
click at [136, 261] on span "Cerrar" at bounding box center [139, 256] width 18 height 16
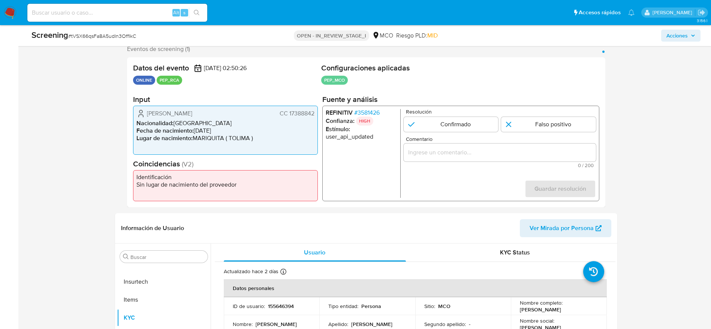
click at [117, 36] on span "# tVSX66qsFa8A5udIn3OffIkC" at bounding box center [102, 35] width 68 height 7
copy span "tVSX66qsFa8A5udIn3OffIkC"
drag, startPoint x: 145, startPoint y: 110, endPoint x: 318, endPoint y: 112, distance: 172.9
click at [318, 112] on div "Datos del evento 26/08/2025 02:50:26 ONLINE PEP_RCA Configuraciones aplicadas P…" at bounding box center [366, 132] width 478 height 150
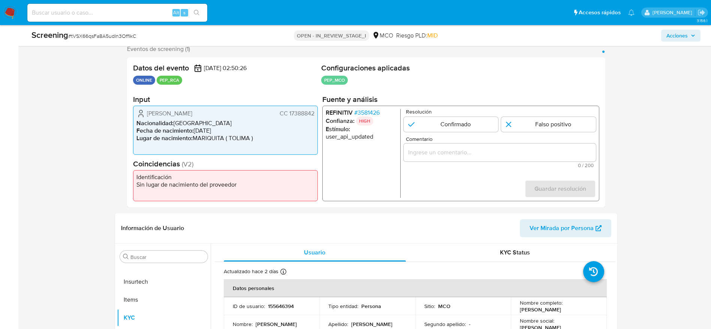
click at [370, 112] on span "# 3581426" at bounding box center [366, 112] width 25 height 7
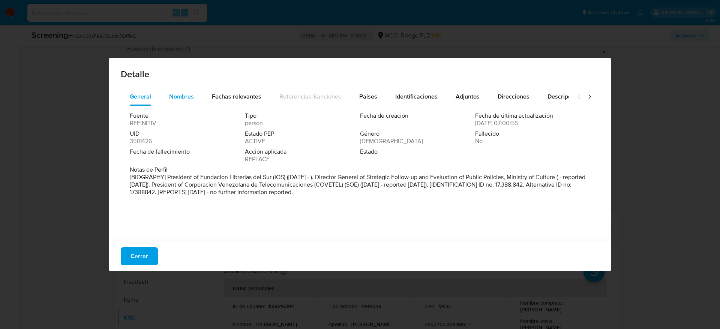
click at [186, 92] on span "Nombres" at bounding box center [181, 96] width 25 height 9
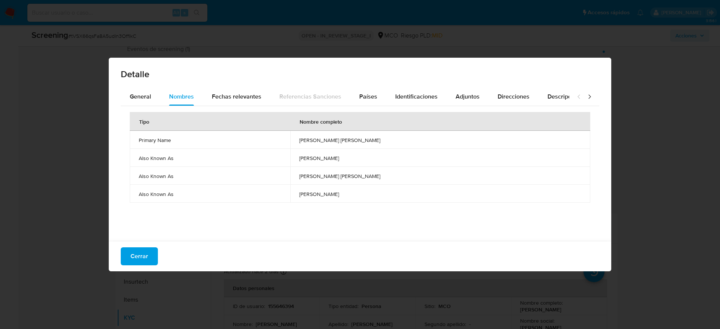
click at [324, 140] on span "omar salvador enrique rangel espinoza" at bounding box center [440, 140] width 282 height 7
click at [405, 95] on span "Identificaciones" at bounding box center [416, 96] width 42 height 9
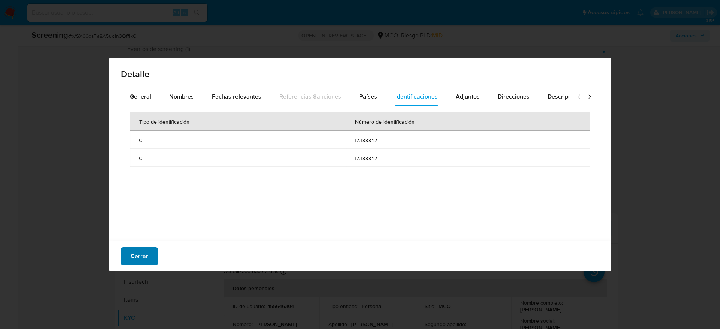
click at [144, 259] on span "Cerrar" at bounding box center [139, 256] width 18 height 16
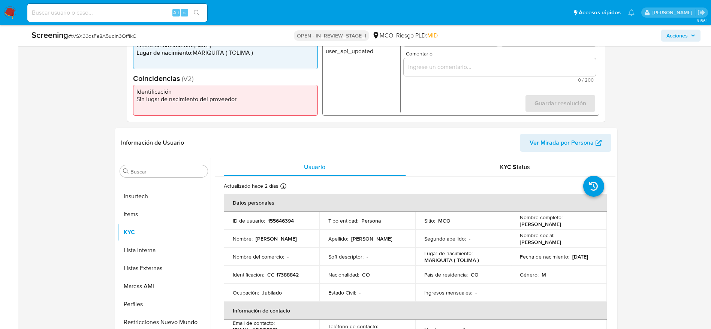
scroll to position [224, 0]
click at [168, 169] on input "Buscar" at bounding box center [167, 171] width 74 height 7
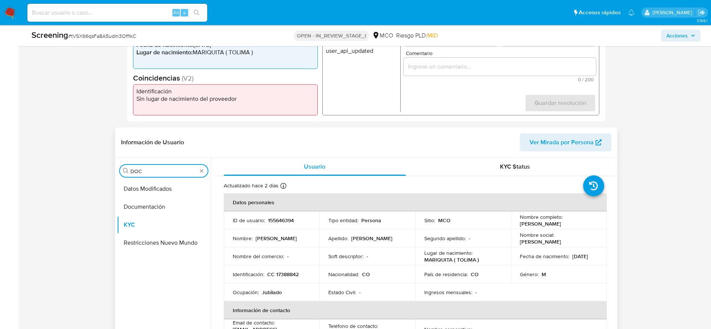
scroll to position [0, 0]
type input "DOCU"
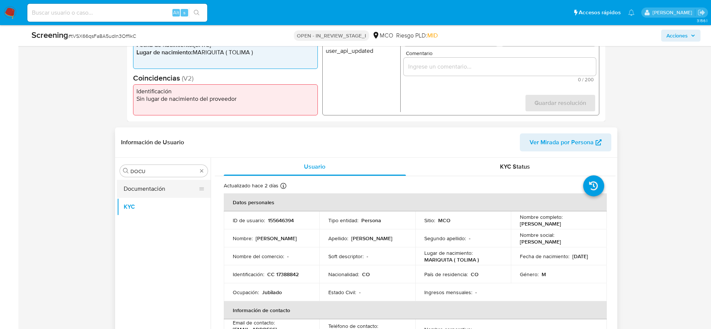
click at [162, 180] on button "Documentación" at bounding box center [161, 189] width 88 height 18
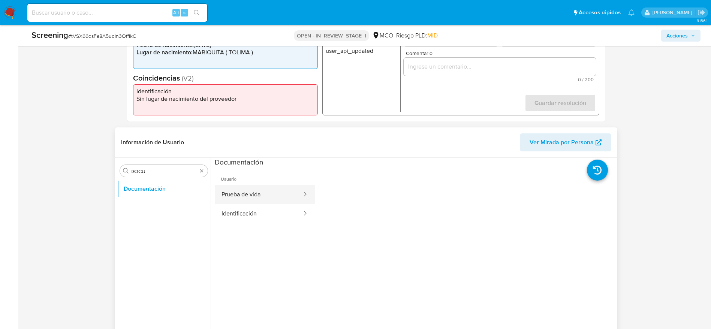
click at [284, 189] on button "Prueba de vida" at bounding box center [259, 194] width 88 height 19
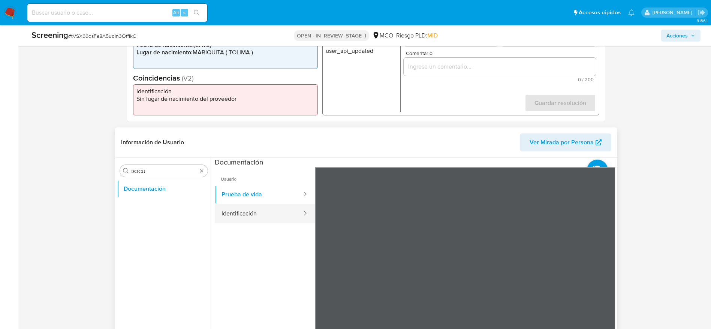
click at [274, 207] on button "Identificación" at bounding box center [259, 213] width 88 height 19
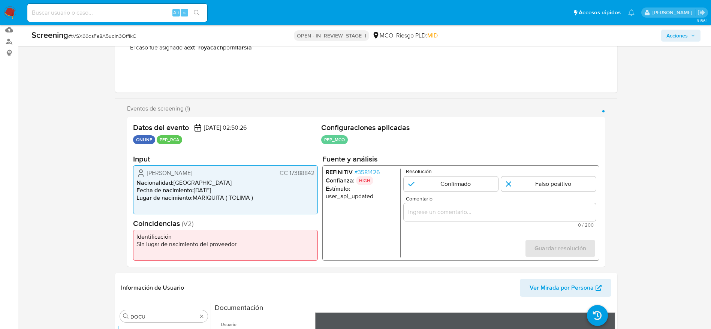
scroll to position [75, 0]
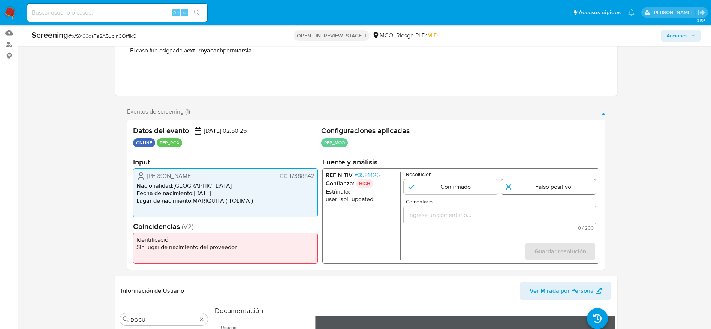
click at [546, 186] on input "1 de 1" at bounding box center [548, 187] width 95 height 15
radio input "true"
click at [468, 210] on div "1 de 1" at bounding box center [499, 215] width 192 height 18
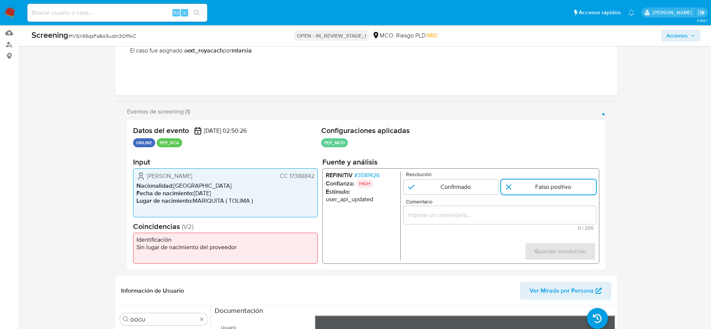
click at [438, 209] on div "1 de 1" at bounding box center [499, 215] width 192 height 18
click at [430, 211] on input "Comentario" at bounding box center [499, 215] width 192 height 10
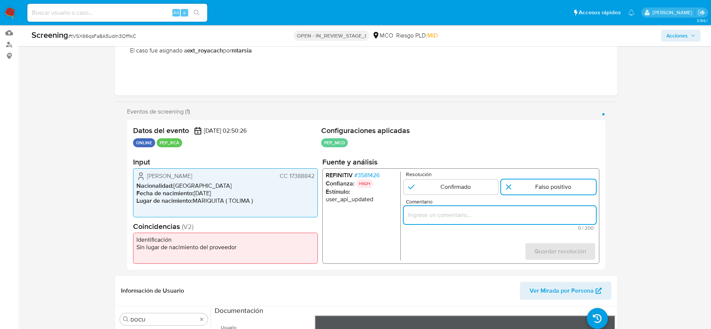
paste input "Compara al usuario Edgar Arias Ospina CC 17388842 con el PEP "omar salvador enr…"
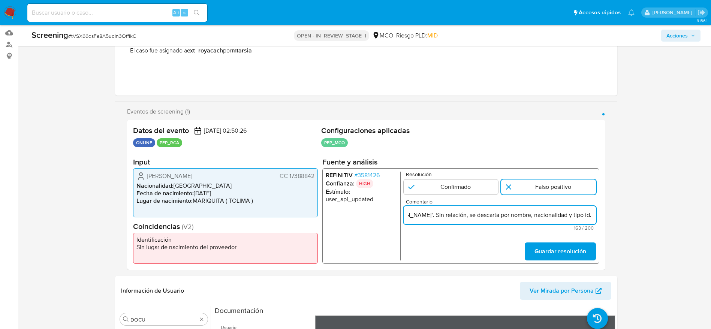
scroll to position [0, 253]
type input "Compara al usuario Edgar Arias Ospina CC 17388842 con el PEP "omar salvador enr…"
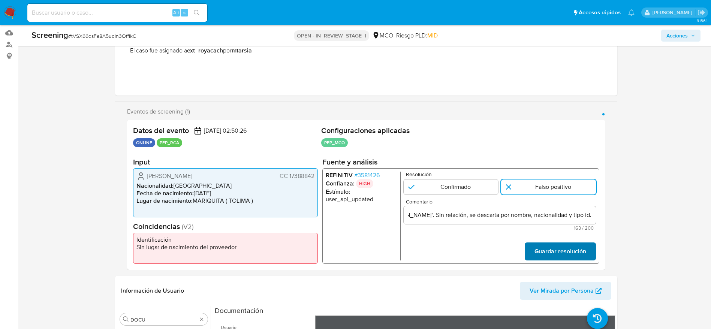
scroll to position [0, 0]
click at [573, 246] on span "Guardar resolución" at bounding box center [560, 251] width 52 height 16
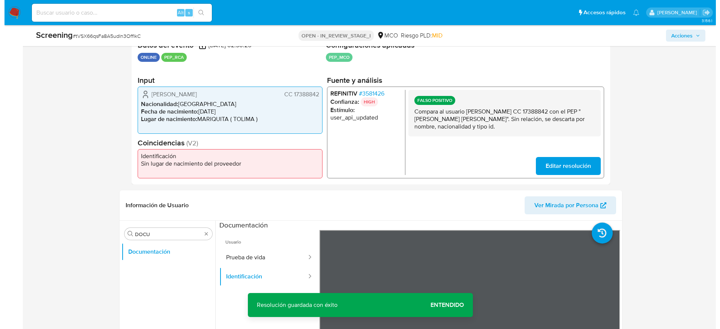
scroll to position [195, 0]
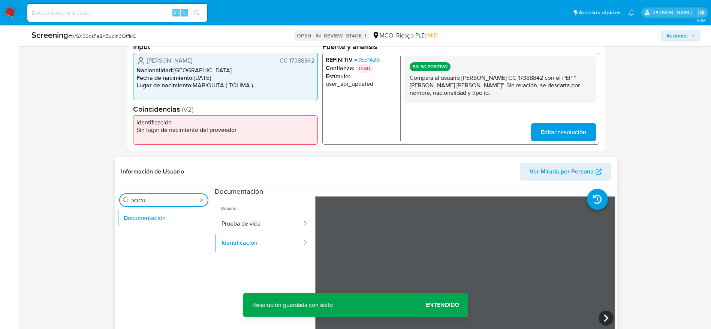
click at [158, 201] on input "DOCU" at bounding box center [163, 200] width 67 height 7
type input "lista"
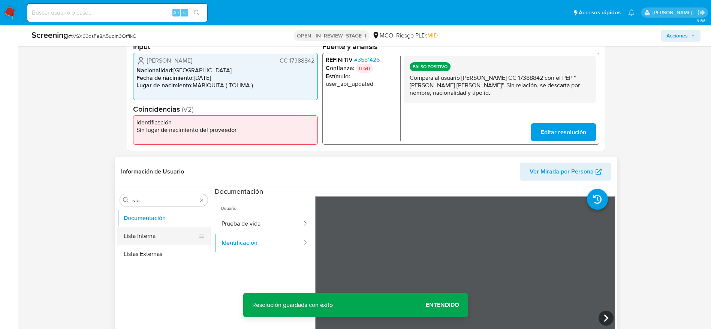
click at [151, 235] on button "Lista Interna" at bounding box center [161, 236] width 88 height 18
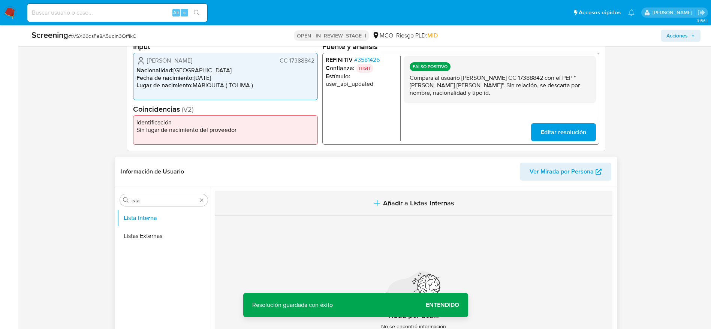
click at [353, 203] on button "Añadir a Listas Internas" at bounding box center [414, 203] width 398 height 25
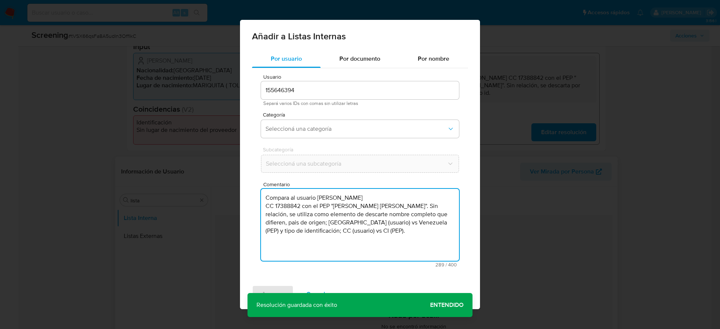
click at [354, 217] on textarea "Compara al usuario Edgar Arias Ospina CC 17388842 con el PEP "omar salvador enr…" at bounding box center [360, 225] width 198 height 72
type textarea "Compara al usuario Edgar Arias Ospina CC 17388842 con el PEP "omar salvador enr…"
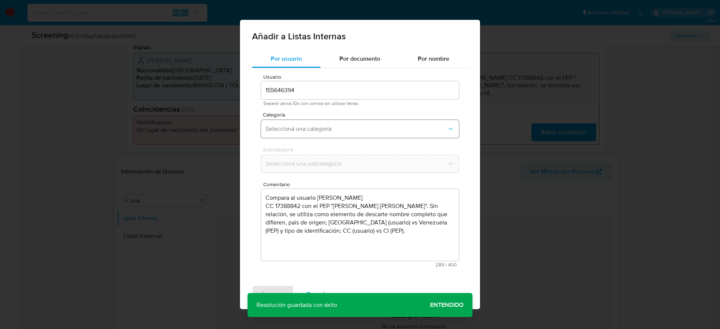
drag, startPoint x: 324, startPoint y: 137, endPoint x: 322, endPoint y: 130, distance: 7.2
click at [322, 130] on button "Seleccioná una categoría" at bounding box center [360, 129] width 198 height 18
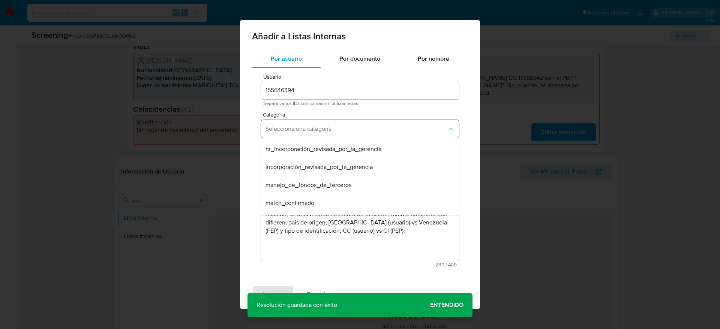
click at [322, 130] on span "Seleccioná una categoría" at bounding box center [355, 128] width 181 height 7
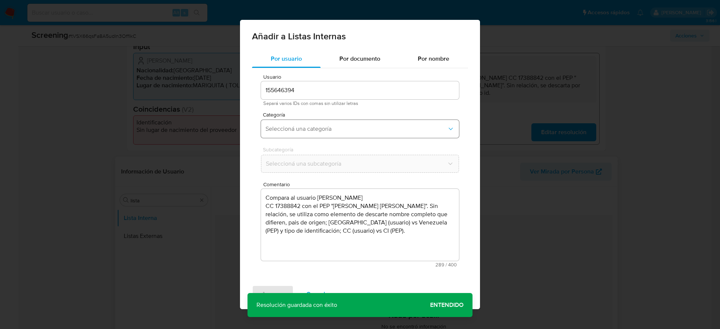
click at [316, 130] on span "Seleccioná una categoría" at bounding box center [355, 128] width 181 height 7
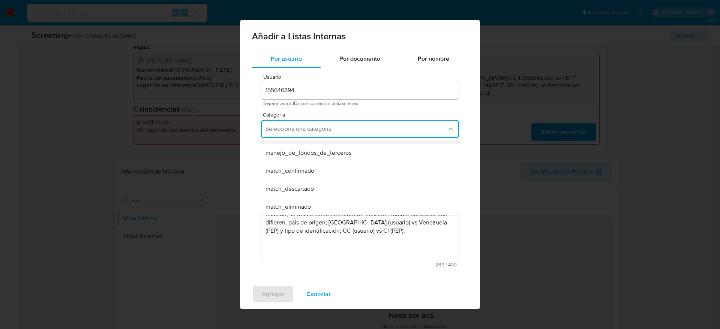
scroll to position [38, 0]
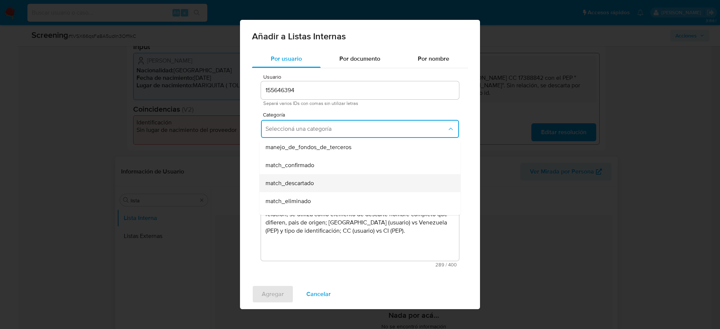
click at [294, 180] on span "match_descartado" at bounding box center [289, 183] width 48 height 7
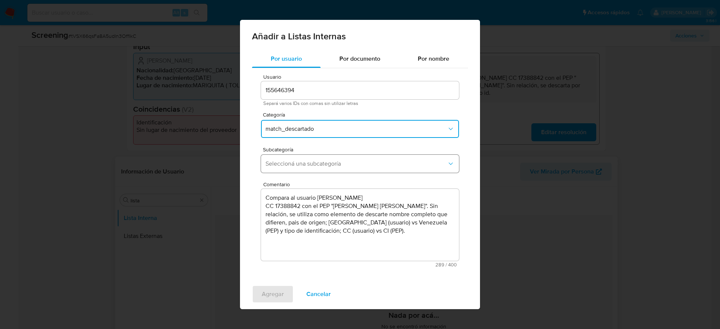
click at [334, 155] on button "Seleccioná una subcategoría" at bounding box center [360, 164] width 198 height 18
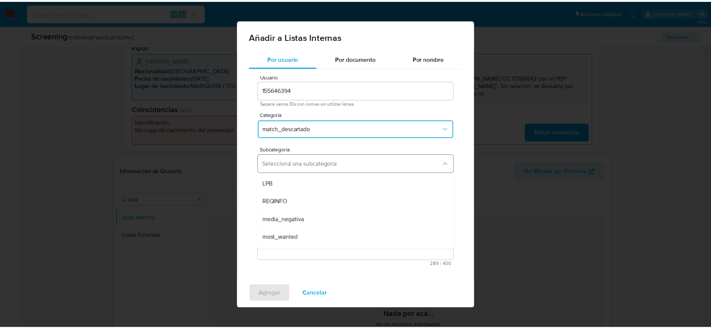
scroll to position [51, 0]
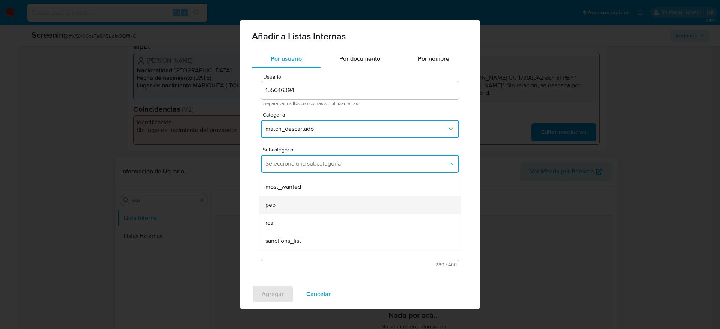
click at [301, 203] on div "pep" at bounding box center [357, 205] width 184 height 18
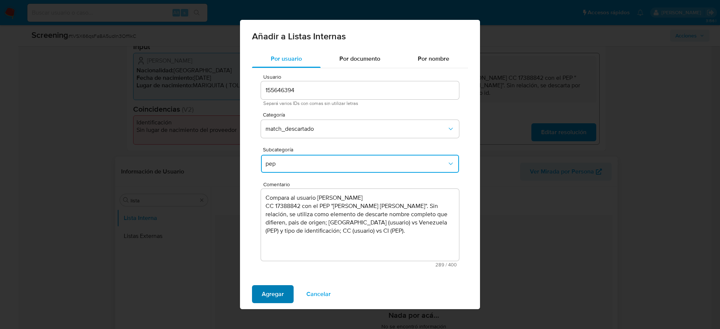
click at [260, 302] on button "Agregar" at bounding box center [273, 294] width 42 height 18
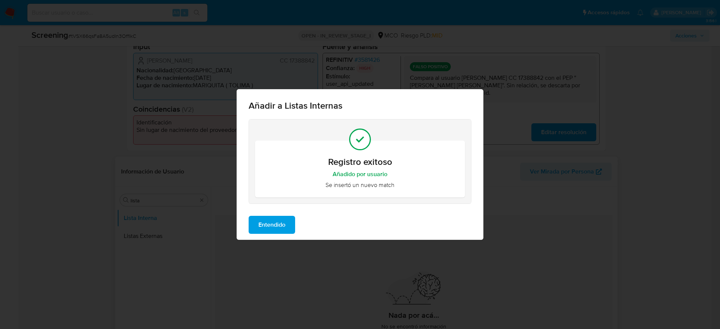
click at [288, 224] on button "Entendido" at bounding box center [272, 225] width 46 height 18
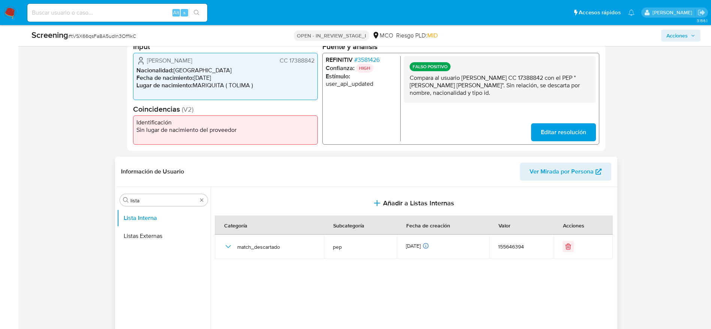
scroll to position [0, 0]
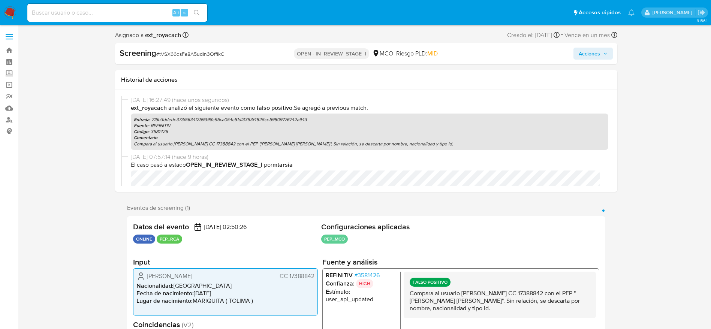
click at [592, 55] on span "Acciones" at bounding box center [589, 54] width 21 height 12
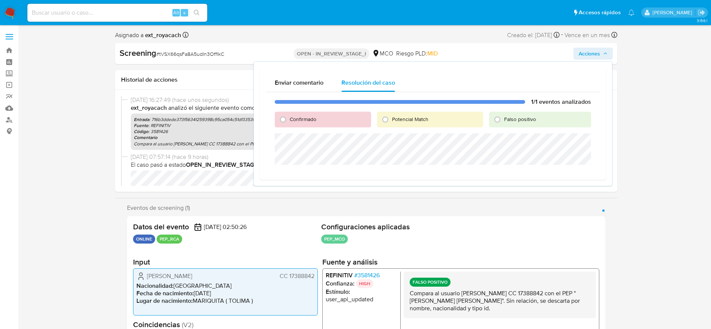
click at [506, 122] on span "Falso positivo" at bounding box center [520, 118] width 32 height 7
click at [504, 122] on input "Falso positivo" at bounding box center [498, 120] width 12 height 12
radio input "true"
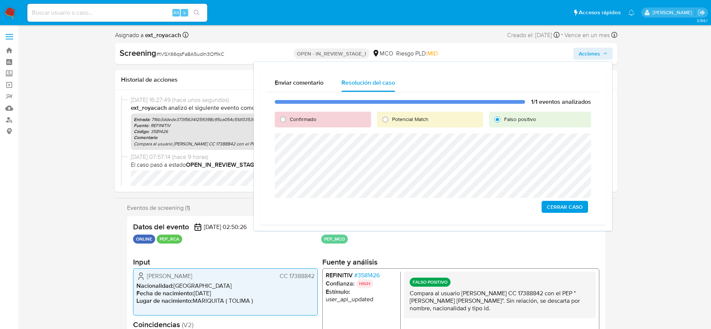
click at [571, 212] on span "Cerrar Caso" at bounding box center [565, 207] width 36 height 10
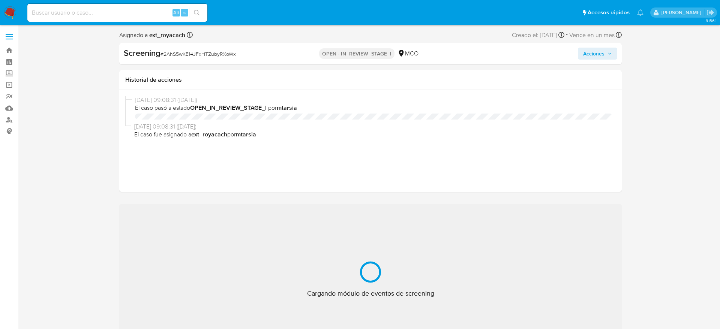
select select "10"
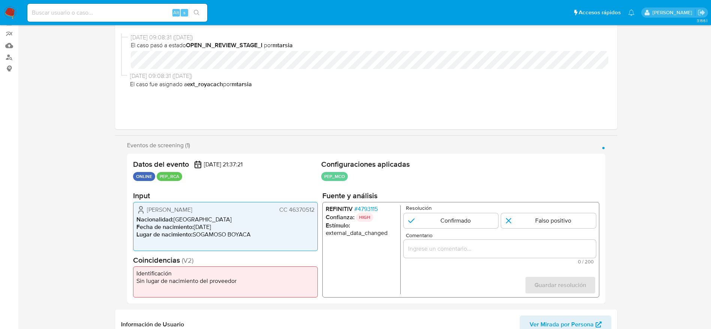
scroll to position [118, 0]
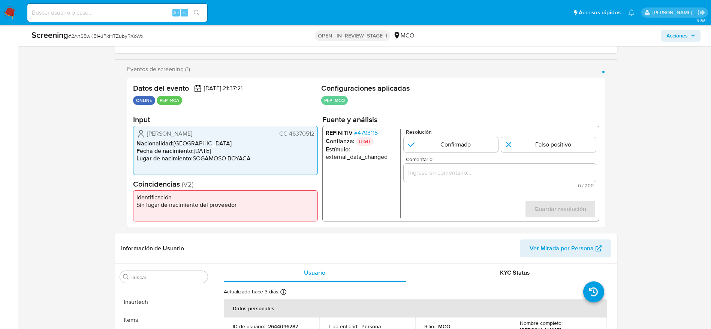
click at [366, 132] on span "# 4793115" at bounding box center [366, 132] width 24 height 7
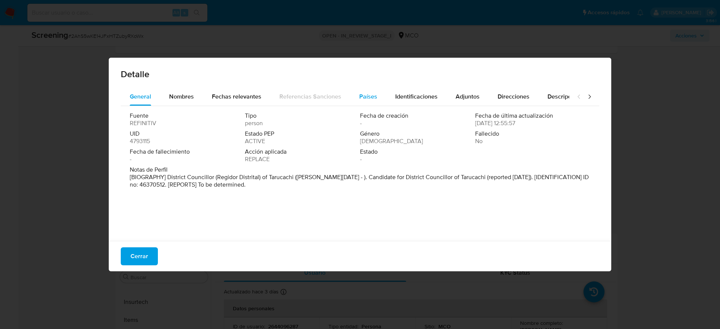
click at [379, 104] on button "Países" at bounding box center [368, 97] width 36 height 18
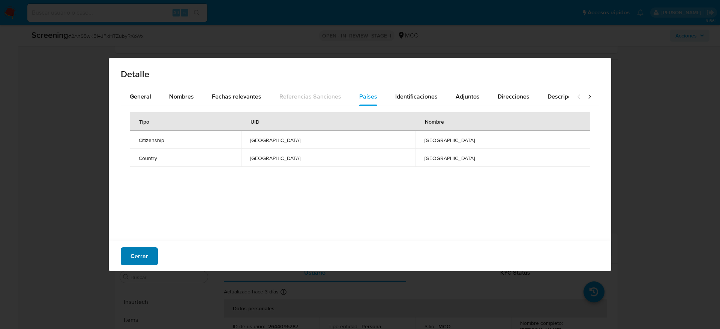
click at [143, 261] on span "Cerrar" at bounding box center [139, 256] width 18 height 16
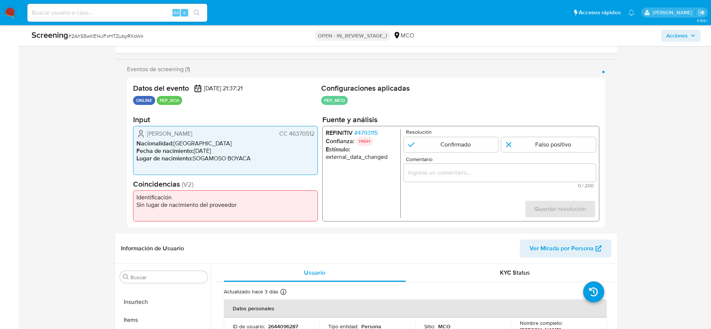
click at [92, 39] on span "# 2AhS5wKE14JFxHTZubyRXoWx" at bounding box center [105, 35] width 75 height 7
copy span "2AhS5wKE14JFxHTZubyRXoWx"
drag, startPoint x: 147, startPoint y: 131, endPoint x: 315, endPoint y: 133, distance: 168.4
click at [315, 133] on div "Martha Isabel Barrera Martinez CC 46370512 Nacionalidad : Colombia Fecha de nac…" at bounding box center [225, 150] width 185 height 49
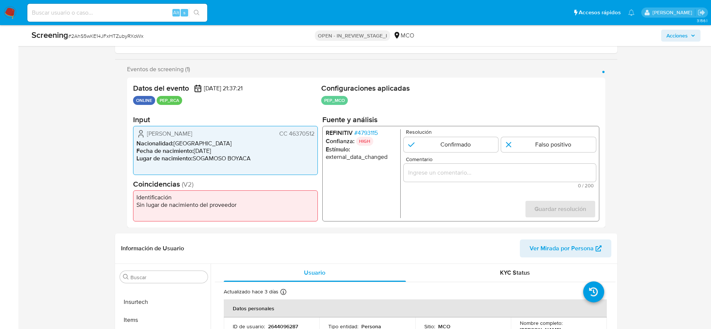
click at [370, 131] on span "# 4793115" at bounding box center [366, 132] width 24 height 7
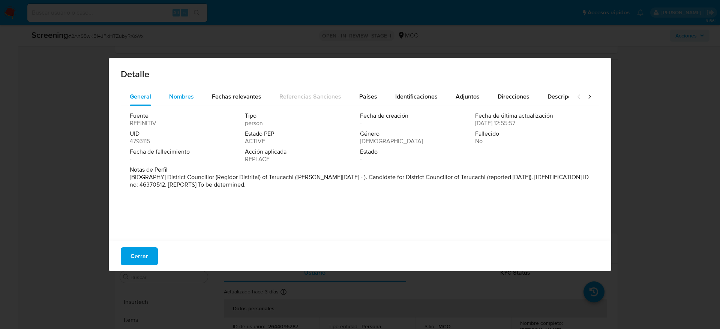
click at [190, 93] on span "Nombres" at bounding box center [181, 96] width 25 height 9
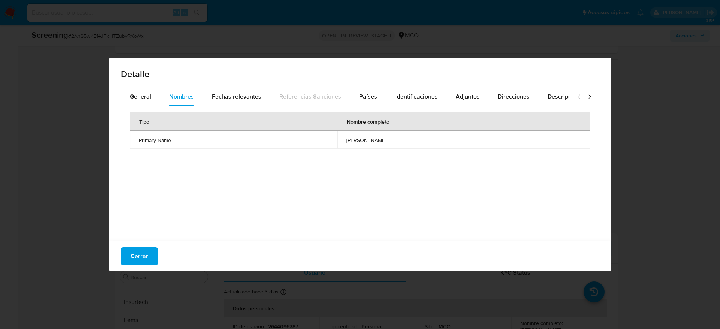
click at [346, 141] on span "morgan geronimo caceres mamani" at bounding box center [463, 140] width 235 height 7
click at [375, 99] on button "Países" at bounding box center [368, 97] width 36 height 18
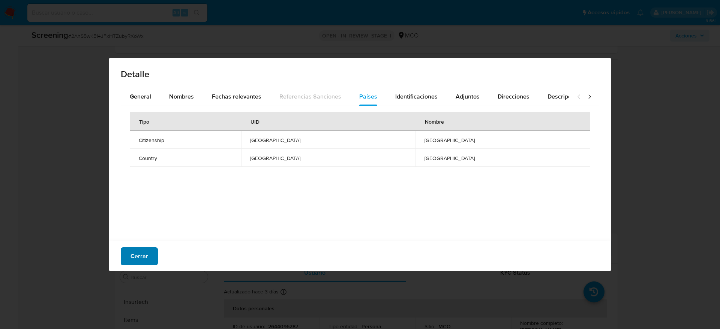
click at [151, 253] on button "Cerrar" at bounding box center [139, 256] width 37 height 18
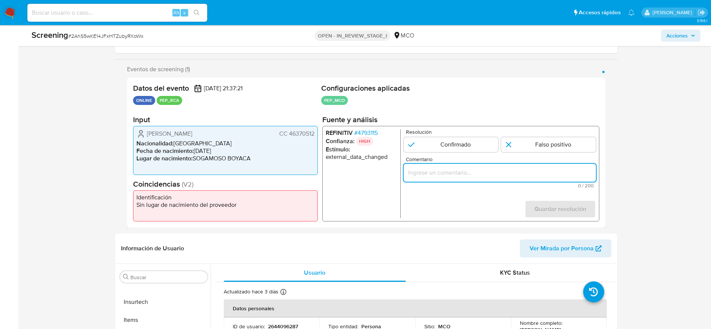
click at [527, 175] on input "Comentario" at bounding box center [499, 173] width 192 height 10
paste input "Compara al usuario Martha Isabel Barrera Martinez CC 46370512 con el PEP "morga…"
type input "Compara al usuario Martha Isabel Barrera Martinez CC 46370512 con el PEP "morga…"
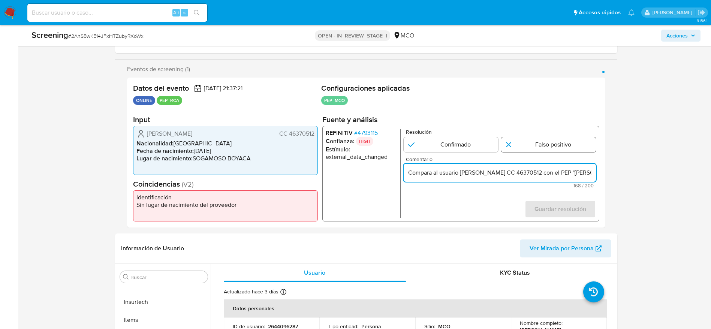
click at [559, 142] on input "1 de 1" at bounding box center [548, 144] width 95 height 15
radio input "true"
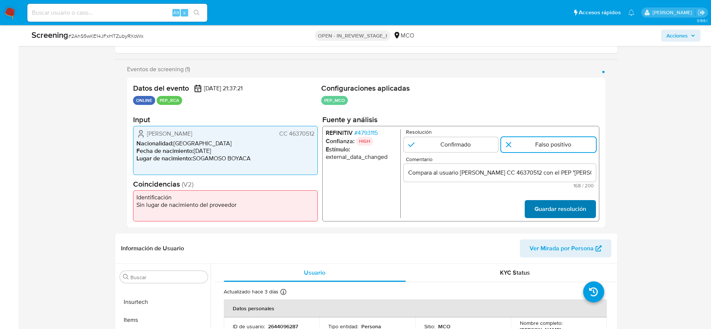
click at [565, 203] on span "Guardar resolución" at bounding box center [560, 209] width 52 height 16
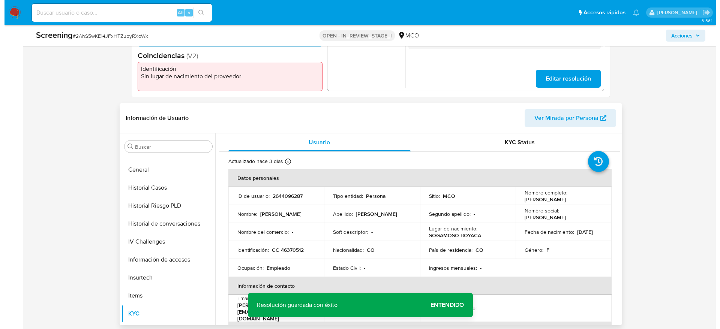
scroll to position [250, 0]
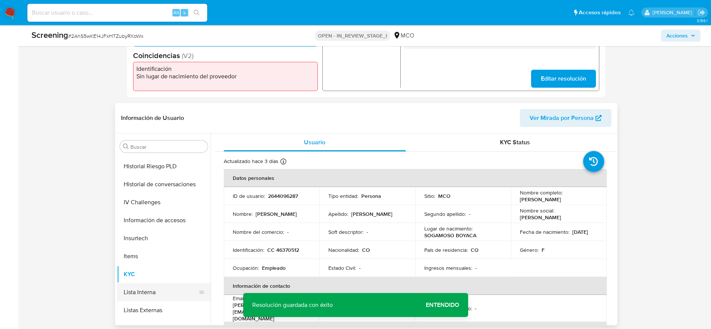
click at [154, 292] on button "Lista Interna" at bounding box center [161, 292] width 88 height 18
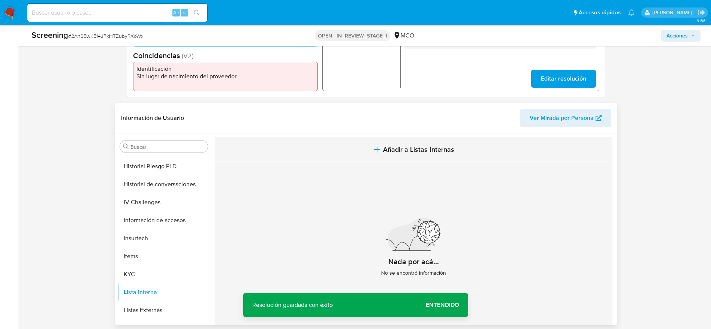
click at [384, 149] on span "Añadir a Listas Internas" at bounding box center [418, 149] width 71 height 8
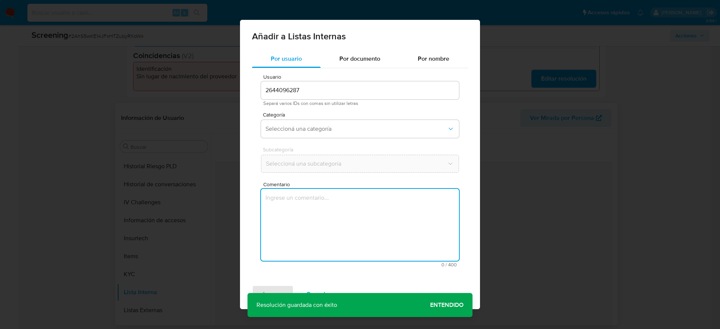
click at [351, 199] on textarea "Comentario" at bounding box center [360, 225] width 198 height 72
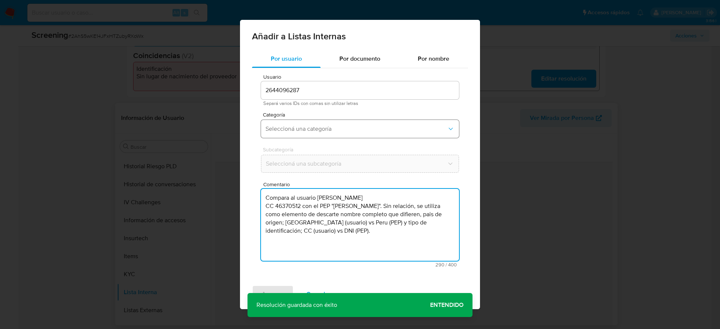
type textarea "Compara al usuario Martha Isabel Barrera Martinez CC 46370512 con el PEP "morga…"
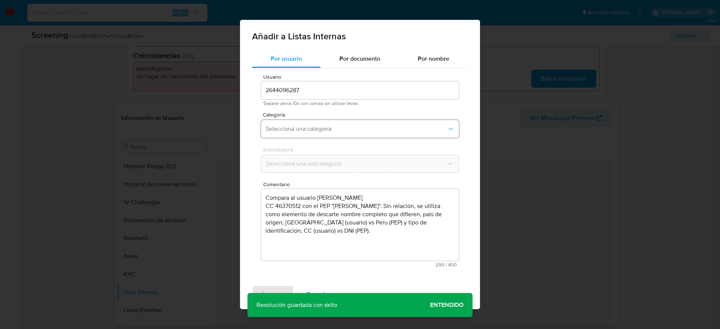
click at [331, 125] on span "Seleccioná una categoría" at bounding box center [355, 128] width 181 height 7
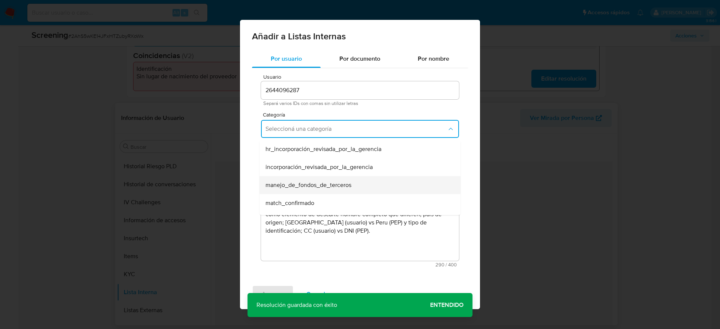
scroll to position [37, 0]
click at [323, 185] on div "match_descartado" at bounding box center [357, 184] width 184 height 18
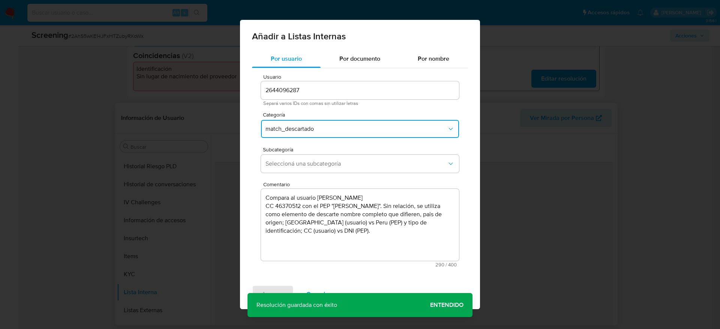
click at [338, 153] on div "Subcategoría Seleccioná una subcategoría" at bounding box center [360, 161] width 198 height 29
click at [320, 160] on span "Seleccioná una subcategoría" at bounding box center [355, 163] width 181 height 7
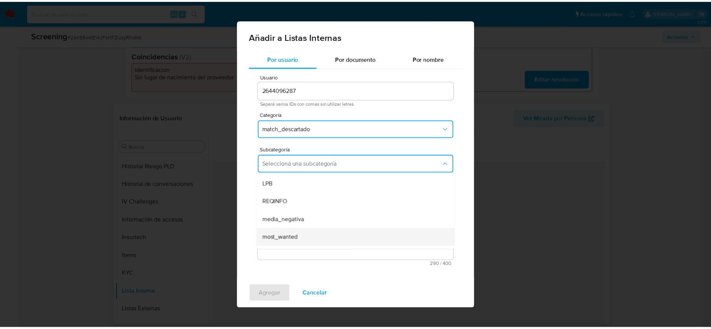
scroll to position [51, 0]
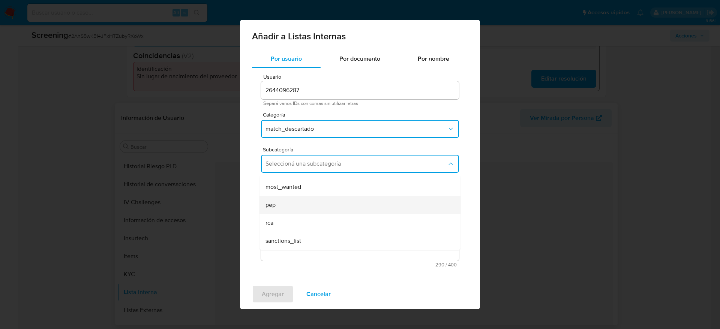
click at [304, 205] on div "pep" at bounding box center [357, 205] width 184 height 18
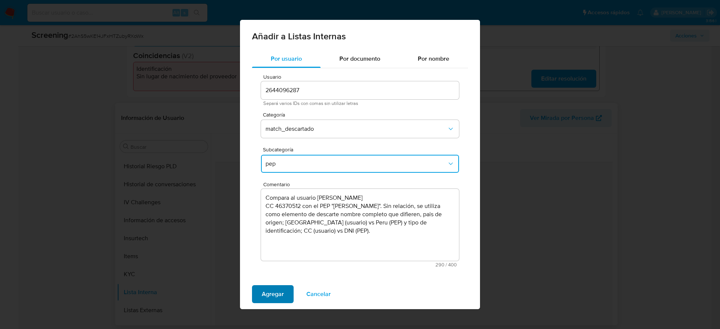
click at [271, 289] on span "Agregar" at bounding box center [273, 294] width 22 height 16
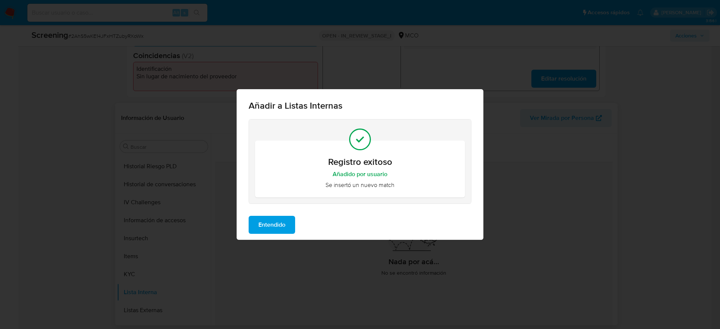
click at [278, 228] on span "Entendido" at bounding box center [271, 225] width 27 height 16
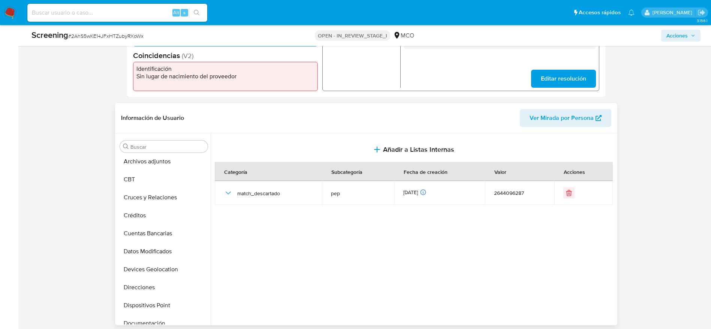
scroll to position [0, 0]
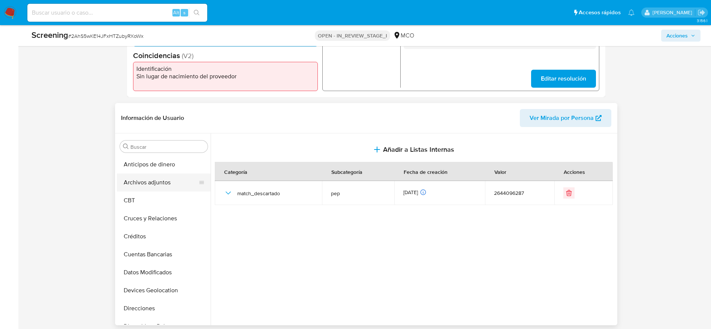
click at [165, 186] on button "Archivos adjuntos" at bounding box center [161, 183] width 88 height 18
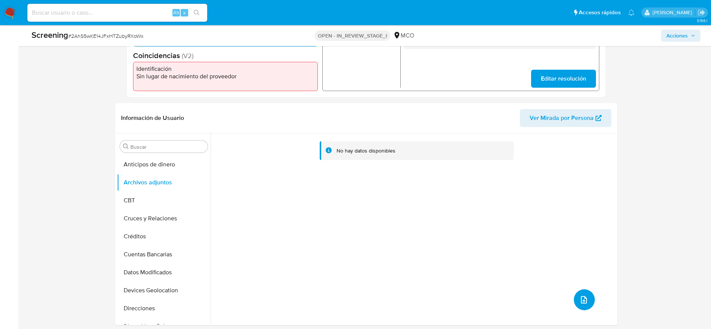
click at [590, 295] on button "upload-file" at bounding box center [584, 299] width 21 height 21
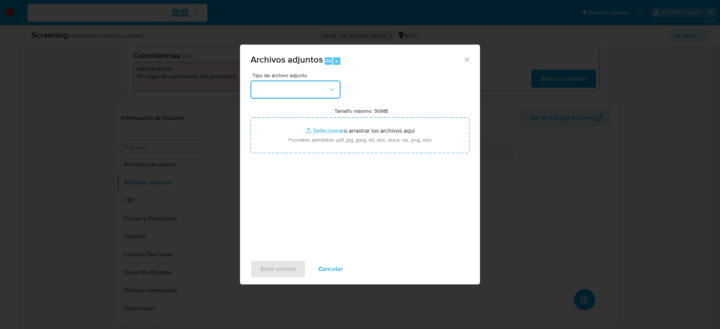
click at [328, 92] on icon "button" at bounding box center [331, 89] width 7 height 7
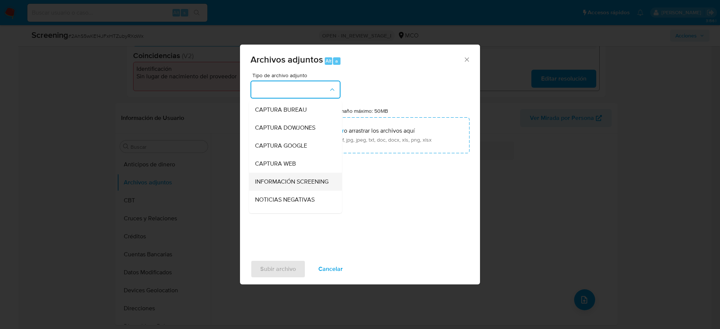
click at [303, 181] on span "INFORMACIÓN SCREENING" at bounding box center [291, 181] width 73 height 7
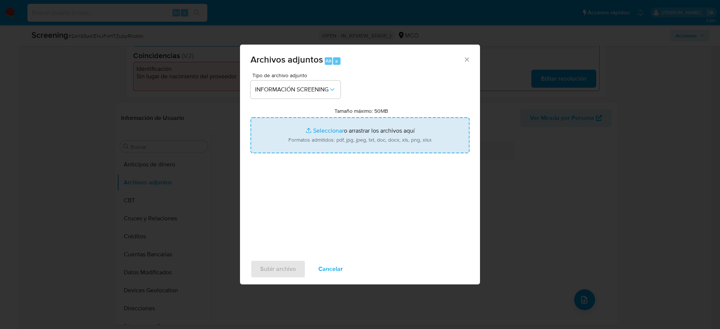
click at [341, 149] on input "Tamaño máximo: 50MB Seleccionar archivos" at bounding box center [359, 135] width 219 height 36
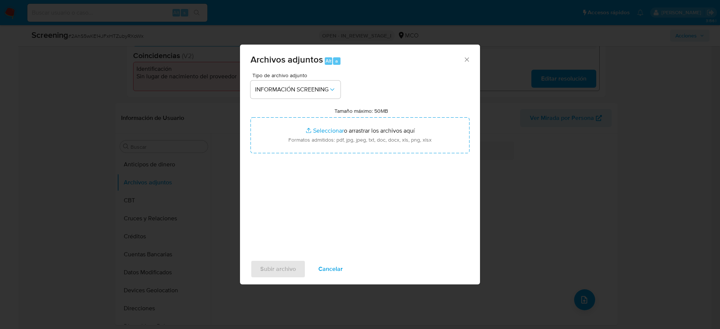
click at [316, 263] on button "Cancelar" at bounding box center [331, 269] width 44 height 18
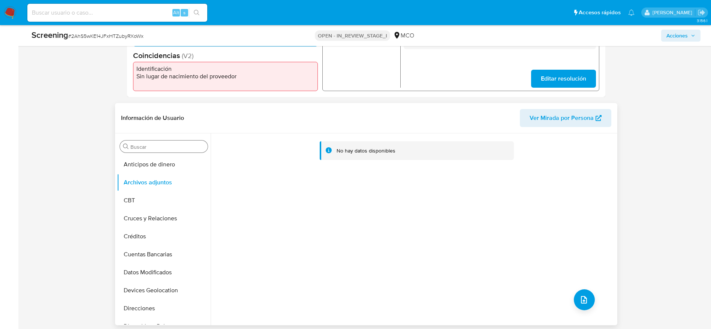
click at [162, 150] on div "Buscar" at bounding box center [164, 147] width 88 height 12
click at [162, 147] on input "Buscar" at bounding box center [167, 147] width 74 height 7
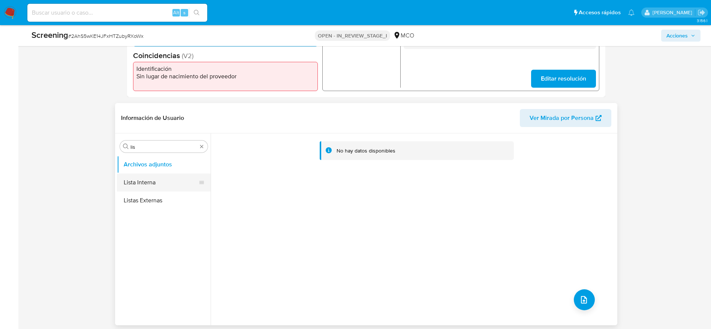
click at [156, 187] on button "Lista Interna" at bounding box center [161, 183] width 88 height 18
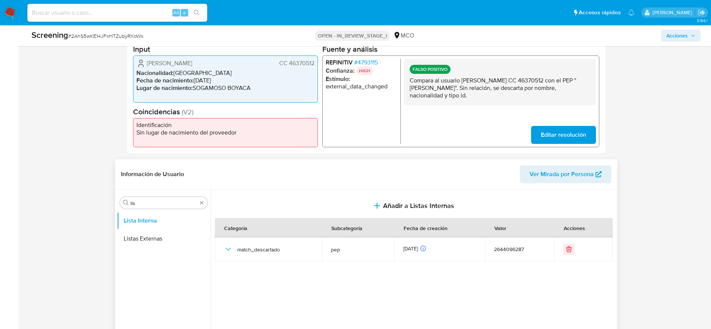
scroll to position [192, 0]
click at [136, 197] on div "Buscar lis" at bounding box center [164, 203] width 88 height 12
click at [138, 202] on input "lis" at bounding box center [163, 203] width 67 height 7
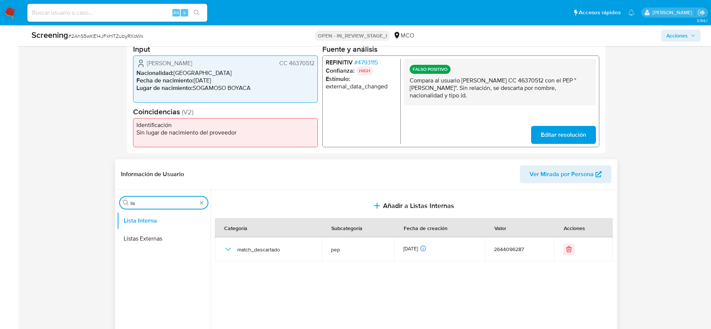
click at [138, 202] on input "lis" at bounding box center [163, 203] width 67 height 7
type input "doc"
click at [156, 217] on button "Documentación" at bounding box center [161, 221] width 88 height 18
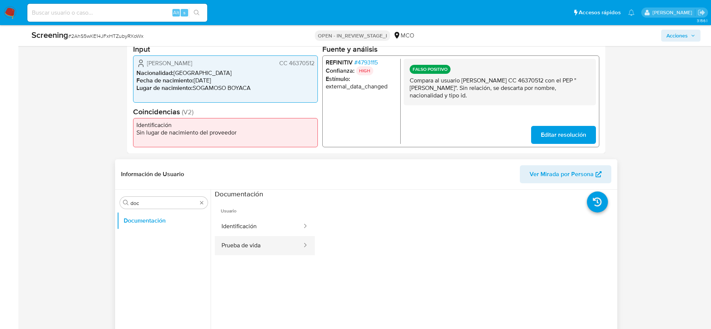
click at [270, 240] on button "Prueba de vida" at bounding box center [259, 245] width 88 height 19
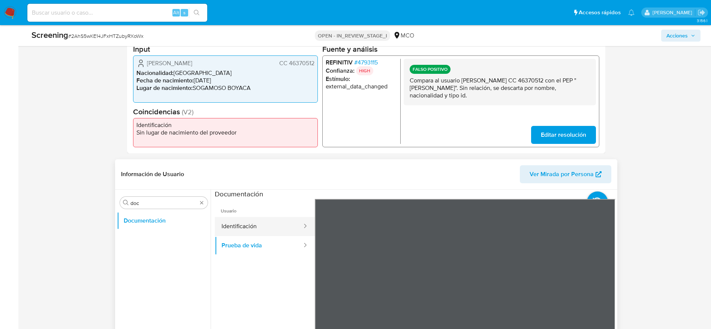
click at [275, 220] on button "Identificación" at bounding box center [259, 226] width 88 height 19
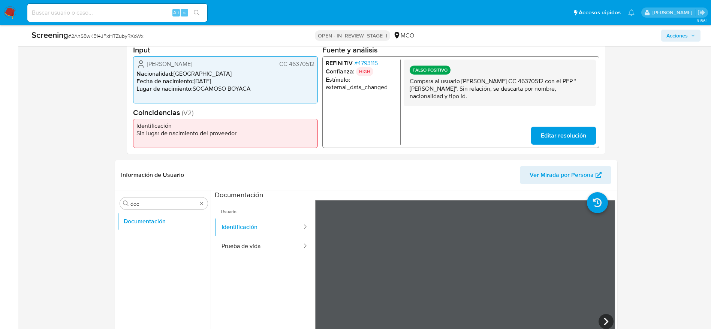
scroll to position [0, 0]
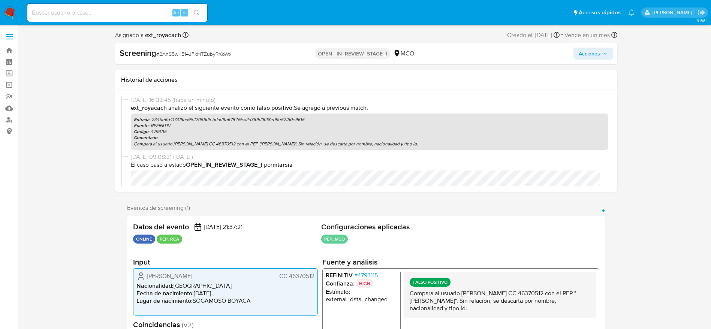
click at [596, 58] on span "Acciones" at bounding box center [589, 54] width 21 height 12
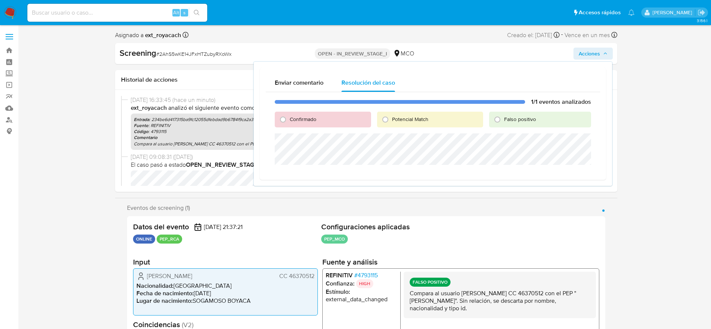
click at [507, 117] on span "Falso positivo" at bounding box center [520, 118] width 32 height 7
click at [504, 117] on input "Falso positivo" at bounding box center [498, 120] width 12 height 12
radio input "true"
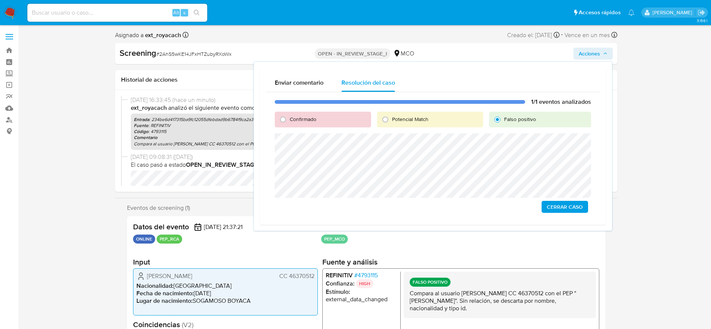
click at [573, 211] on span "Cerrar Caso" at bounding box center [565, 207] width 36 height 10
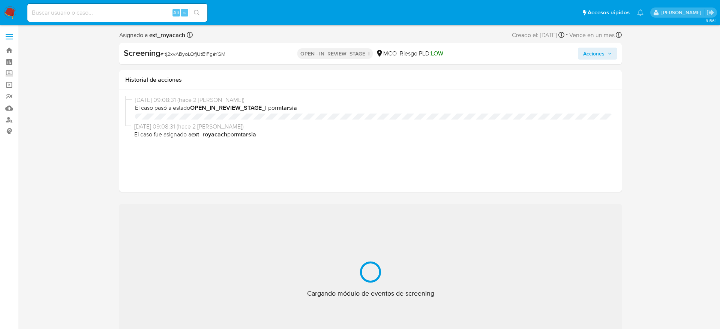
select select "10"
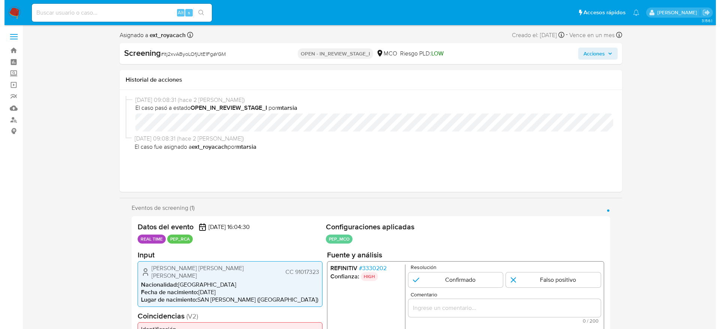
scroll to position [71, 0]
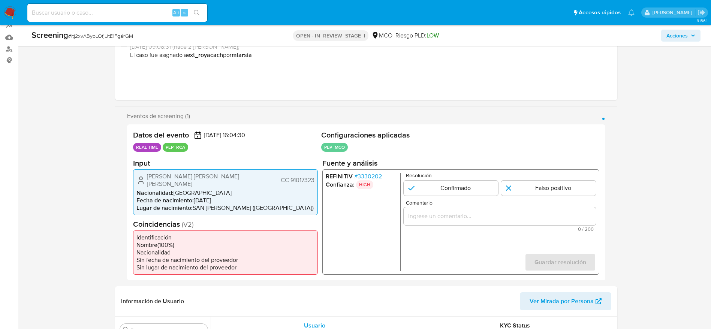
click at [374, 174] on span "# 3330202" at bounding box center [368, 175] width 28 height 7
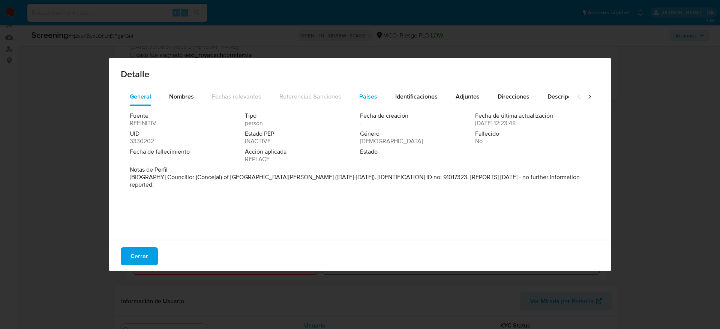
click at [382, 94] on button "Países" at bounding box center [368, 97] width 36 height 18
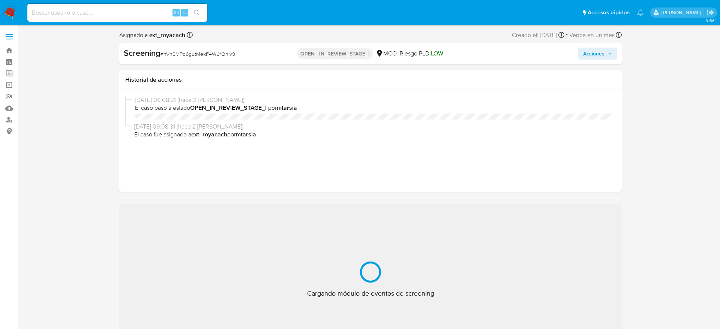
select select "10"
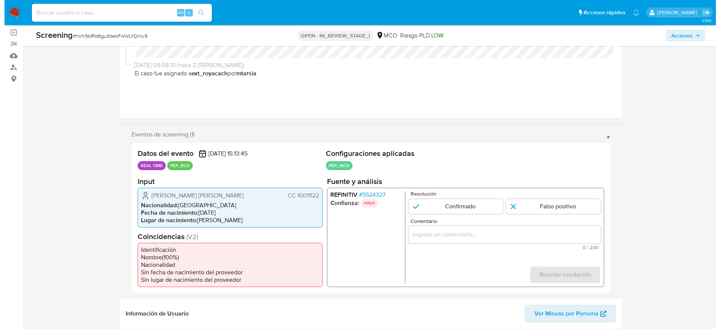
scroll to position [54, 0]
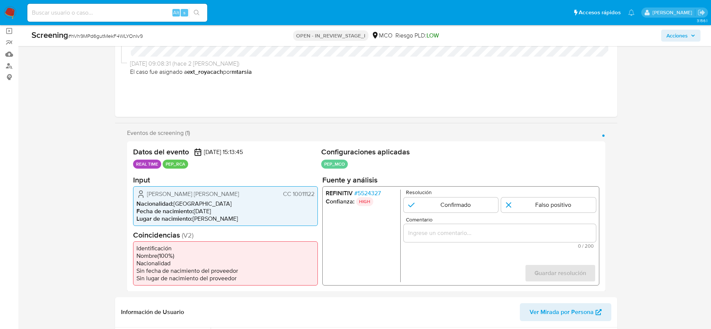
click at [367, 192] on span "# 5524327" at bounding box center [367, 192] width 27 height 7
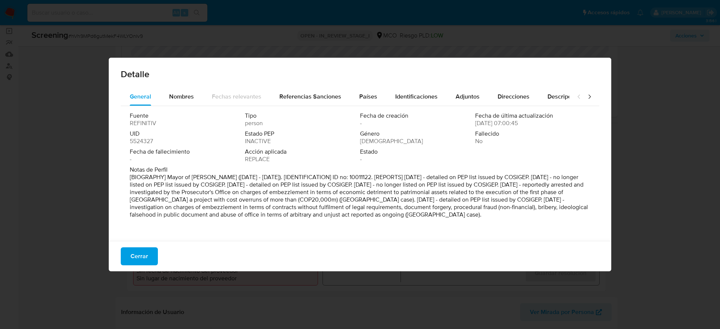
click at [375, 106] on div "Fuente REFINITIV Tipo person Fecha de creación - Fecha de última actualización …" at bounding box center [360, 171] width 478 height 131
click at [373, 100] on span "Países" at bounding box center [368, 96] width 18 height 9
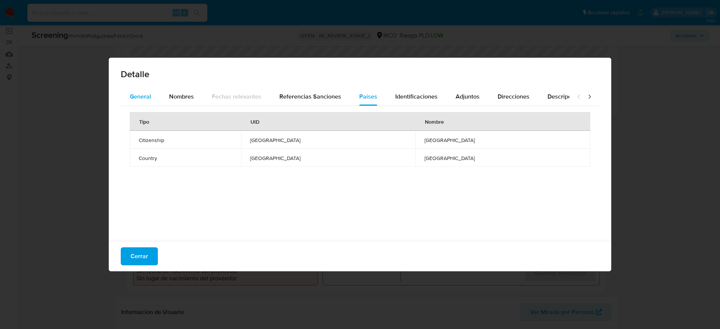
click at [138, 92] on span "General" at bounding box center [140, 96] width 21 height 9
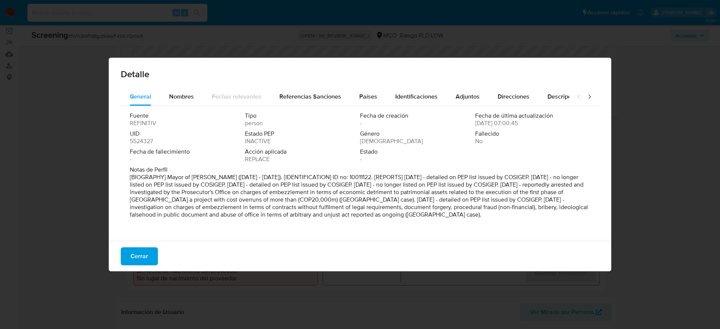
drag, startPoint x: 388, startPoint y: 196, endPoint x: 559, endPoint y: 219, distance: 172.4
click at [559, 219] on div "Notas de Perfil [BIOGRAPHY] Mayor of [PERSON_NAME] ([DATE] - [DATE]). [IDENTIFI…" at bounding box center [360, 193] width 460 height 55
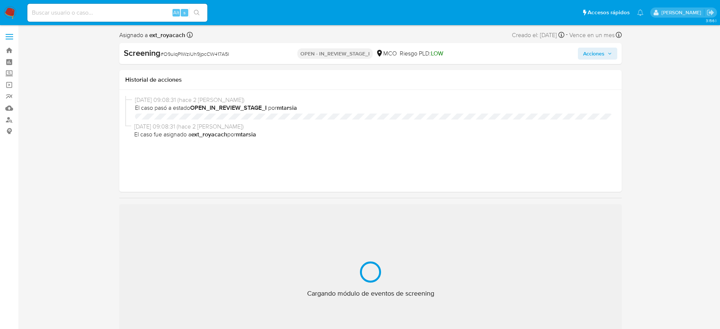
select select "10"
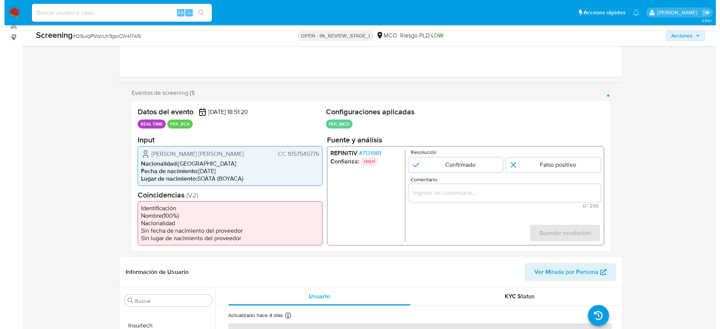
scroll to position [99, 0]
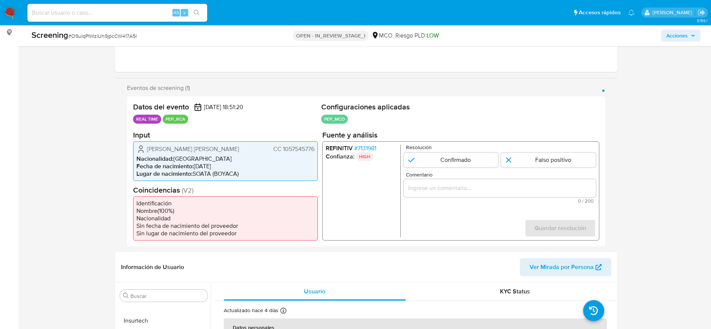
click at [362, 151] on span "# 7131981" at bounding box center [365, 147] width 22 height 7
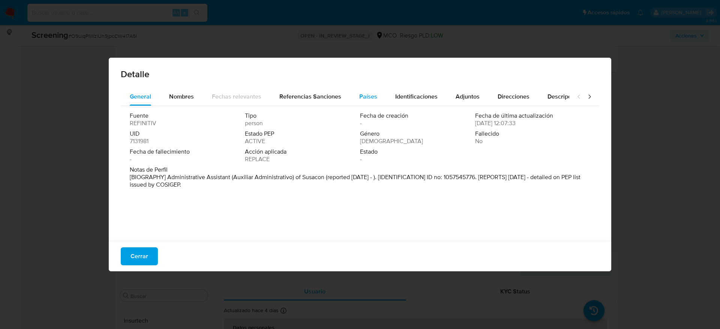
click at [372, 94] on span "Países" at bounding box center [368, 96] width 18 height 9
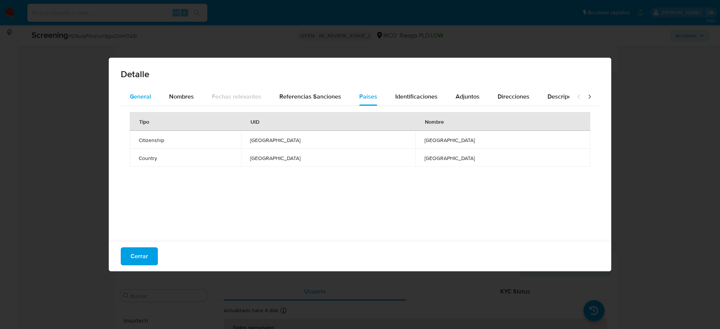
click at [142, 93] on span "General" at bounding box center [140, 96] width 21 height 9
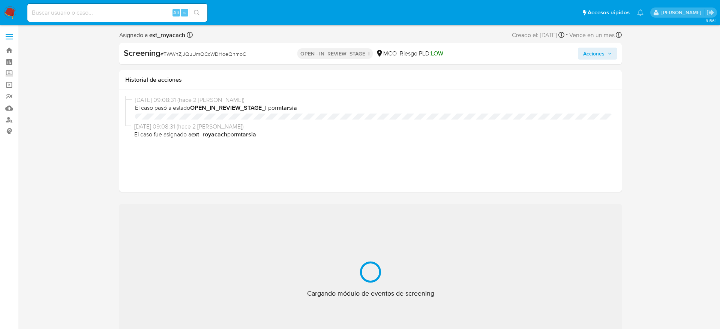
select select "10"
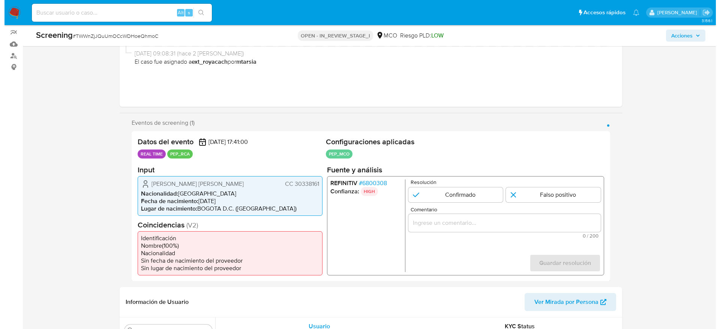
scroll to position [65, 0]
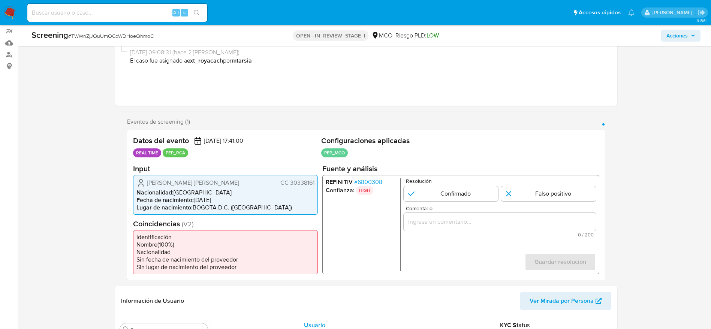
click at [372, 179] on span "# 6800308" at bounding box center [368, 181] width 28 height 7
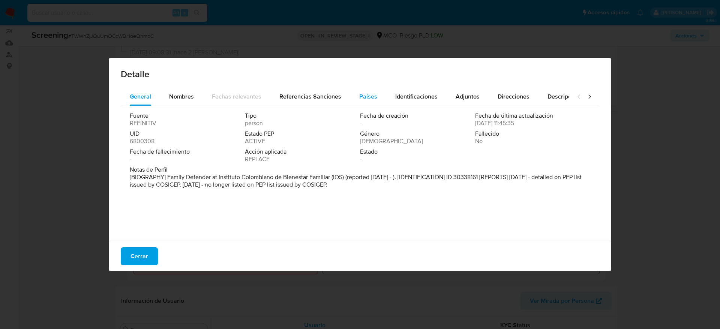
click at [372, 95] on span "Países" at bounding box center [368, 96] width 18 height 9
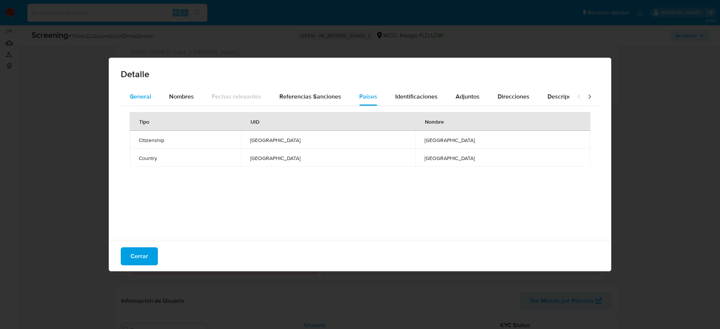
click at [138, 97] on span "General" at bounding box center [140, 96] width 21 height 9
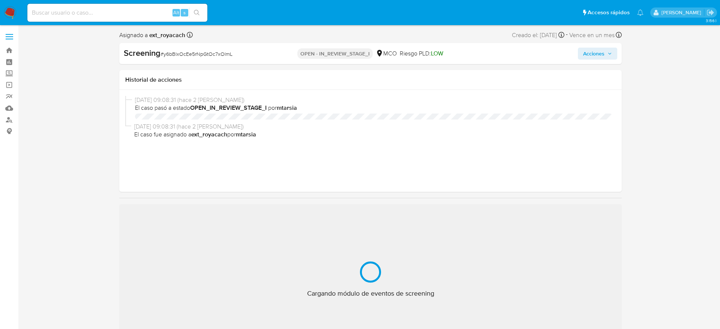
select select "10"
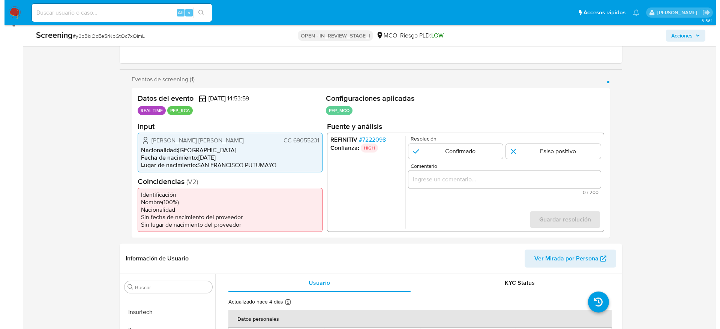
scroll to position [108, 0]
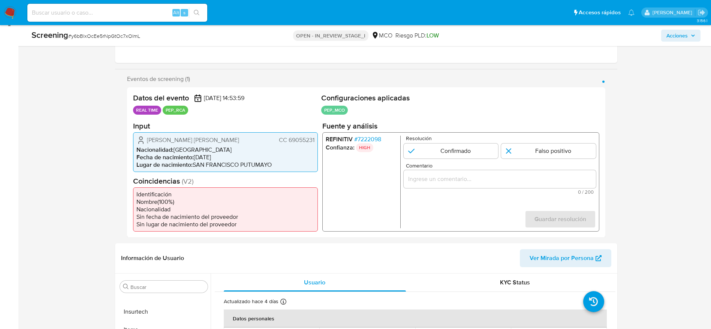
click at [371, 139] on span "# 7222098" at bounding box center [367, 138] width 27 height 7
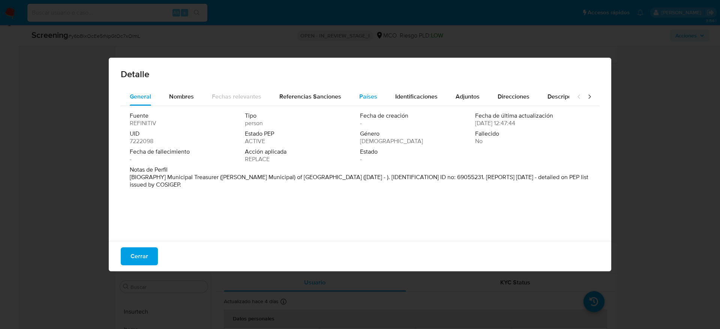
click at [365, 95] on span "Países" at bounding box center [368, 96] width 18 height 9
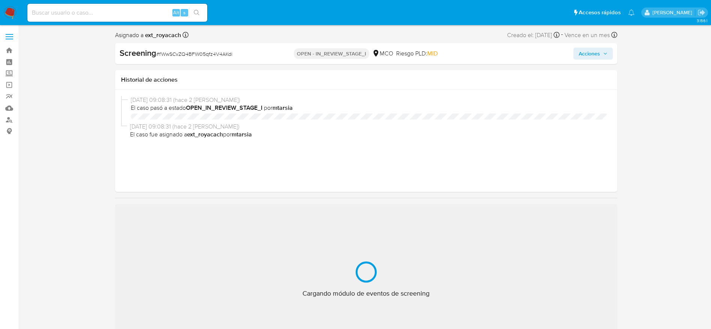
select select "10"
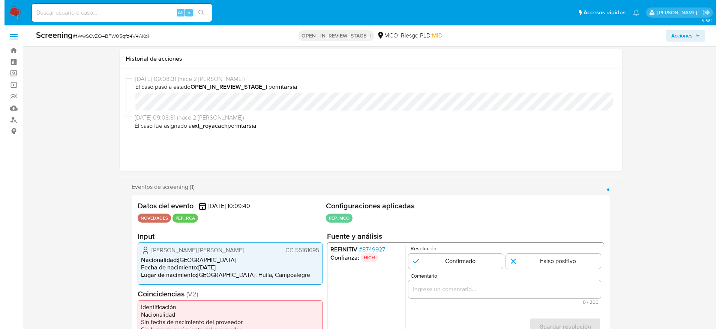
scroll to position [60, 0]
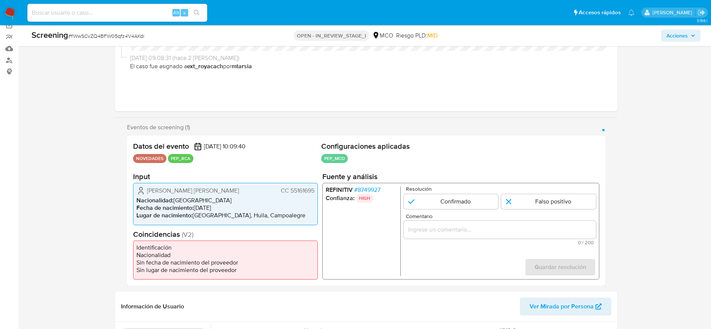
click at [372, 189] on span "# 8749927" at bounding box center [367, 189] width 26 height 7
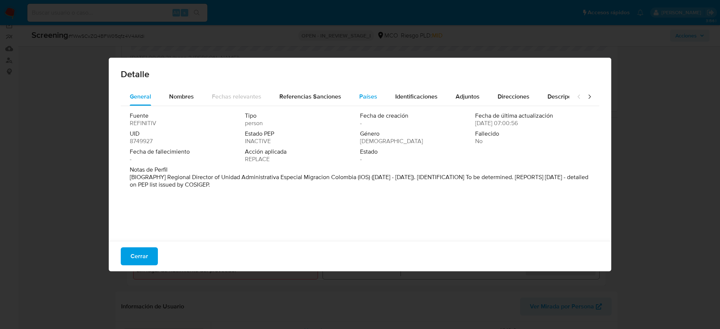
click at [378, 96] on button "Países" at bounding box center [368, 97] width 36 height 18
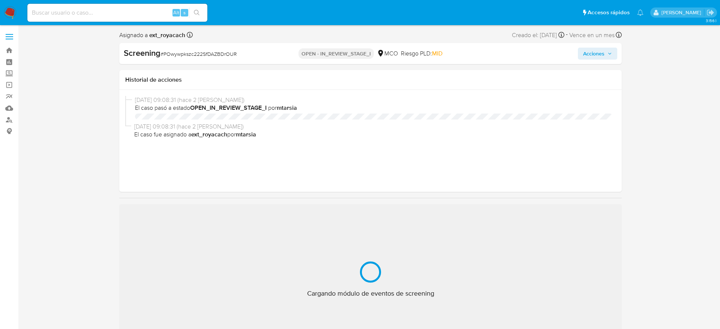
select select "10"
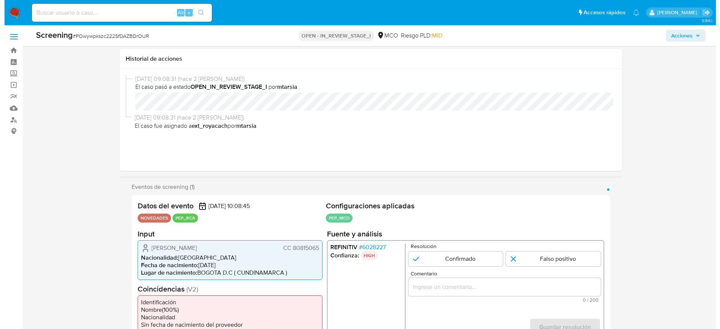
scroll to position [60, 0]
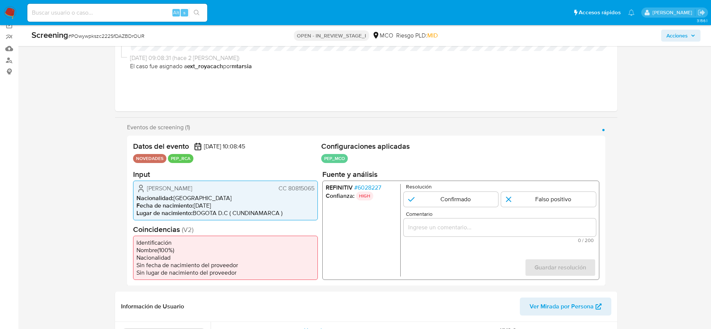
click at [371, 187] on span "# 6028227" at bounding box center [367, 187] width 27 height 7
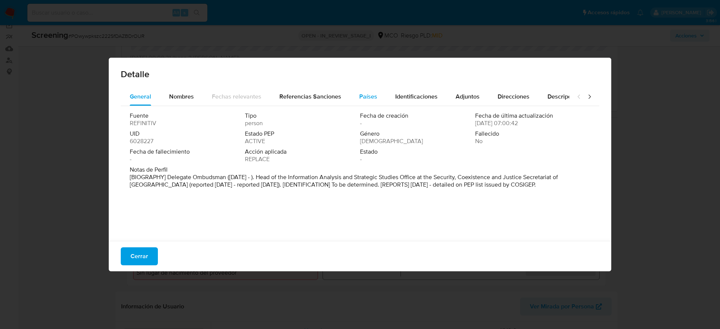
click at [377, 97] on button "Países" at bounding box center [368, 97] width 36 height 18
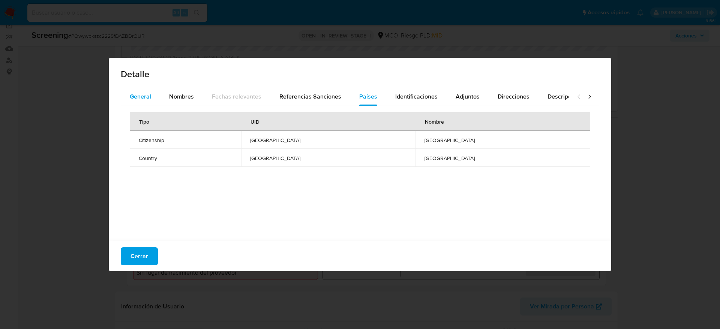
click at [149, 93] on span "General" at bounding box center [140, 96] width 21 height 9
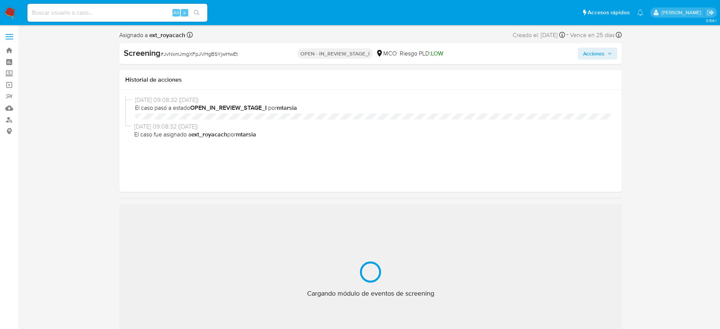
select select "10"
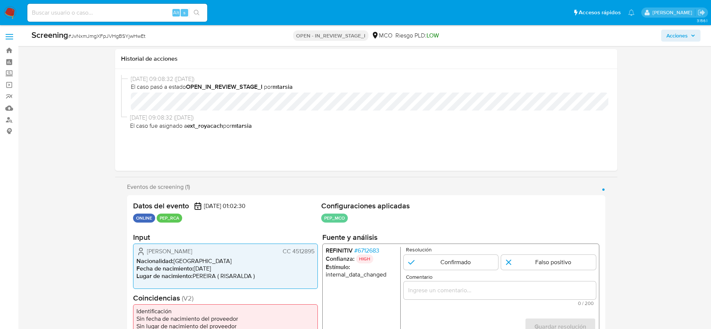
scroll to position [67, 0]
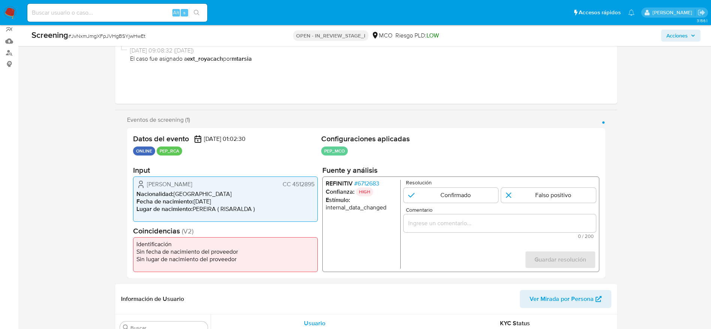
click at [365, 184] on span "# 6712683" at bounding box center [366, 183] width 25 height 7
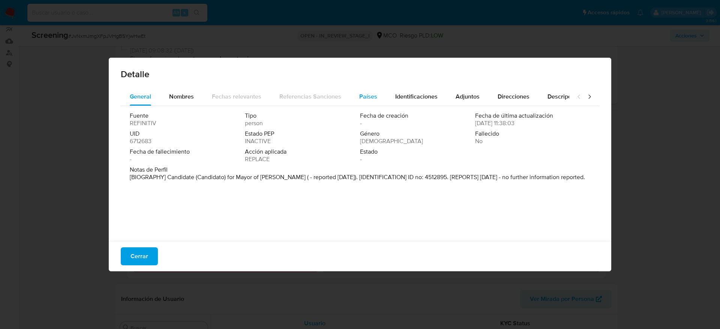
click at [367, 98] on span "Países" at bounding box center [368, 96] width 18 height 9
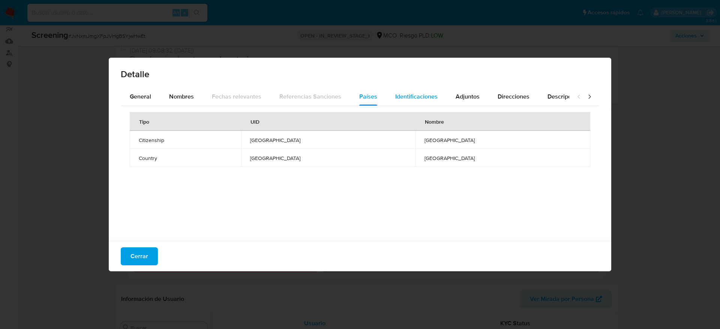
click at [416, 92] on span "Identificaciones" at bounding box center [416, 96] width 42 height 9
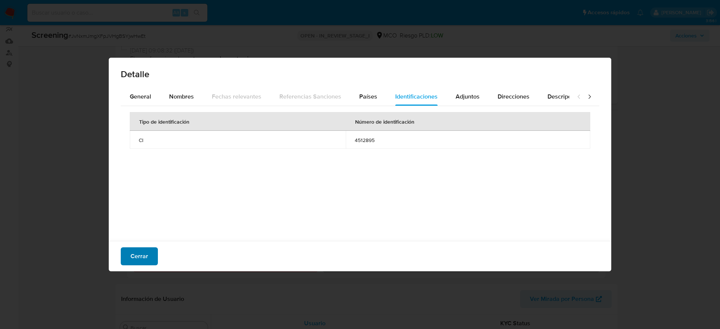
click at [148, 251] on button "Cerrar" at bounding box center [139, 256] width 37 height 18
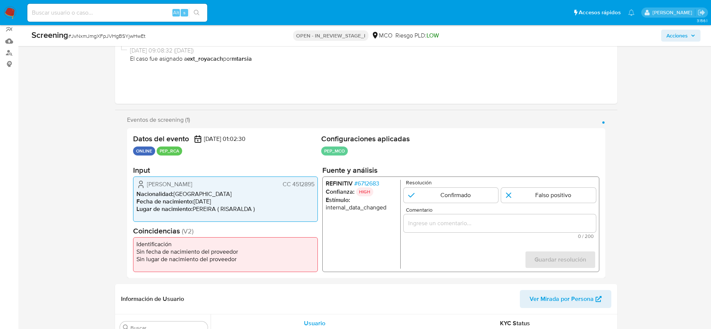
click at [111, 39] on span "# JvNxmJmgXFpJVHgBSYjwHwEt" at bounding box center [106, 35] width 77 height 7
copy span "JvNxmJmgXFpJVHgBSYjwHwEt"
drag, startPoint x: 147, startPoint y: 183, endPoint x: 318, endPoint y: 185, distance: 171.0
click at [318, 185] on div "Julian Andres Marin Cortes CC 4512895 Nacionalidad : Colombia Fecha de nacimien…" at bounding box center [225, 199] width 185 height 45
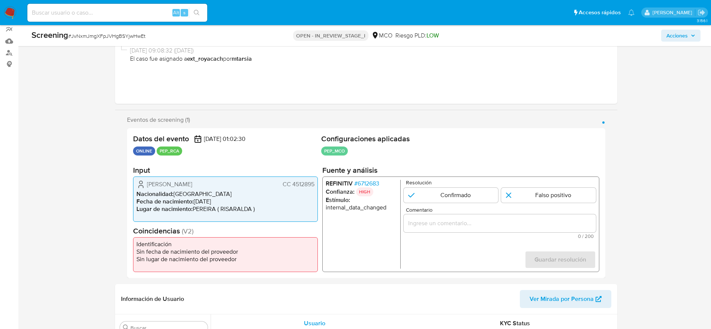
click at [377, 182] on span "# 6712683" at bounding box center [366, 183] width 25 height 7
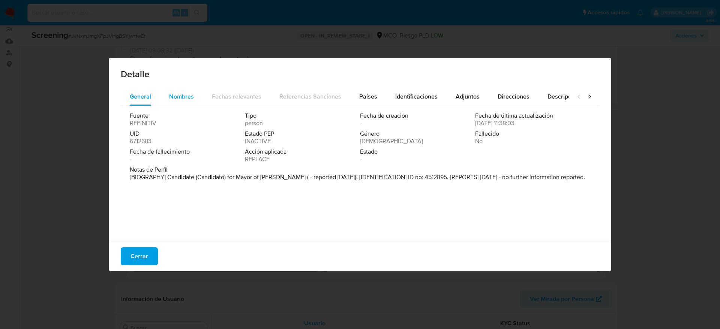
click at [184, 96] on span "Nombres" at bounding box center [181, 96] width 25 height 9
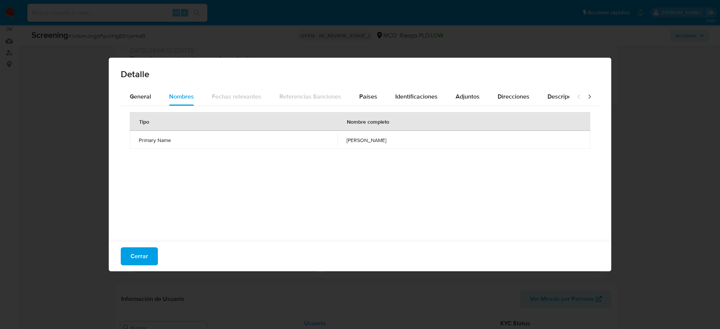
click at [354, 145] on td "roberto ramon avalos" at bounding box center [463, 140] width 253 height 18
click at [403, 94] on span "Identificaciones" at bounding box center [416, 96] width 42 height 9
click at [378, 94] on button "Países" at bounding box center [368, 97] width 36 height 18
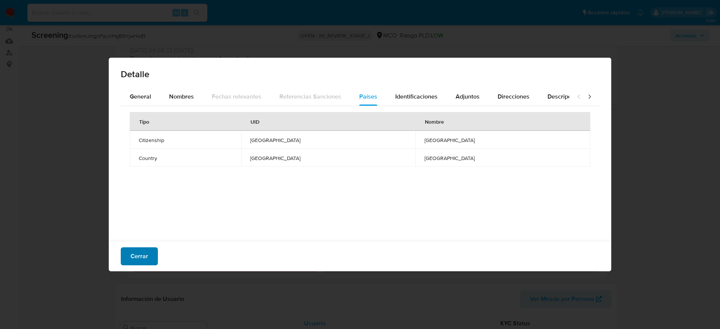
click at [139, 255] on span "Cerrar" at bounding box center [139, 256] width 18 height 16
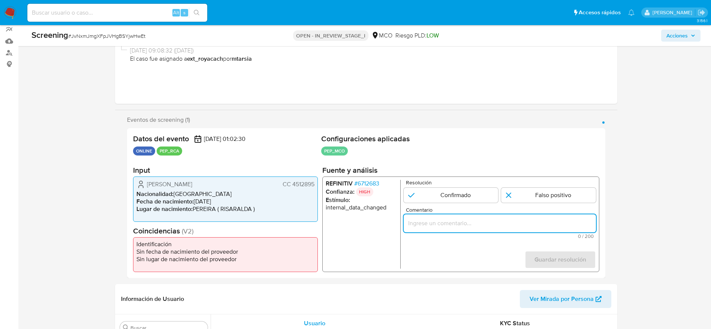
click at [540, 222] on input "Comentario" at bounding box center [499, 224] width 192 height 10
paste input "Compara al usuario Julian Andres Marin Cortes CC 4512895 con el PEP "roberto ra…"
type input "Compara al usuario Julian Andres Marin Cortes CC 4512895 con el PEP "roberto ra…"
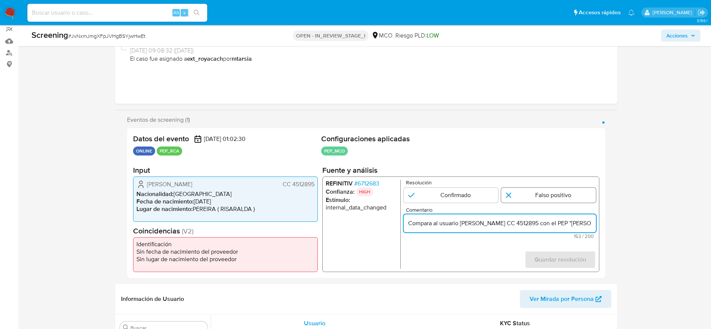
click at [556, 197] on input "1 de 1" at bounding box center [548, 195] width 95 height 15
radio input "true"
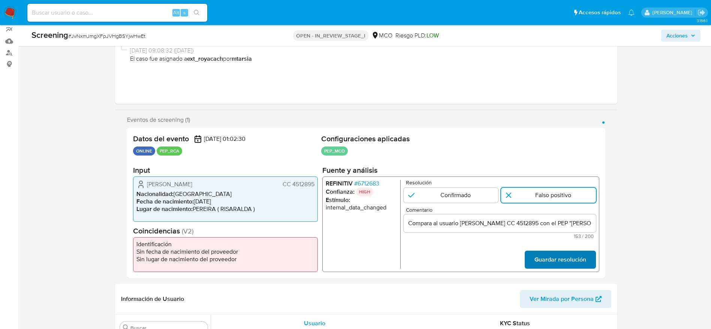
click at [551, 260] on span "Guardar resolución" at bounding box center [560, 260] width 52 height 16
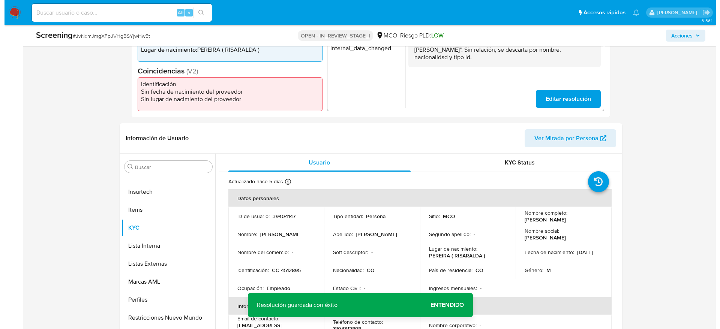
scroll to position [228, 0]
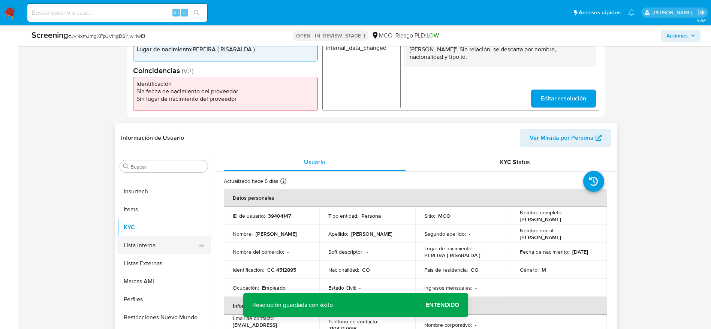
click at [160, 238] on button "Lista Interna" at bounding box center [161, 246] width 88 height 18
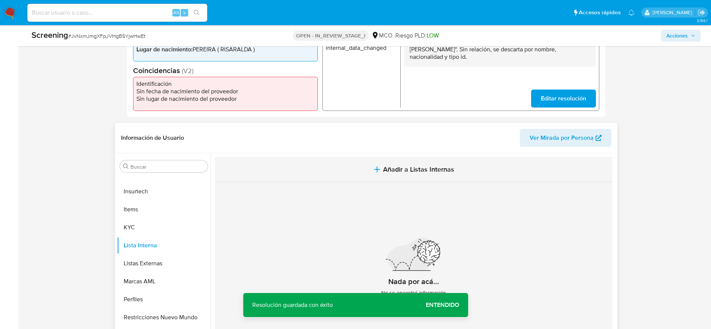
click at [451, 162] on button "Añadir a Listas Internas" at bounding box center [414, 169] width 398 height 25
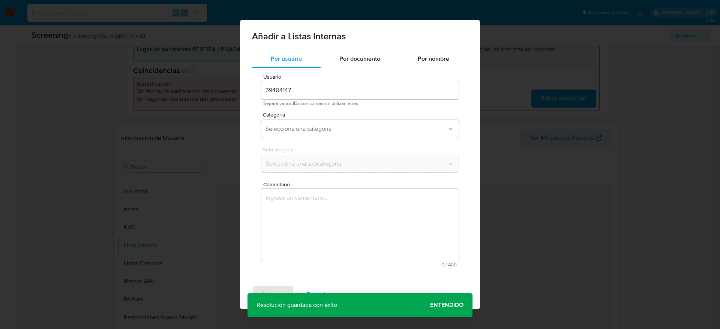
click at [315, 219] on textarea "Comentario" at bounding box center [360, 225] width 198 height 72
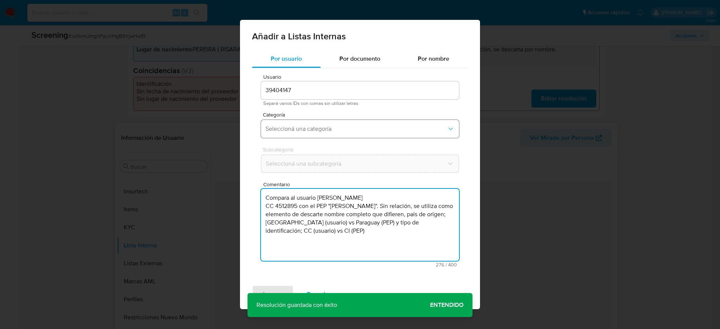
type textarea "Compara al usuario Julian Andres Marin Cortes CC 4512895 con el PEP "roberto ra…"
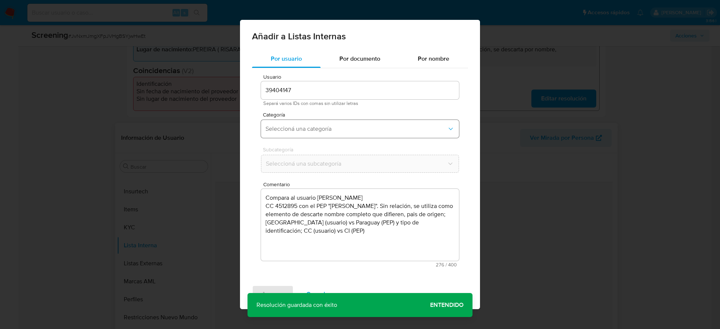
click at [326, 124] on button "Seleccioná una categoría" at bounding box center [360, 129] width 198 height 18
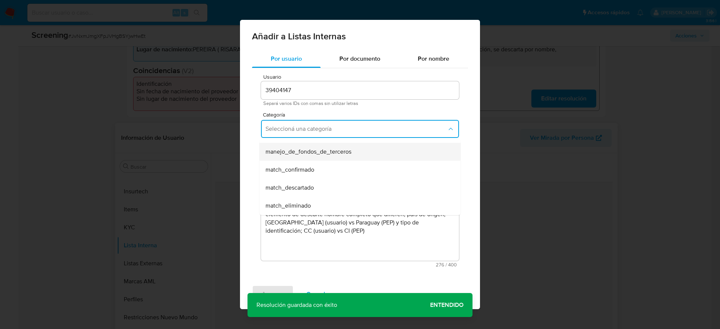
scroll to position [36, 0]
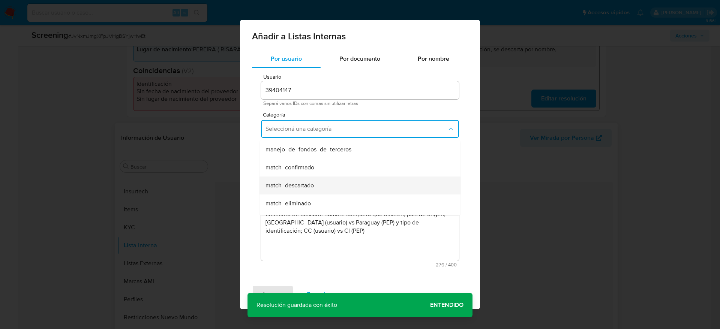
click at [316, 187] on div "match_descartado" at bounding box center [357, 186] width 184 height 18
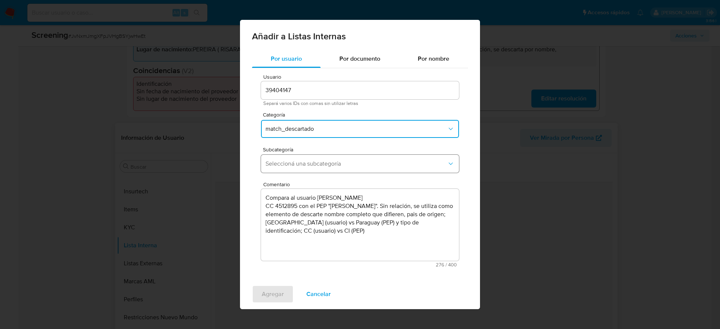
click at [360, 163] on span "Seleccioná una subcategoría" at bounding box center [355, 163] width 181 height 7
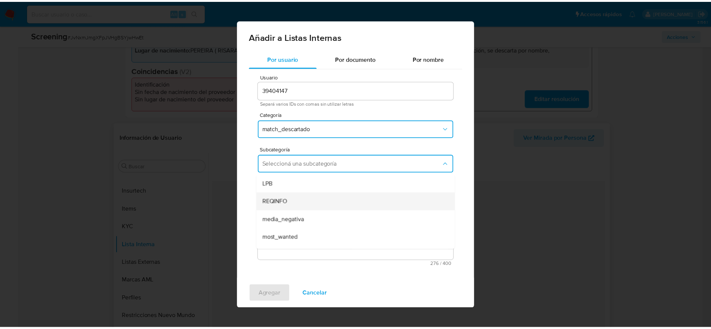
scroll to position [51, 0]
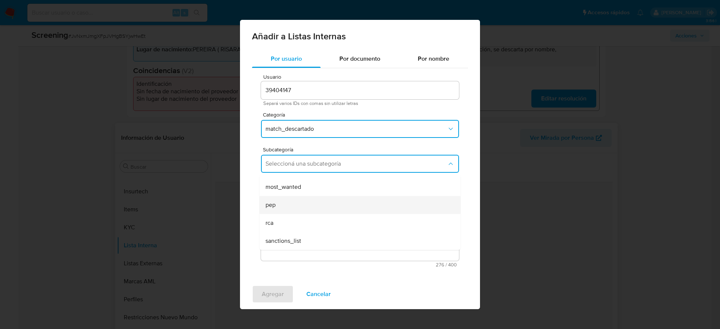
click at [299, 201] on div "pep" at bounding box center [357, 205] width 184 height 18
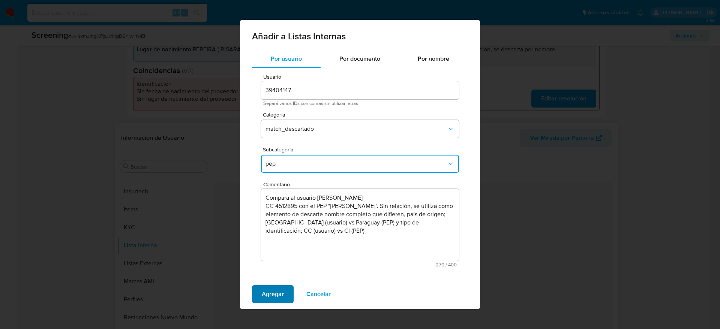
click at [275, 294] on span "Agregar" at bounding box center [273, 294] width 22 height 16
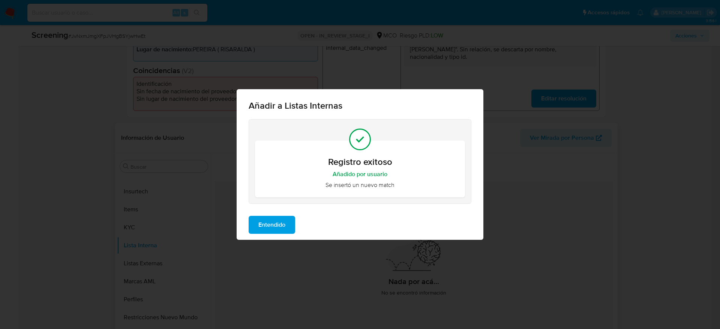
click at [285, 228] on span "Entendido" at bounding box center [271, 225] width 27 height 16
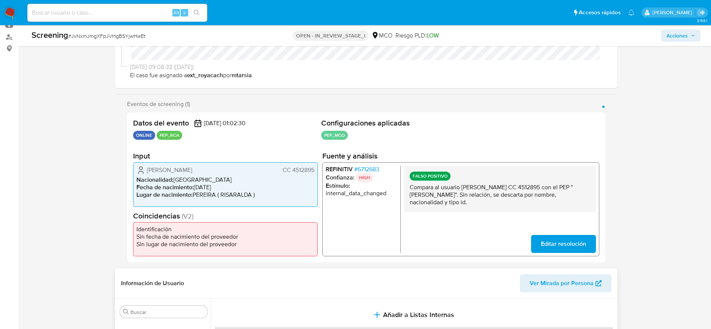
scroll to position [0, 0]
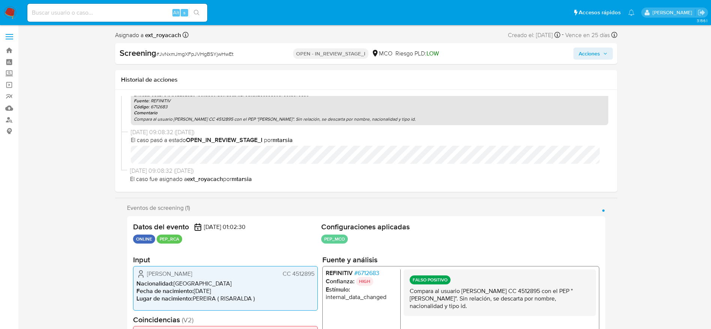
click at [584, 55] on span "Acciones" at bounding box center [589, 54] width 21 height 12
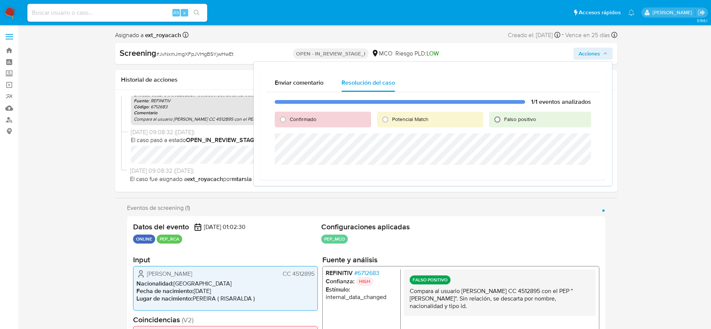
click at [502, 121] on input "Falso positivo" at bounding box center [498, 120] width 12 height 12
radio input "true"
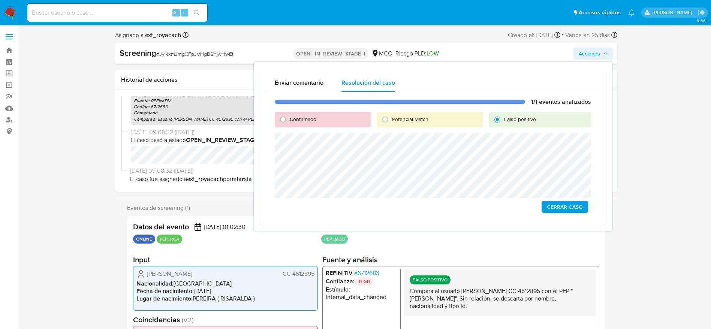
click at [564, 203] on span "Cerrar Caso" at bounding box center [565, 207] width 36 height 10
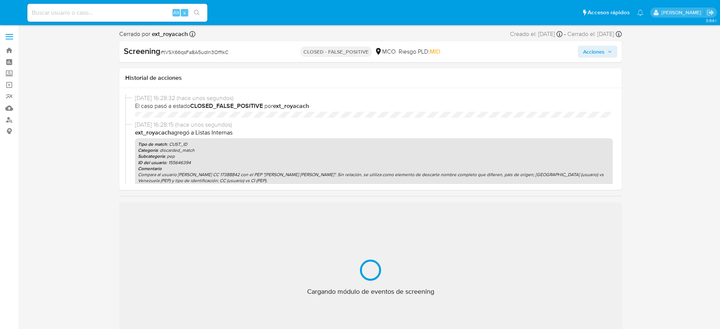
select select "10"
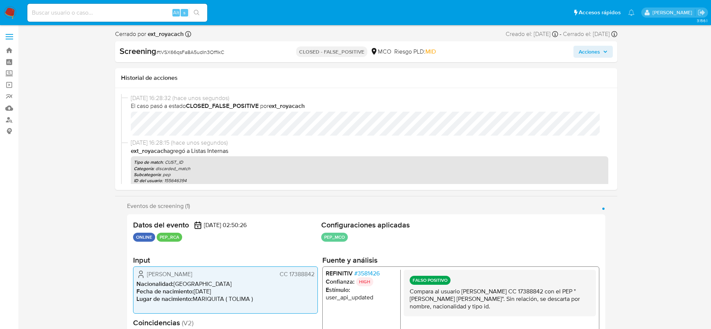
scroll to position [317, 0]
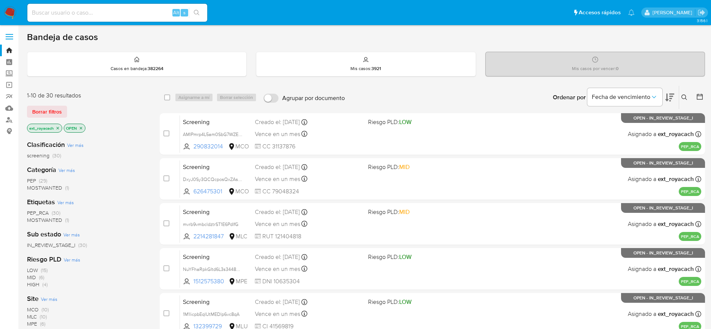
click at [39, 181] on span "(29)" at bounding box center [43, 180] width 8 height 7
click at [102, 128] on icon "close-filter" at bounding box center [101, 128] width 4 height 4
click at [34, 220] on span "MOSTWANTED" at bounding box center [44, 219] width 35 height 7
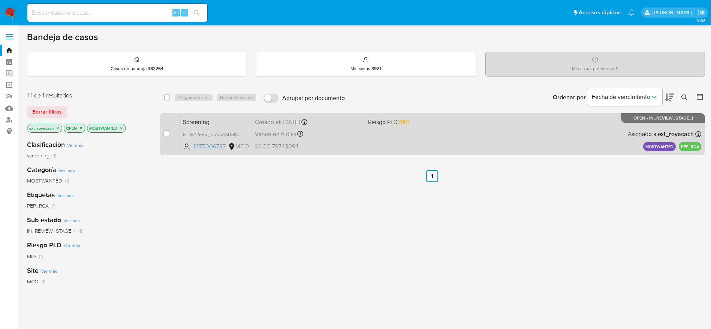
click at [360, 147] on span "CC 79743094" at bounding box center [308, 146] width 107 height 8
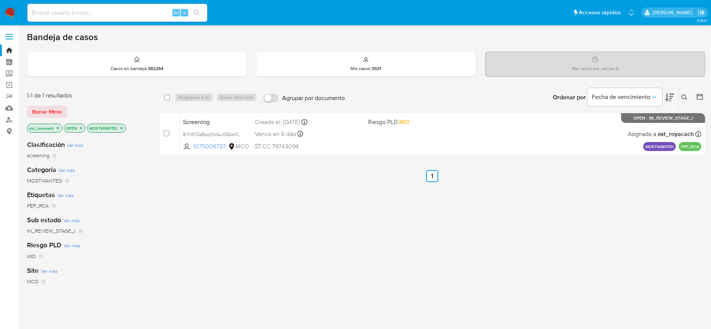
click at [7, 15] on img at bounding box center [10, 12] width 13 height 13
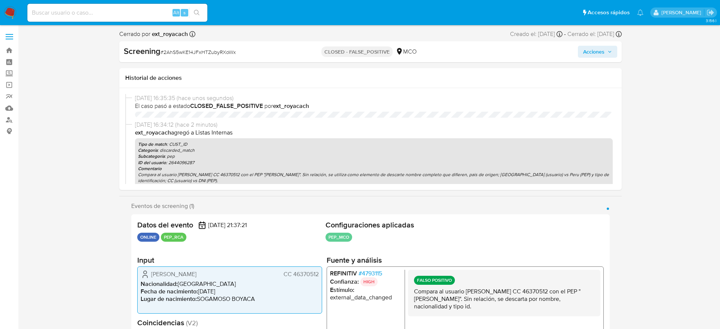
select select "10"
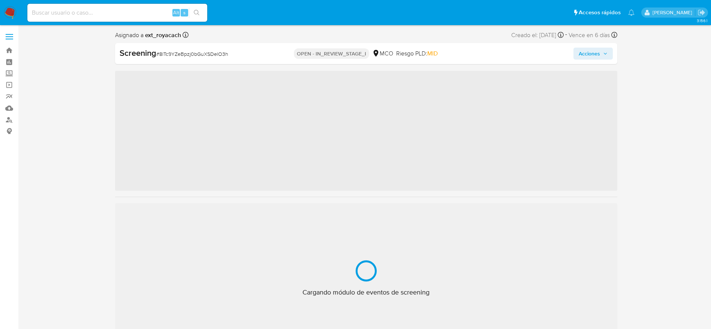
scroll to position [317, 0]
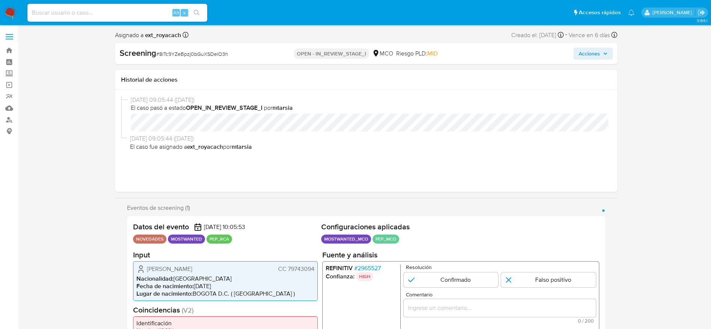
select select "10"
click at [300, 270] on span "CC 79743094" at bounding box center [296, 268] width 36 height 7
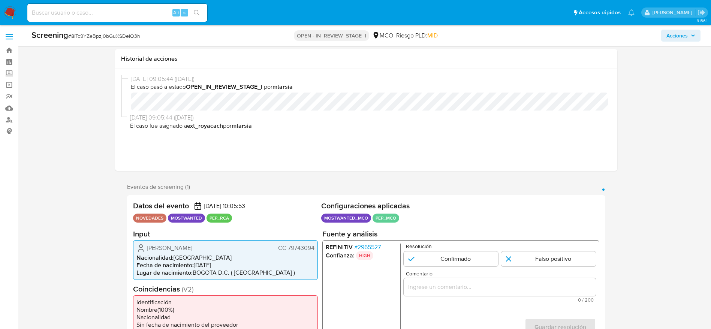
scroll to position [54, 0]
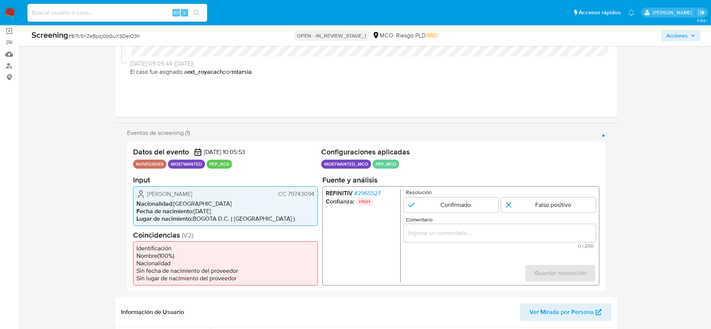
click at [209, 189] on div "[PERSON_NAME] CC 79743094 Nacionalidad : [DEMOGRAPHIC_DATA] Fecha de nacimiento…" at bounding box center [225, 206] width 185 height 40
click at [372, 195] on span "# 2965527" at bounding box center [367, 192] width 27 height 7
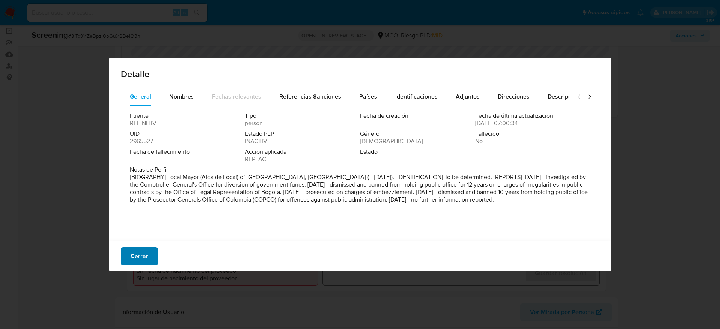
click at [152, 256] on button "Cerrar" at bounding box center [139, 256] width 37 height 18
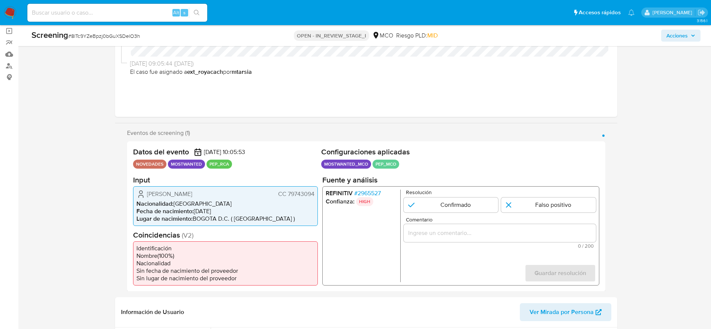
drag, startPoint x: 143, startPoint y: 192, endPoint x: 239, endPoint y: 192, distance: 96.0
click at [239, 192] on div "[PERSON_NAME] CC 79743094" at bounding box center [225, 193] width 178 height 9
click at [309, 197] on span "CC 79743094" at bounding box center [296, 193] width 36 height 7
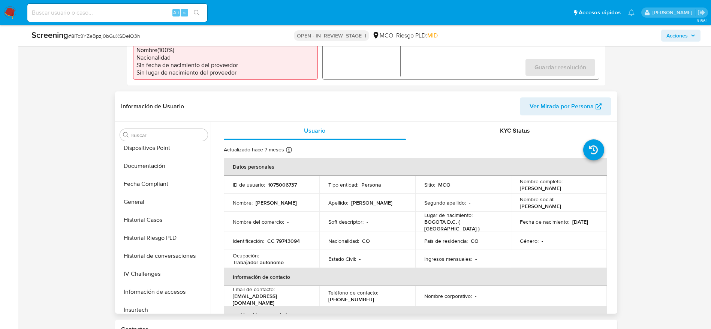
scroll to position [166, 0]
click at [156, 132] on input "Buscar" at bounding box center [167, 135] width 74 height 7
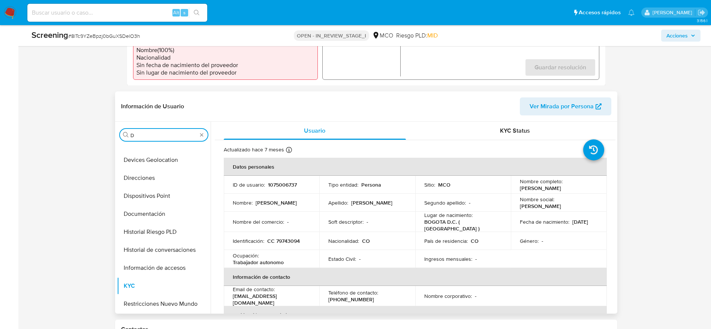
scroll to position [65, 0]
type input "D"
click at [143, 216] on button "Documentación" at bounding box center [161, 214] width 88 height 18
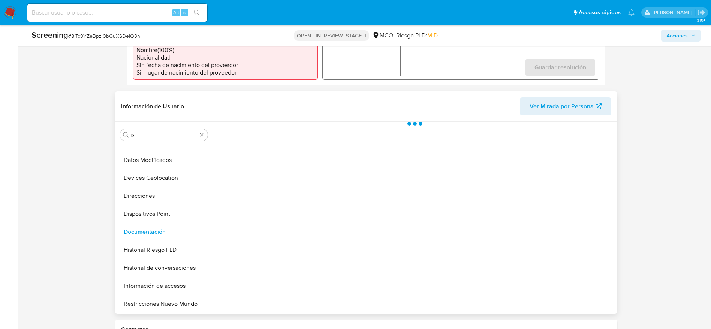
scroll to position [47, 0]
click at [253, 168] on button "Prueba de vida" at bounding box center [259, 177] width 88 height 19
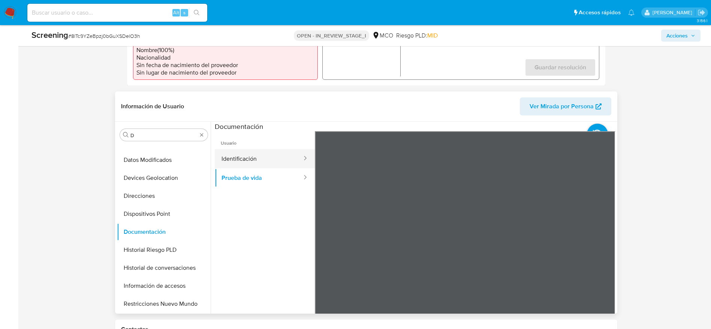
click at [255, 162] on button "Identificación" at bounding box center [259, 158] width 88 height 19
click at [600, 249] on icon at bounding box center [606, 253] width 15 height 15
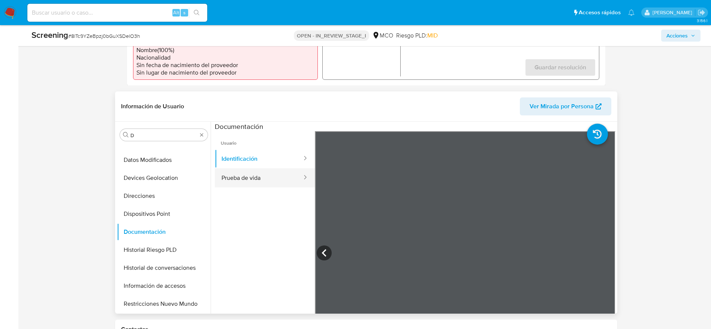
click at [240, 178] on button "Prueba de vida" at bounding box center [259, 177] width 88 height 19
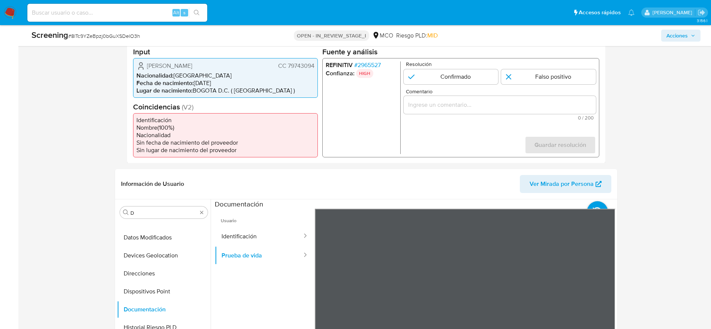
click at [192, 65] on span "[PERSON_NAME]" at bounding box center [169, 65] width 45 height 7
click at [294, 62] on span "CC 79743094" at bounding box center [296, 65] width 36 height 7
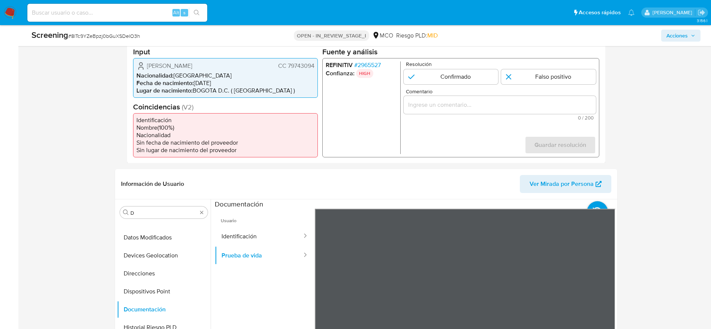
click at [101, 37] on span "# 8lTc9YZeBpzj0bGuXSDelO3h" at bounding box center [104, 35] width 72 height 7
copy span "8lTc9YZeBpzj0bGuXSDelO3h"
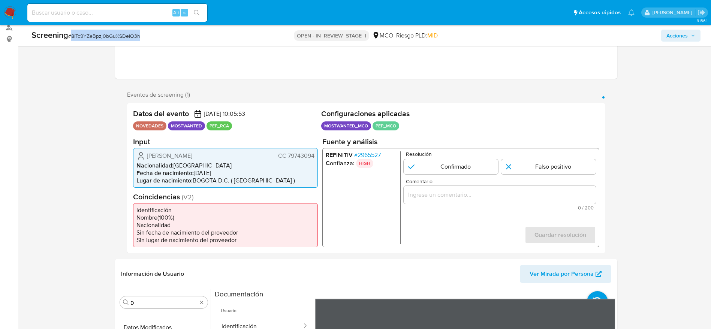
scroll to position [92, 0]
drag, startPoint x: 145, startPoint y: 154, endPoint x: 317, endPoint y: 157, distance: 172.1
click at [317, 157] on div "[PERSON_NAME] CC 79743094 Nacionalidad : [DEMOGRAPHIC_DATA] Fecha de nacimiento…" at bounding box center [225, 168] width 185 height 40
click at [368, 155] on span "# 2965527" at bounding box center [367, 154] width 27 height 7
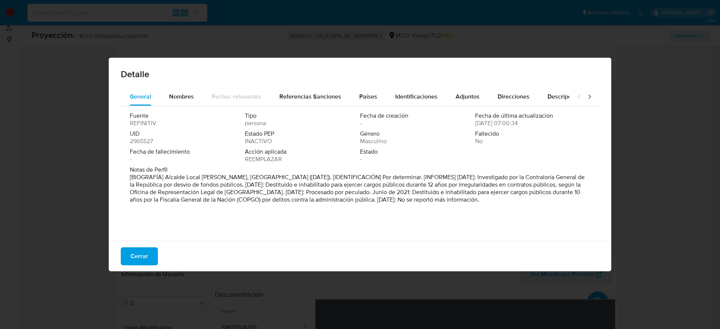
drag, startPoint x: 165, startPoint y: 178, endPoint x: 297, endPoint y: 175, distance: 132.0
click at [297, 175] on font "[BIOGRAFÍA] Alcalde Local [PERSON_NAME], [GEOGRAPHIC_DATA] ([DATE]). [IDENTIFIC…" at bounding box center [357, 188] width 455 height 31
drag, startPoint x: 465, startPoint y: 177, endPoint x: 482, endPoint y: 198, distance: 27.2
click at [482, 198] on font "[BIOGRAFÍA] Alcalde Local [PERSON_NAME], [GEOGRAPHIC_DATA] ([DATE]). [IDENTIFIC…" at bounding box center [357, 188] width 455 height 31
click at [126, 251] on button "Cerrar" at bounding box center [139, 256] width 37 height 18
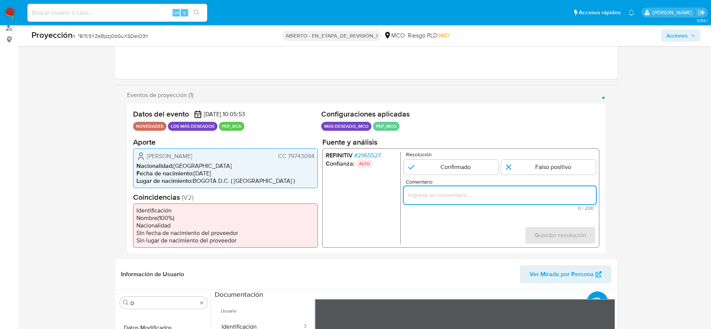
paste input "Usuario [PERSON_NAME], se encuentra destituido e inhabilitacion para ejercer ca…"
click at [452, 194] on input "Comentario" at bounding box center [499, 195] width 192 height 10
type input "Usuario [PERSON_NAME], se encuentra destituido e inhabilitacion para ejercer ca…"
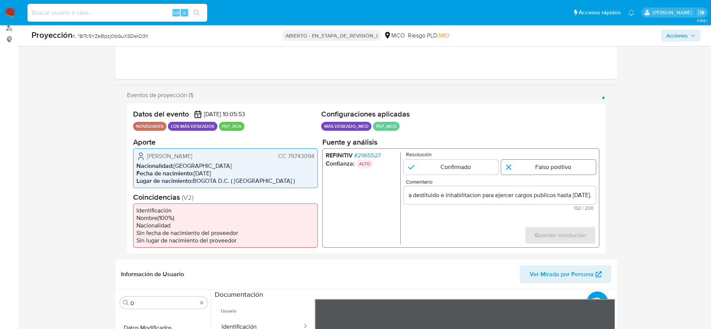
scroll to position [0, 0]
click at [532, 174] on input "1 de 1" at bounding box center [548, 166] width 95 height 15
radio input "true"
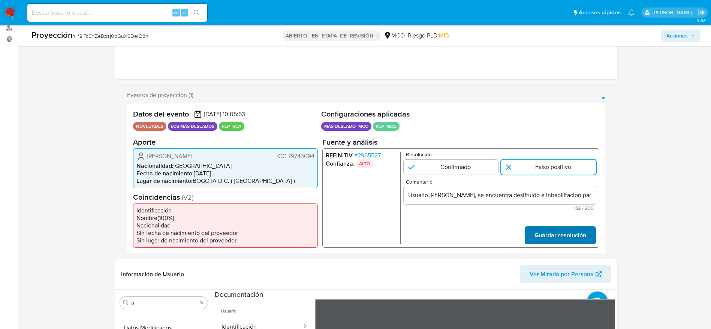
click at [577, 237] on span "Guardar resolución" at bounding box center [560, 235] width 52 height 16
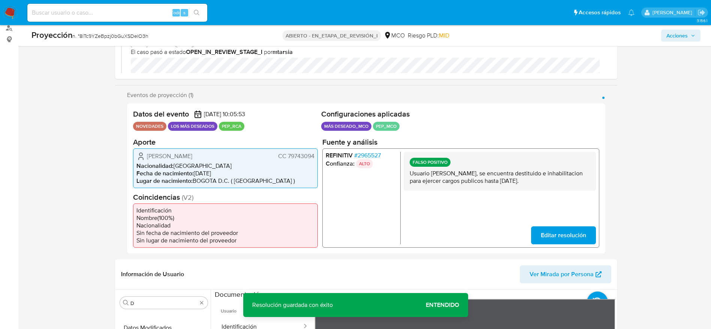
click at [475, 177] on p "Usuario [PERSON_NAME], se encuentra destituido e inhabilitacion para ejercer ca…" at bounding box center [499, 176] width 180 height 15
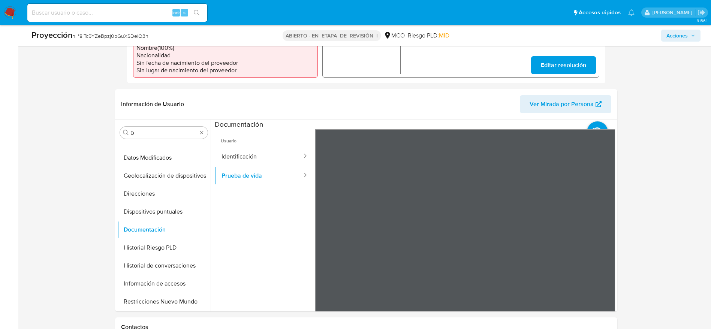
scroll to position [289, 0]
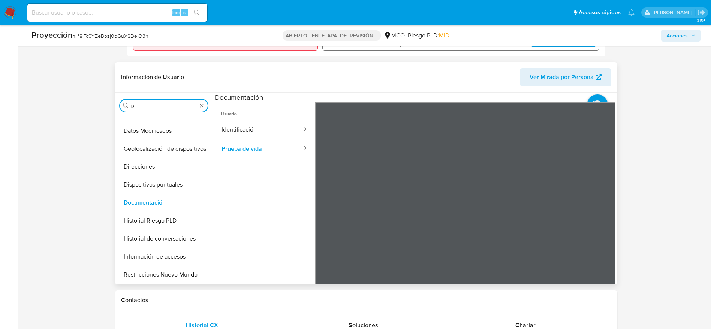
click at [143, 103] on input "D" at bounding box center [163, 106] width 67 height 7
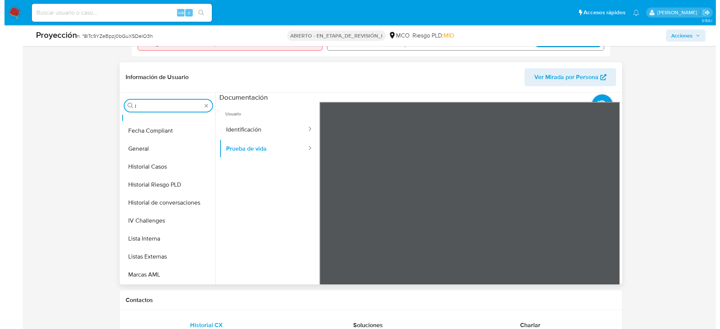
scroll to position [0, 0]
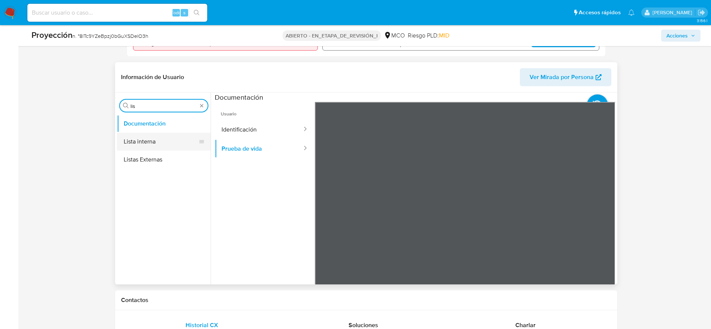
type input "lis"
click at [143, 144] on button "Lista interna" at bounding box center [161, 142] width 88 height 18
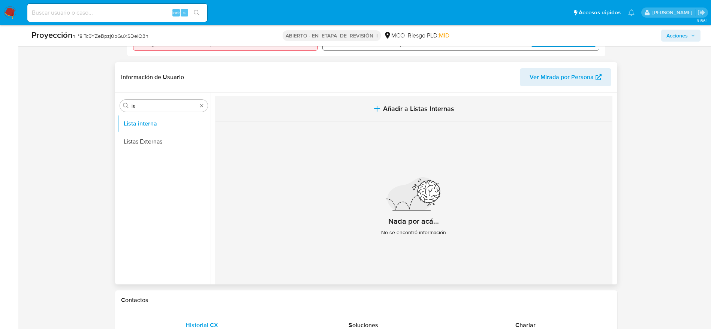
click at [316, 114] on button "Añadir a Listas Internas" at bounding box center [414, 108] width 398 height 25
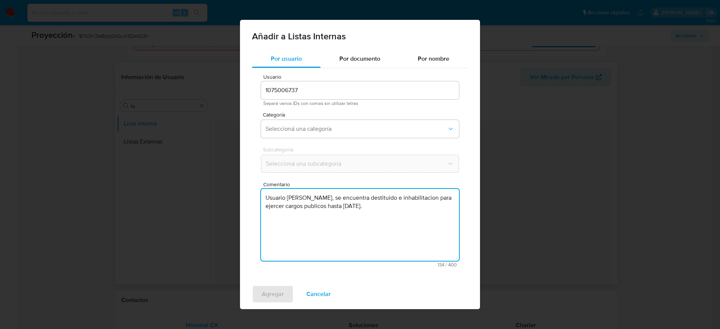
click at [340, 211] on textarea "Usuario [PERSON_NAME], se encuentra destituido e inhabilitacion para ejercer ca…" at bounding box center [360, 225] width 198 height 72
type textarea "Usuario [PERSON_NAME], se encuentra destituido e inhabilitacion para ejercer ca…"
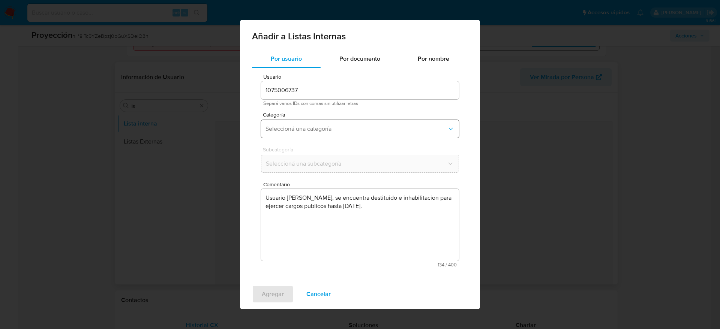
drag, startPoint x: 328, startPoint y: 96, endPoint x: 304, endPoint y: 126, distance: 37.7
click at [304, 126] on div "Usuario 1075006737 Separá varios IDs con comas sin utilizar letras Categoría Se…" at bounding box center [360, 170] width 216 height 205
click at [304, 126] on span "Seleccioná una categoría" at bounding box center [355, 128] width 181 height 7
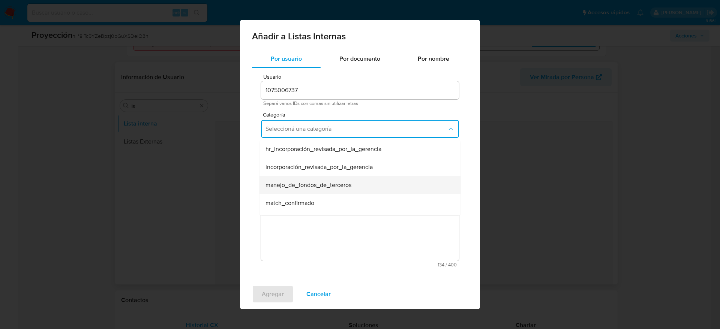
scroll to position [41, 0]
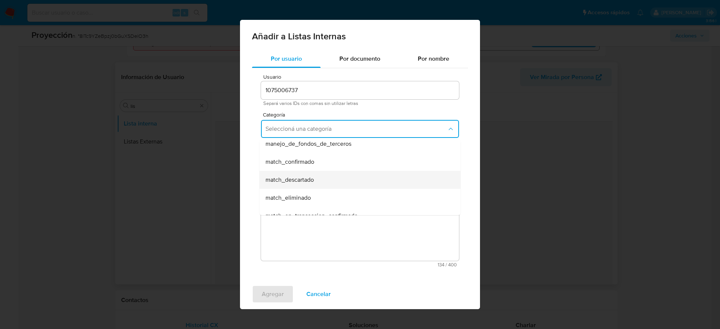
click at [311, 177] on span "match_descartado" at bounding box center [289, 179] width 48 height 7
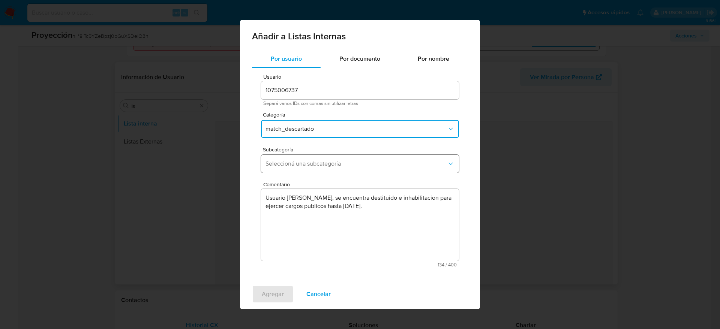
click at [375, 161] on span "Seleccioná una subcategoría" at bounding box center [355, 163] width 181 height 7
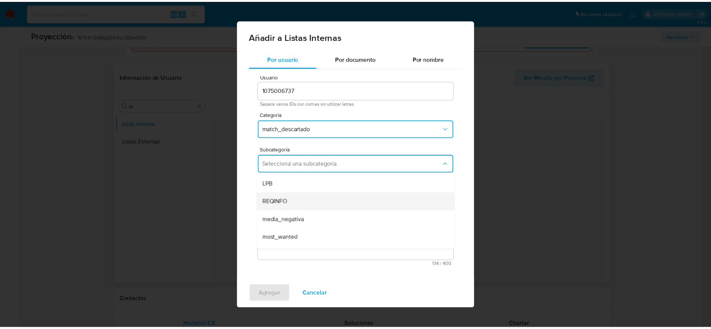
scroll to position [51, 0]
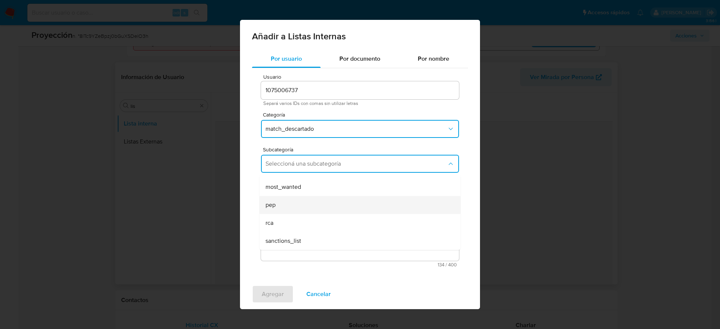
click at [313, 205] on div "pep" at bounding box center [357, 205] width 184 height 18
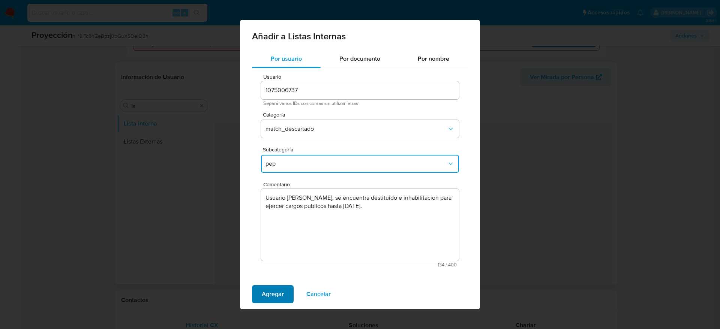
click at [272, 287] on span "Agregar" at bounding box center [273, 294] width 22 height 16
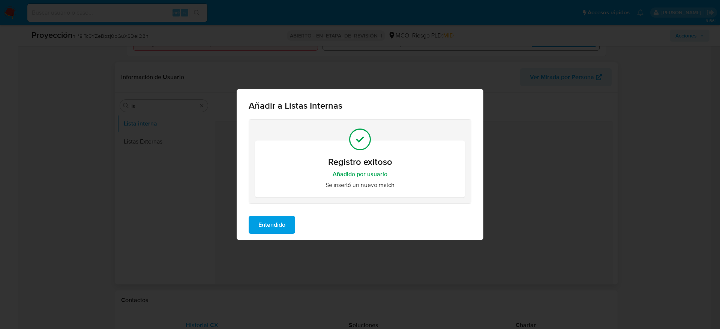
click at [281, 224] on span "Entendido" at bounding box center [271, 225] width 27 height 16
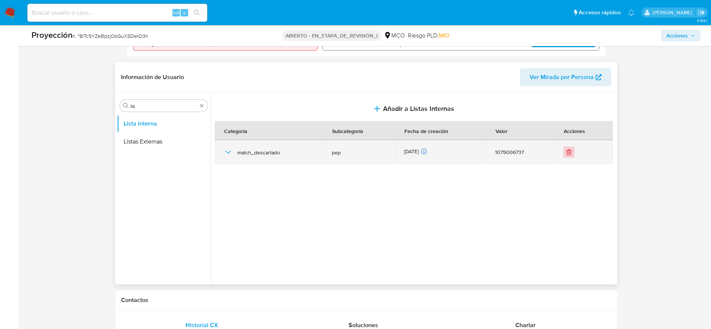
click at [571, 153] on button "Eliminar" at bounding box center [569, 152] width 11 height 11
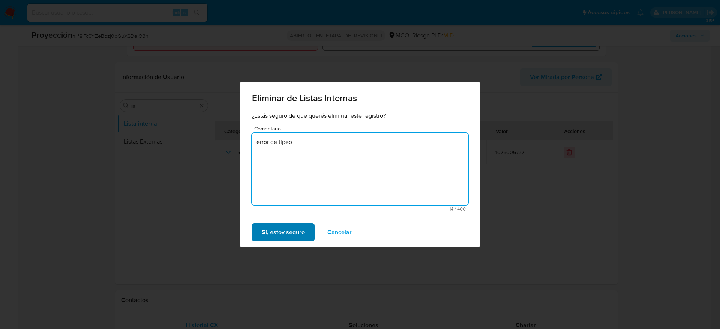
type textarea "error de tipeo"
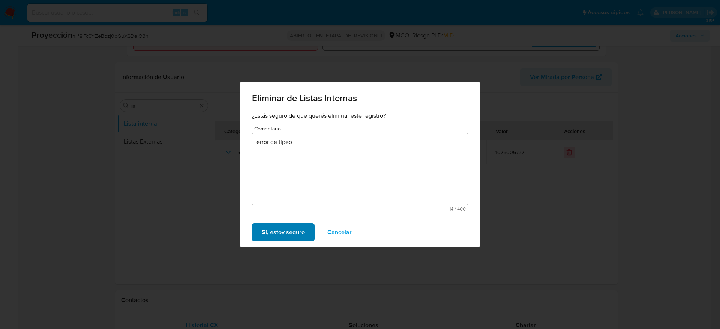
click at [307, 233] on button "Sí, estoy seguro" at bounding box center [283, 232] width 63 height 18
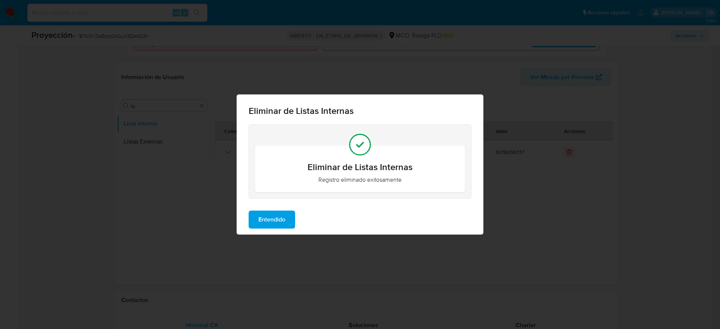
click at [275, 220] on span "Entendido" at bounding box center [271, 219] width 27 height 16
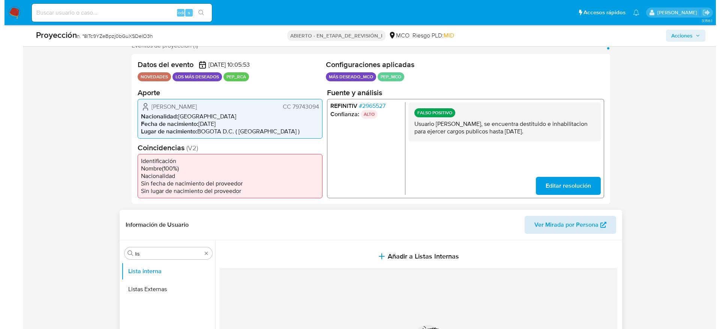
scroll to position [145, 0]
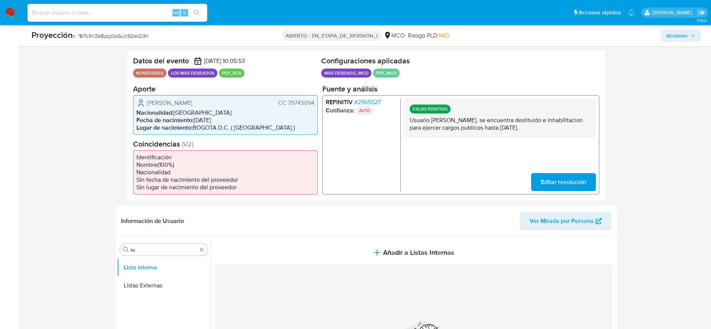
click at [564, 171] on div "FALSO POSITIVO Usuario Leonardo Andres Salgado Ramirez, se encuentra destituido…" at bounding box center [499, 144] width 192 height 93
click at [541, 188] on button "Editar resolución" at bounding box center [563, 182] width 65 height 18
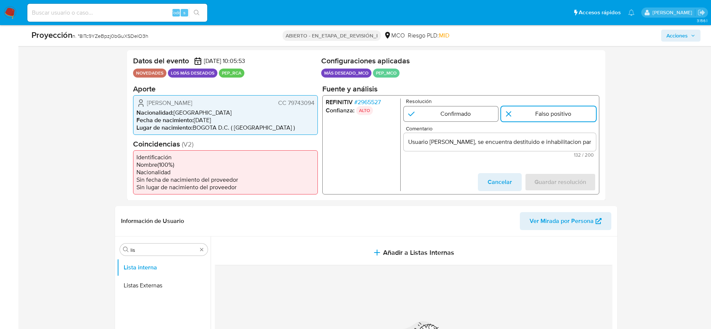
click at [475, 113] on input "1 de 1" at bounding box center [450, 113] width 95 height 15
radio input "true"
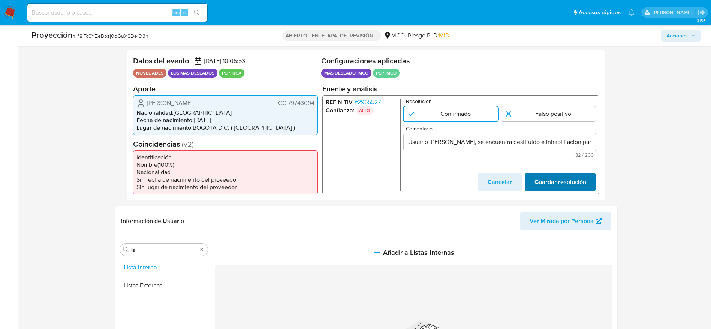
click at [554, 175] on span "Guardar resolución" at bounding box center [560, 182] width 52 height 16
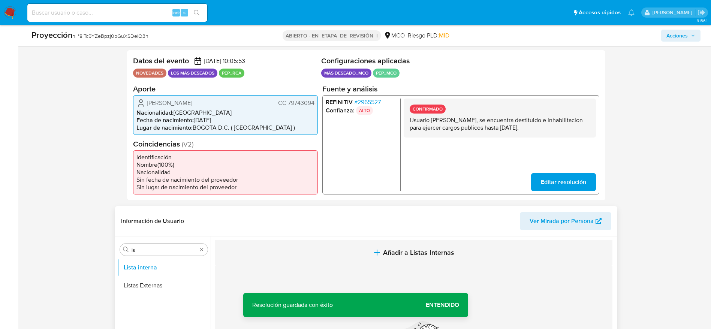
click at [366, 258] on button "Añadir a Listas Internas" at bounding box center [414, 252] width 398 height 25
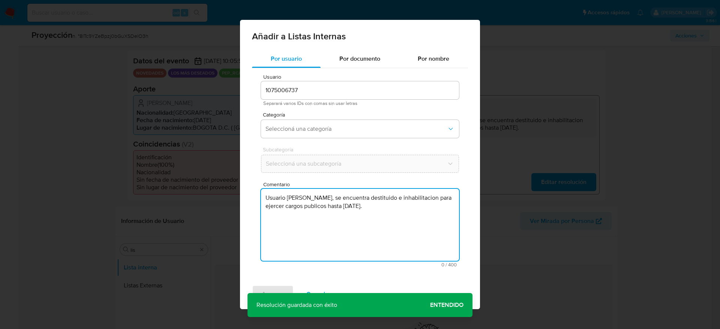
click at [364, 234] on textarea "Usuario Leonardo Andres Salgado Ramirez, se encuentra destituido e inhabilitaci…" at bounding box center [360, 225] width 198 height 72
type textarea "Usuario Leonardo Andres Salgado Ramirez, se encuentra destituido e inhabilitaci…"
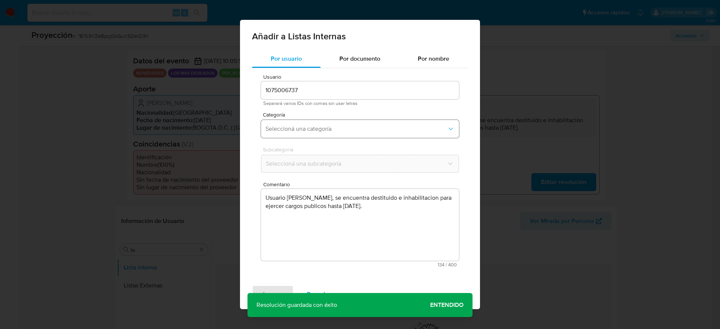
click at [349, 125] on span "Seleccioná una categoría" at bounding box center [355, 128] width 181 height 7
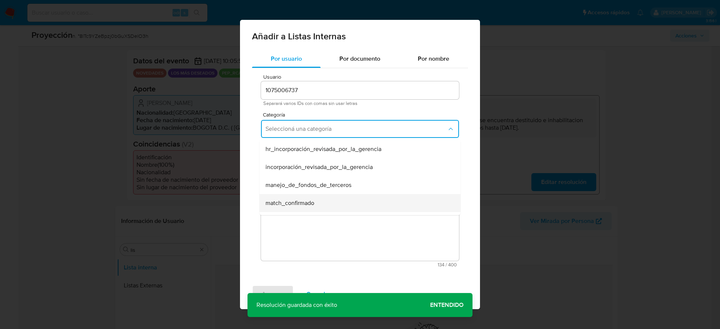
scroll to position [32, 0]
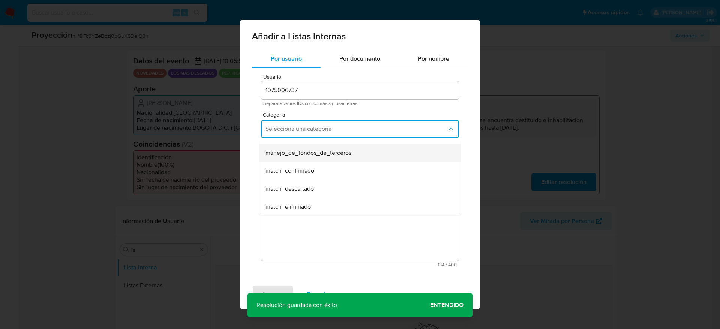
click at [331, 162] on div "match_confirmado" at bounding box center [357, 171] width 184 height 18
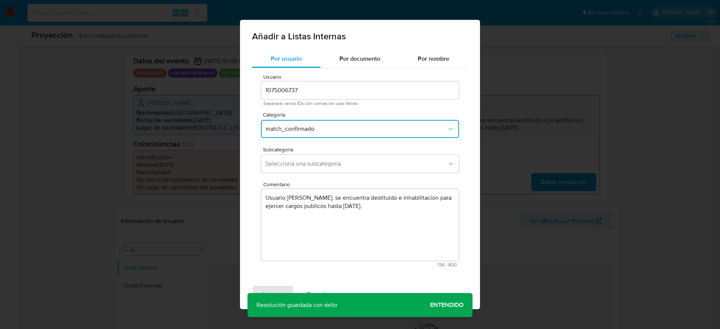
click at [324, 127] on span "match_confirmado" at bounding box center [355, 128] width 181 height 7
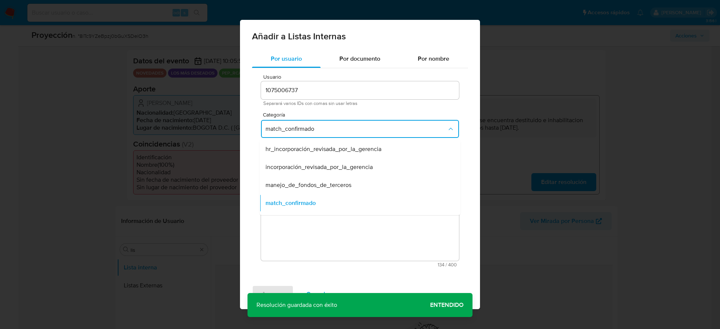
click at [324, 127] on span "match_confirmado" at bounding box center [355, 128] width 181 height 7
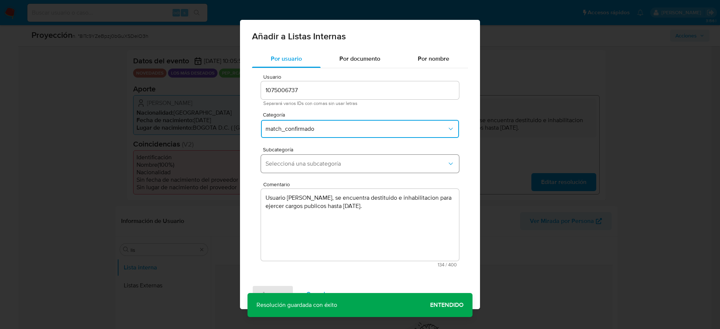
click at [322, 157] on button "Seleccioná una subcategoría" at bounding box center [360, 164] width 198 height 18
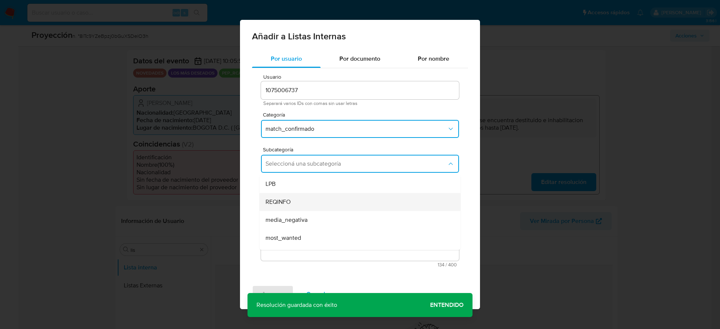
scroll to position [51, 0]
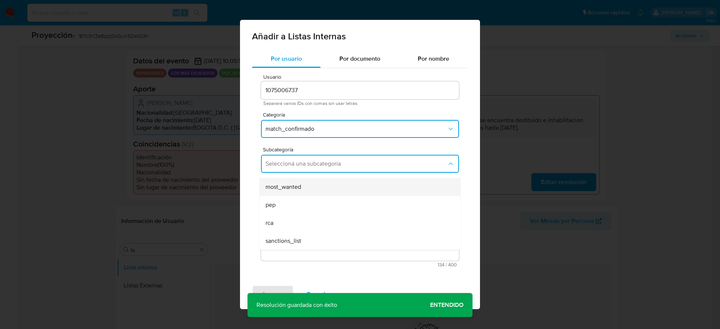
click at [304, 186] on div "most_wanted" at bounding box center [357, 187] width 184 height 18
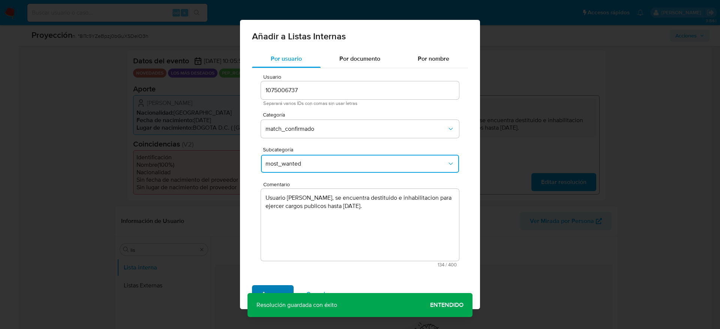
click at [274, 289] on font "Agregar" at bounding box center [273, 294] width 22 height 18
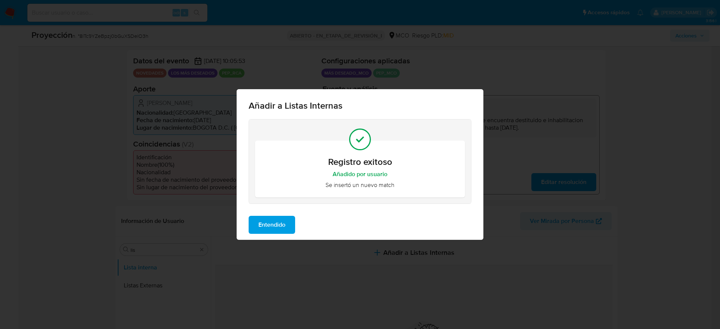
click at [277, 226] on span "Entendido" at bounding box center [271, 225] width 27 height 16
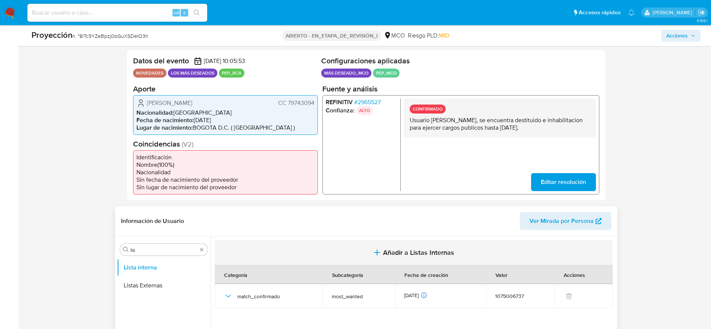
click at [375, 241] on button "Añadir a Listas Internas" at bounding box center [414, 252] width 398 height 25
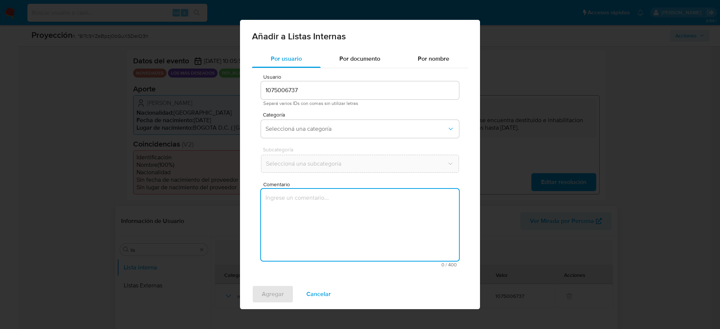
click at [375, 241] on textarea "Comentario" at bounding box center [360, 225] width 198 height 72
type textarea "El titular de la cuenta es Leonardo Andres Salgado Ramirez.l usuario se desempe…"
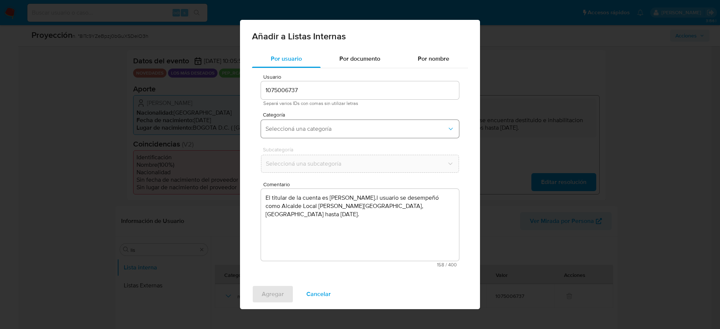
click at [335, 129] on span "Seleccioná una categoría" at bounding box center [355, 128] width 181 height 7
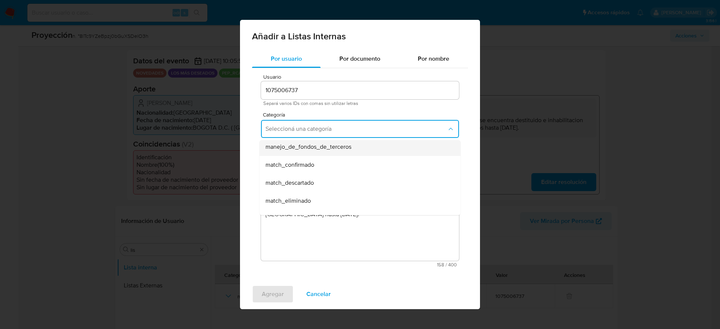
scroll to position [39, 0]
click at [326, 177] on div "match_descartado" at bounding box center [357, 182] width 184 height 18
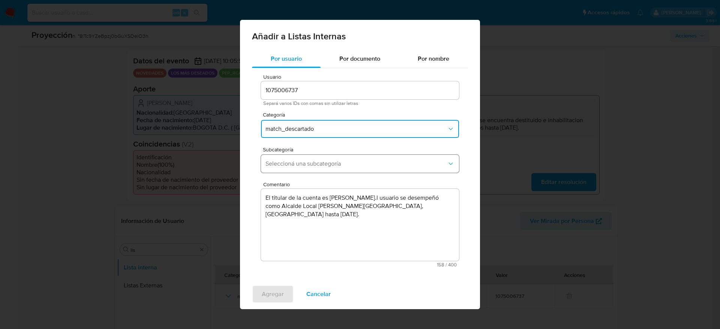
click at [351, 166] on span "Seleccioná una subcategoría" at bounding box center [355, 163] width 181 height 7
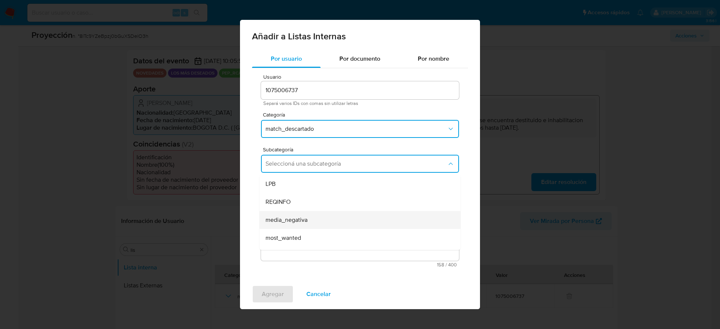
scroll to position [51, 0]
click at [305, 214] on div "rca" at bounding box center [357, 223] width 184 height 18
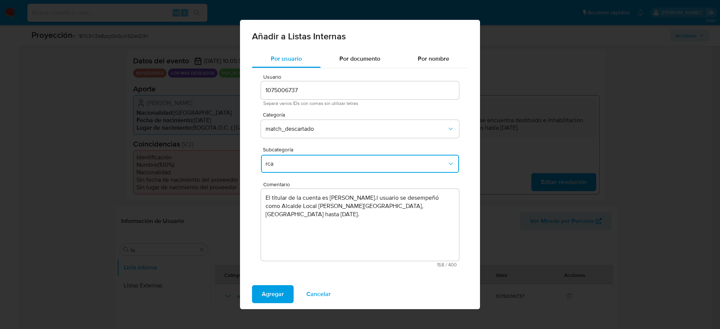
click at [301, 162] on span "rca" at bounding box center [355, 163] width 181 height 7
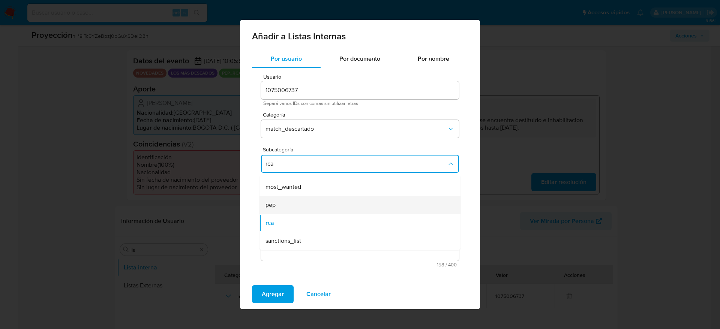
click at [289, 201] on div "pep" at bounding box center [357, 205] width 184 height 18
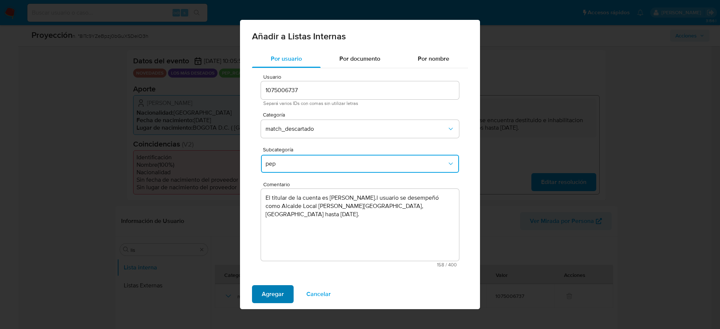
click at [277, 296] on span "Agregar" at bounding box center [273, 294] width 22 height 16
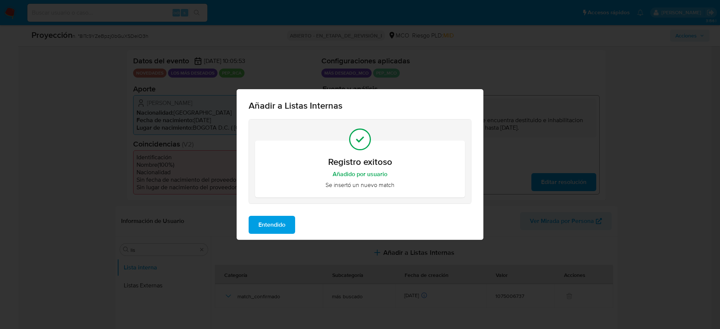
click at [285, 229] on span "Entendido" at bounding box center [271, 225] width 27 height 16
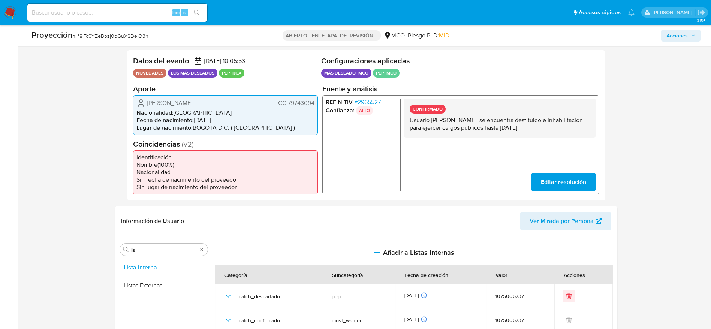
click at [506, 124] on p "Usuario Leonardo Andres Salgado Ramirez, se encuentra destituido e inhabilitaci…" at bounding box center [499, 123] width 180 height 15
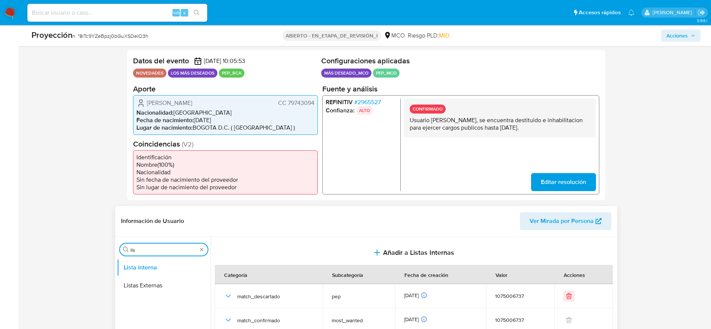
click at [160, 247] on input "lis" at bounding box center [163, 250] width 67 height 7
click at [160, 247] on input "r" at bounding box center [163, 250] width 67 height 7
type input "res"
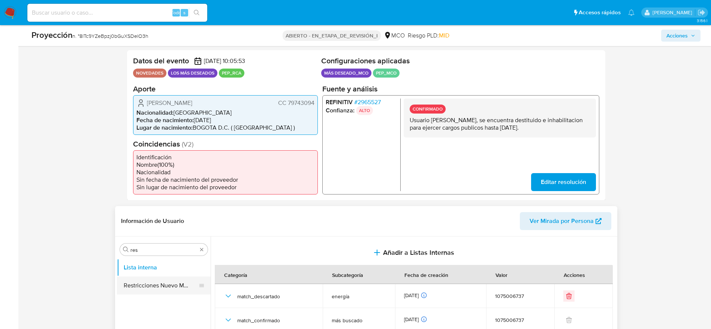
click at [144, 280] on button "Restricciones Nuevo Mundo" at bounding box center [161, 286] width 88 height 18
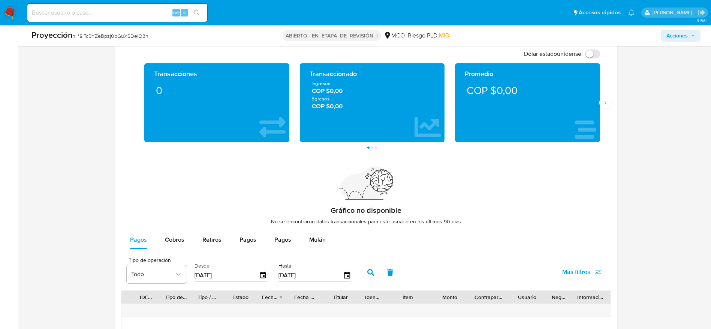
scroll to position [1112, 0]
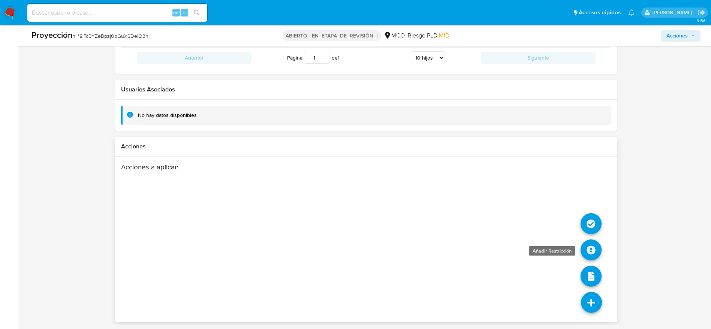
click at [591, 246] on icon at bounding box center [591, 250] width 21 height 21
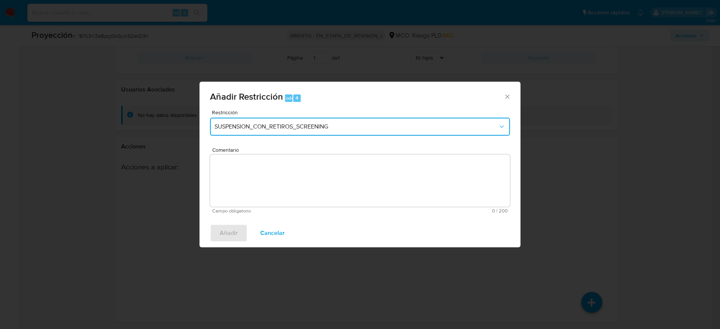
click at [331, 123] on span "SUSPENSION_CON_RETIROS_SCREENING" at bounding box center [355, 126] width 283 height 7
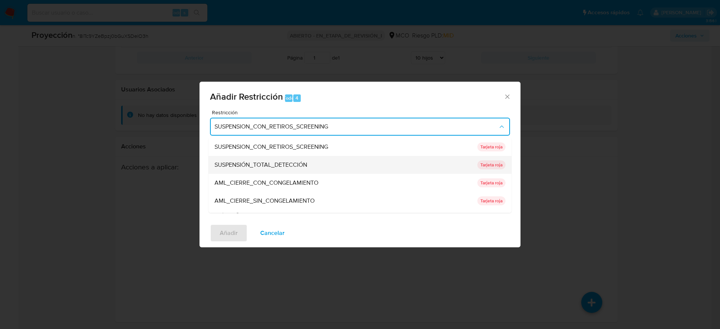
click at [278, 161] on font "SUSPENSIÓN_TOTAL_DETECCIÓN" at bounding box center [260, 164] width 93 height 9
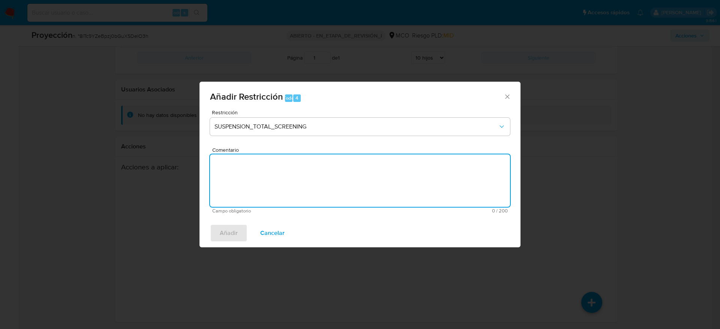
click at [278, 161] on textarea "Comentario" at bounding box center [360, 180] width 300 height 52
paste textarea "Usuario Leonardo Andres Salgado Ramirez, se encuentra destituido e inhabilitaci…"
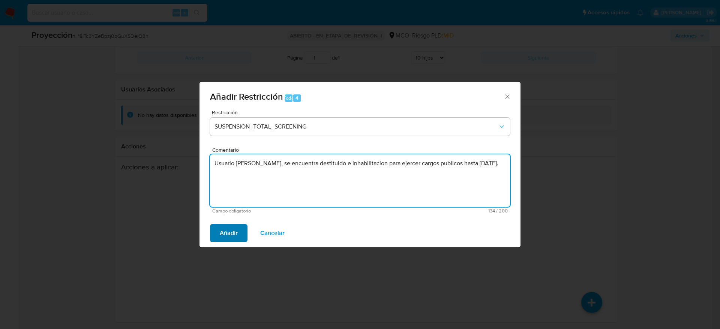
type textarea "Usuario Leonardo Andres Salgado Ramirez, se encuentra destituido e inhabilitaci…"
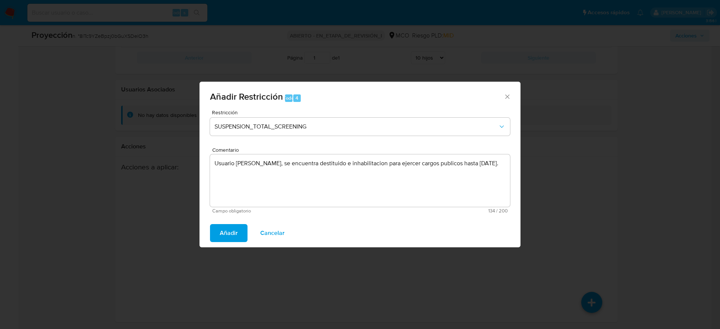
click at [235, 239] on span "Añadir" at bounding box center [229, 233] width 18 height 16
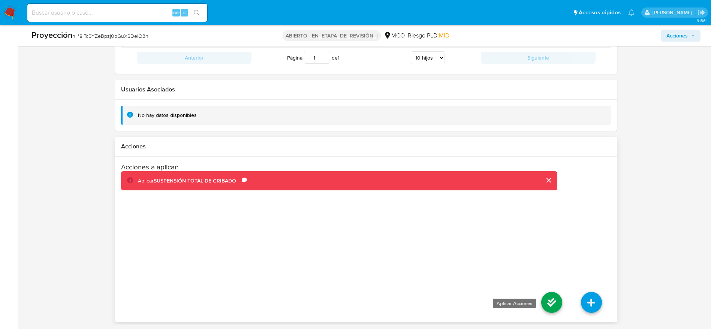
click at [550, 305] on icon at bounding box center [551, 302] width 21 height 21
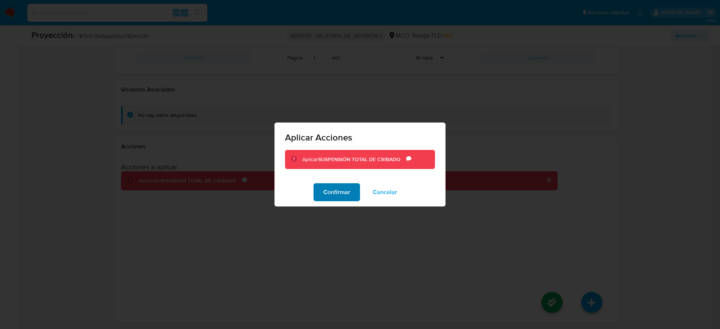
click at [349, 193] on font "Confirmar" at bounding box center [336, 192] width 27 height 18
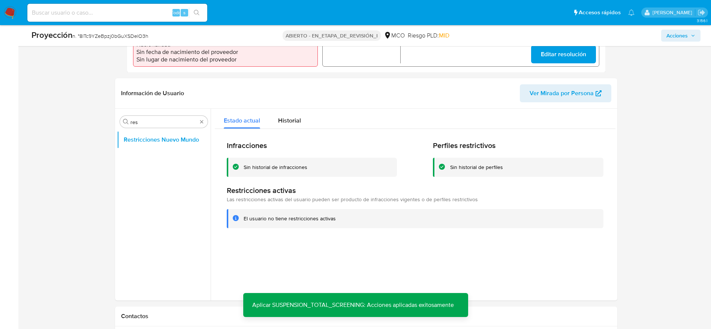
scroll to position [272, 0]
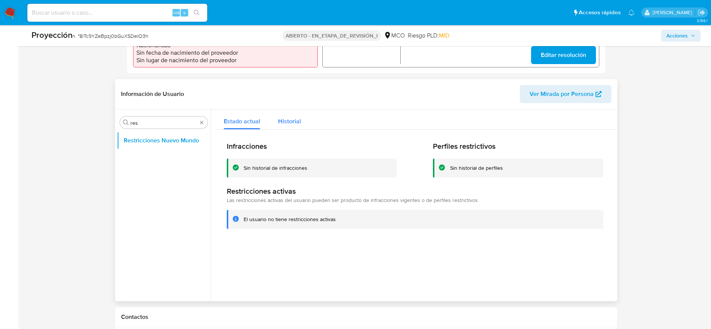
click at [291, 118] on span "Historial" at bounding box center [289, 121] width 23 height 9
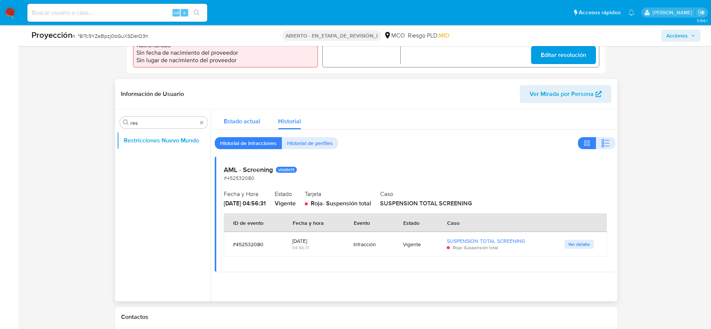
click at [243, 124] on span "Estado actual" at bounding box center [242, 121] width 36 height 9
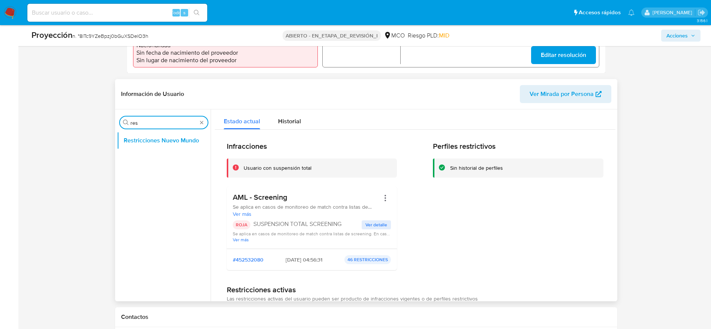
click at [159, 124] on input "res" at bounding box center [163, 123] width 67 height 7
click at [167, 117] on div "Buscar res" at bounding box center [164, 123] width 88 height 12
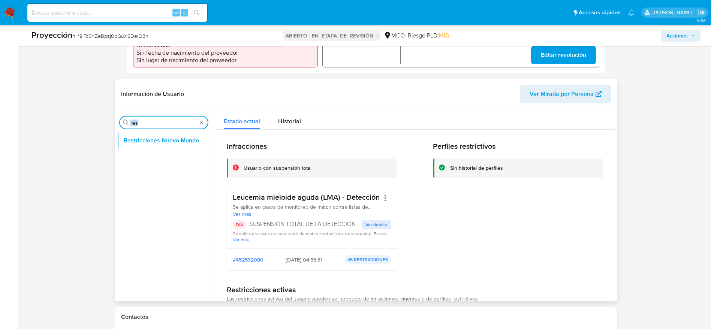
click at [159, 121] on input "res" at bounding box center [163, 123] width 67 height 7
type input "r"
type input "ARC"
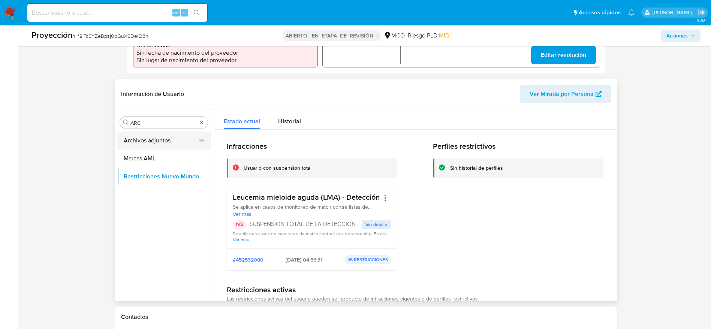
click at [167, 148] on button "Archivos adjuntos" at bounding box center [161, 141] width 88 height 18
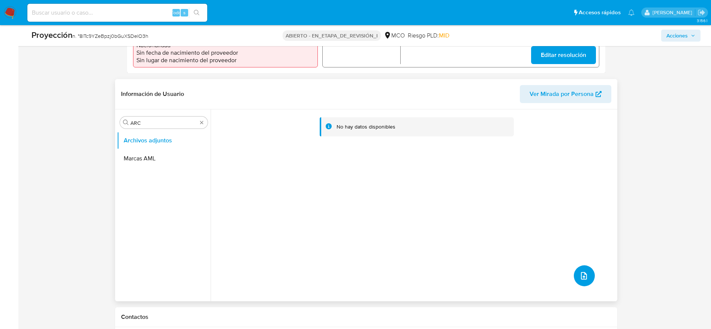
click at [580, 276] on icon "subir archivo" at bounding box center [584, 275] width 9 height 9
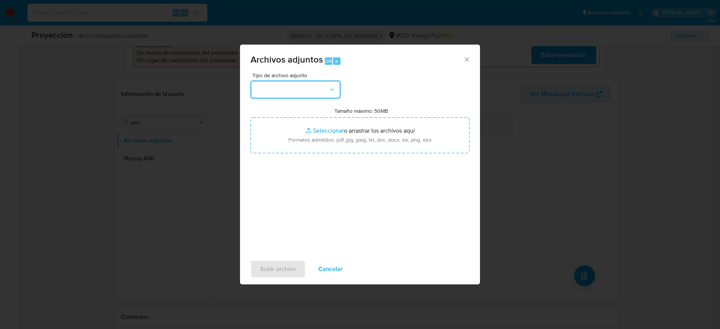
click at [293, 93] on button "button" at bounding box center [295, 90] width 90 height 18
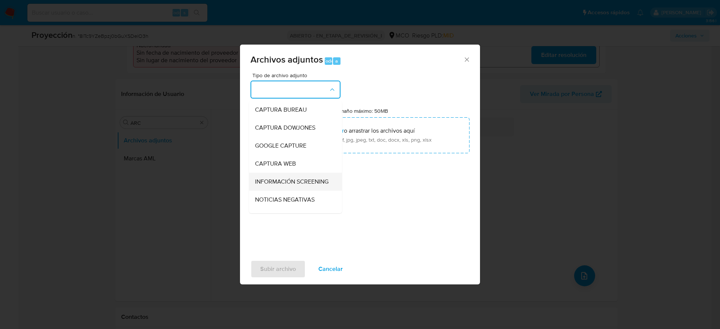
click at [303, 186] on span "INFORMACIÓN SCREENING" at bounding box center [291, 181] width 73 height 7
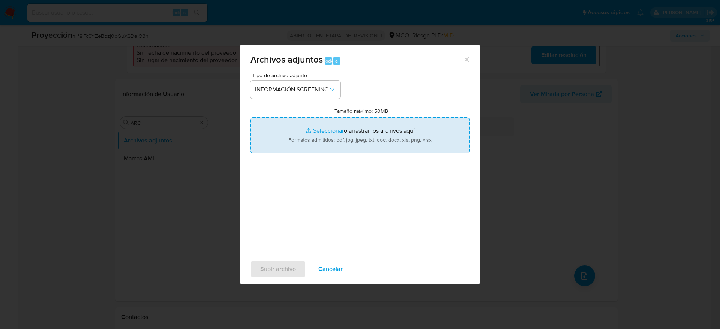
click at [357, 144] on input "Tamaño máximo: 50MB Seleccionar archivos" at bounding box center [359, 135] width 219 height 36
type input "C:\fakepath\DEA.pdf"
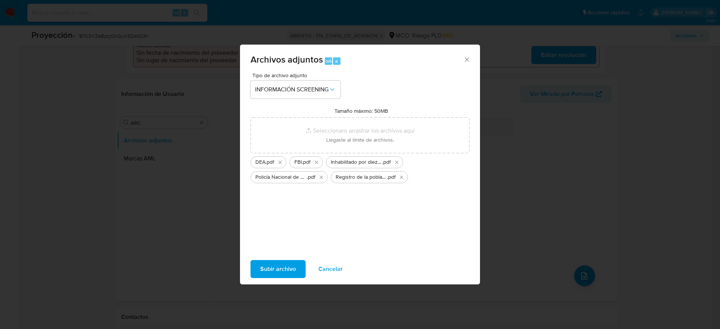
click at [288, 271] on span "Subir archivo" at bounding box center [278, 269] width 36 height 16
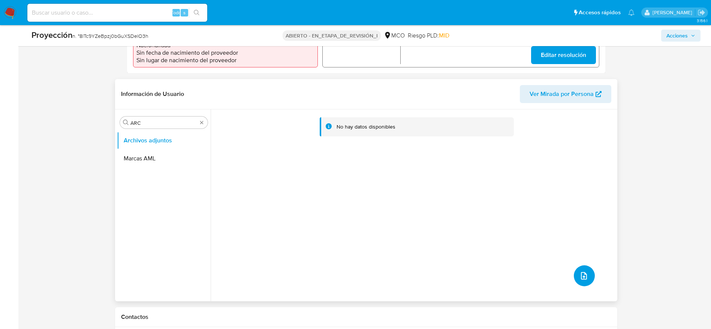
click at [582, 278] on icon "subir archivo" at bounding box center [584, 275] width 9 height 9
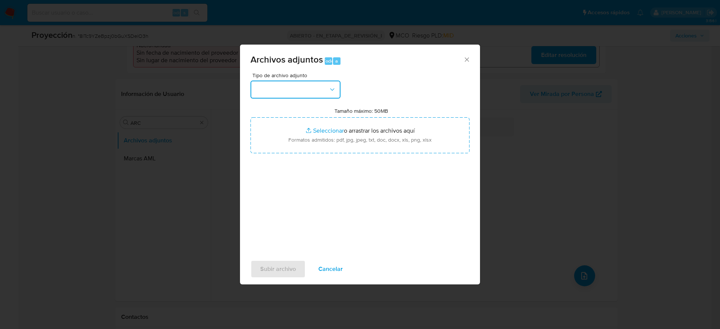
click at [327, 83] on button "button" at bounding box center [295, 90] width 90 height 18
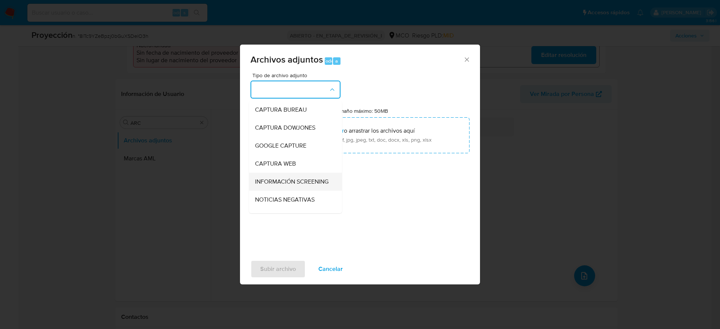
click at [319, 186] on span "INFORMACIÓN SCREENING" at bounding box center [291, 181] width 73 height 7
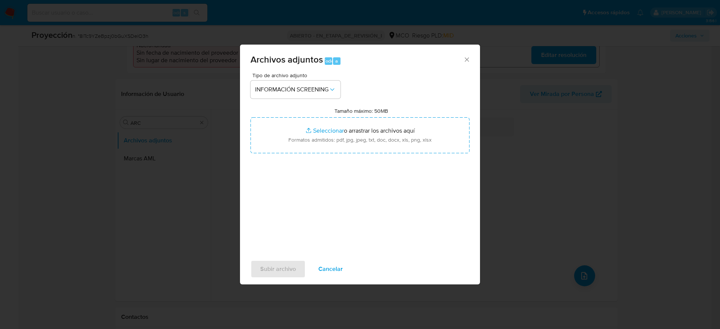
click at [345, 115] on div "Tamaño máximo: 50MB Seleccionar archivos Seleccionar o arrastrar los archivos a…" at bounding box center [359, 131] width 219 height 46
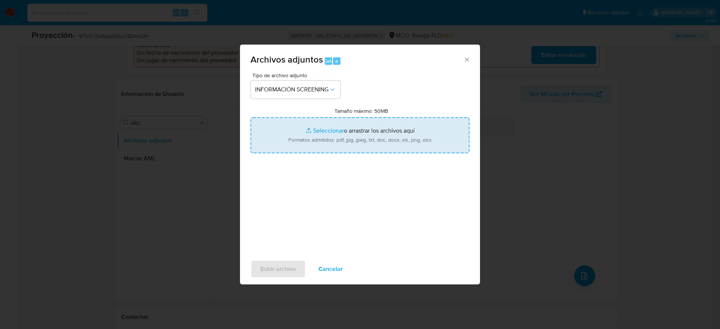
click at [336, 123] on input "Tamaño máximo: 50MB Seleccionar archivos" at bounding box center [359, 135] width 219 height 36
type input "C:\fakepath\_Leonardo Andres Salgado Ramirez_ lavado de dinero - Buscar con Goo…"
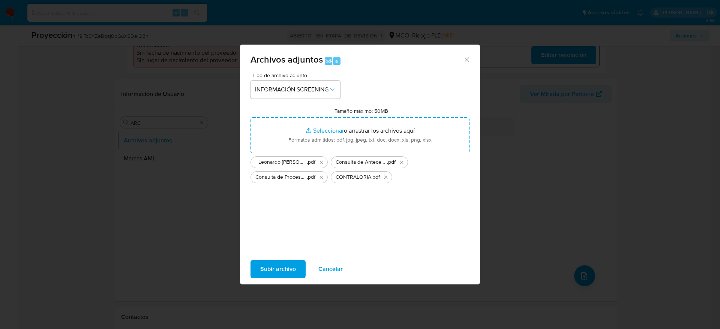
click at [277, 268] on font "Subir archivo" at bounding box center [278, 269] width 36 height 18
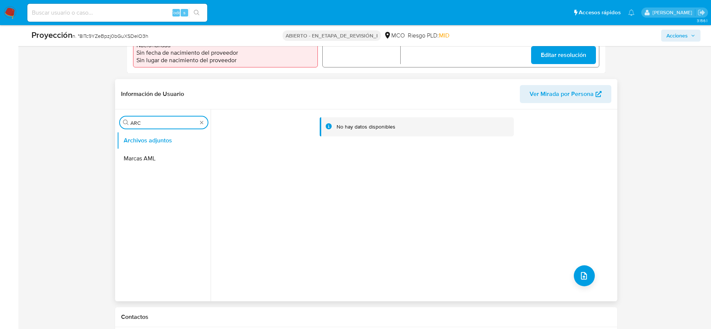
click at [158, 121] on input "ARC" at bounding box center [163, 123] width 67 height 7
click at [171, 163] on button "Marcas AML" at bounding box center [161, 159] width 88 height 18
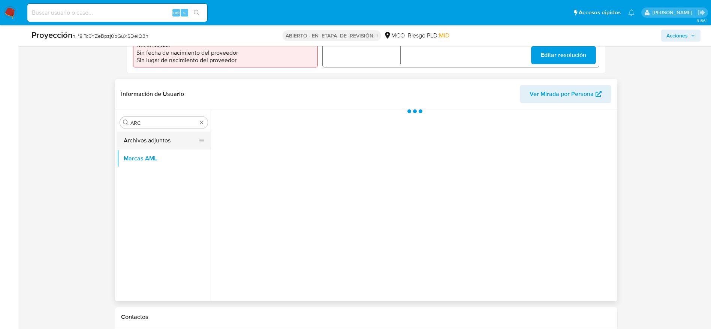
click at [166, 133] on button "Archivos adjuntos" at bounding box center [161, 141] width 88 height 18
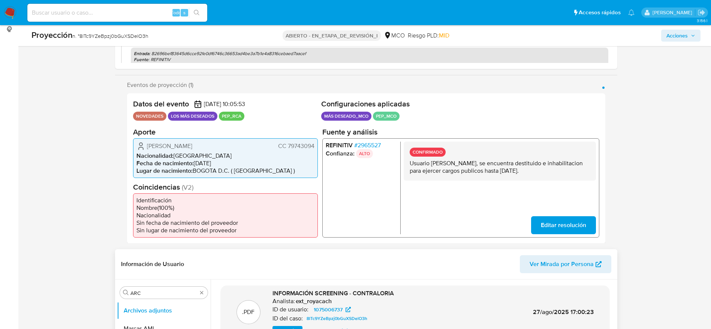
scroll to position [93, 0]
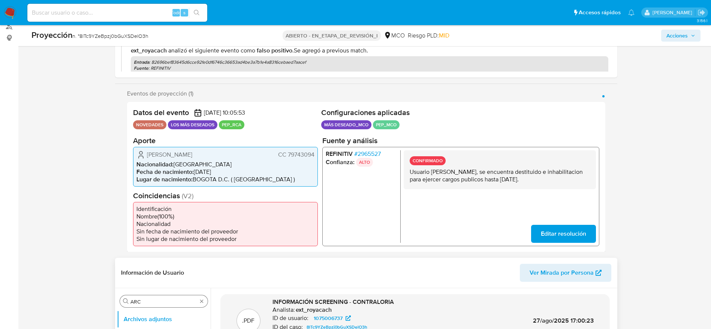
click at [161, 296] on div "Buscar ARC" at bounding box center [164, 301] width 88 height 12
click at [156, 299] on input "ARC" at bounding box center [163, 301] width 67 height 7
type input "K"
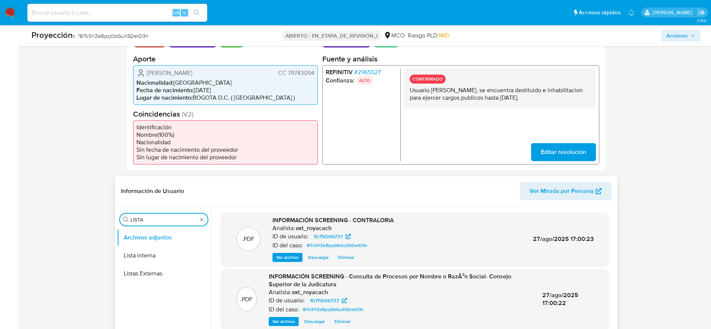
scroll to position [174, 0]
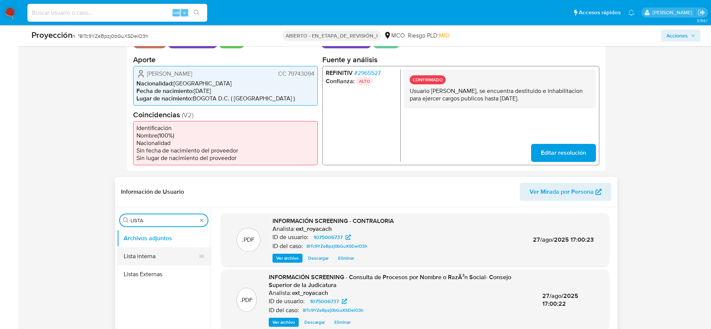
type input "LISTA"
click at [154, 257] on button "Lista interna" at bounding box center [161, 256] width 88 height 18
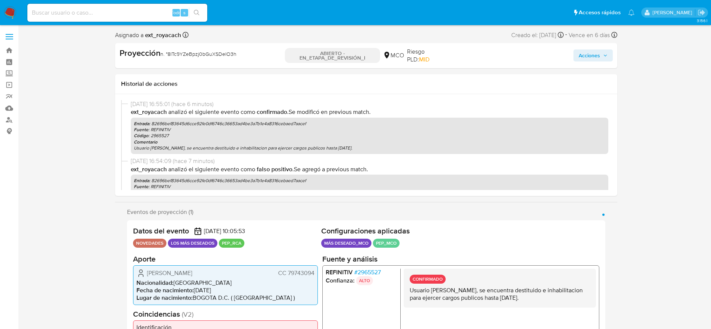
click at [585, 52] on span "Acciones" at bounding box center [589, 55] width 21 height 12
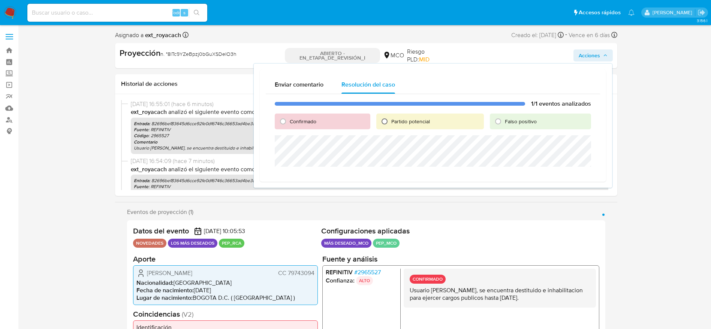
click at [389, 124] on input "Partido potencial" at bounding box center [385, 121] width 12 height 12
radio input "true"
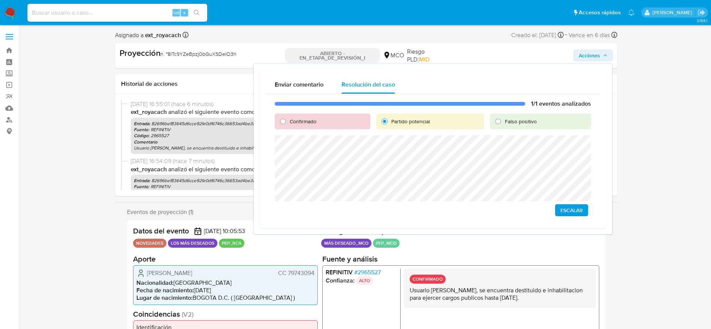
click at [580, 212] on span "Escalar" at bounding box center [572, 210] width 22 height 10
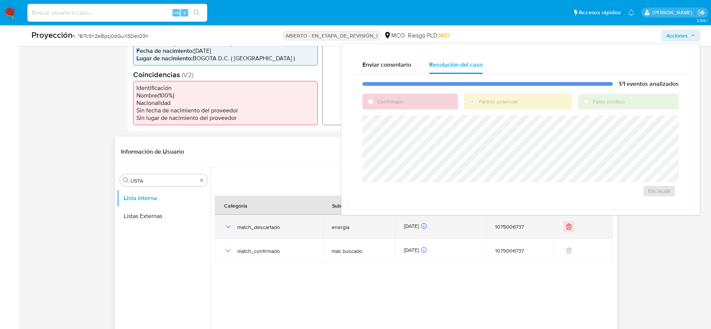
scroll to position [215, 0]
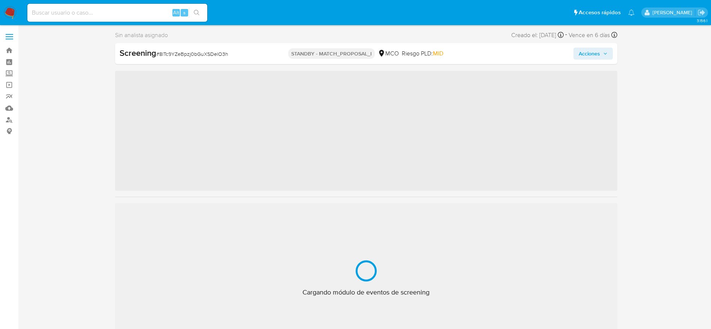
scroll to position [317, 0]
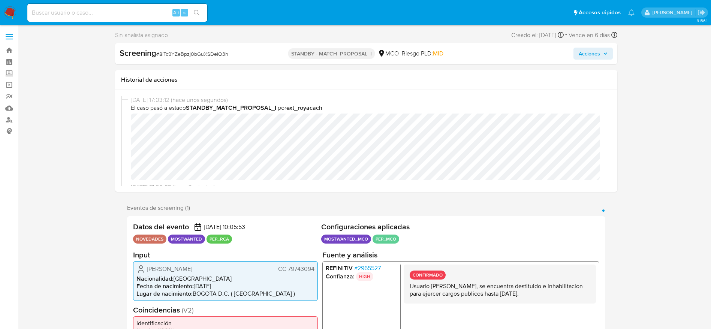
select select "10"
click at [202, 54] on span "# 8lTc9YZeBpzj0bGuXSDelO3h" at bounding box center [192, 53] width 72 height 7
copy span "8lTc9YZeBpzj0bGuXSDelO3h"
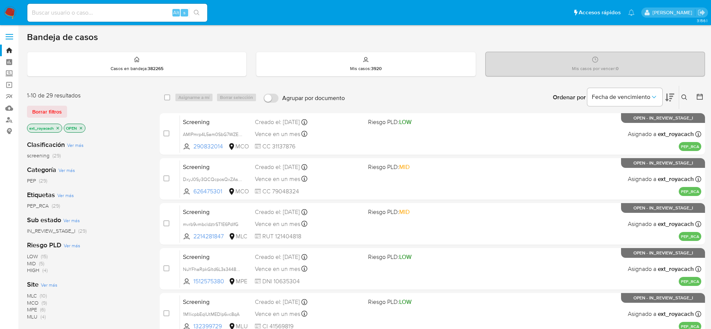
click at [7, 14] on img at bounding box center [10, 12] width 13 height 13
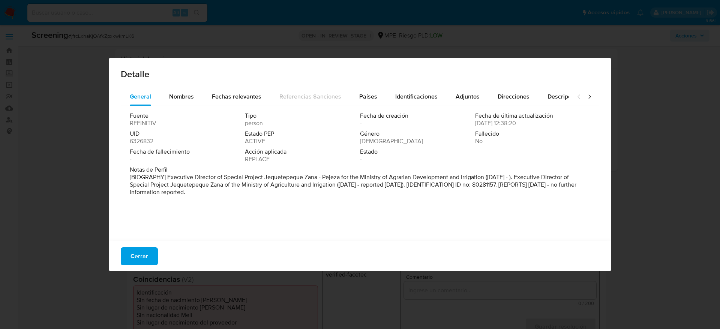
select select "10"
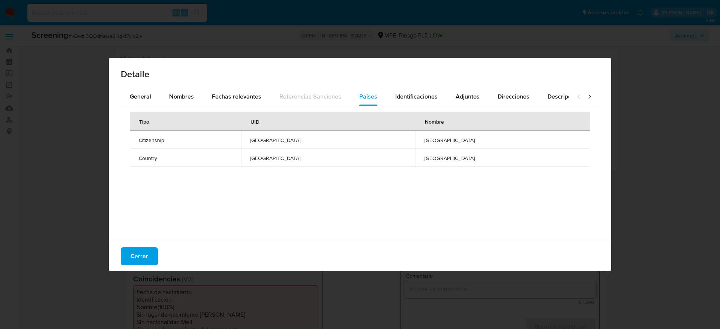
select select "10"
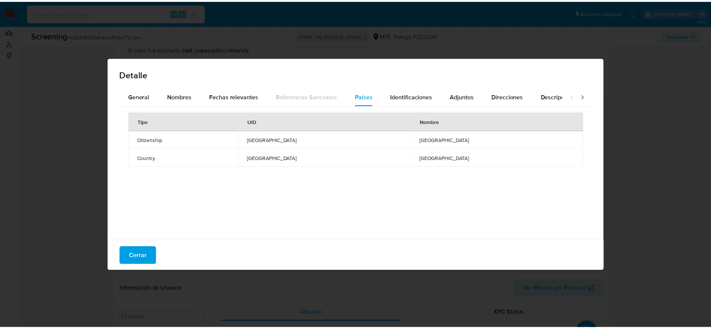
scroll to position [317, 0]
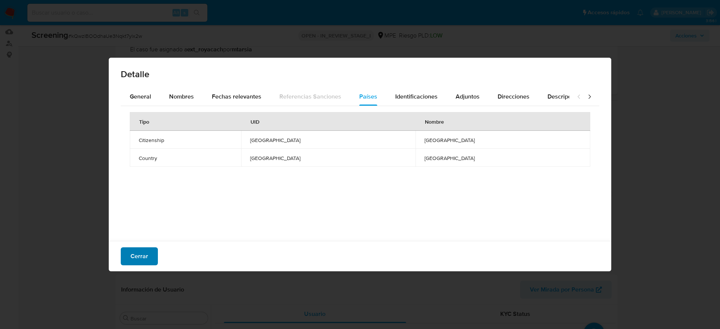
click at [150, 250] on button "Cerrar" at bounding box center [139, 256] width 37 height 18
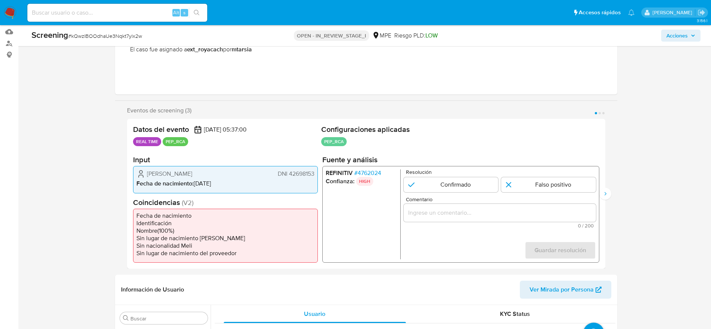
click at [174, 171] on span "[PERSON_NAME]" at bounding box center [169, 173] width 45 height 7
click at [174, 171] on span "Cristian Alfredo Yañez Huarilloclla" at bounding box center [169, 173] width 45 height 7
click at [127, 34] on span "# kQwzIBOOdhaUe3Nqkt7ylx2w" at bounding box center [105, 35] width 74 height 7
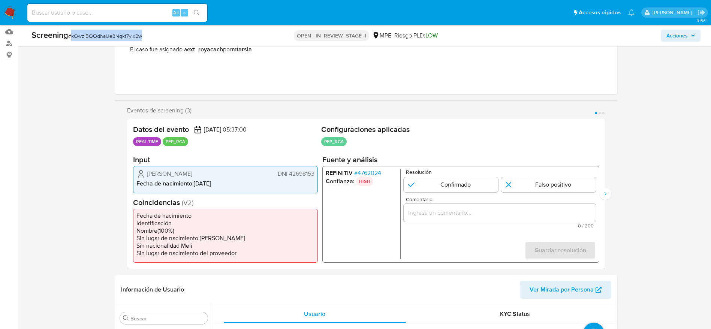
copy span "kQwzIBOOdhaUe3Nqkt7ylx2w"
click at [176, 170] on span "Cristian Alfredo Yañez Huarilloclla" at bounding box center [169, 173] width 45 height 7
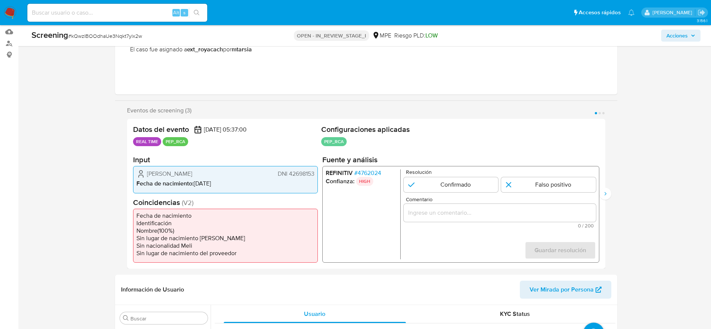
click at [176, 170] on span "Cristian Alfredo Yañez Huarilloclla" at bounding box center [169, 173] width 45 height 7
click at [249, 173] on div "Cristian Alfredo Yañez Huarilloclla DNI 42698153" at bounding box center [225, 173] width 178 height 9
drag, startPoint x: 144, startPoint y: 173, endPoint x: 316, endPoint y: 172, distance: 171.7
click at [316, 172] on div "Cristian Alfredo Yañez Huarilloclla DNI 42698153 Fecha de nacimiento : 29/08/19…" at bounding box center [225, 179] width 185 height 27
click at [357, 172] on span "# 4762024" at bounding box center [367, 172] width 27 height 7
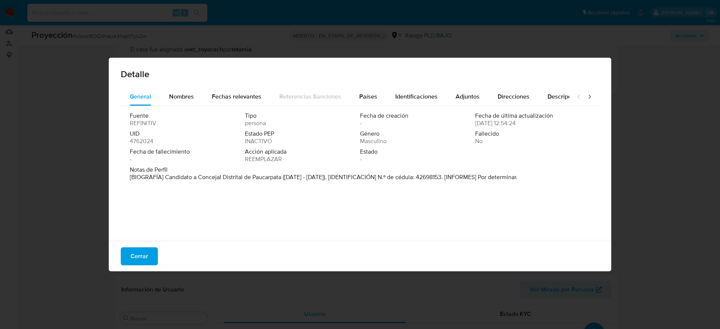
drag, startPoint x: 165, startPoint y: 177, endPoint x: 282, endPoint y: 187, distance: 118.2
click at [282, 187] on div "Fuente REFINITIV Tipo persona Fecha de creación - Fecha de última actualización…" at bounding box center [360, 171] width 478 height 131
click at [145, 251] on span "Cerrar" at bounding box center [139, 256] width 18 height 16
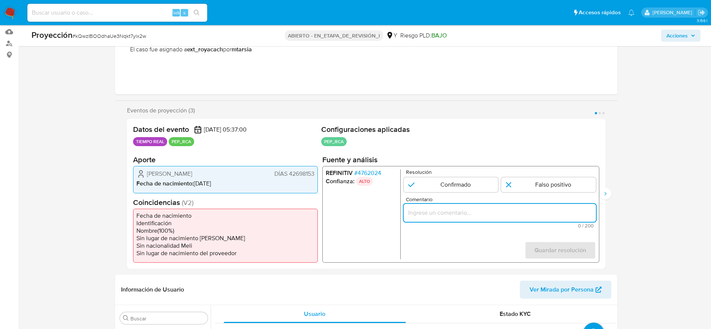
click at [500, 214] on input "Comentario" at bounding box center [499, 213] width 192 height 10
paste input "Caso generado sobre el usuario Cristian Alfredo Yañez Huarilloclla. Se descarta…"
type input "Caso generado sobre el usuario Cristian Alfredo Yañez Huarilloclla. Se descarta…"
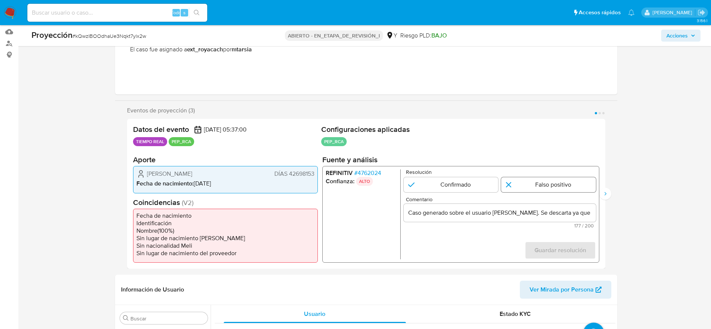
click at [551, 182] on input "1 de 3" at bounding box center [548, 184] width 95 height 15
radio input "true"
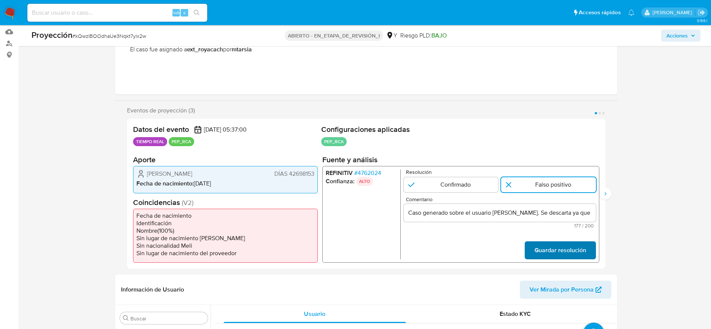
click at [561, 245] on span "Guardar resolución" at bounding box center [560, 250] width 52 height 16
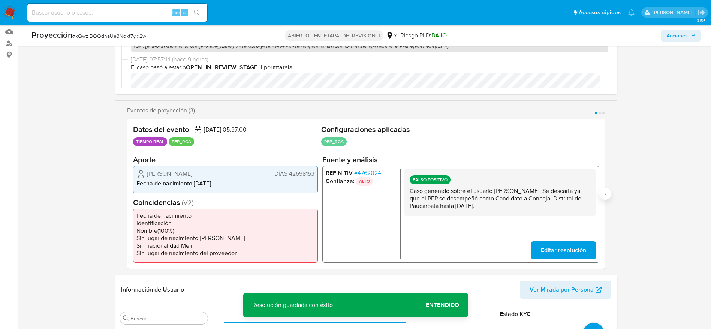
click at [609, 195] on button "Siguiente" at bounding box center [606, 194] width 12 height 12
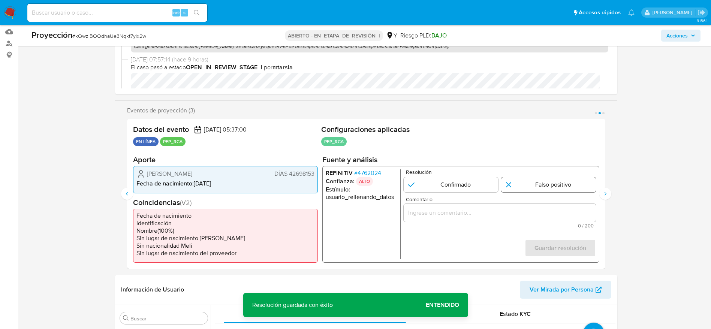
click at [548, 181] on input "2 de 3" at bounding box center [548, 184] width 95 height 15
radio input "true"
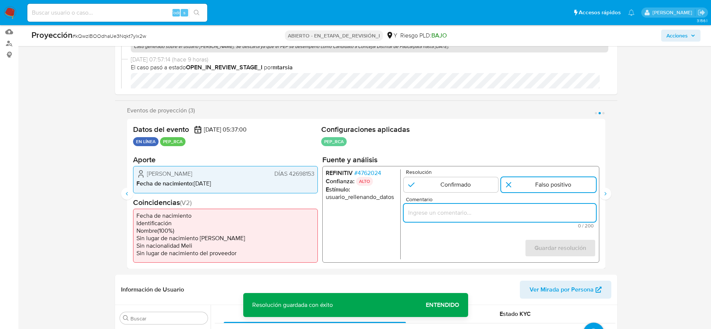
drag, startPoint x: 502, startPoint y: 207, endPoint x: 477, endPoint y: 208, distance: 25.5
click at [477, 208] on input "Comentario" at bounding box center [499, 213] width 192 height 10
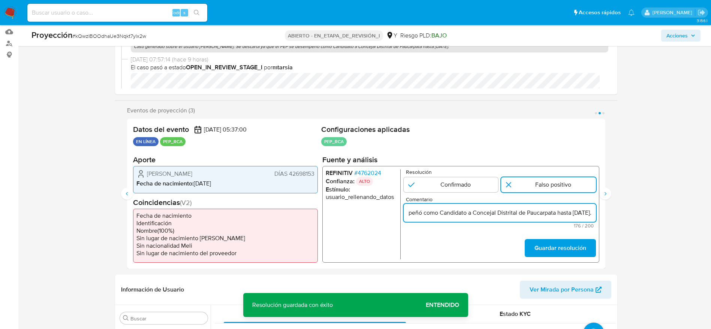
scroll to position [0, 291]
type input "Caso generado sobre el usuario Cristian Alfredo Yañez Huarilloclla. Se descarta…"
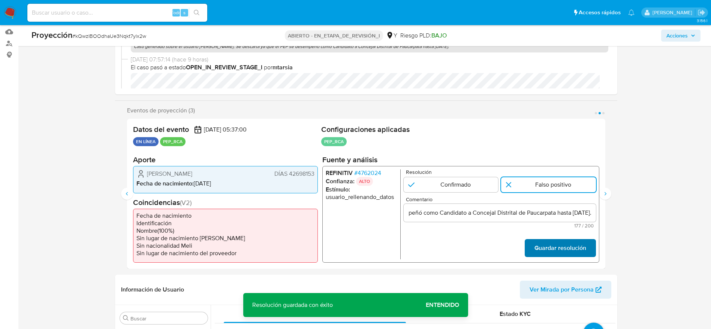
scroll to position [0, 0]
click at [565, 248] on font "Guardar resolución" at bounding box center [560, 248] width 52 height 18
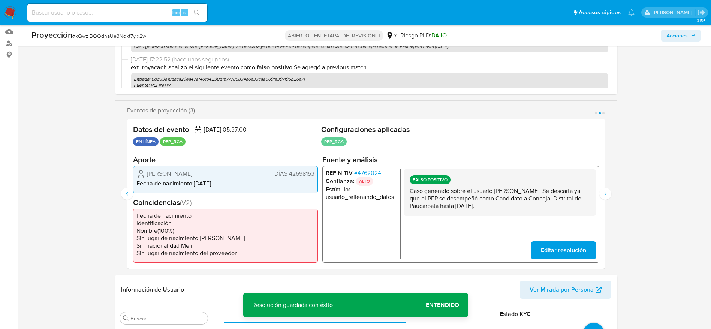
scroll to position [238, 0]
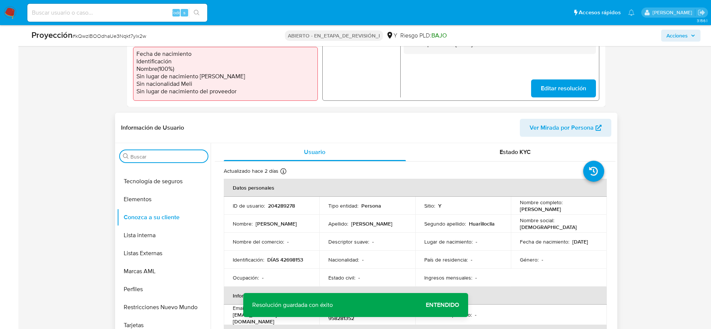
click at [147, 155] on input "Buscar" at bounding box center [167, 156] width 74 height 7
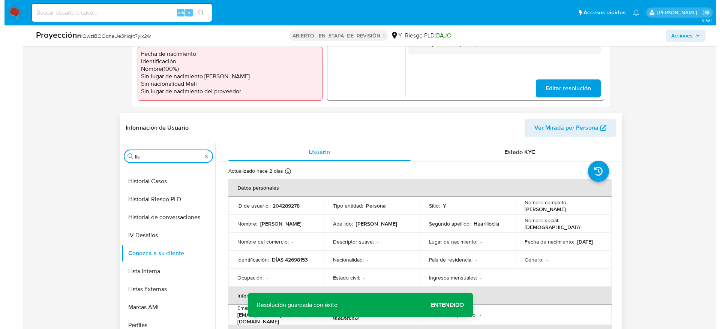
scroll to position [0, 0]
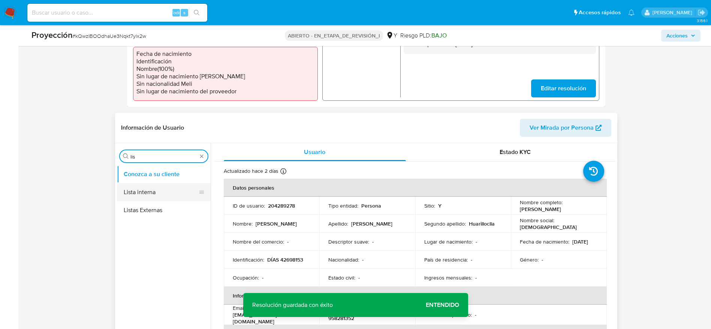
type input "lis"
click at [155, 187] on button "Lista interna" at bounding box center [161, 192] width 88 height 18
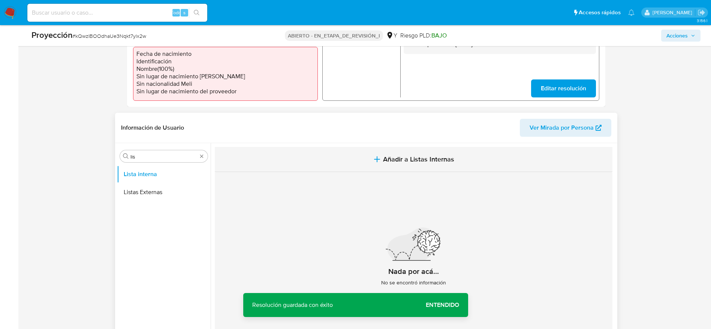
click at [364, 162] on button "Añadir a Listas Internas" at bounding box center [414, 159] width 398 height 25
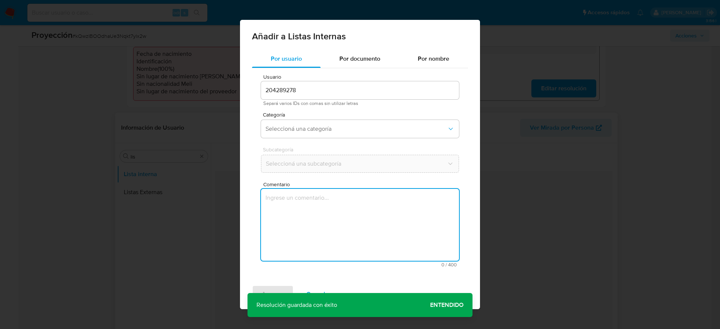
click at [357, 206] on textarea "Comentario" at bounding box center [360, 225] width 198 height 72
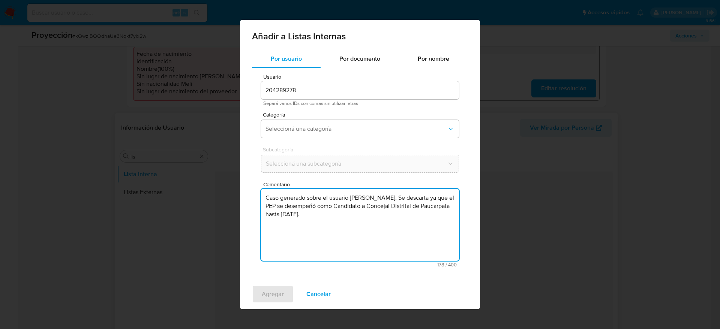
type textarea "Caso generado sobre el usuario Cristian Alfredo Yañez Huarilloclla. Se descarta…"
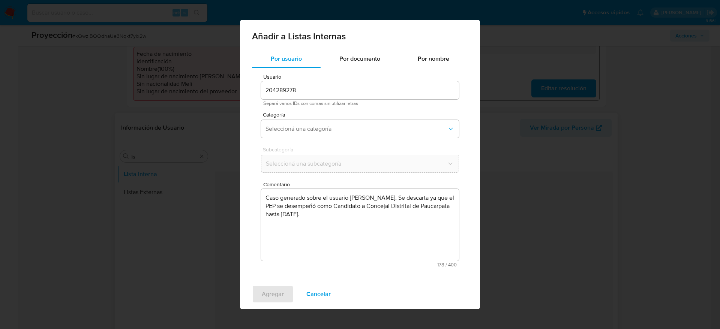
click at [328, 119] on div "Categoría Seleccioná una categoría" at bounding box center [360, 126] width 198 height 29
click at [304, 132] on span "Seleccioná una categoría" at bounding box center [355, 128] width 181 height 7
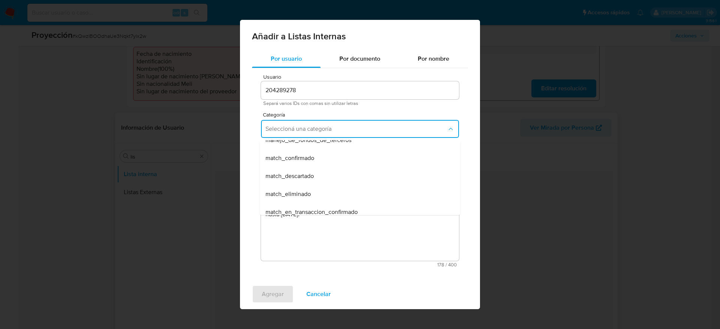
scroll to position [56, 0]
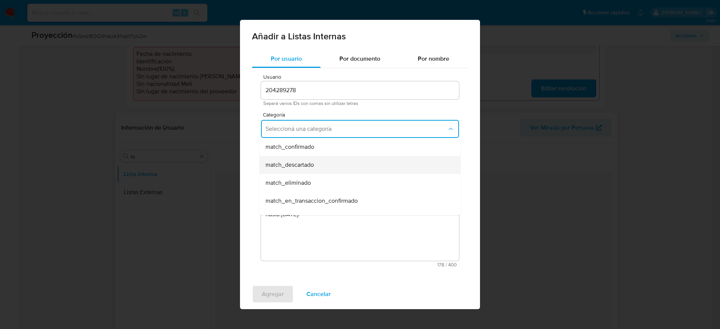
click at [313, 164] on span "match_descartado" at bounding box center [289, 164] width 48 height 7
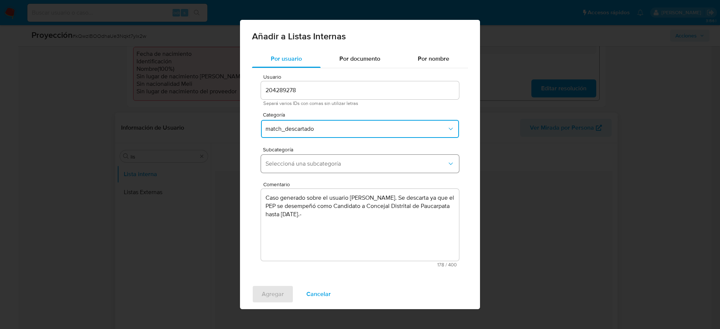
click at [323, 162] on span "Seleccioná una subcategoría" at bounding box center [355, 163] width 181 height 7
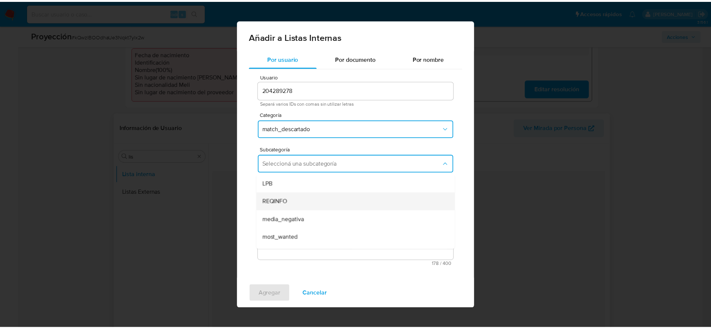
scroll to position [51, 0]
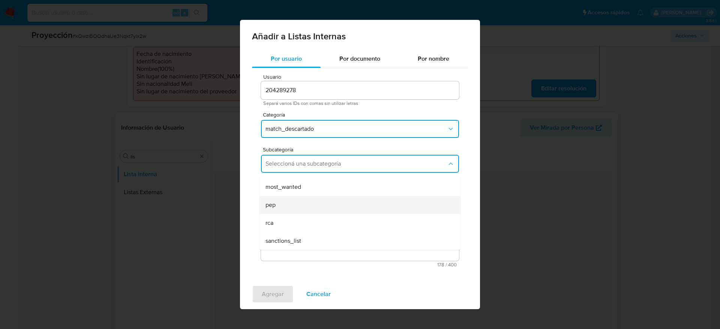
click at [291, 204] on div "pep" at bounding box center [357, 205] width 184 height 18
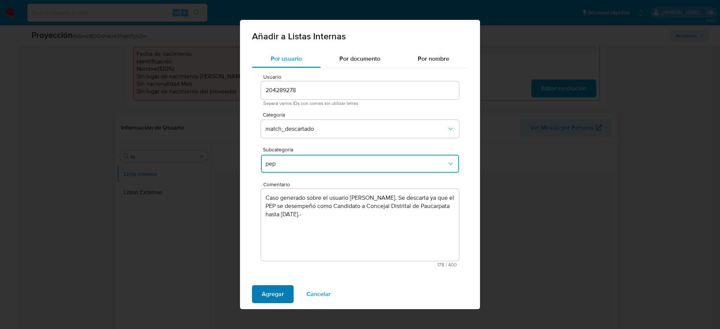
click at [276, 287] on span "Agregar" at bounding box center [273, 294] width 22 height 16
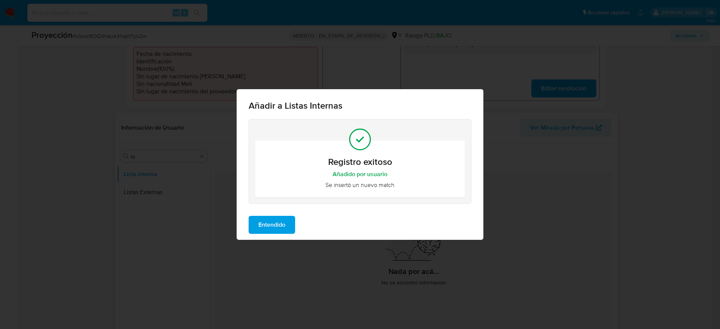
click at [278, 218] on span "Entendido" at bounding box center [271, 225] width 27 height 16
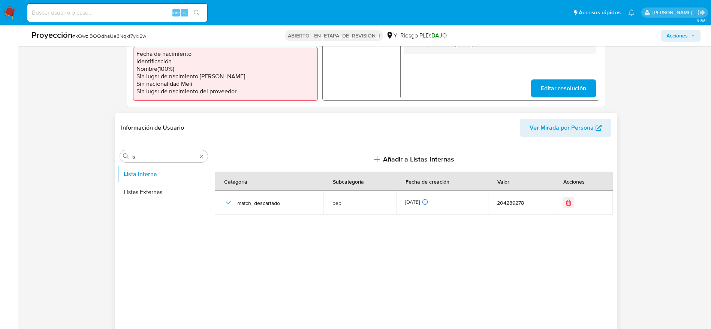
scroll to position [0, 0]
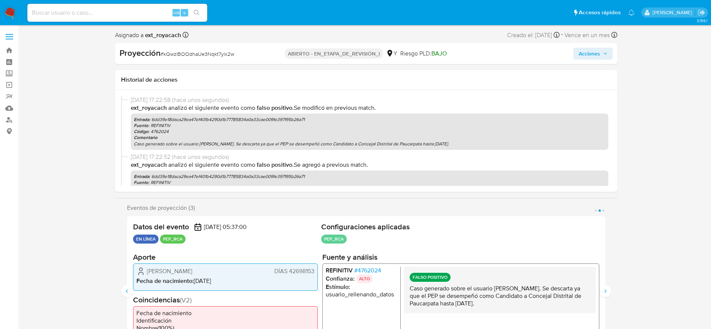
click at [601, 58] on span "Acciones" at bounding box center [593, 53] width 29 height 10
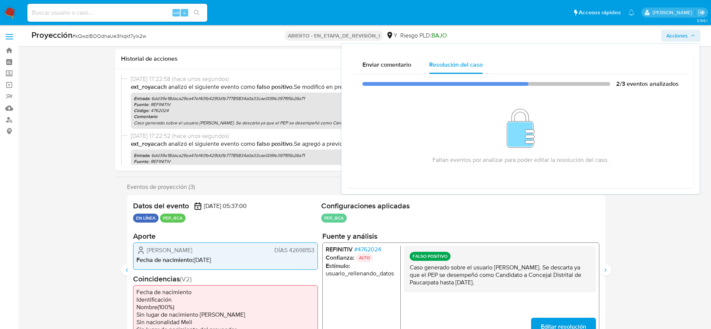
scroll to position [129, 0]
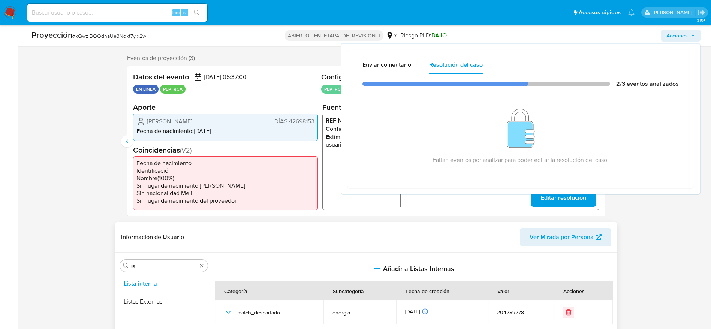
click at [533, 228] on span "Ver Mirada por Persona" at bounding box center [562, 237] width 64 height 18
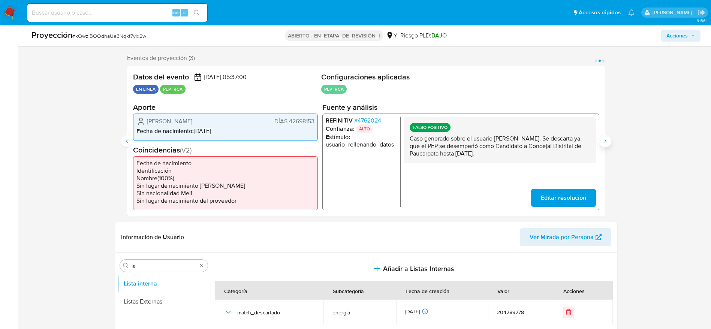
click at [606, 145] on button "Siguiente" at bounding box center [606, 141] width 12 height 12
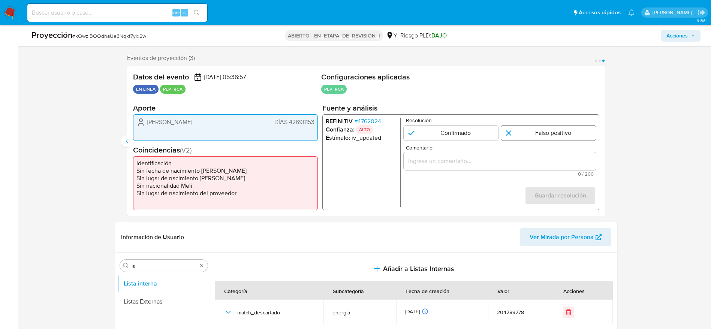
click at [541, 137] on input "3 de 3" at bounding box center [548, 132] width 95 height 15
radio input "true"
click at [496, 156] on div "3 de 3" at bounding box center [499, 161] width 192 height 18
paste input "Caso generado sobre el usuario Cristian Alfredo Yañez Huarilloclla. Se descarta…"
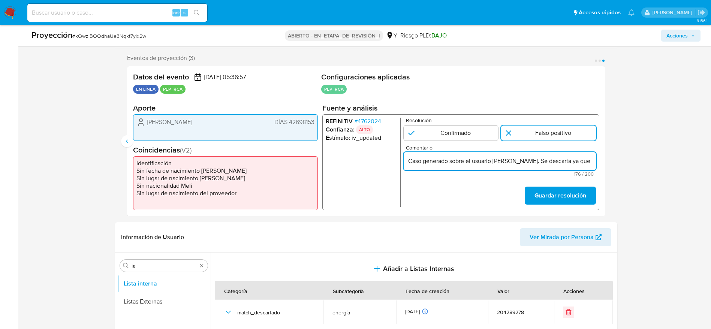
scroll to position [0, 289]
click at [481, 160] on input "Caso generado sobre el usuario Cristian Alfredo Yañez Huarilloclla. Se descarta…" at bounding box center [499, 161] width 192 height 10
type input "Caso generado sobre el usuario Cristian Alfredo Yañez Huarilloclla. Se descarta…"
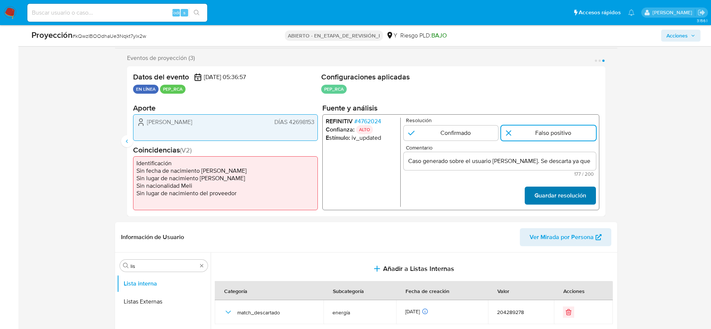
click at [569, 191] on font "Guardar resolución" at bounding box center [560, 196] width 52 height 18
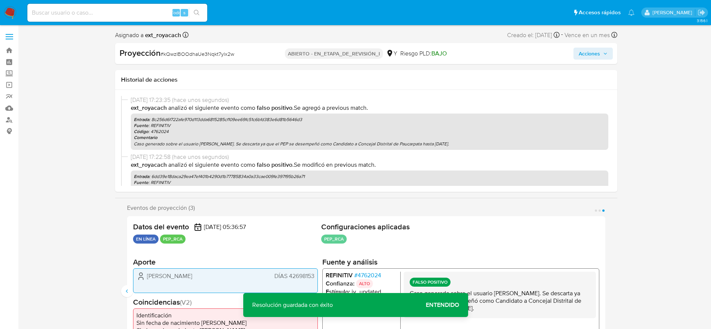
click at [585, 57] on span "Acciones" at bounding box center [589, 54] width 21 height 12
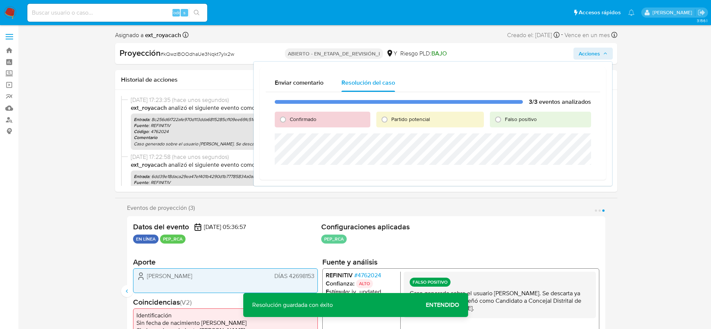
click at [511, 121] on font "Falso positivo" at bounding box center [521, 118] width 32 height 7
click at [504, 121] on input "Falso positivo" at bounding box center [498, 120] width 12 height 12
radio input "true"
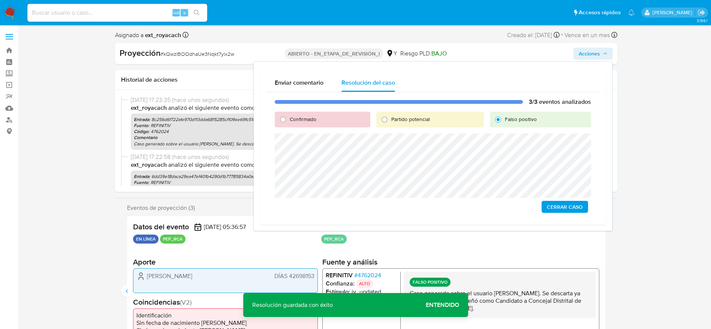
click at [325, 259] on div "Datos del evento 26/08/2025 05:36:57 EN LÍNEA PEP_RCA Configuraciones aplicadas…" at bounding box center [366, 291] width 478 height 150
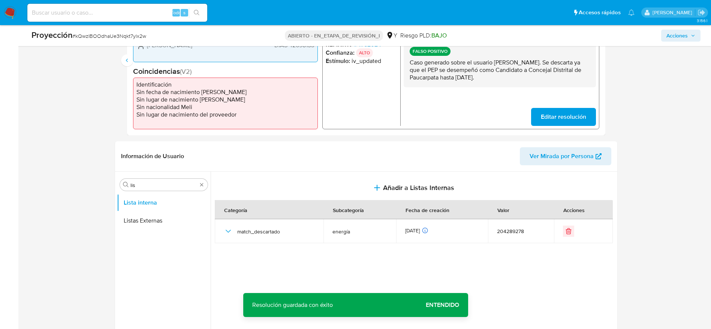
scroll to position [235, 0]
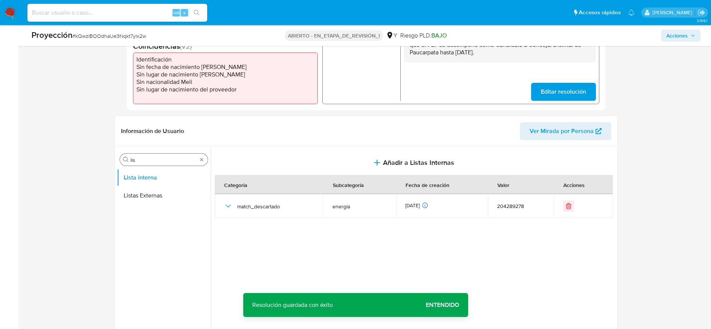
click at [167, 159] on input "lis" at bounding box center [163, 160] width 67 height 7
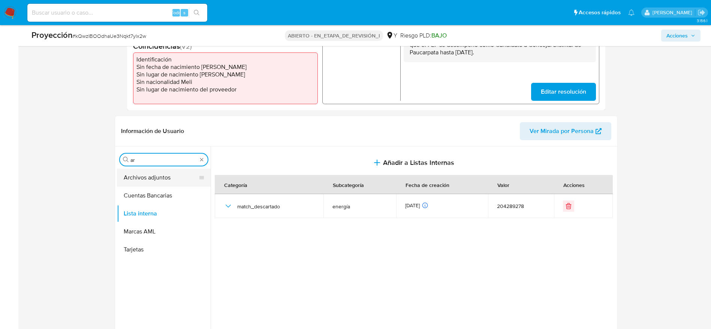
type input "ar"
click at [164, 184] on button "Archivos adjuntos" at bounding box center [161, 178] width 88 height 18
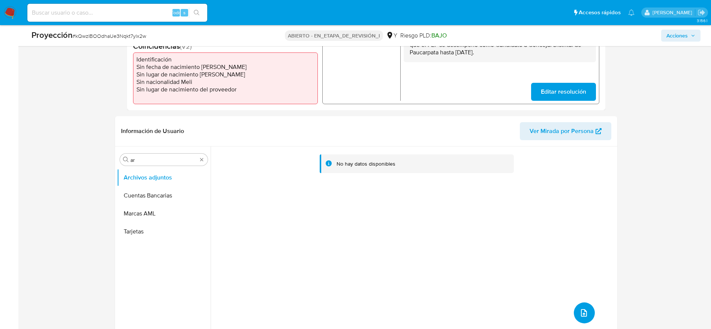
click at [578, 306] on button "subir archivo" at bounding box center [584, 313] width 21 height 21
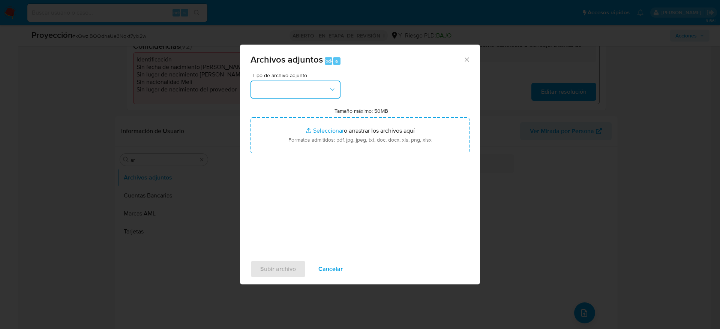
click at [338, 90] on button "button" at bounding box center [295, 90] width 90 height 18
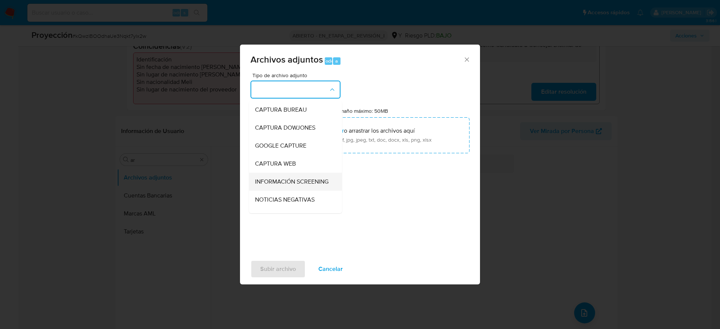
click at [283, 186] on span "INFORMACIÓN SCREENING" at bounding box center [291, 181] width 73 height 7
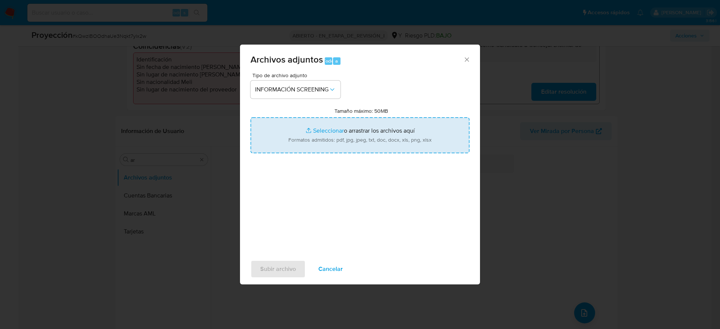
click at [351, 123] on input "Tamaño máximo: 50MB Seleccionar archivos" at bounding box center [359, 135] width 219 height 36
type input "C:\fakepath\_Cristian Alfredo Yañez Huarilloclla_ - Buscar con Google.pdf"
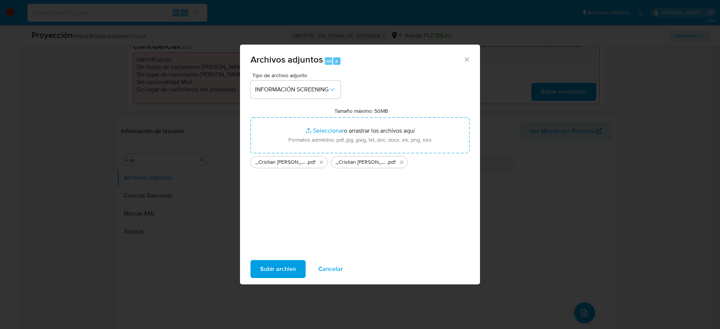
click at [281, 280] on div "Subir archivo Cancelar" at bounding box center [360, 269] width 240 height 28
click at [282, 275] on span "Subir archivo" at bounding box center [278, 269] width 36 height 16
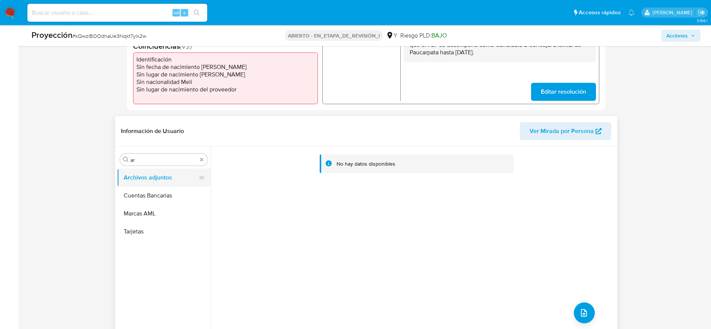
click at [150, 186] on button "Archivos adjuntos" at bounding box center [161, 178] width 88 height 18
click at [150, 192] on button "Cuentas Bancarias" at bounding box center [161, 196] width 88 height 18
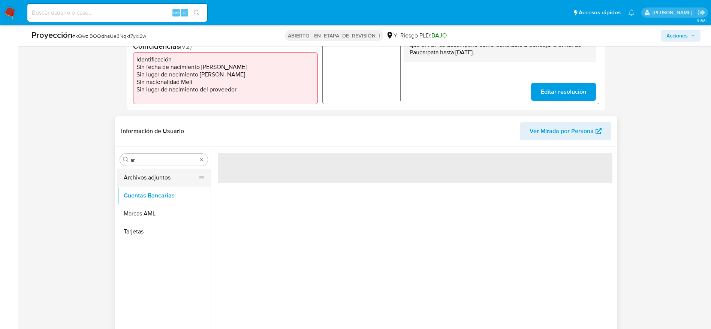
click at [164, 181] on button "Archivos adjuntos" at bounding box center [161, 178] width 88 height 18
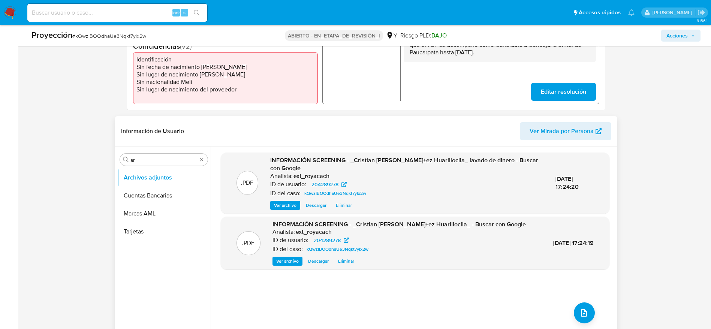
scroll to position [0, 0]
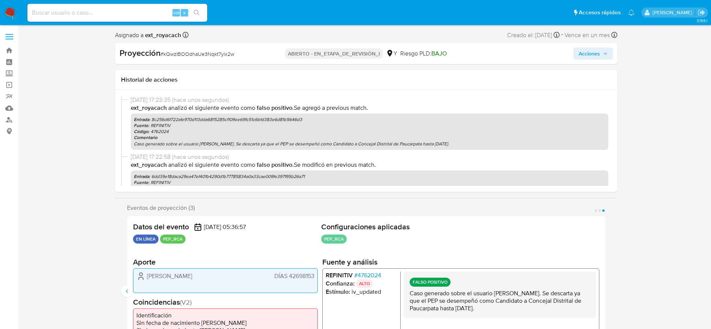
click at [604, 60] on div "Acciones" at bounding box center [531, 54] width 162 height 12
click at [602, 58] on span "Acciones" at bounding box center [593, 53] width 29 height 10
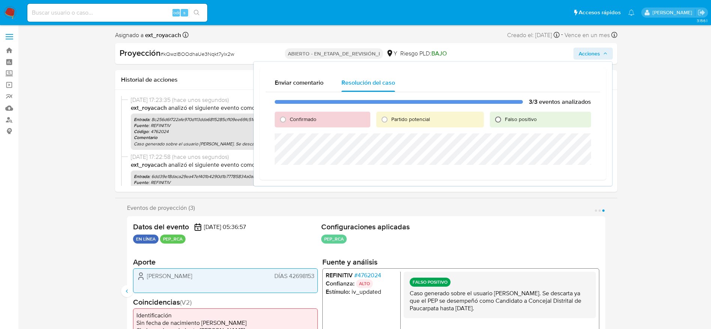
click at [497, 117] on input "Falso positivo" at bounding box center [498, 120] width 12 height 12
radio input "true"
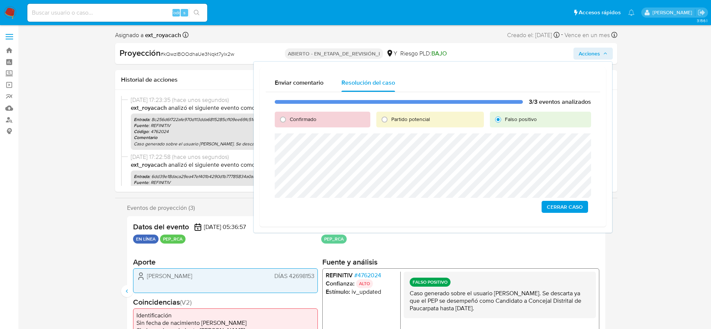
click at [559, 211] on font "Cerrar Caso" at bounding box center [565, 207] width 36 height 12
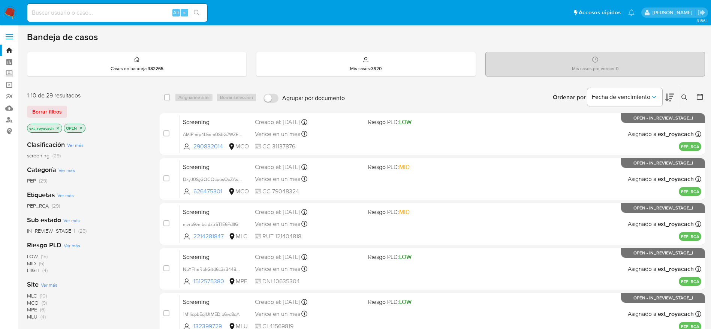
click at [11, 11] on img at bounding box center [10, 12] width 13 height 13
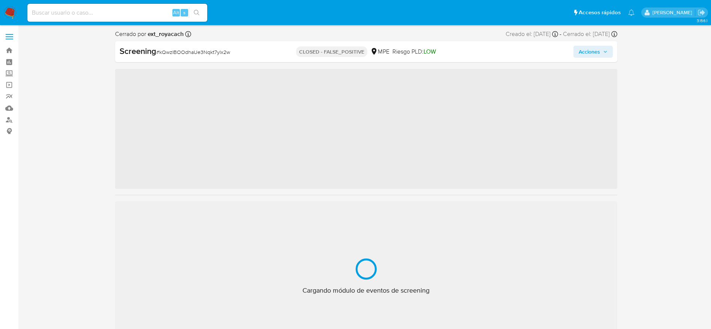
scroll to position [317, 0]
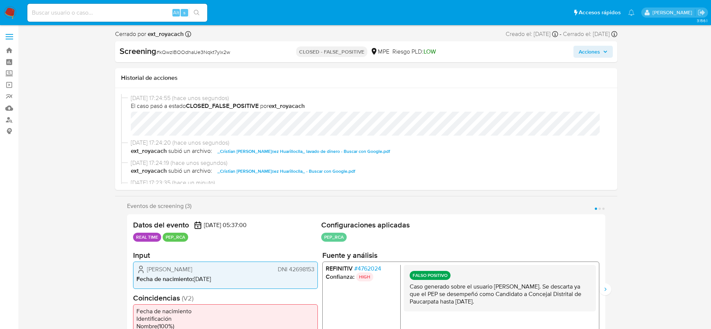
select select "10"
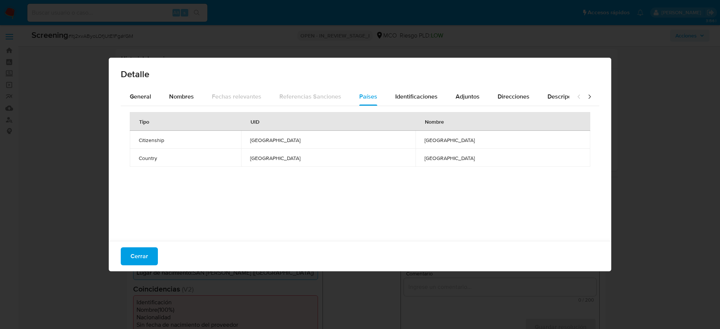
select select "10"
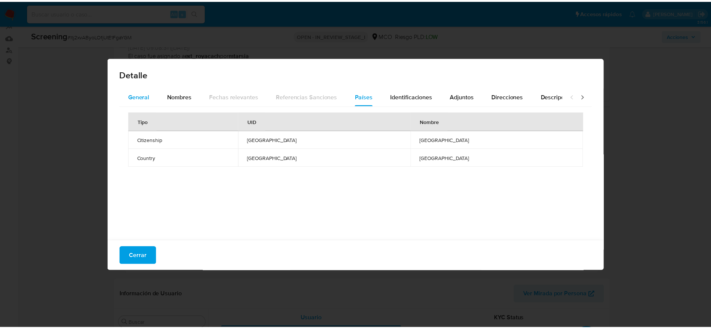
scroll to position [317, 0]
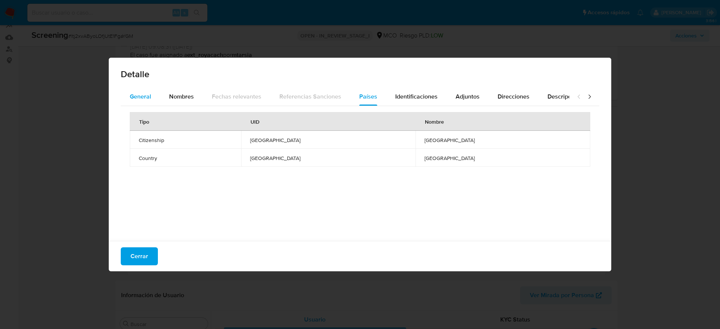
click at [155, 93] on button "General" at bounding box center [140, 97] width 39 height 18
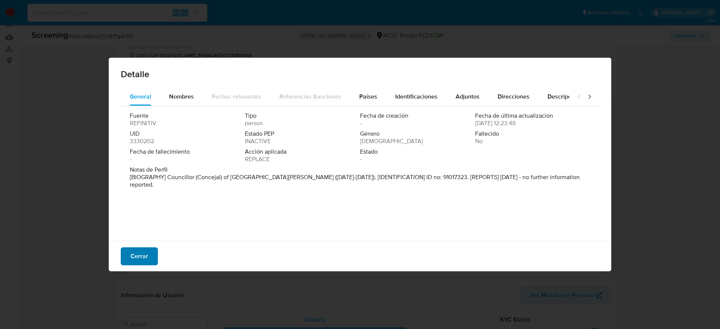
click at [150, 256] on button "Cerrar" at bounding box center [139, 256] width 37 height 18
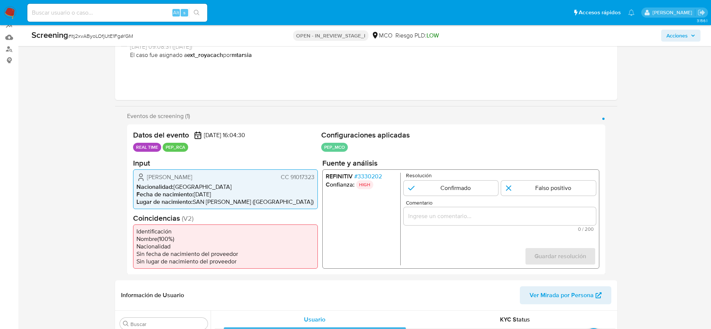
click at [109, 33] on span "# ltj2xvAByoLOfjUtE1FgaYGM" at bounding box center [100, 35] width 65 height 7
copy span "ltj2xvAByoLOfjUtE1FgaYGM"
drag, startPoint x: 144, startPoint y: 183, endPoint x: 285, endPoint y: 172, distance: 142.1
click at [285, 172] on div "[PERSON_NAME] CC 91017323 Nacionalidad : [DEMOGRAPHIC_DATA] Fecha de nacimiento…" at bounding box center [225, 189] width 185 height 40
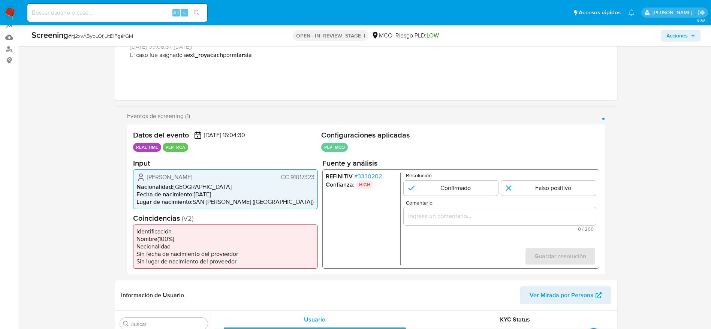
drag, startPoint x: 145, startPoint y: 174, endPoint x: 317, endPoint y: 175, distance: 172.5
click at [317, 175] on div "Jose Andres Robayo Santamaria CC 91017323 Nacionalidad : Colombia Fecha de naci…" at bounding box center [225, 189] width 185 height 40
click at [116, 36] on span "# ltj2xvAByoLOfjUtE1FgaYGM" at bounding box center [100, 35] width 65 height 7
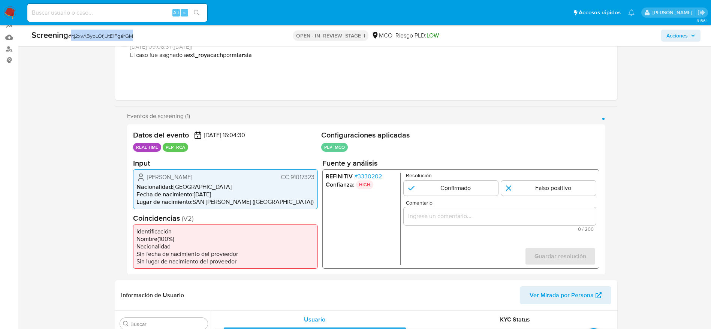
copy span "ltj2xvAByoLOfjUtE1FgaYGM"
drag, startPoint x: 143, startPoint y: 177, endPoint x: 320, endPoint y: 176, distance: 177.0
click at [320, 176] on div "Datos del evento 24/08/2025 16:04:30 REAL TIME PEP_RCA Configuraciones aplicada…" at bounding box center [366, 199] width 478 height 150
click at [177, 192] on span "Fecha de nacimiento :" at bounding box center [164, 194] width 57 height 9
drag, startPoint x: 146, startPoint y: 176, endPoint x: 316, endPoint y: 176, distance: 170.6
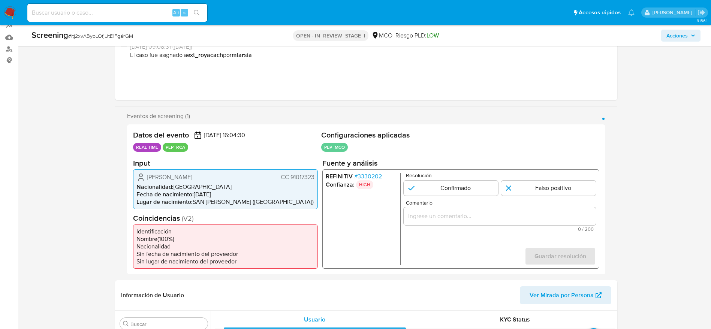
click at [316, 176] on div "Jose Andres Robayo Santamaria CC 91017323 Nacionalidad : Colombia Fecha de naci…" at bounding box center [225, 189] width 185 height 40
click at [375, 173] on span "# 3330202" at bounding box center [368, 175] width 28 height 7
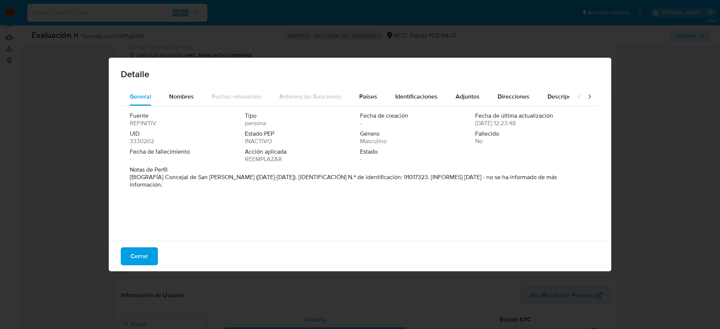
drag, startPoint x: 165, startPoint y: 178, endPoint x: 228, endPoint y: 177, distance: 63.4
click at [228, 177] on font "[BIOGRAFÍA] Concejal de San Benito (2016-2019). [IDENTIFICACIÓN] N.º de identif…" at bounding box center [343, 181] width 427 height 16
click at [144, 249] on span "Cerrar" at bounding box center [139, 256] width 18 height 16
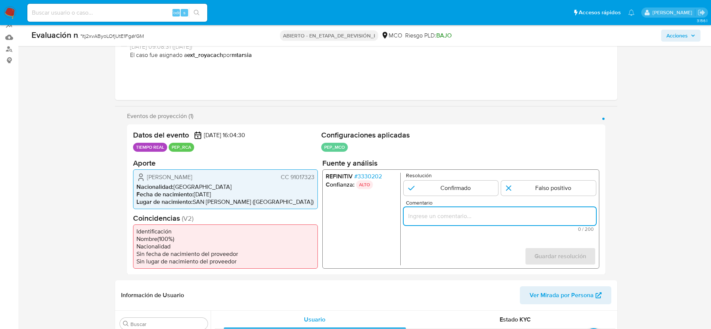
paste input "Caso generado sobre el usuario Jose Andres Robayo Santamaria CC 91017323 por co…"
click at [486, 214] on input "Comentario" at bounding box center [499, 216] width 192 height 10
type input "Caso generado sobre el usuario Jose Andres Robayo Santamaria CC 91017323 por co…"
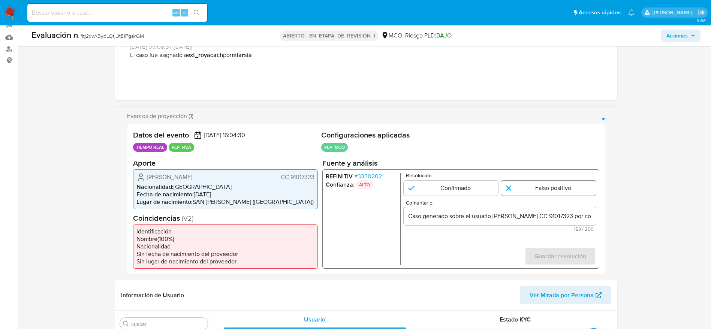
click at [552, 184] on input "1 de 1" at bounding box center [548, 187] width 95 height 15
radio input "true"
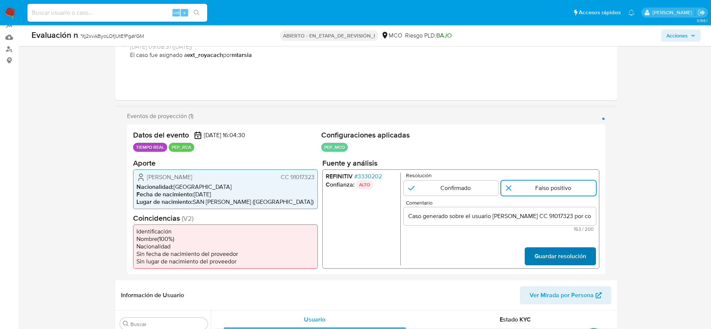
click at [567, 260] on span "Guardar resolución" at bounding box center [560, 256] width 52 height 16
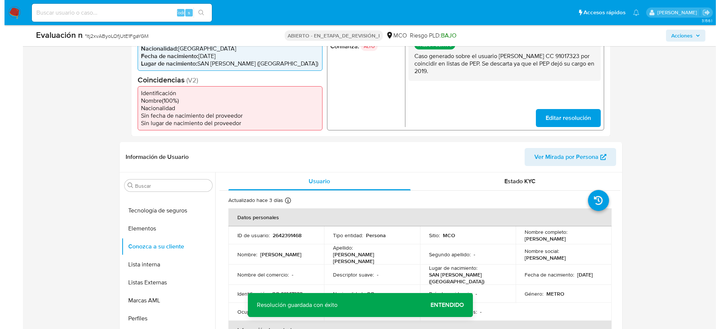
scroll to position [211, 0]
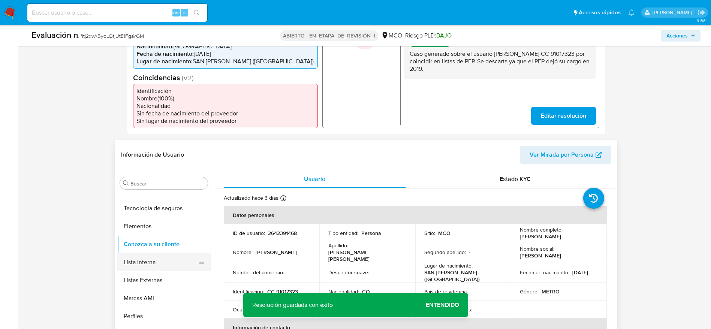
click at [161, 262] on button "Lista interna" at bounding box center [161, 262] width 88 height 18
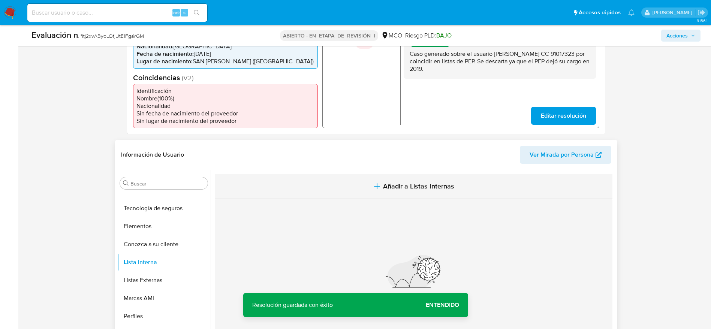
click at [398, 189] on span "Añadir a Listas Internas" at bounding box center [418, 186] width 71 height 8
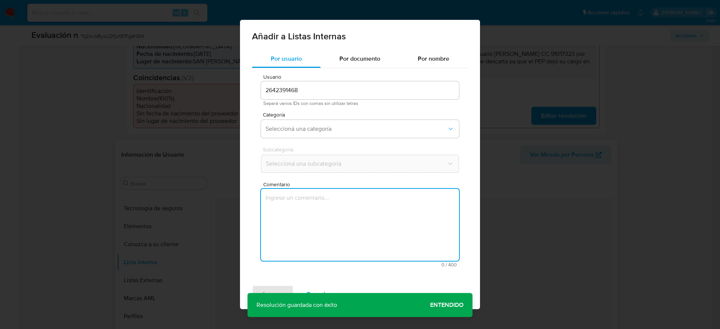
click at [379, 229] on textarea "Comentario" at bounding box center [360, 225] width 198 height 72
type textarea "Caso generado sobre el usuario Jose Andres Robayo Santamaria CC 91017323 por co…"
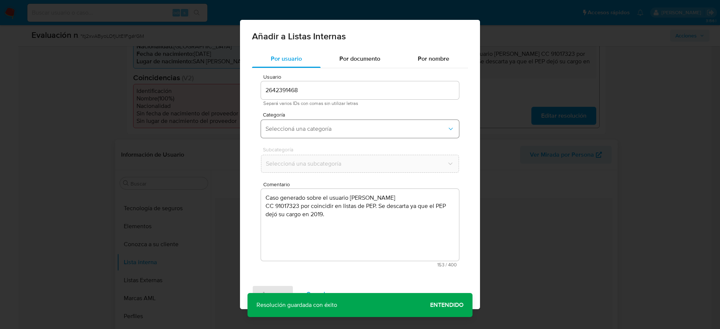
click at [334, 131] on span "Seleccioná una categoría" at bounding box center [355, 128] width 181 height 7
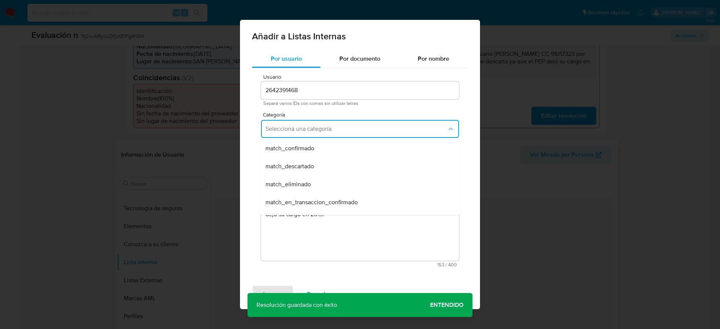
scroll to position [55, 0]
click at [306, 157] on div "match_descartado" at bounding box center [357, 166] width 184 height 18
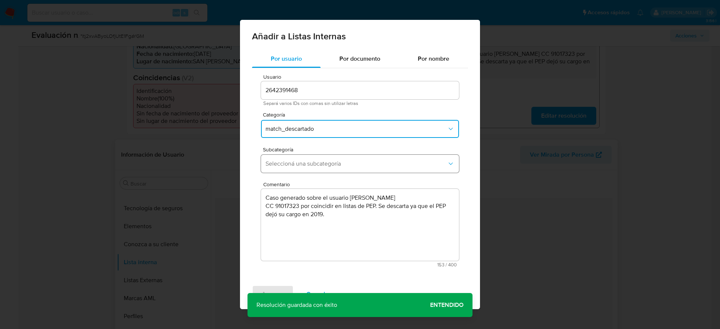
click at [307, 167] on span "Seleccioná una subcategoría" at bounding box center [355, 163] width 181 height 7
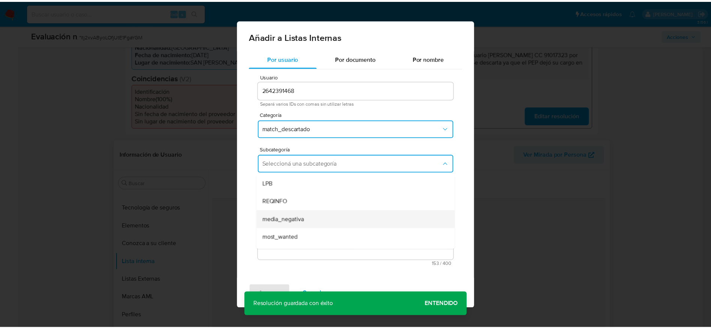
scroll to position [51, 0]
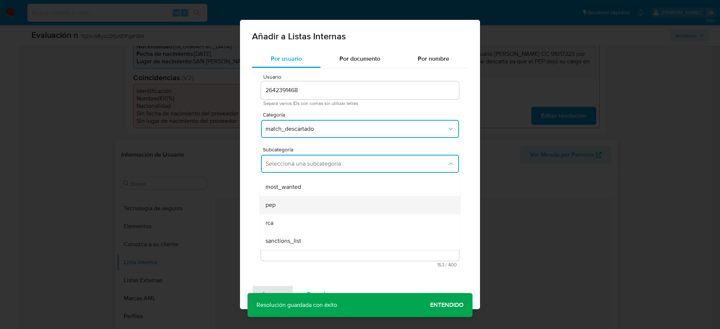
click at [286, 208] on div "pep" at bounding box center [357, 205] width 184 height 18
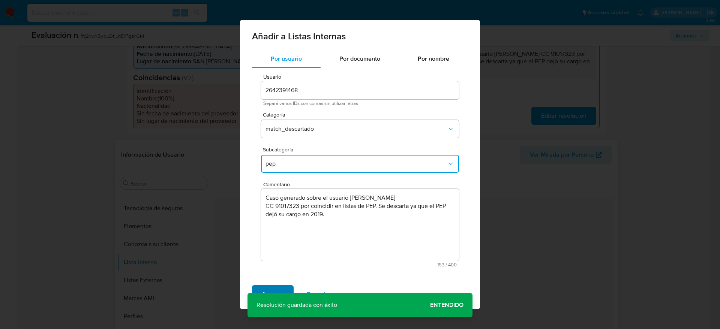
click at [269, 292] on span "Agregar" at bounding box center [273, 294] width 22 height 16
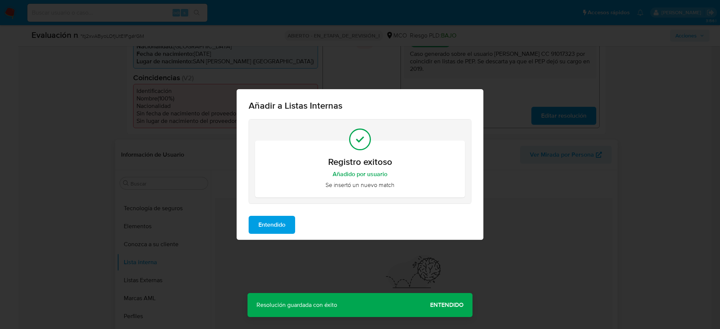
click at [284, 217] on span "Entendido" at bounding box center [271, 225] width 27 height 16
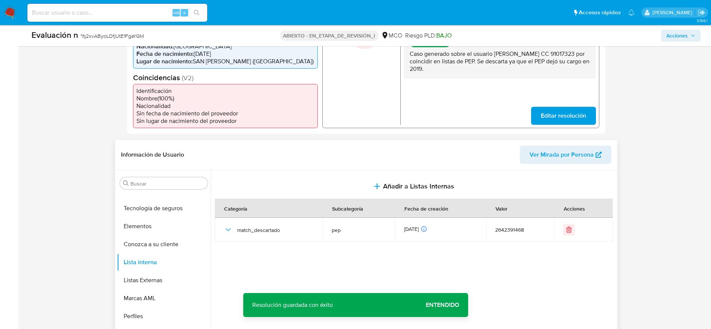
scroll to position [0, 0]
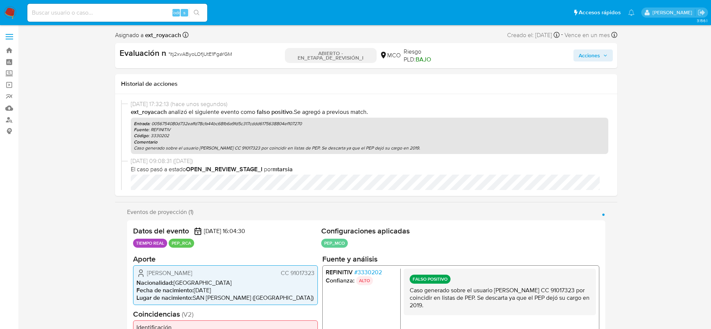
click at [592, 55] on span "Acciones" at bounding box center [589, 55] width 21 height 12
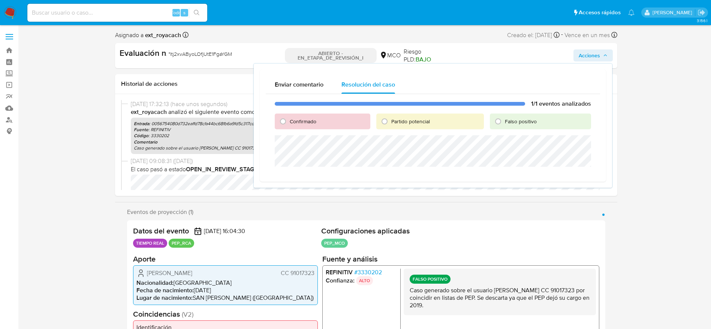
click at [511, 120] on font "Falso positivo" at bounding box center [521, 121] width 32 height 7
click at [504, 120] on input "Falso positivo" at bounding box center [498, 121] width 12 height 12
radio input "true"
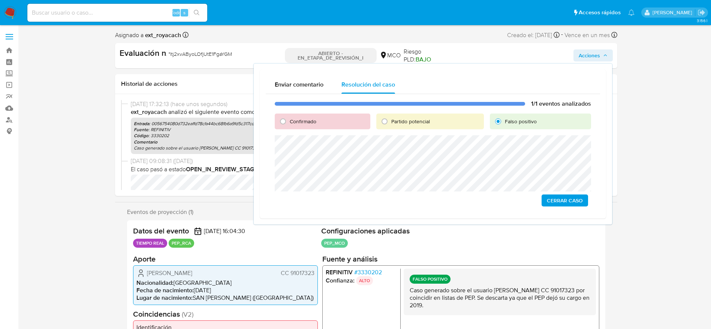
click at [564, 198] on span "Cerrar Caso" at bounding box center [565, 200] width 36 height 10
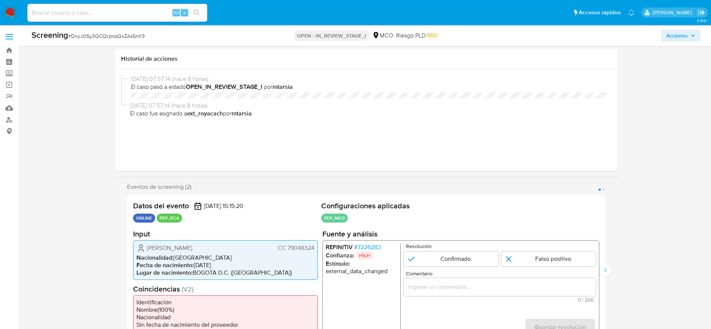
select select "10"
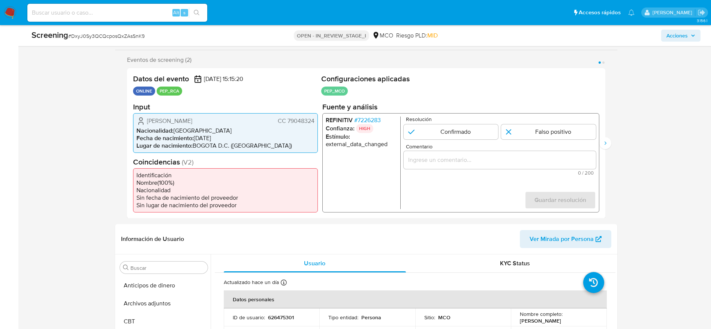
scroll to position [317, 0]
click at [364, 122] on span "# 7226283" at bounding box center [367, 119] width 27 height 7
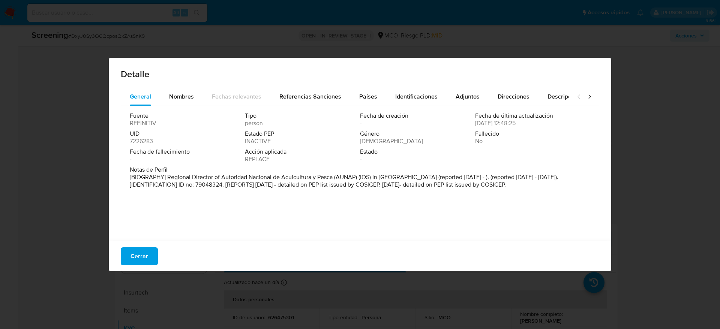
click at [133, 255] on span "Cerrar" at bounding box center [139, 256] width 18 height 16
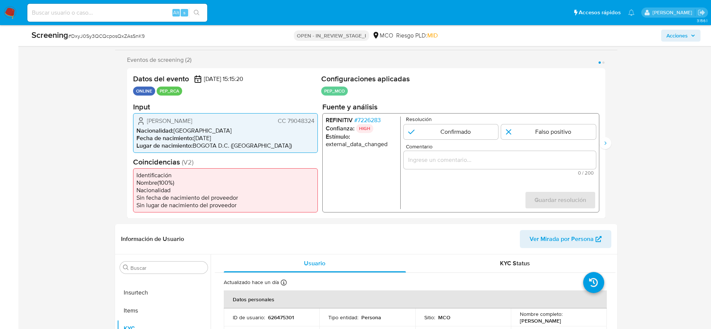
click at [111, 32] on span "# DxyJ0Sy3QCQcposQxZAsSnK9" at bounding box center [106, 35] width 76 height 7
copy span "DxyJ0Sy3QCQcposQxZAsSnK9"
drag, startPoint x: 144, startPoint y: 122, endPoint x: 316, endPoint y: 121, distance: 172.5
click at [316, 121] on div "Carlos Augusto Borda Rodriguez CC 79048324 Nacionalidad : Colombia Fecha de nac…" at bounding box center [225, 133] width 185 height 40
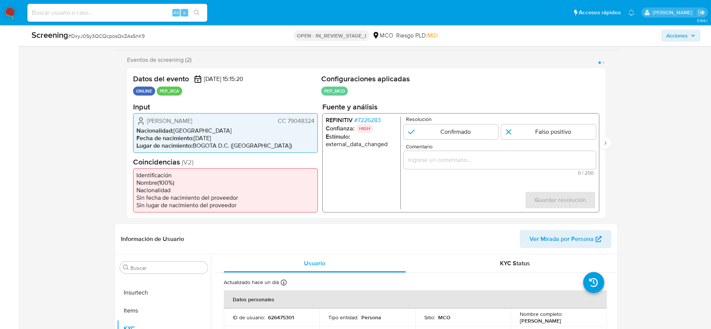
click at [363, 121] on span "# 7226283" at bounding box center [367, 119] width 27 height 7
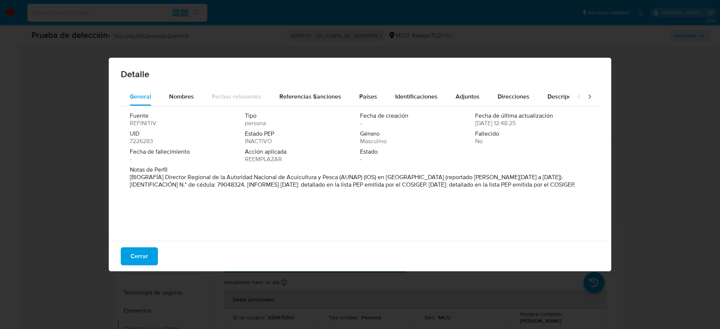
drag, startPoint x: 165, startPoint y: 175, endPoint x: 405, endPoint y: 180, distance: 240.4
click at [405, 180] on font "[BIOGRAFÍA] Director Regional de la Autoridad Nacional de Acuicultura y Pesca (…" at bounding box center [352, 181] width 445 height 16
click at [139, 258] on span "Cerrar" at bounding box center [139, 256] width 18 height 16
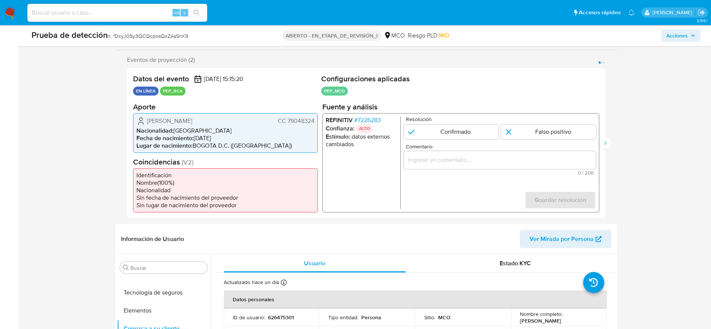
paste input "Caso generado sobre el usuario Carlos Augusto Borda Rodriguez CC 79048324 por c…"
click at [549, 158] on input "Comentario" at bounding box center [499, 160] width 192 height 10
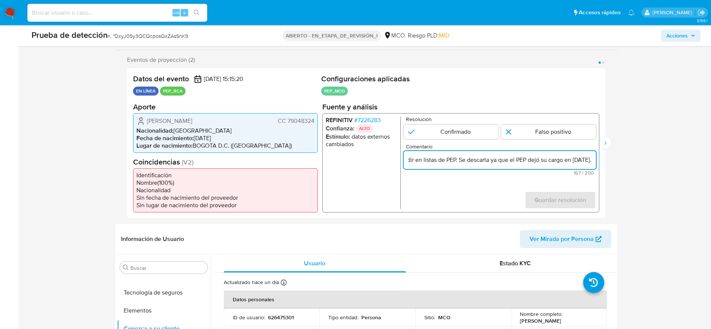
scroll to position [0, 276]
type input "Caso generado sobre el usuario Carlos Augusto Borda Rodriguez CC 79048324 por c…"
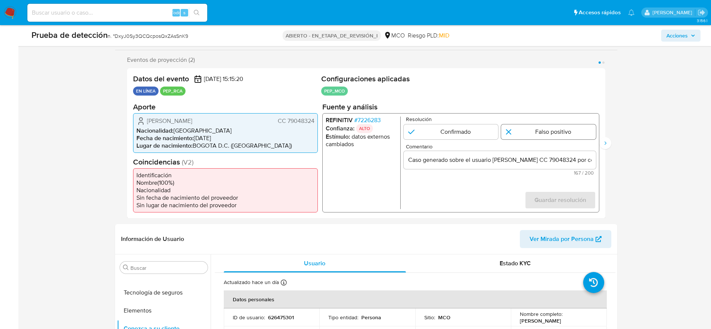
click at [561, 136] on input "1 de 2" at bounding box center [548, 131] width 95 height 15
radio input "true"
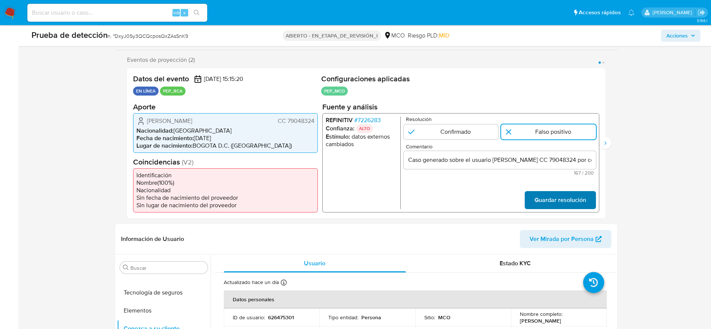
click at [556, 208] on span "Guardar resolución" at bounding box center [560, 200] width 52 height 16
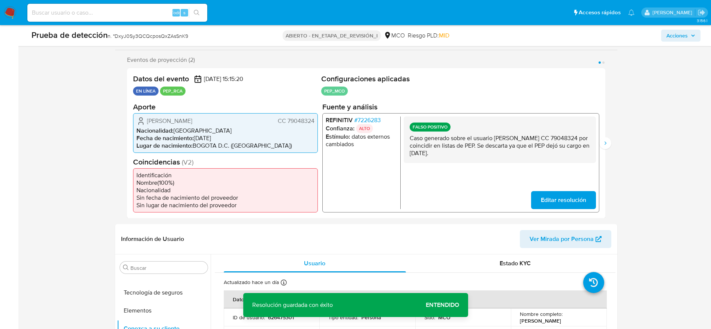
click at [555, 150] on p "Caso generado sobre el usuario Carlos Augusto Borda Rodriguez CC 79048324 por c…" at bounding box center [499, 145] width 180 height 22
click at [608, 141] on icon "Siguiente" at bounding box center [606, 143] width 6 height 6
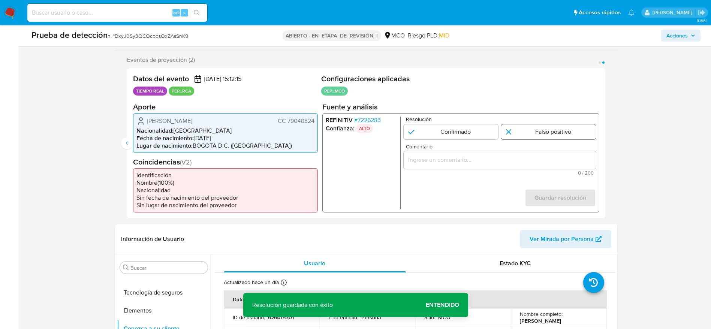
click at [527, 130] on input "2 de 2" at bounding box center [548, 131] width 95 height 15
radio input "true"
click at [478, 153] on div "2 de 2" at bounding box center [499, 160] width 192 height 18
click at [453, 157] on input "Comentario" at bounding box center [499, 160] width 192 height 10
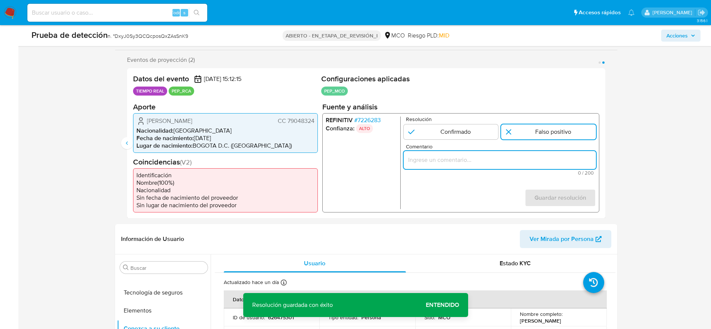
paste input "Caso generado sobre el usuario Carlos Augusto Borda Rodriguez CC 79048324 por c…"
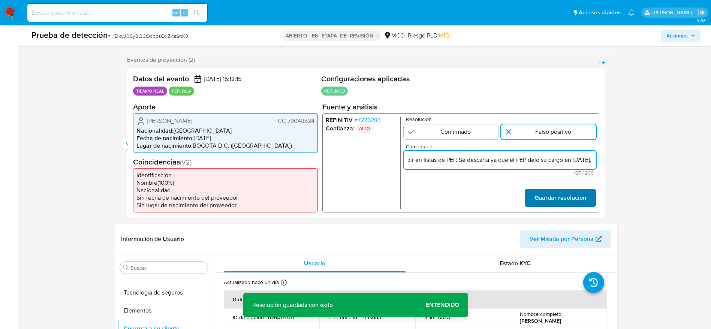
type input "Caso generado sobre el usuario Carlos Augusto Borda Rodriguez CC 79048324 por c…"
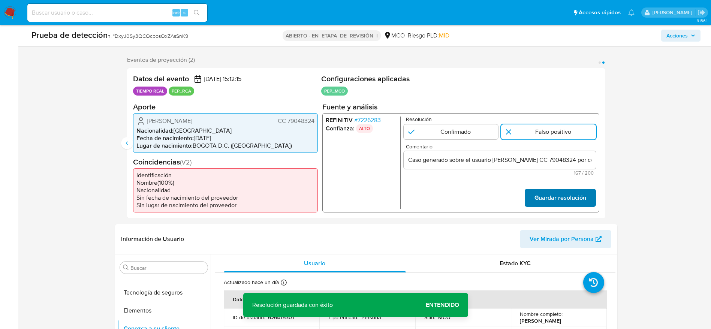
click at [559, 195] on font "Guardar resolución" at bounding box center [560, 198] width 52 height 18
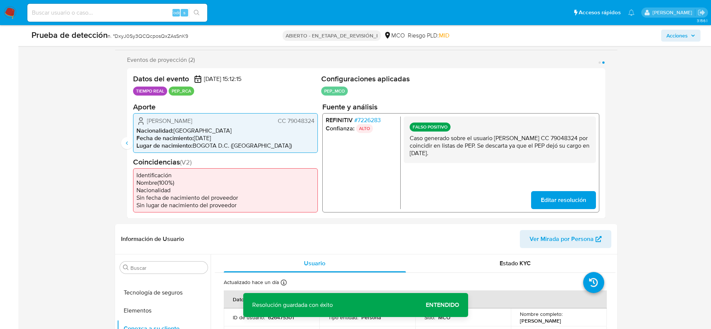
click at [461, 148] on p "Caso generado sobre el usuario Carlos Augusto Borda Rodriguez CC 79048324 por c…" at bounding box center [499, 145] width 180 height 22
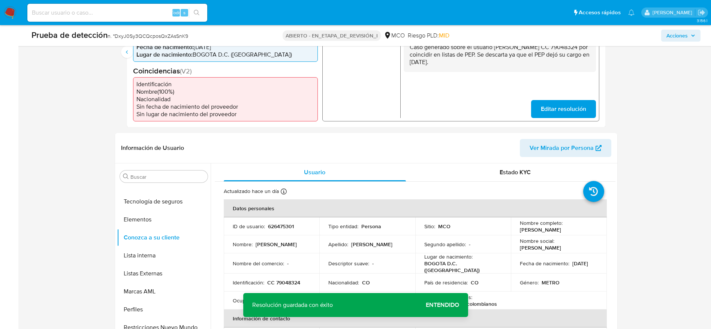
scroll to position [219, 0]
click at [154, 177] on input "Buscar" at bounding box center [167, 176] width 74 height 7
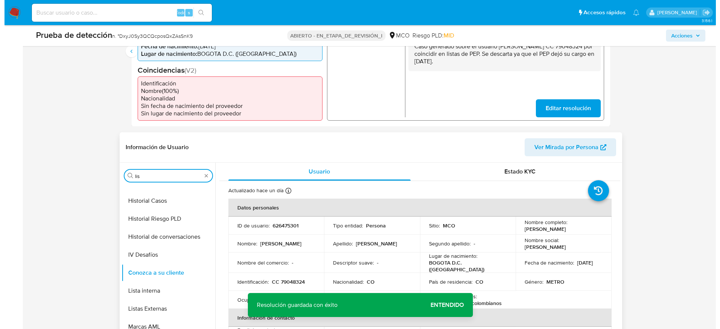
scroll to position [0, 0]
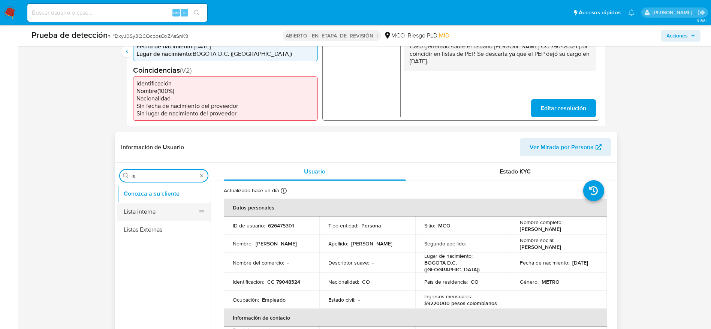
type input "lis"
click at [160, 205] on button "Lista interna" at bounding box center [161, 212] width 88 height 18
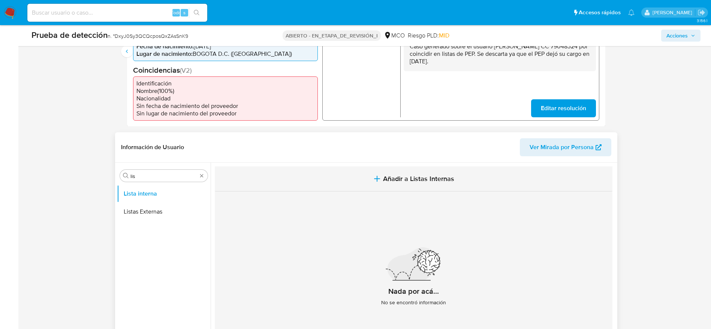
click at [360, 184] on button "Añadir a Listas Internas" at bounding box center [414, 178] width 398 height 25
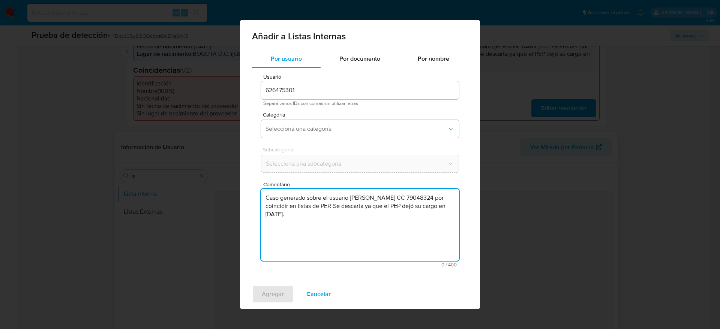
click at [338, 222] on textarea "Caso generado sobre el usuario Carlos Augusto Borda Rodriguez CC 79048324 por c…" at bounding box center [360, 225] width 198 height 72
type textarea "Caso generado sobre el usuario Carlos Augusto Borda Rodriguez CC 79048324 por c…"
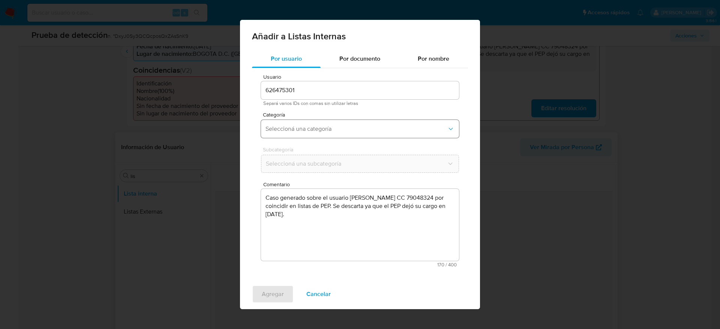
click at [351, 128] on span "Seleccioná una categoría" at bounding box center [355, 128] width 181 height 7
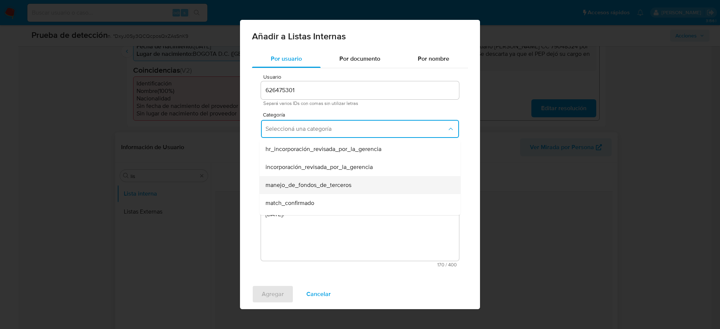
scroll to position [36, 0]
click at [321, 186] on div "match_descartado" at bounding box center [357, 185] width 184 height 18
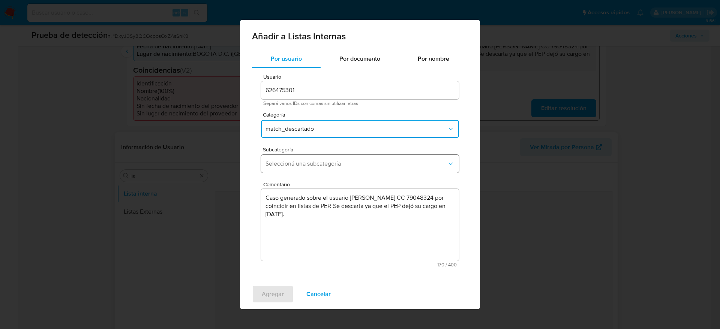
click at [362, 160] on span "Seleccioná una subcategoría" at bounding box center [355, 163] width 181 height 7
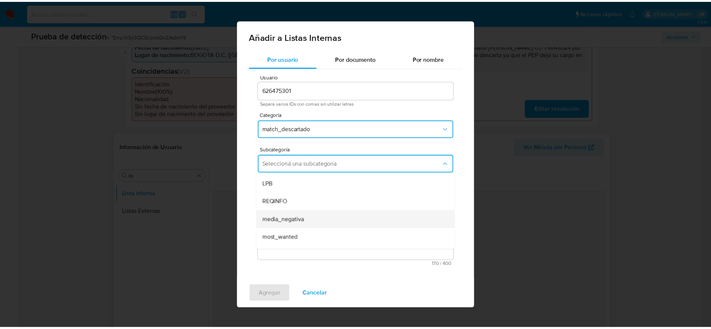
scroll to position [51, 0]
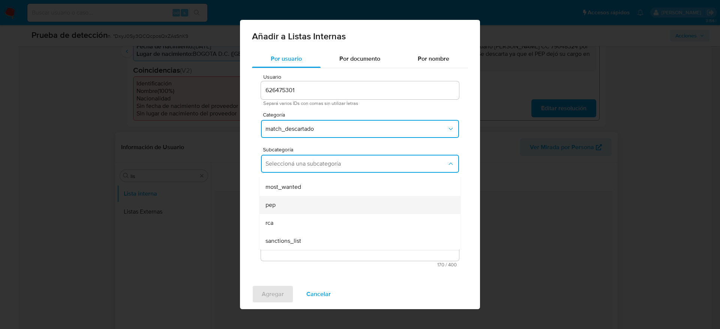
click at [297, 210] on div "pep" at bounding box center [357, 205] width 184 height 18
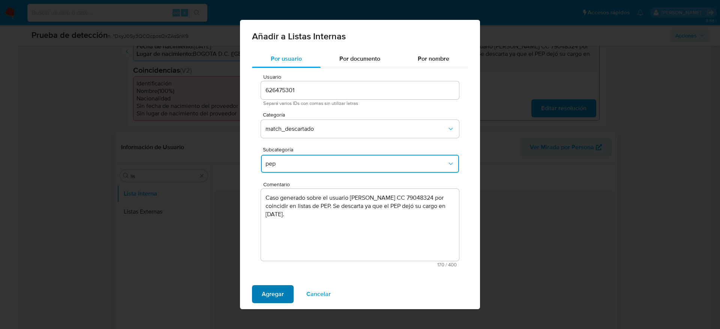
click at [276, 295] on span "Agregar" at bounding box center [273, 294] width 22 height 16
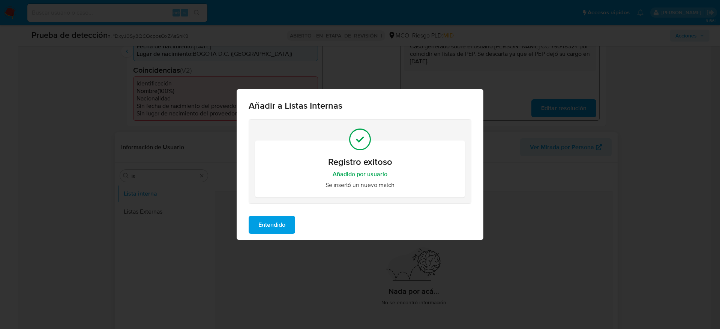
click at [270, 228] on span "Entendido" at bounding box center [271, 225] width 27 height 16
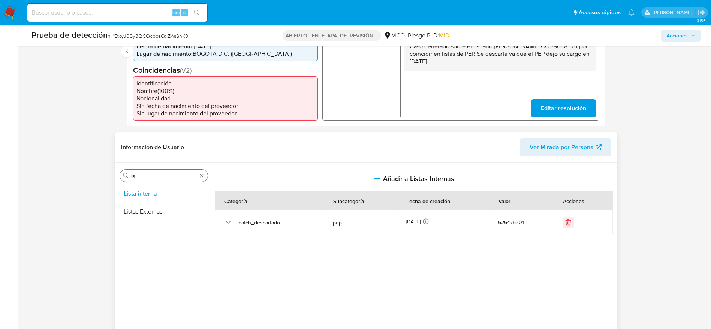
click at [148, 172] on div "Buscar lis" at bounding box center [164, 176] width 88 height 12
click at [143, 174] on input "lis" at bounding box center [163, 176] width 67 height 7
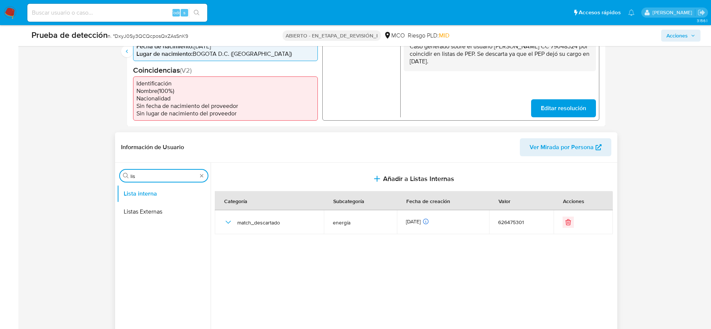
click at [143, 174] on input "lis" at bounding box center [163, 176] width 67 height 7
type input "doc"
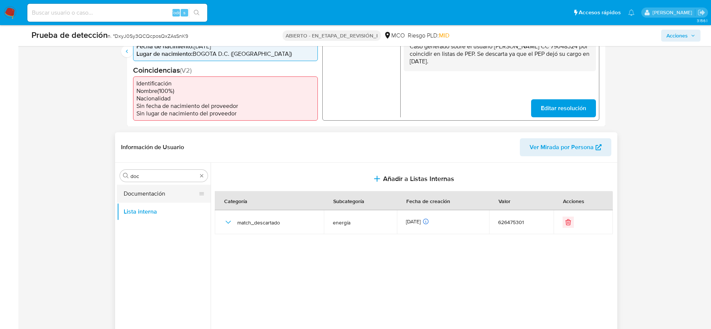
click at [156, 197] on button "Documentación" at bounding box center [161, 194] width 88 height 18
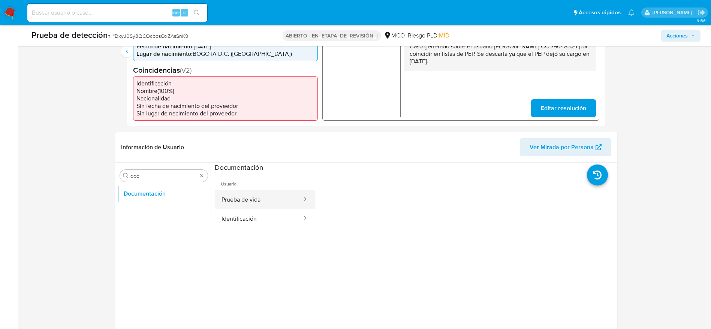
click at [260, 202] on button "Prueba de vida" at bounding box center [259, 199] width 88 height 19
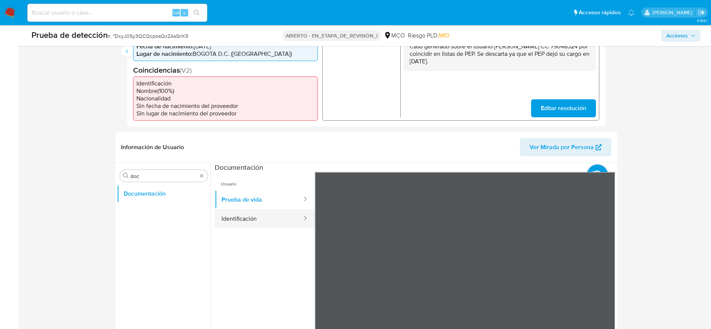
click at [259, 217] on button "Identificación" at bounding box center [259, 218] width 88 height 19
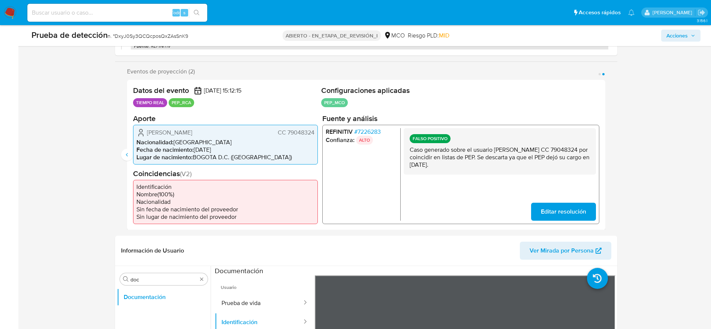
scroll to position [0, 0]
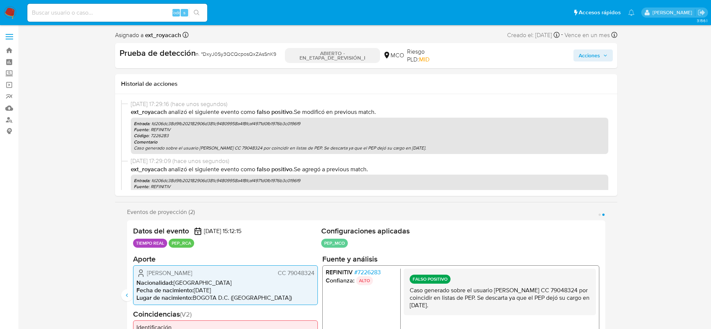
click at [603, 60] on span "Acciones" at bounding box center [593, 55] width 29 height 10
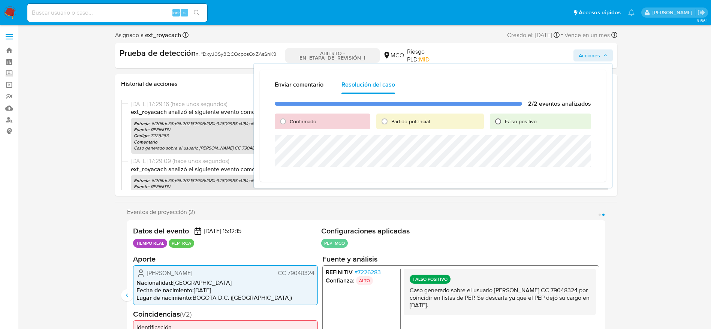
click at [501, 123] on input "Falso positivo" at bounding box center [498, 121] width 12 height 12
radio input "true"
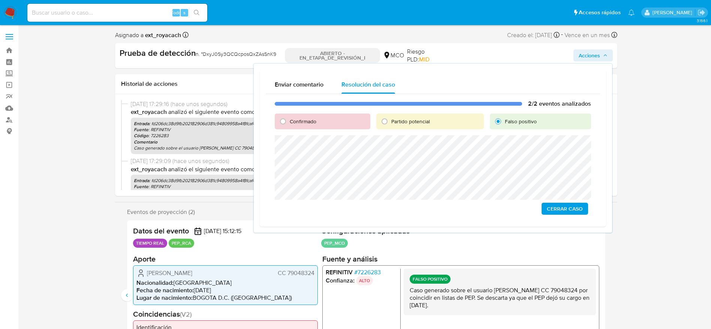
click at [568, 210] on span "Cerrar Caso" at bounding box center [565, 209] width 36 height 10
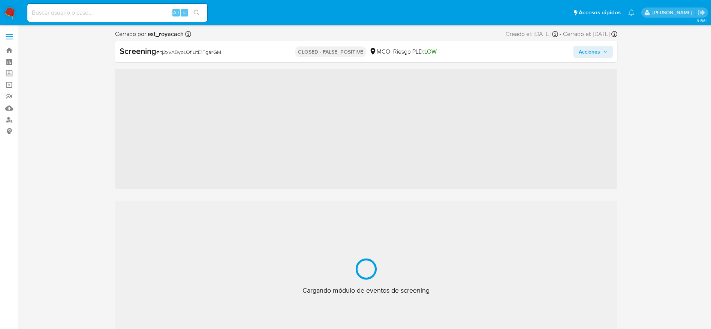
scroll to position [317, 0]
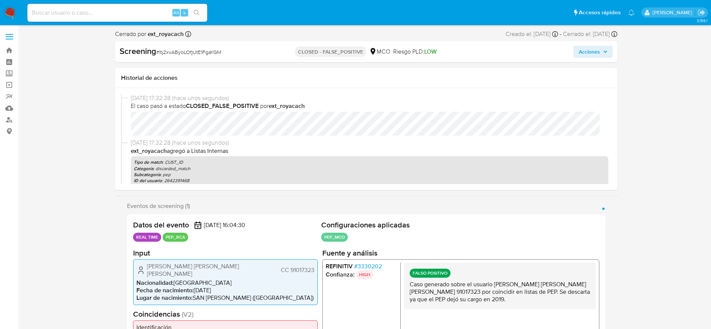
select select "10"
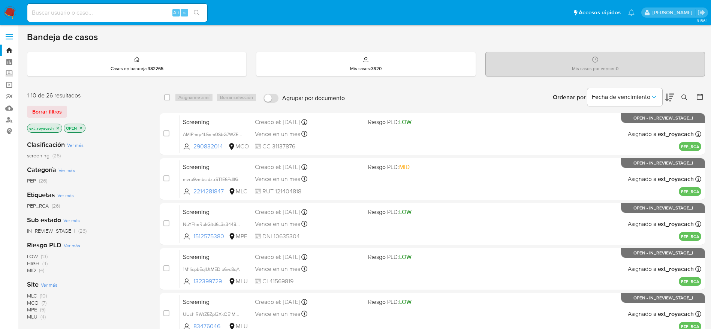
click at [58, 129] on icon "close-filter" at bounding box center [57, 128] width 4 height 4
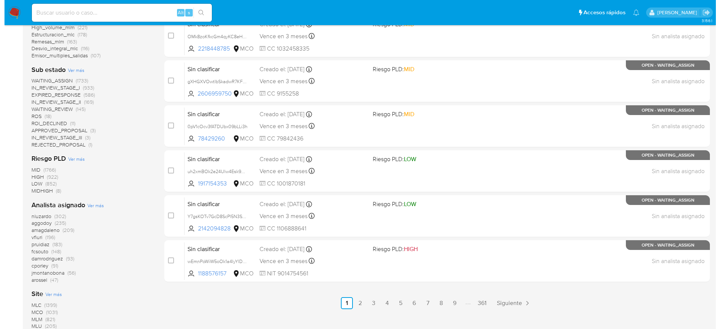
scroll to position [279, 0]
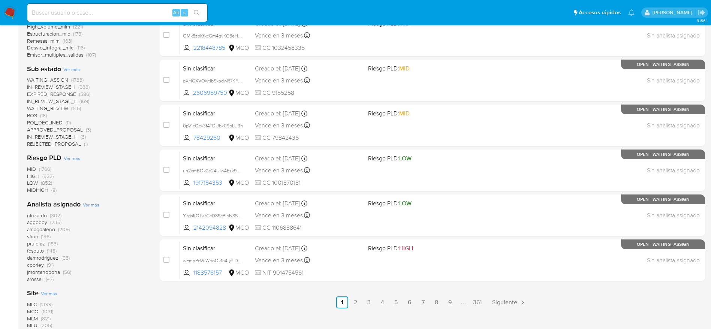
click at [91, 202] on span "Ver más" at bounding box center [91, 204] width 16 height 7
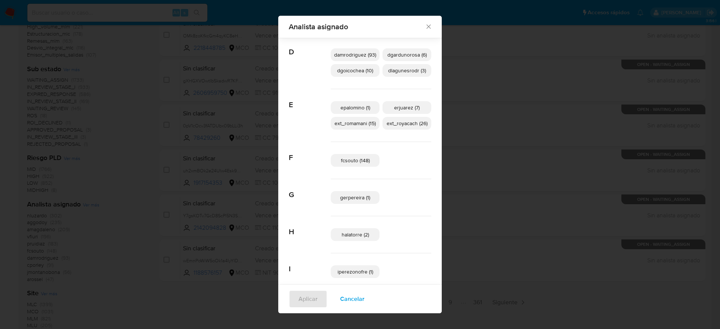
scroll to position [174, 0]
click at [334, 301] on button "Cancelar" at bounding box center [352, 299] width 44 height 18
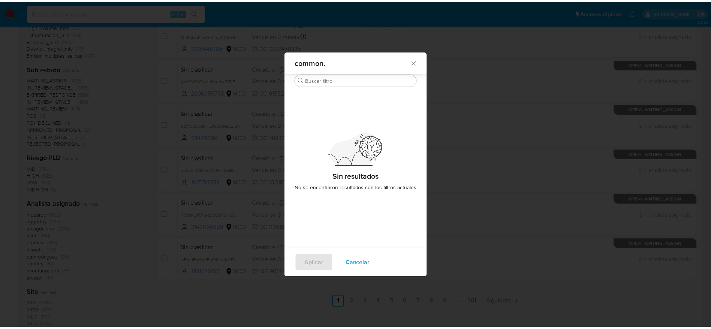
scroll to position [0, 0]
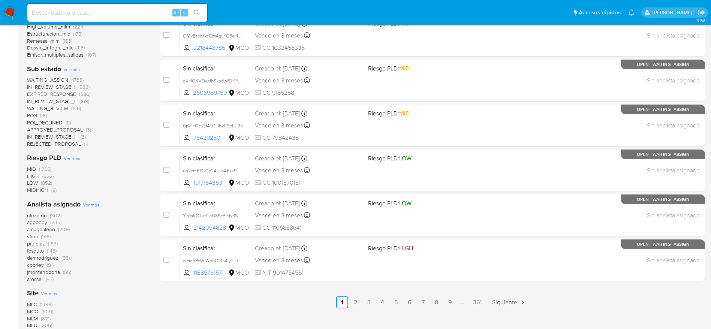
click at [8, 14] on img at bounding box center [10, 12] width 13 height 13
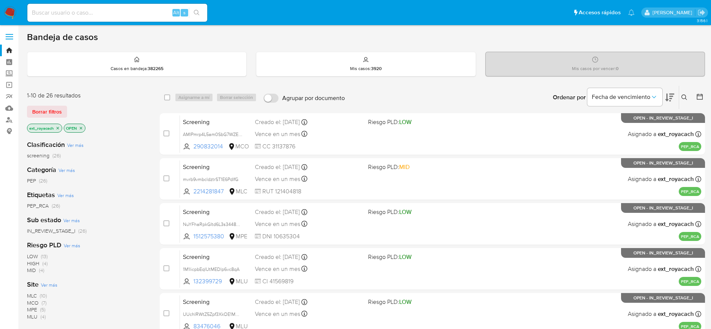
click at [13, 12] on img at bounding box center [10, 12] width 13 height 13
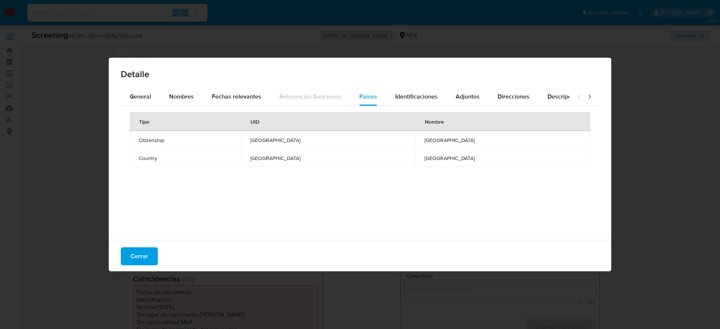
select select "10"
click at [140, 103] on div "General" at bounding box center [140, 97] width 21 height 18
select select "10"
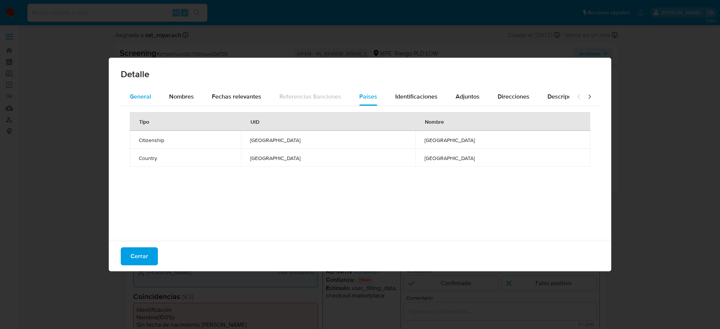
click at [151, 97] on button "General" at bounding box center [140, 97] width 39 height 18
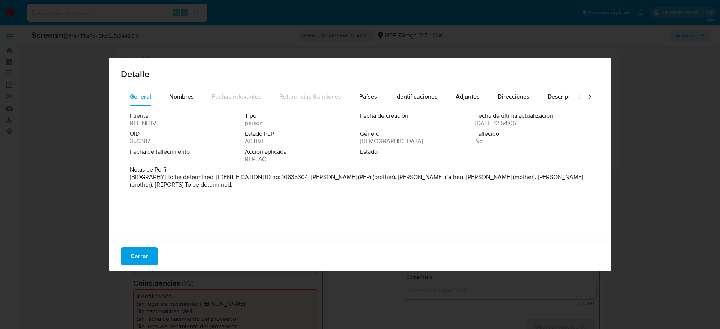
select select "10"
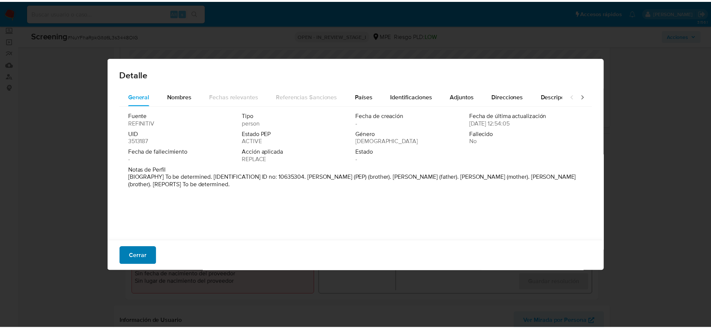
scroll to position [317, 0]
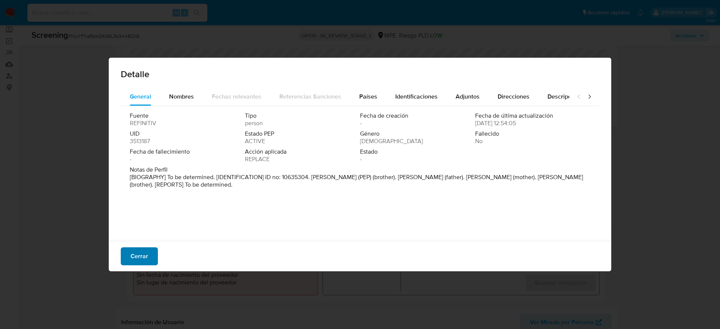
click at [152, 262] on button "Cerrar" at bounding box center [139, 256] width 37 height 18
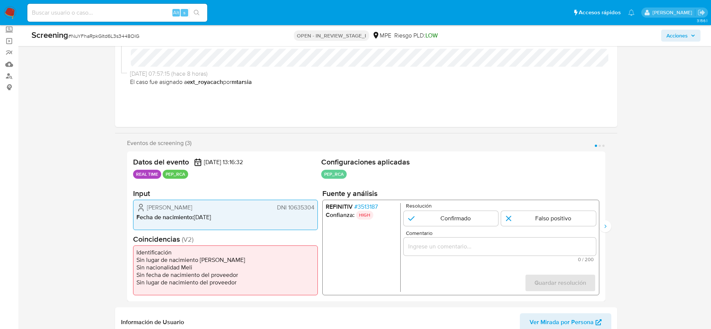
click at [363, 205] on span "# 3513187" at bounding box center [366, 206] width 24 height 7
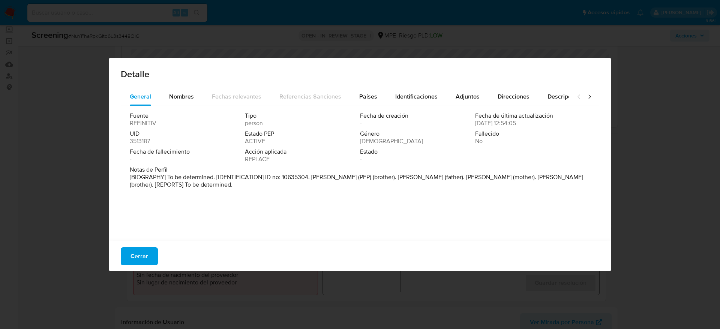
drag, startPoint x: 312, startPoint y: 179, endPoint x: 381, endPoint y: 177, distance: 68.6
click at [381, 177] on p "[BIOGRAPHY] To be determined. [IDENTIFICATION] ID no: 10635304. [PERSON_NAME] (…" at bounding box center [359, 181] width 459 height 15
click at [136, 263] on span "Cerrar" at bounding box center [139, 256] width 18 height 16
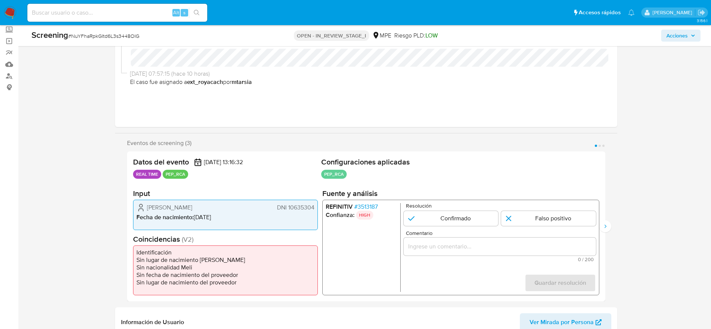
click at [184, 207] on span "[PERSON_NAME]" at bounding box center [169, 207] width 45 height 7
click at [133, 33] on span "# NuYFhaRpkGItd6L3s3448OIG" at bounding box center [103, 35] width 71 height 7
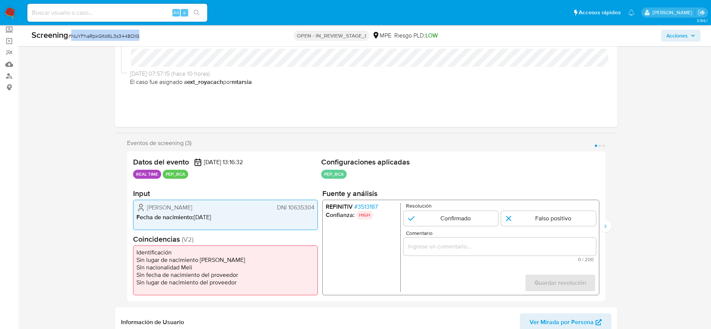
click at [133, 33] on span "# NuYFhaRpkGItd6L3s3448OIG" at bounding box center [103, 35] width 71 height 7
copy span "NuYFhaRpkGItd6L3s3448OIG"
drag, startPoint x: 145, startPoint y: 210, endPoint x: 317, endPoint y: 205, distance: 172.5
click at [317, 205] on div "[PERSON_NAME] DNI 10635304 Fecha de nacimiento : [DEMOGRAPHIC_DATA]" at bounding box center [225, 215] width 185 height 30
click at [369, 205] on span "# 3513187" at bounding box center [366, 206] width 24 height 7
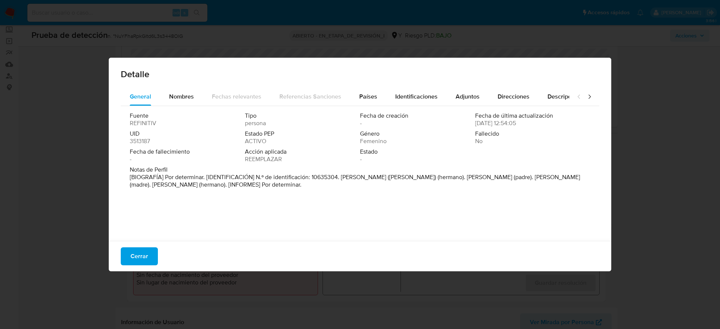
drag, startPoint x: 342, startPoint y: 178, endPoint x: 409, endPoint y: 180, distance: 67.5
click at [409, 180] on font "[BIOGRAFÍA] Por determinar. [IDENTIFICACIÓN] N.º de identificación: 10635304. […" at bounding box center [355, 181] width 450 height 16
click at [141, 248] on span "Cerrar" at bounding box center [139, 256] width 18 height 16
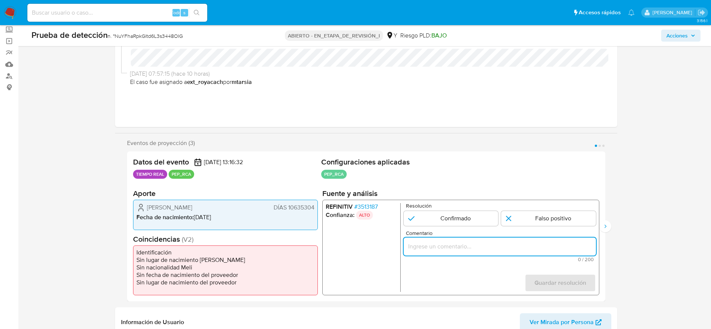
paste input "Caso generado sobre el usuario [PERSON_NAME]. El pep por el cual es rca se dese…"
click at [448, 247] on input "Comentario" at bounding box center [499, 247] width 192 height 10
type input "Caso generado sobre el usuario [PERSON_NAME]. El pep por el cual es rca se dese…"
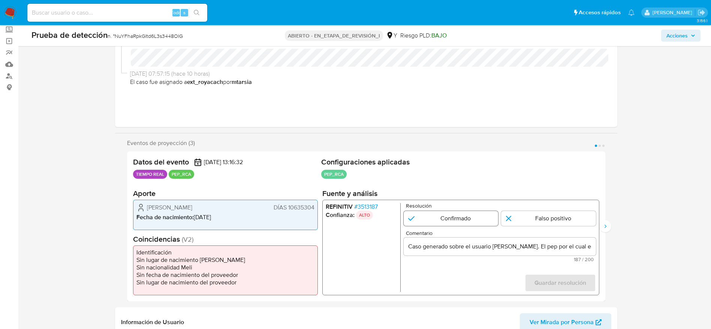
click at [479, 218] on input "1 de 3" at bounding box center [450, 218] width 95 height 15
radio input "true"
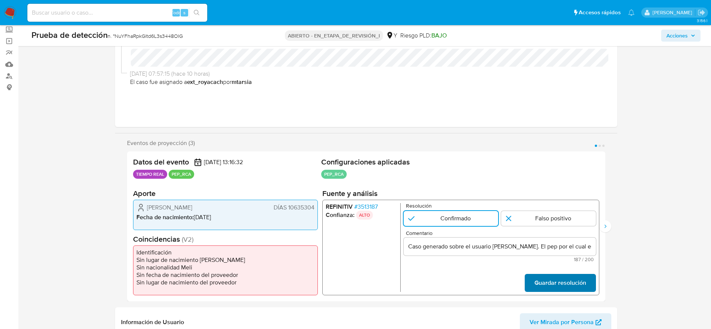
click at [556, 287] on span "Guardar resolución" at bounding box center [560, 283] width 52 height 16
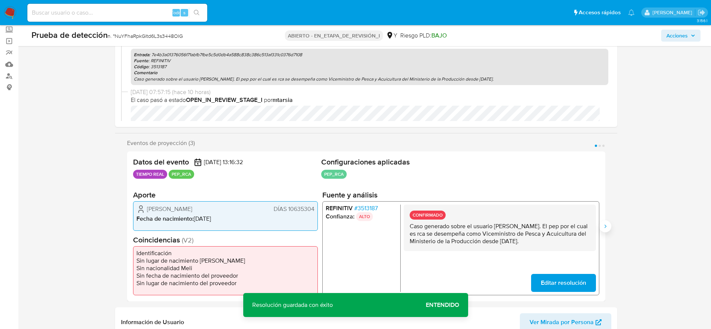
click at [604, 223] on button "Siguiente" at bounding box center [606, 226] width 12 height 12
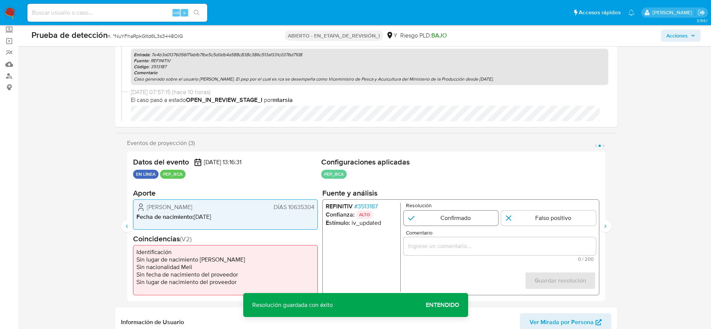
click at [448, 218] on input "2 de 3" at bounding box center [450, 217] width 95 height 15
radio input "true"
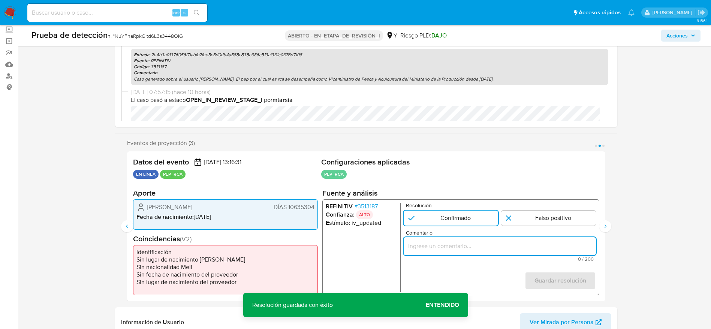
click at [462, 244] on input "Comentario" at bounding box center [499, 246] width 192 height 10
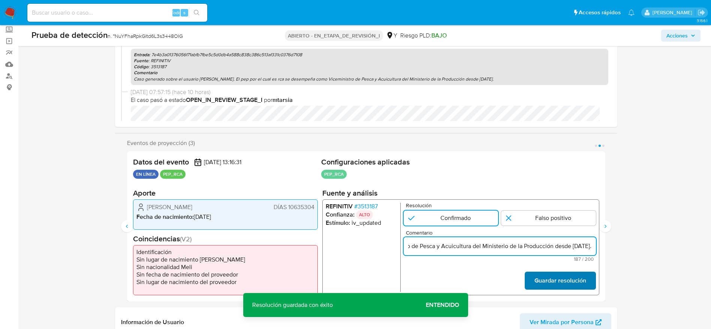
type input "Caso generado sobre el usuario Eddison Moreno Quispe. El pep por el cual es rca…"
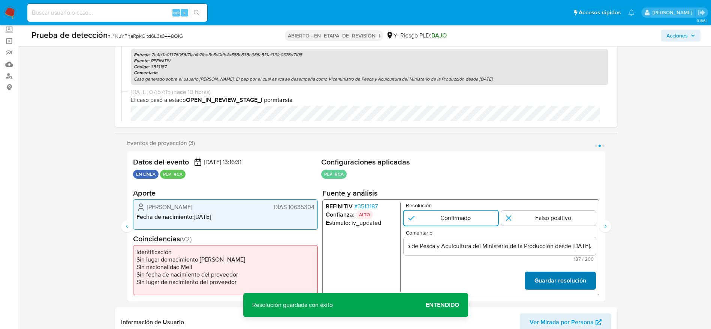
scroll to position [0, 0]
click at [579, 276] on font "Guardar resolución" at bounding box center [560, 281] width 52 height 18
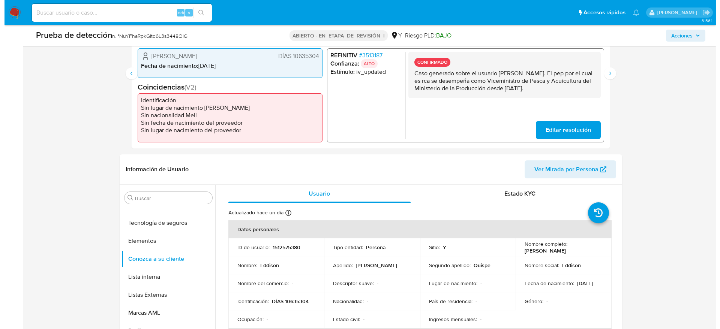
scroll to position [198, 0]
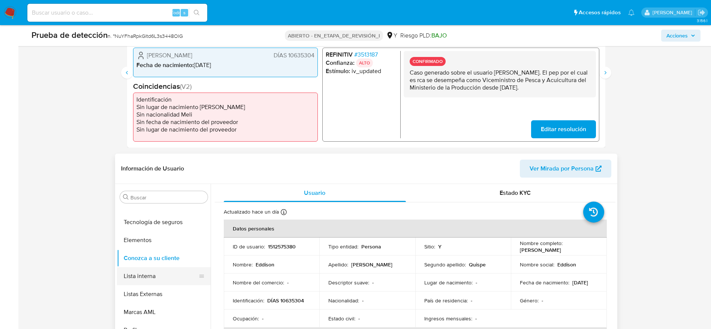
click at [136, 280] on button "Lista interna" at bounding box center [161, 276] width 88 height 18
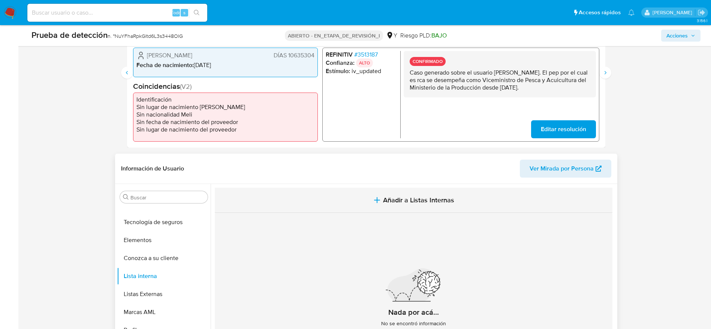
click at [360, 193] on button "Añadir a Listas Internas" at bounding box center [414, 200] width 398 height 25
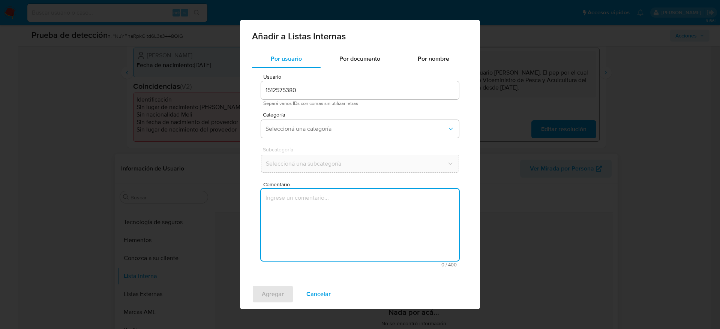
click at [347, 241] on textarea "Comentario" at bounding box center [360, 225] width 198 height 72
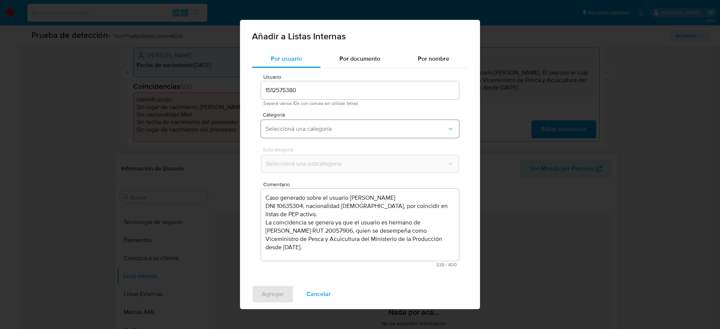
click at [293, 134] on button "Seleccioná una categoría" at bounding box center [360, 129] width 198 height 18
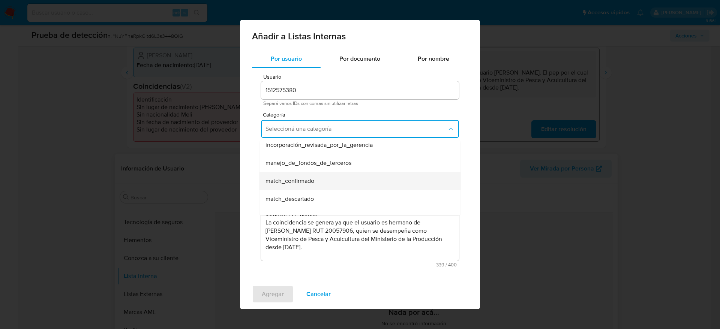
scroll to position [22, 0]
click at [307, 171] on div "manejo_de_fondos_de_terceros" at bounding box center [357, 163] width 184 height 18
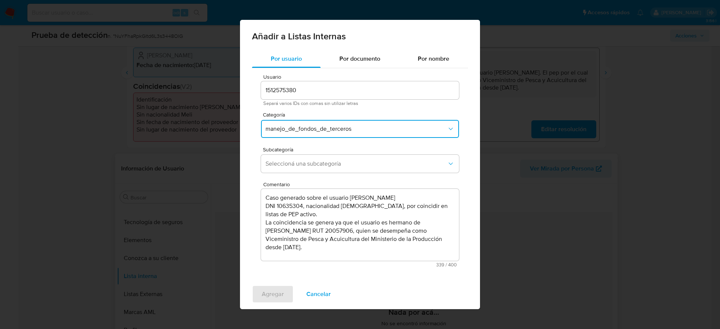
click at [327, 135] on button "manejo_de_fondos_de_terceros" at bounding box center [360, 129] width 198 height 18
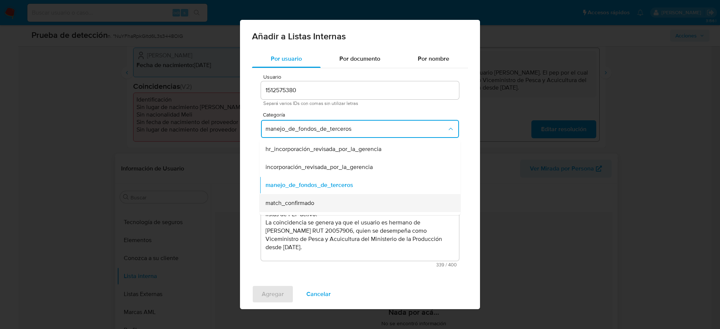
click at [325, 196] on div "match_confirmado" at bounding box center [357, 203] width 184 height 18
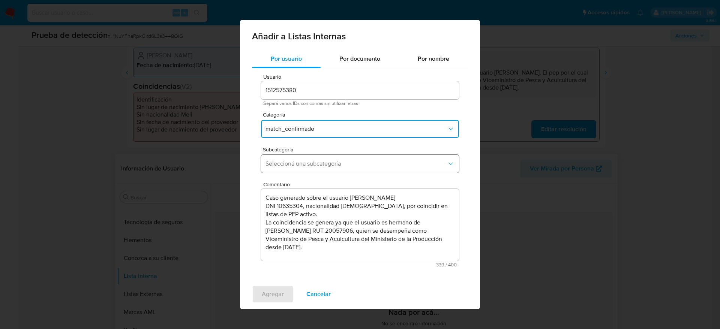
click at [349, 170] on button "Seleccioná una subcategoría" at bounding box center [360, 164] width 198 height 18
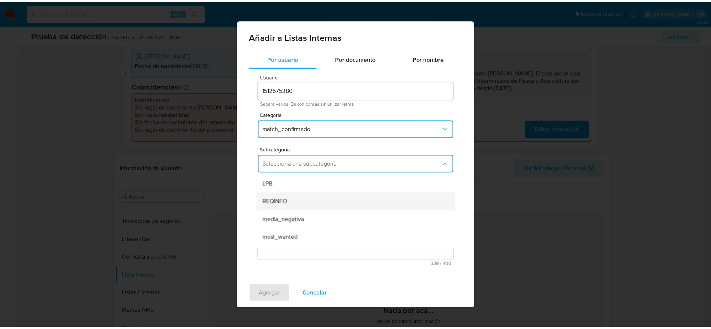
scroll to position [51, 0]
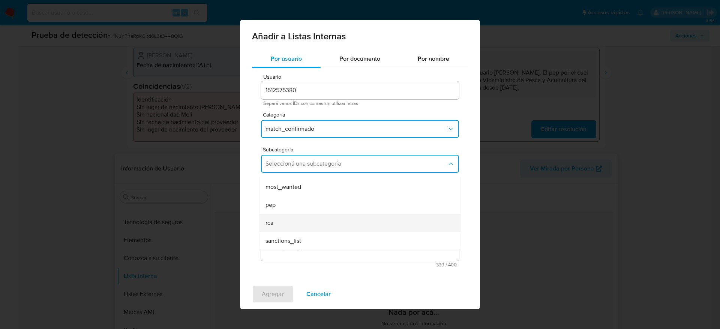
click at [284, 216] on div "rca" at bounding box center [357, 223] width 184 height 18
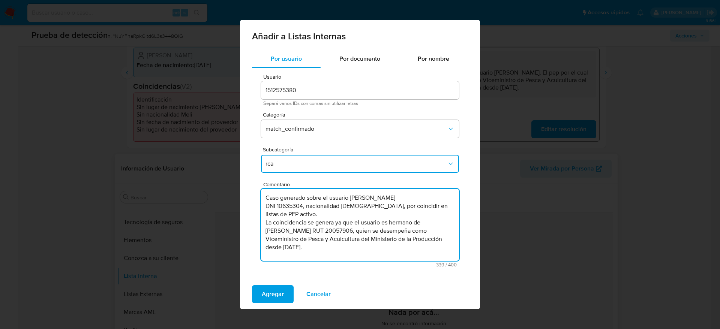
click at [265, 221] on textarea "Caso generado sobre el usuario Eddison Moreno Quispe DNI 10635304, nacionalidad…" at bounding box center [360, 225] width 198 height 72
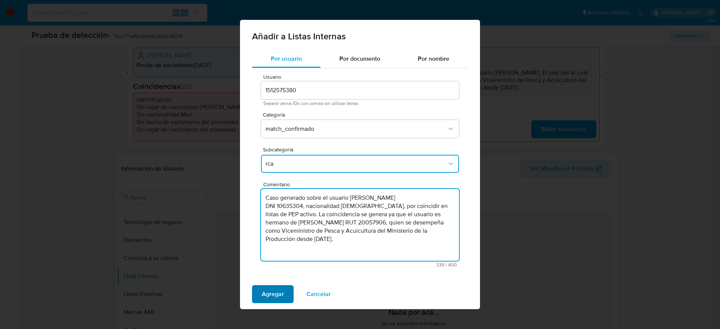
type textarea "Caso generado sobre el usuario Eddison Moreno Quispe DNI 10635304, nacionalidad…"
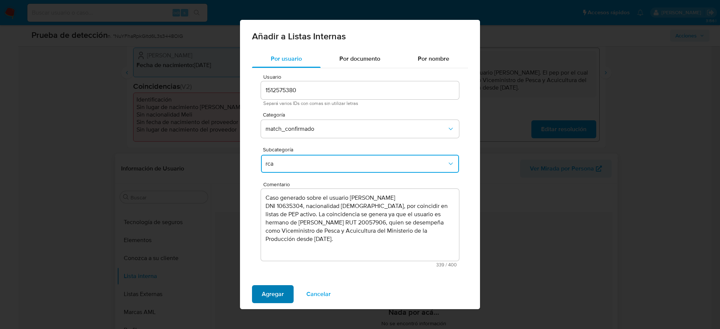
click at [273, 294] on span "Agregar" at bounding box center [273, 294] width 22 height 16
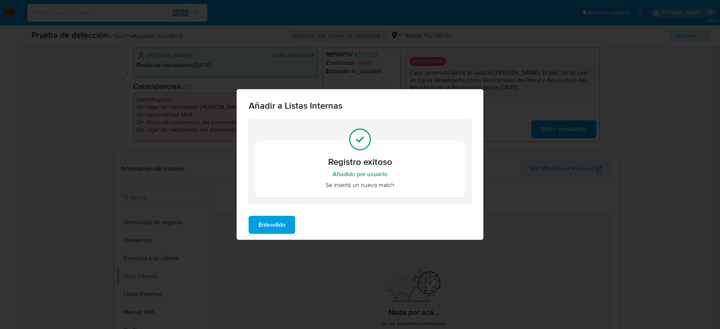
click at [265, 218] on span "Entendido" at bounding box center [271, 225] width 27 height 16
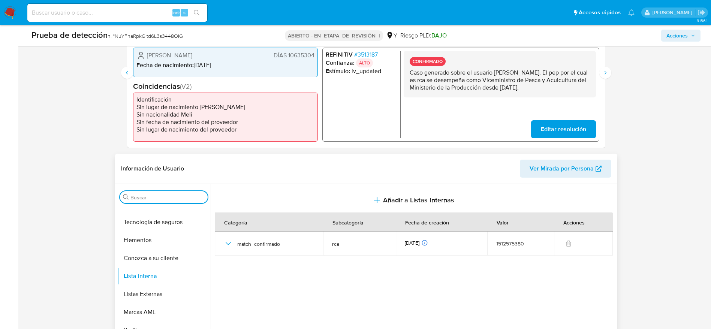
click at [156, 200] on input "Buscar" at bounding box center [167, 197] width 74 height 7
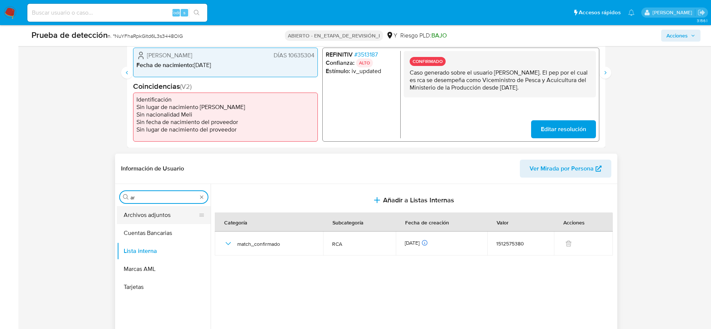
type input "ar"
click at [163, 218] on button "Archivos adjuntos" at bounding box center [161, 215] width 88 height 18
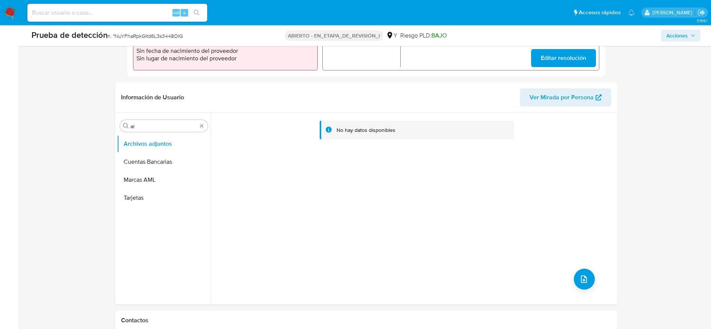
scroll to position [271, 0]
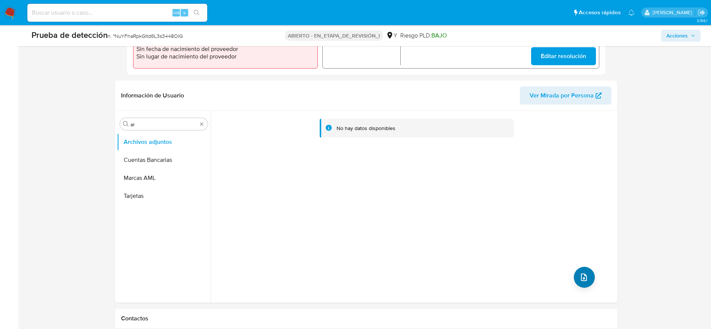
drag, startPoint x: 589, startPoint y: 265, endPoint x: 583, endPoint y: 273, distance: 9.2
click at [583, 273] on div "No hay datos disponibles" at bounding box center [413, 207] width 405 height 192
click at [583, 273] on icon "subir archivo" at bounding box center [584, 277] width 9 height 9
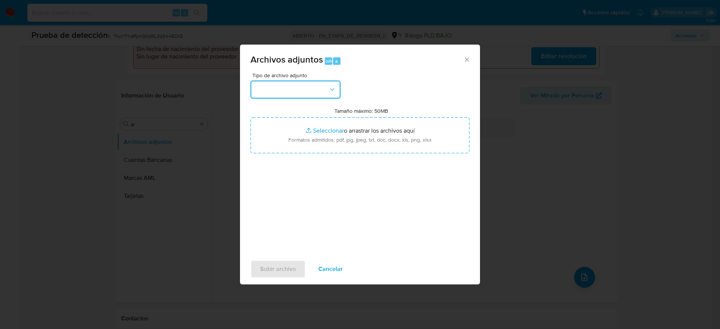
click at [306, 90] on button "button" at bounding box center [295, 90] width 90 height 18
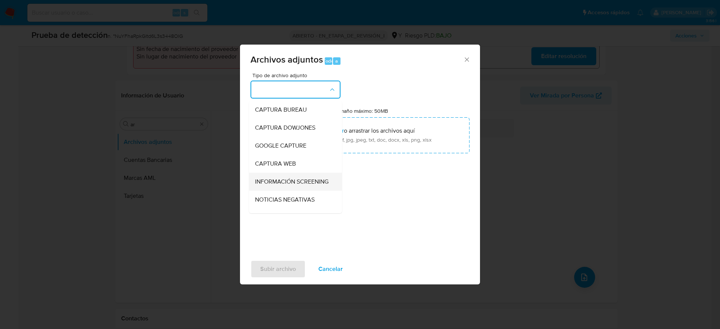
click at [282, 186] on span "INFORMACIÓN SCREENING" at bounding box center [291, 181] width 73 height 7
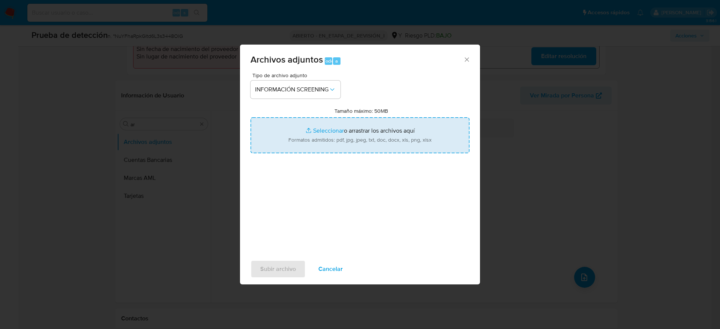
click at [364, 128] on input "Tamaño máximo: 50MB Seleccionar archivos" at bounding box center [359, 135] width 219 height 36
type input "C:\fakepath\_Eddison Moreno Quispe_ - Buscar con Google.pdf"
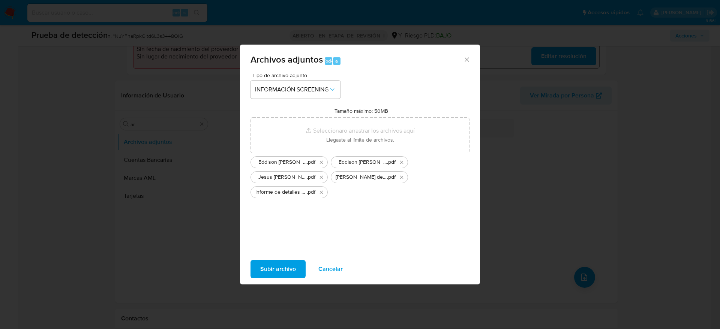
click at [275, 264] on span "Subir archivo" at bounding box center [278, 269] width 36 height 16
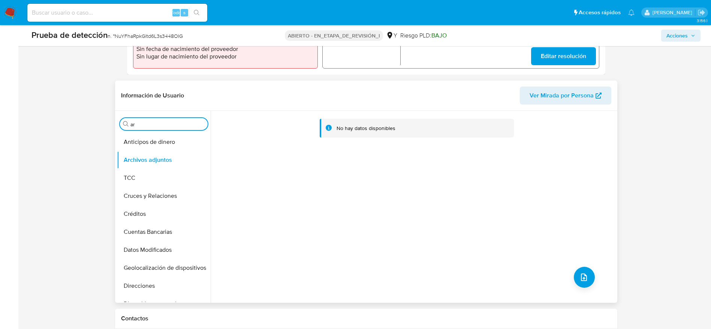
drag, startPoint x: 204, startPoint y: 123, endPoint x: 168, endPoint y: 115, distance: 36.4
click at [168, 115] on div "Buscar ar Anticipos de dinero Archivos adjuntos TCC Cruces y Relaciones Crédito…" at bounding box center [164, 207] width 94 height 191
click at [172, 161] on button "Archivos adjuntos" at bounding box center [161, 160] width 88 height 18
click at [148, 139] on button "Anticipos de dinero" at bounding box center [161, 142] width 88 height 18
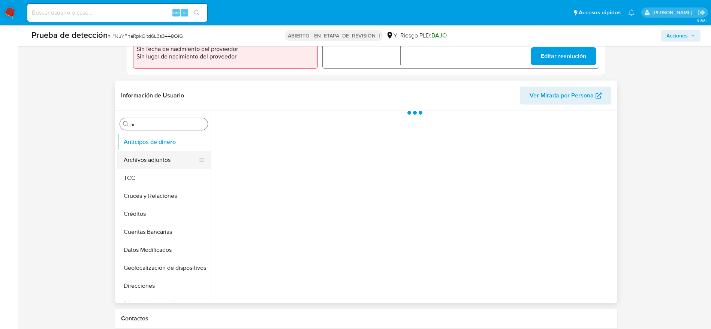
click at [159, 166] on button "Archivos adjuntos" at bounding box center [161, 160] width 88 height 18
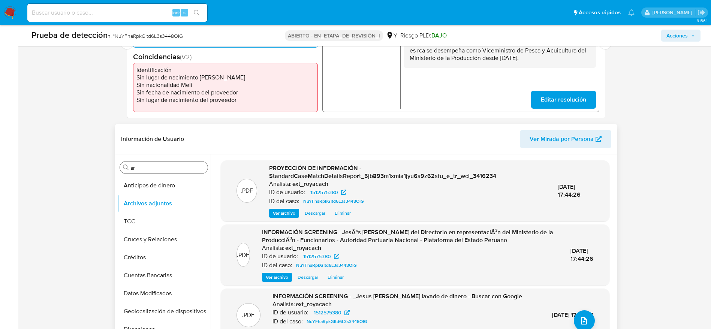
scroll to position [227, 0]
click at [151, 184] on button "Anticipos de dinero" at bounding box center [161, 186] width 88 height 18
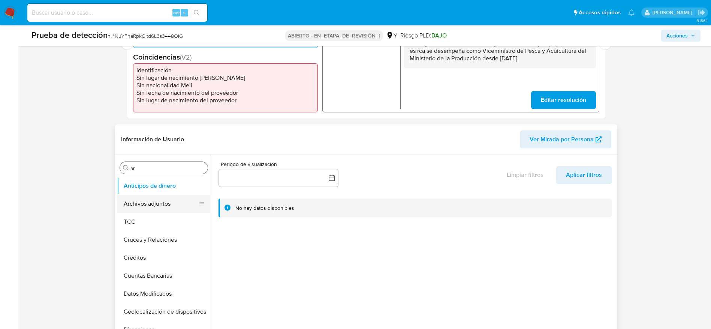
click at [173, 197] on button "Archivos adjuntos" at bounding box center [161, 204] width 88 height 18
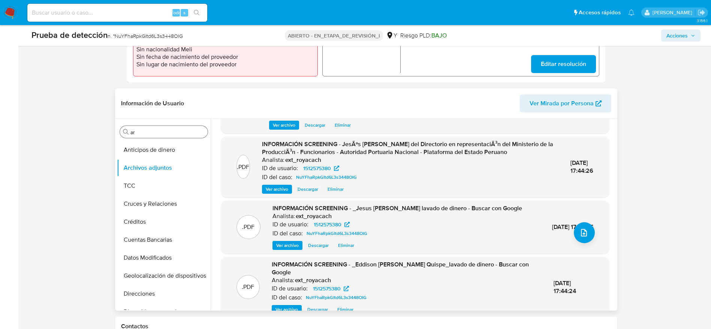
scroll to position [103, 0]
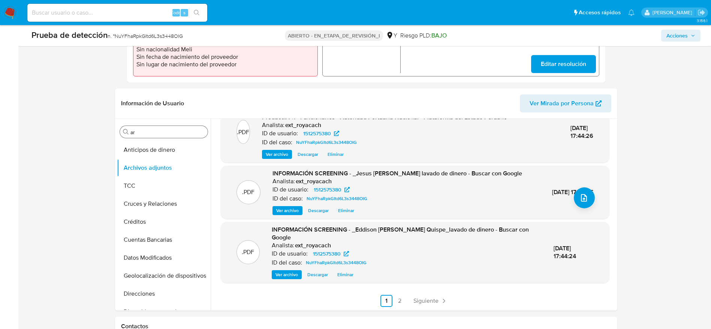
click at [162, 128] on div "Buscar ar" at bounding box center [164, 132] width 88 height 12
click at [159, 130] on input "ar" at bounding box center [167, 132] width 74 height 7
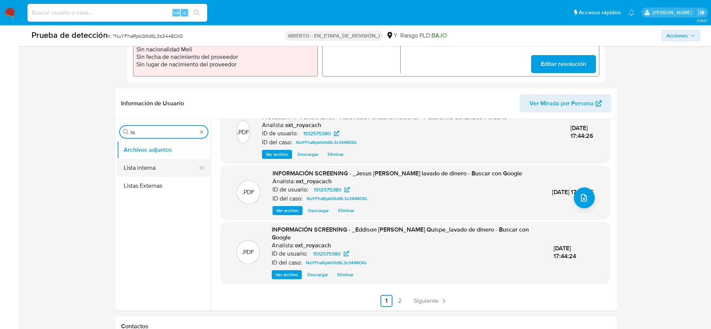
type input "lis"
click at [147, 176] on button "Lista interna" at bounding box center [161, 168] width 88 height 18
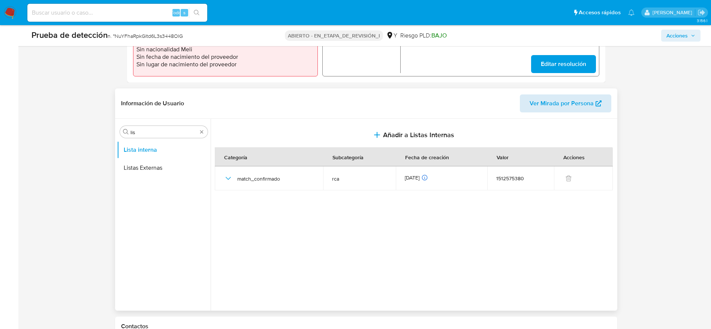
scroll to position [0, 0]
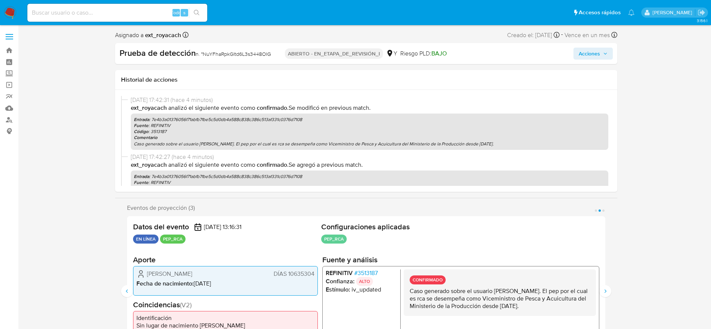
click at [595, 57] on span "Acciones" at bounding box center [589, 54] width 21 height 12
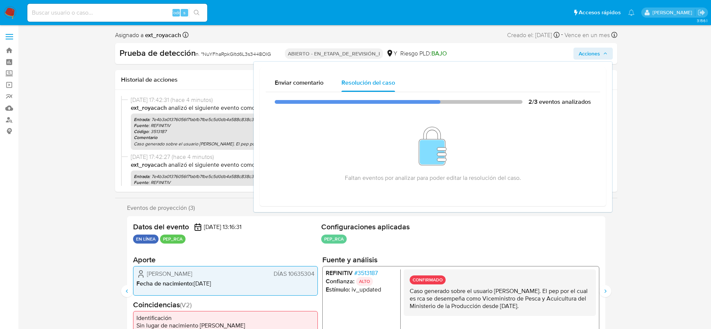
click at [486, 295] on p "Caso generado sobre el usuario Eddison Moreno Quispe. El pep por el cual es rca…" at bounding box center [499, 298] width 180 height 22
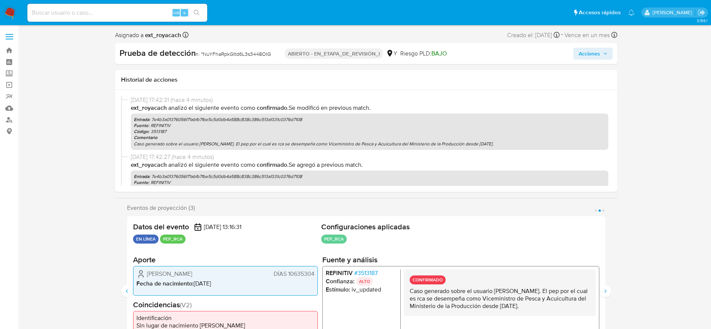
click at [486, 295] on p "Caso generado sobre el usuario Eddison Moreno Quispe. El pep por el cual es rca…" at bounding box center [499, 298] width 180 height 22
click at [605, 294] on icon "Siguiente" at bounding box center [606, 291] width 6 height 6
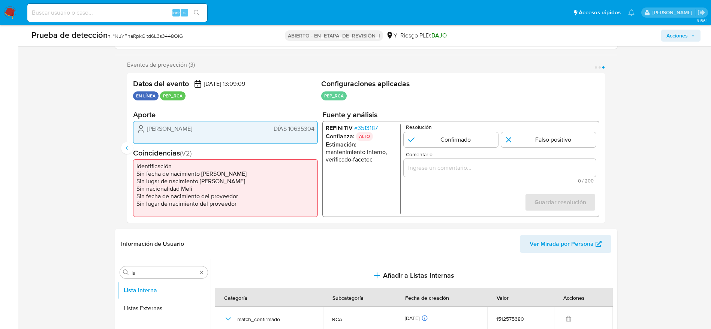
scroll to position [123, 0]
click at [451, 142] on input "3 de 3" at bounding box center [450, 139] width 95 height 15
radio input "true"
click at [496, 173] on div "3 de 3" at bounding box center [499, 167] width 192 height 18
click at [532, 157] on div "Comentario 0 / 200 200 caracteres restantes" at bounding box center [499, 166] width 192 height 31
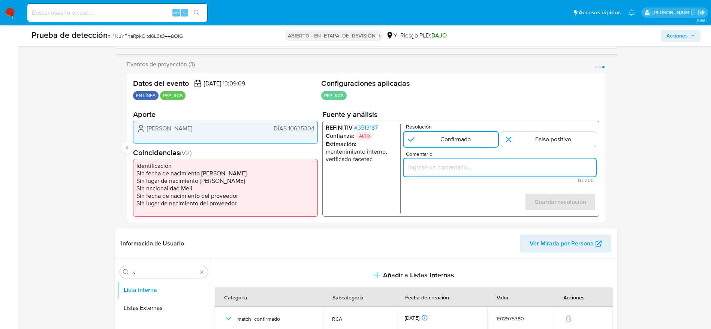
paste input "Caso generado sobre el usuario Eddison Moreno Quispe. El pep por el cual es rca…"
click at [545, 165] on input "Caso generado sobre el usuario Eddison Moreno Quispe. El pep por el cual es rca…" at bounding box center [499, 167] width 192 height 10
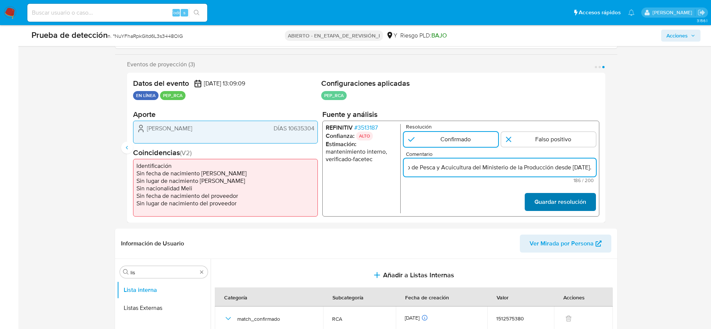
type input "Caso generado sobre el usuario Eddison Moreno Quispe. El pep por el cual es rca…"
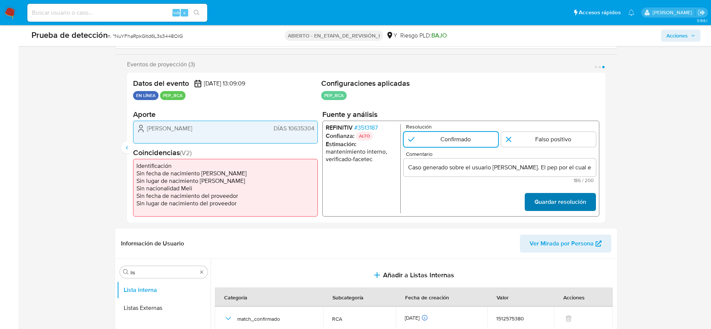
click at [582, 198] on font "Guardar resolución" at bounding box center [560, 202] width 52 height 18
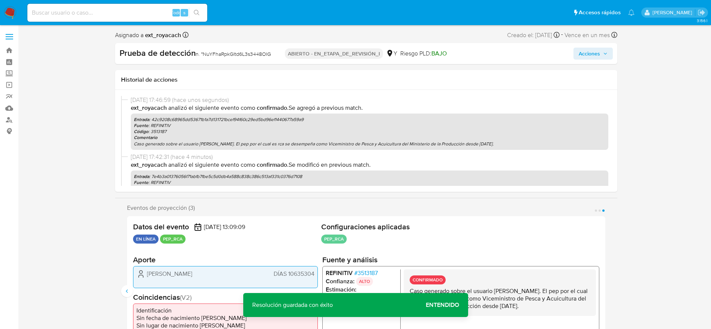
click at [589, 50] on span "Acciones" at bounding box center [589, 54] width 21 height 12
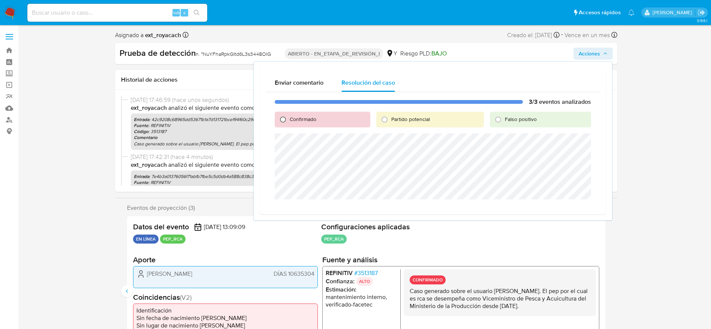
click at [284, 119] on input "Confirmado" at bounding box center [283, 120] width 12 height 12
radio input "true"
click at [555, 208] on span "Cerrar Caso" at bounding box center [565, 208] width 36 height 10
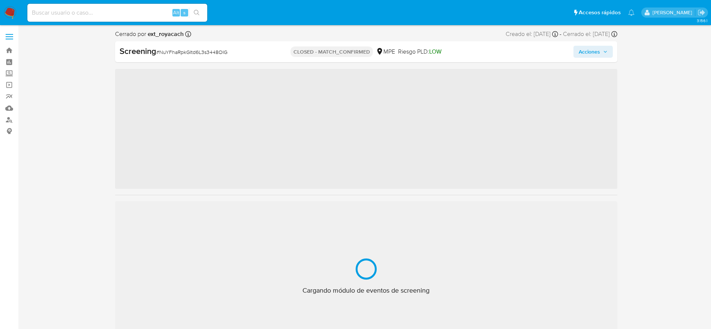
scroll to position [317, 0]
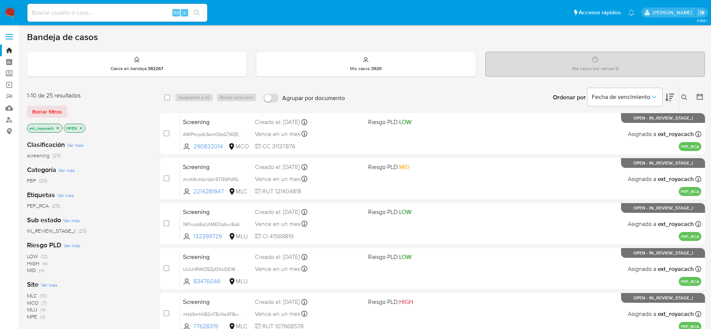
click at [57, 127] on icon "close-filter" at bounding box center [58, 128] width 3 height 3
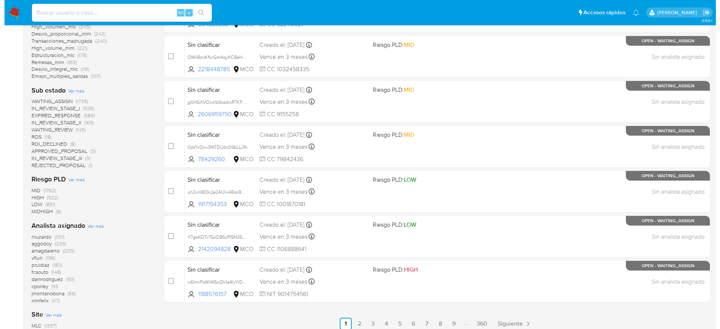
scroll to position [258, 0]
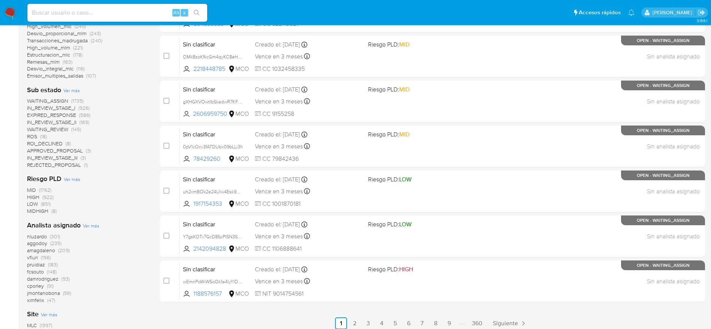
click at [92, 224] on span "Ver más" at bounding box center [91, 225] width 16 height 7
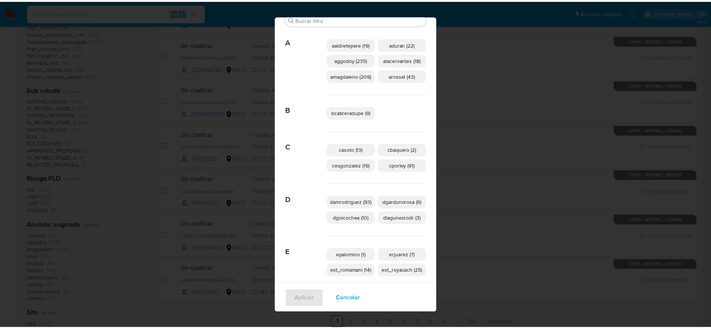
scroll to position [0, 0]
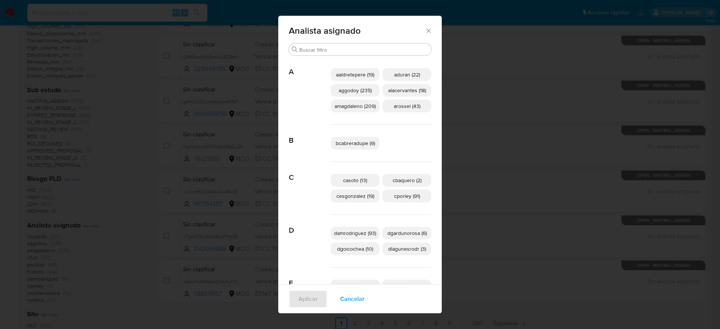
click at [348, 297] on span "Cancelar" at bounding box center [352, 299] width 24 height 16
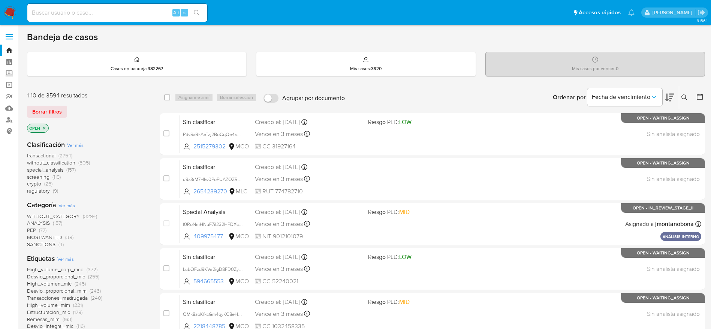
click at [15, 11] on img at bounding box center [10, 12] width 13 height 13
